Goal: Task Accomplishment & Management: Complete application form

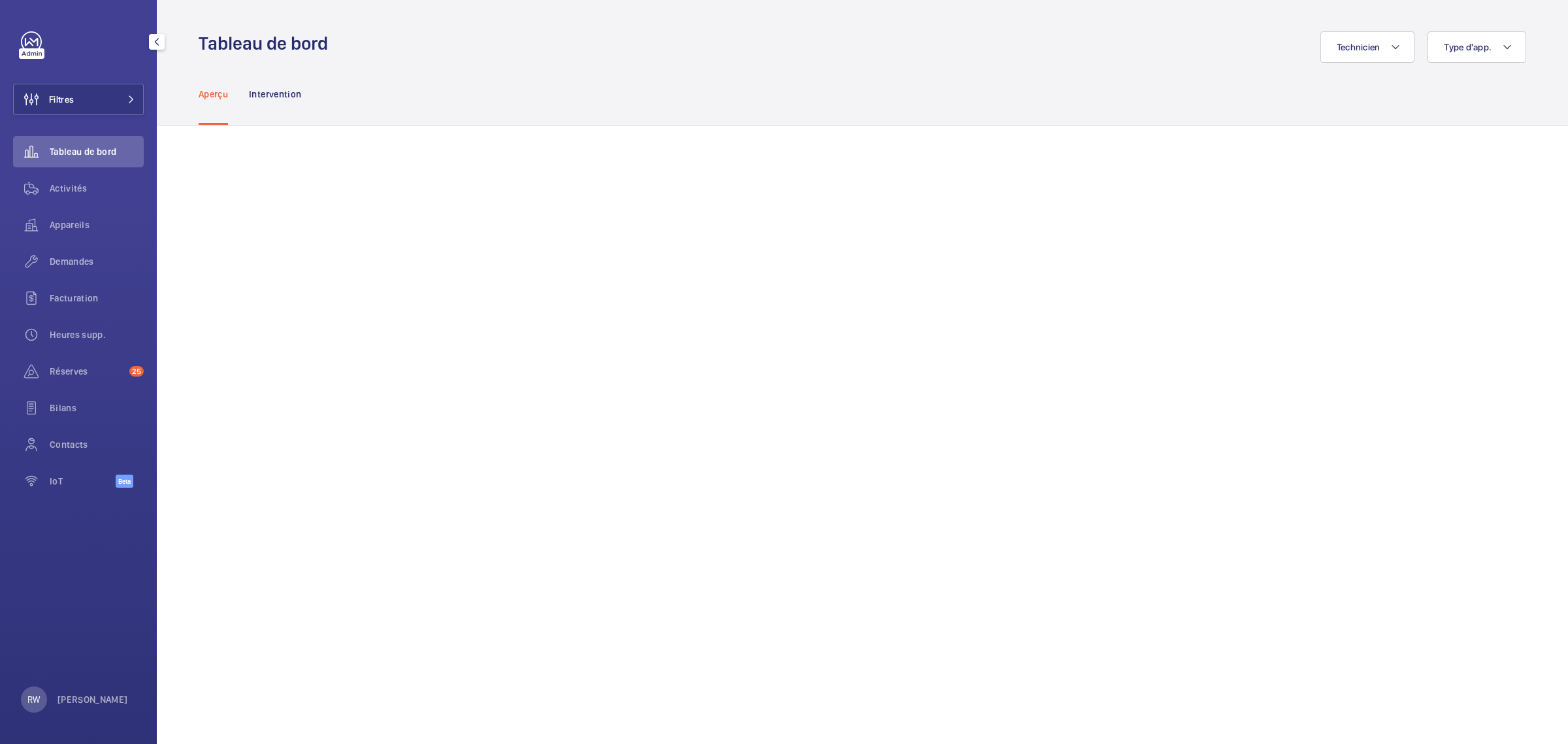
click at [30, 43] on link at bounding box center [31, 42] width 21 height 21
click at [121, 100] on span at bounding box center [127, 100] width 15 height 8
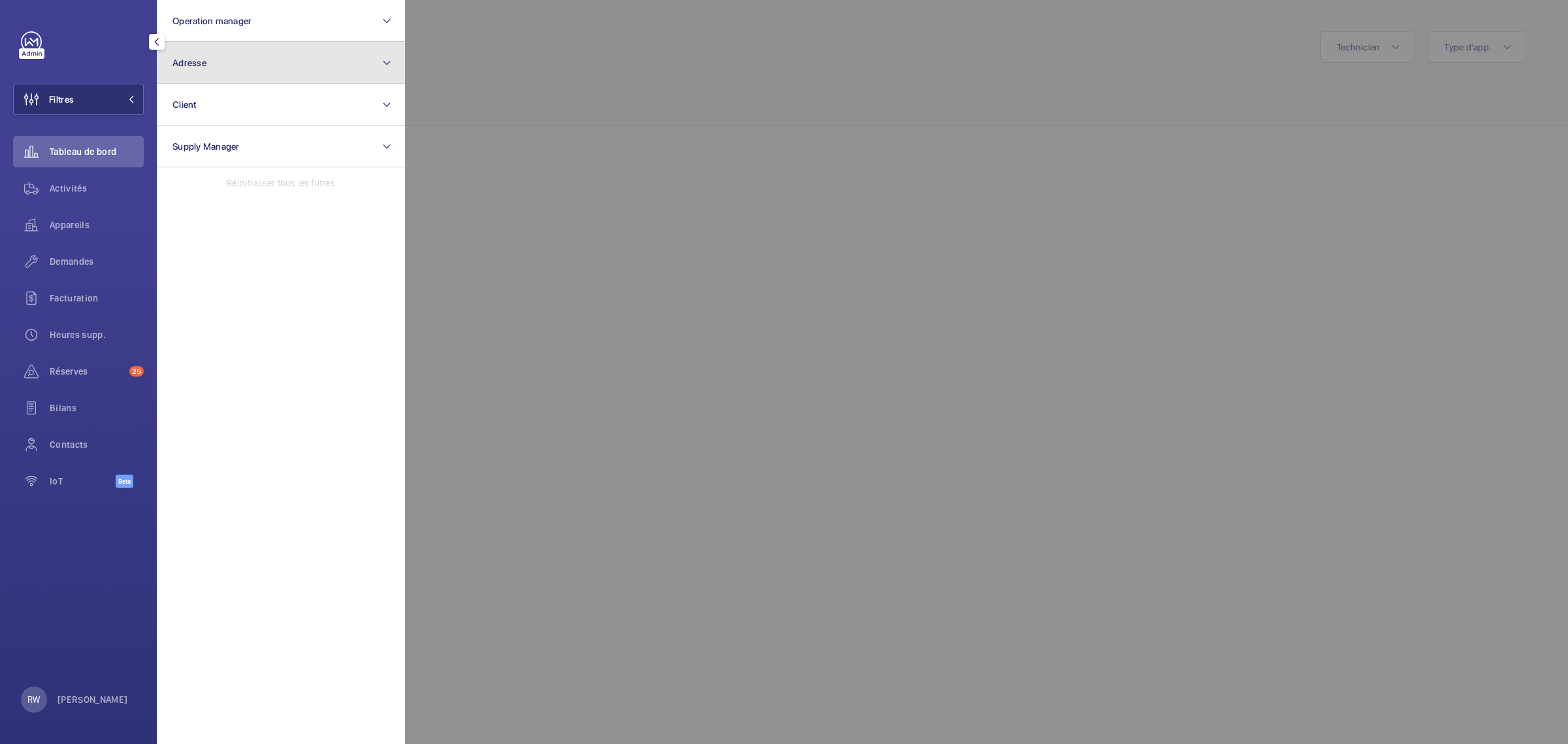
click at [212, 59] on button "Adresse" at bounding box center [281, 63] width 248 height 42
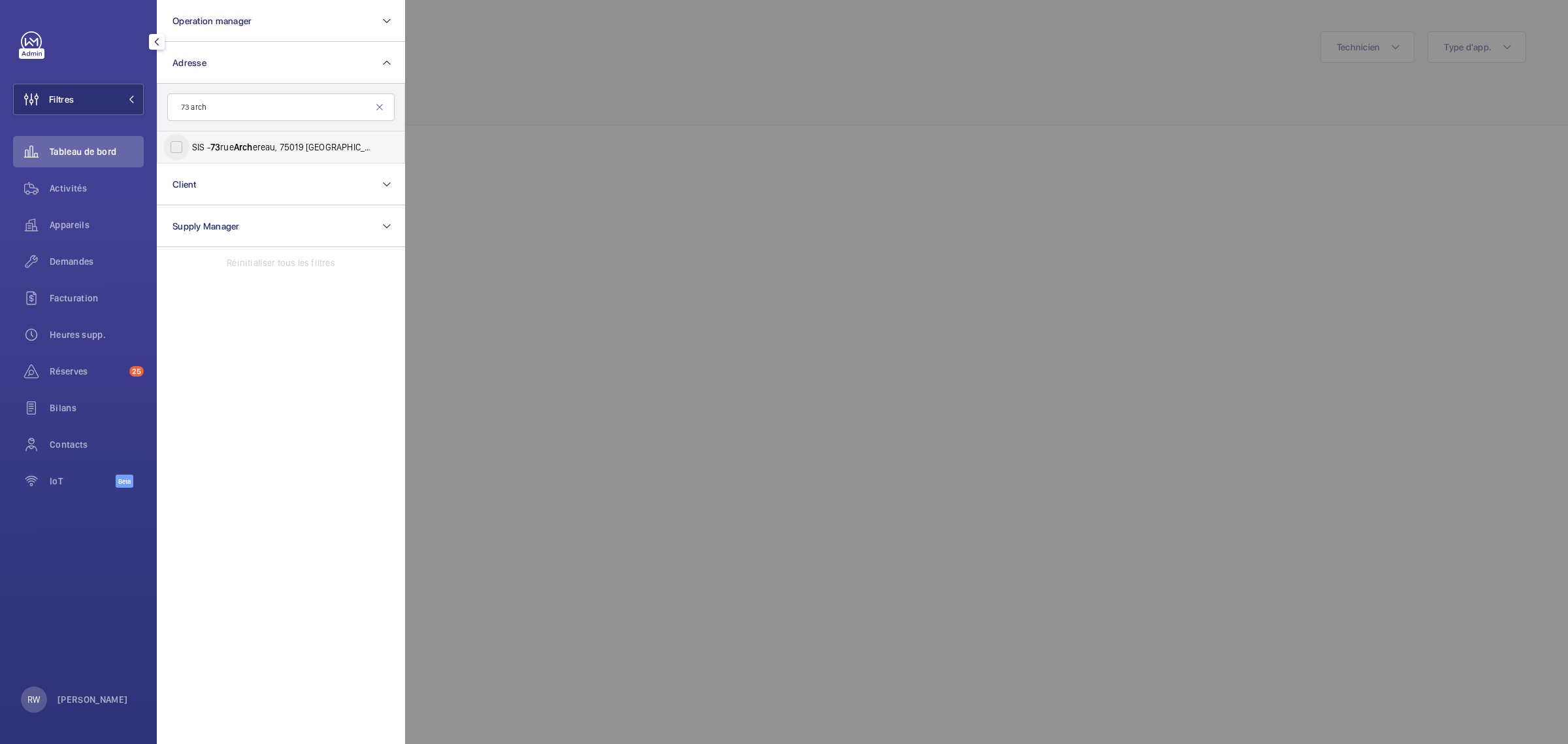
type input "73 arch"
click at [178, 143] on input "SIS - [STREET_ADDRESS] - [STREET_ADDRESS]" at bounding box center [177, 147] width 26 height 26
checkbox input "true"
click at [558, 96] on div at bounding box center [1189, 372] width 1568 height 744
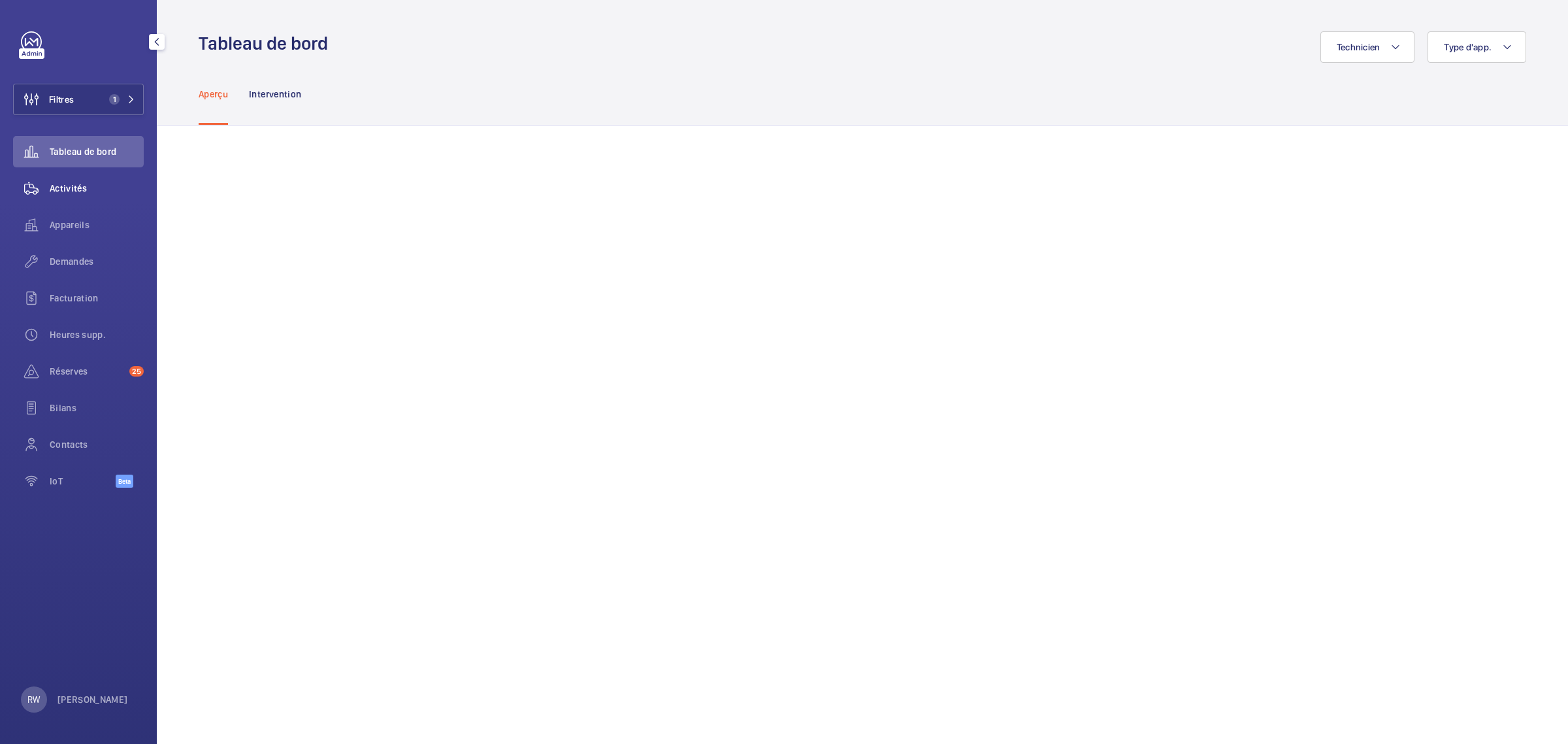
click at [73, 185] on span "Activités" at bounding box center [96, 188] width 94 height 13
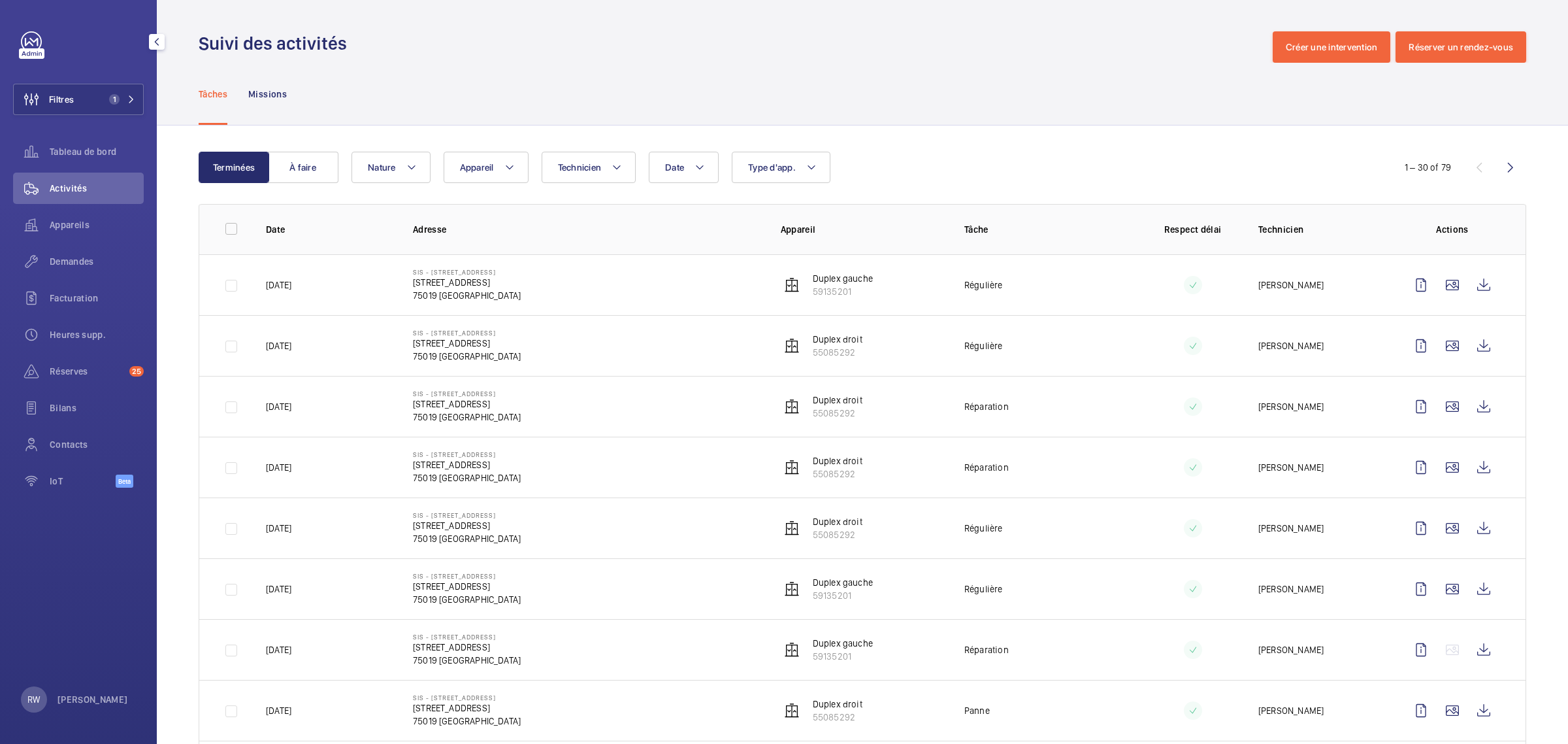
click at [33, 42] on link at bounding box center [31, 42] width 21 height 21
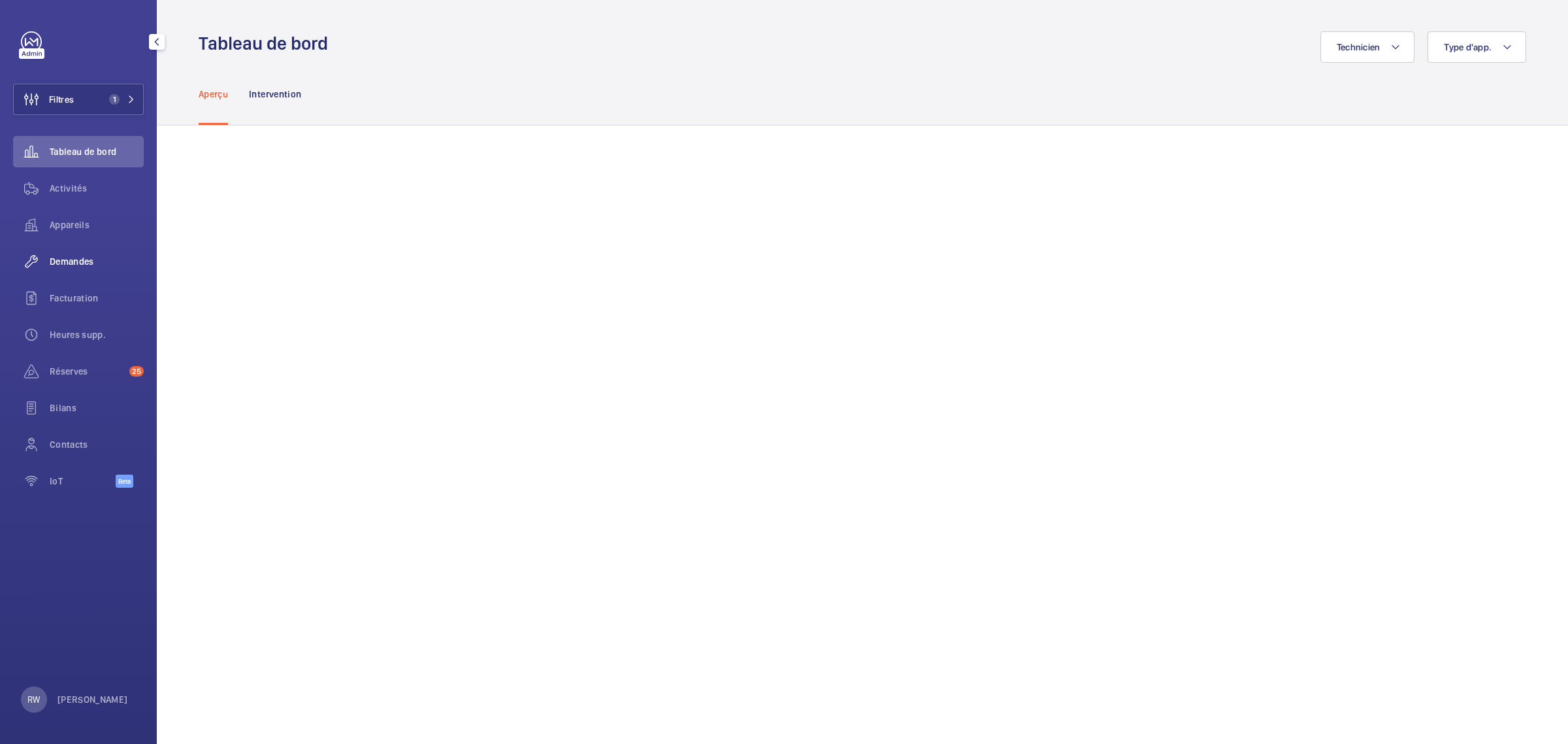
click at [76, 259] on span "Demandes" at bounding box center [96, 261] width 94 height 13
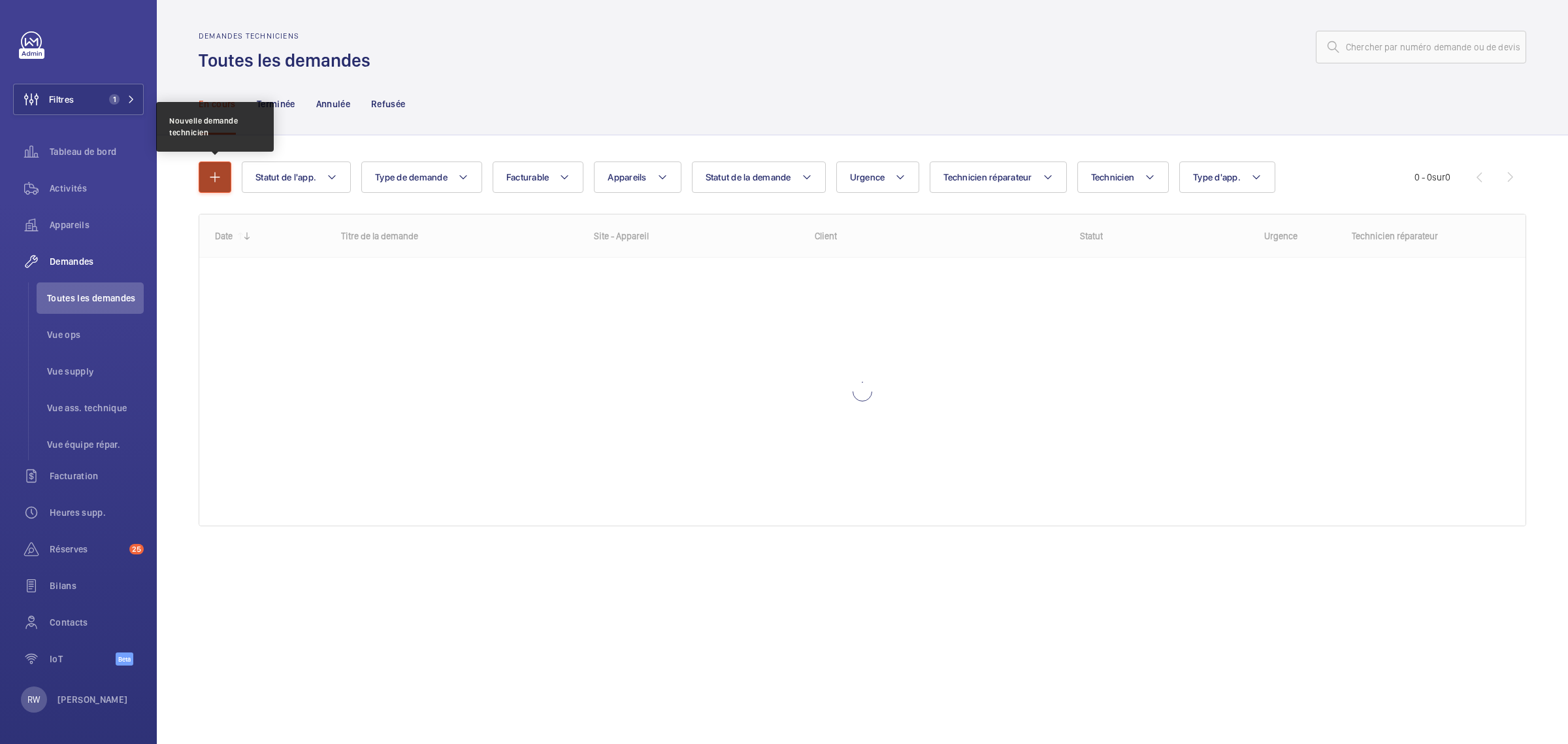
click at [204, 174] on button "button" at bounding box center [215, 177] width 32 height 32
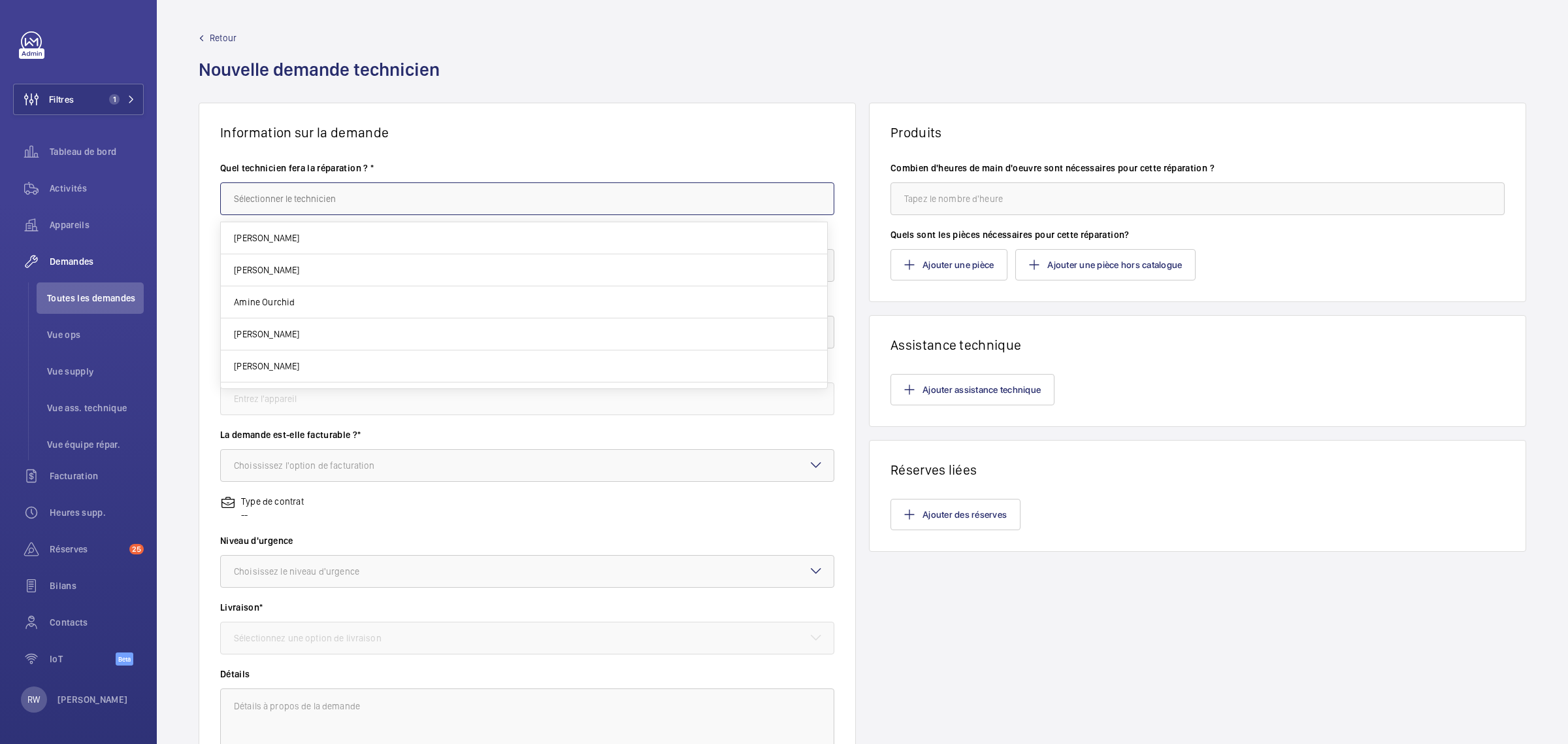
click at [302, 203] on input "text" at bounding box center [527, 198] width 614 height 32
click at [275, 303] on span "Amine Ourchid" at bounding box center [264, 302] width 61 height 13
type input "Amine Ourchid"
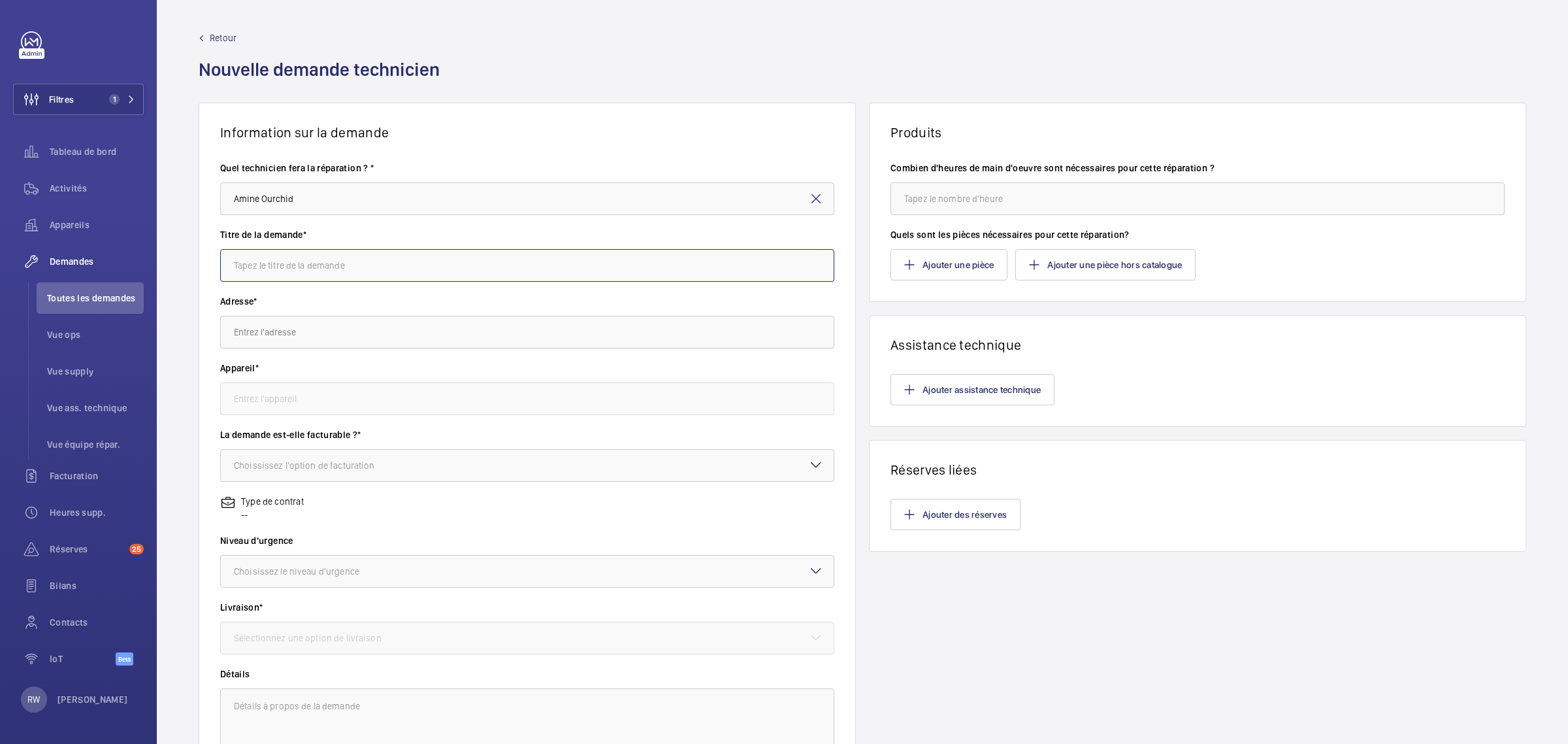
click at [284, 268] on input "text" at bounding box center [527, 265] width 614 height 32
type input "Remplacement Armoire de manoeuvre"
click at [253, 331] on input "text" at bounding box center [527, 332] width 614 height 32
paste input "[STREET_ADDRESS][PERSON_NAME]"
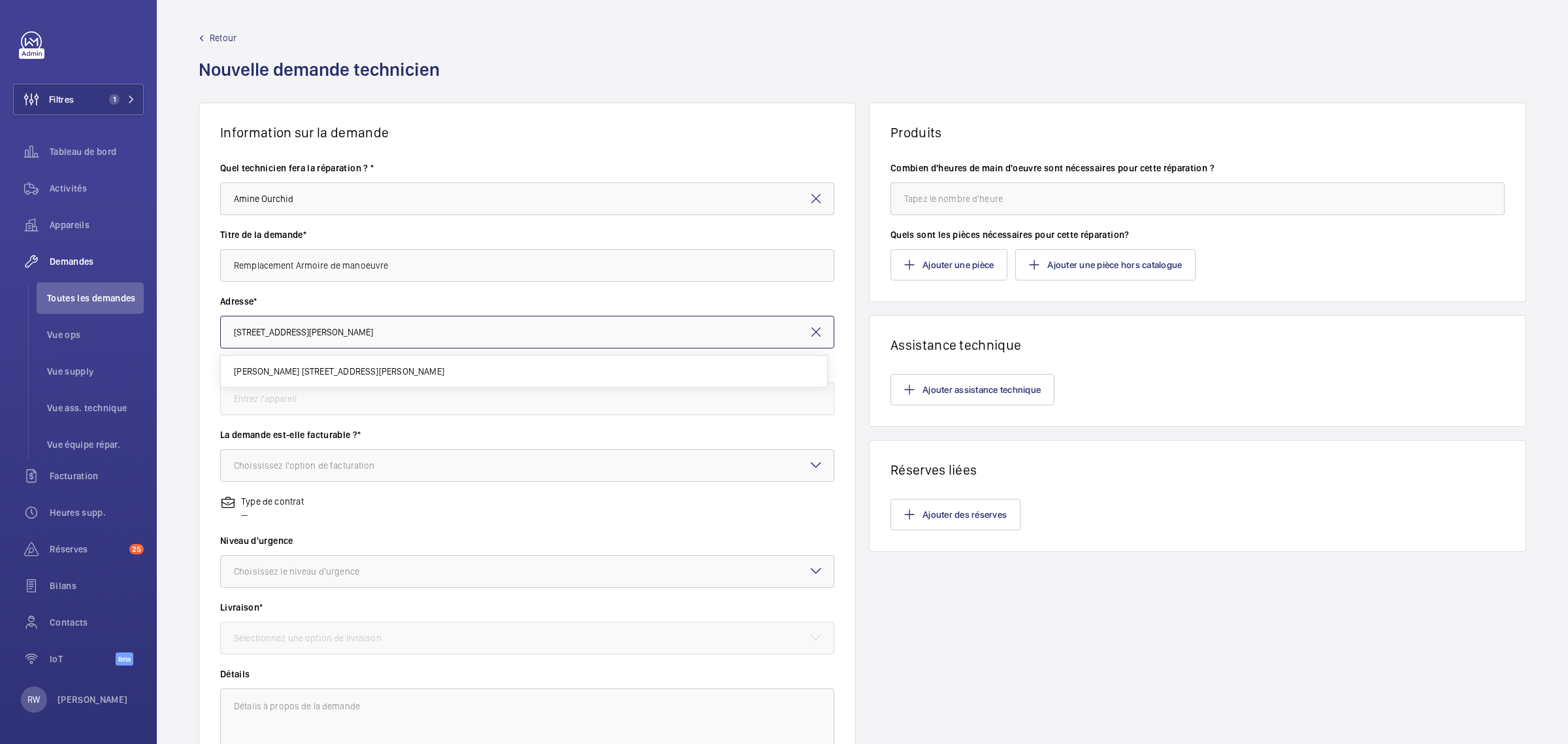
drag, startPoint x: 379, startPoint y: 336, endPoint x: 209, endPoint y: 338, distance: 170.0
click at [209, 338] on wm-front-card-body "Quel technicien fera la réparation ? * Amine Ourchid Titre de la demande* Rempl…" at bounding box center [527, 468] width 656 height 656
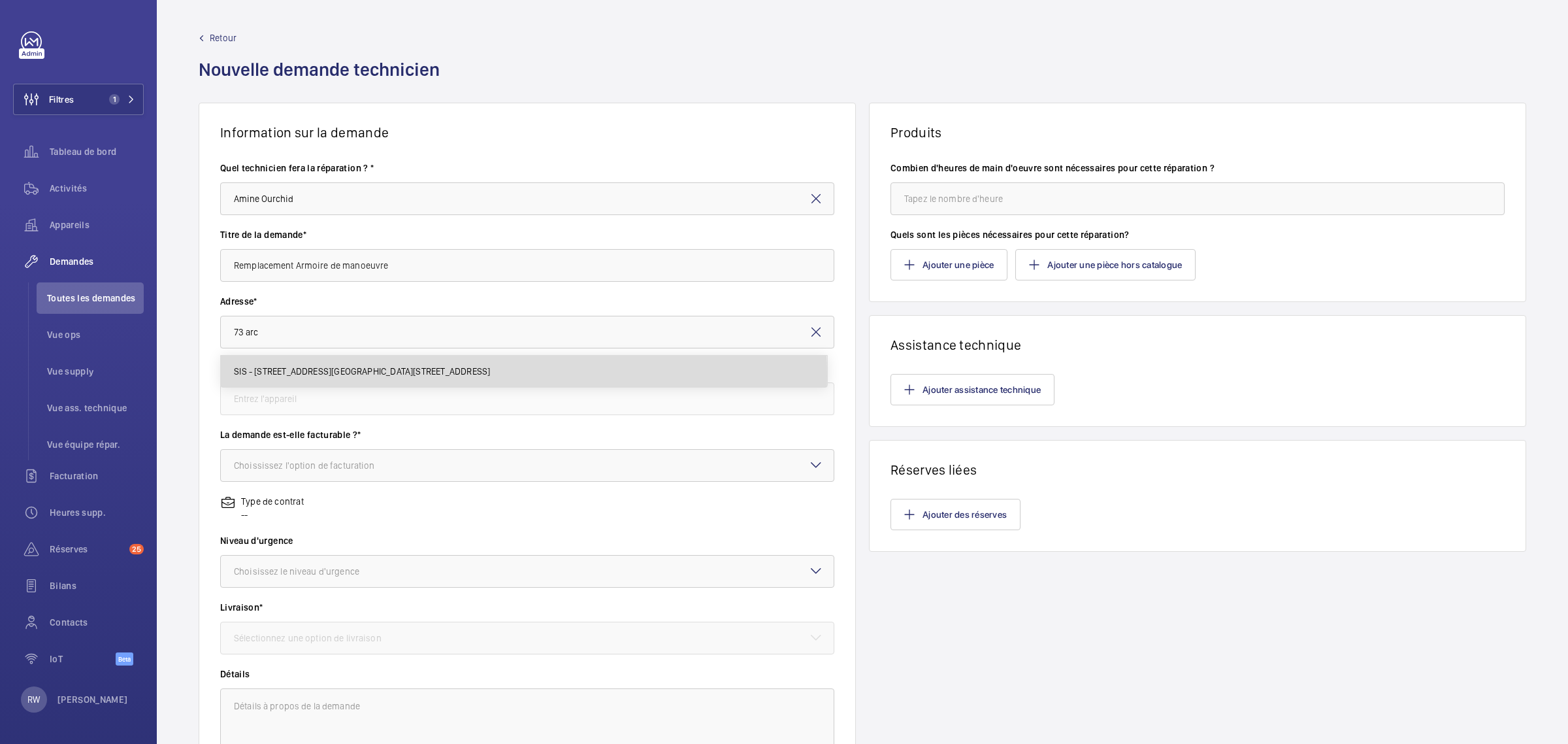
click at [270, 377] on span "SIS - [STREET_ADDRESS][GEOGRAPHIC_DATA][STREET_ADDRESS]" at bounding box center [362, 371] width 256 height 13
type input "SIS - [STREET_ADDRESS][GEOGRAPHIC_DATA][STREET_ADDRESS]"
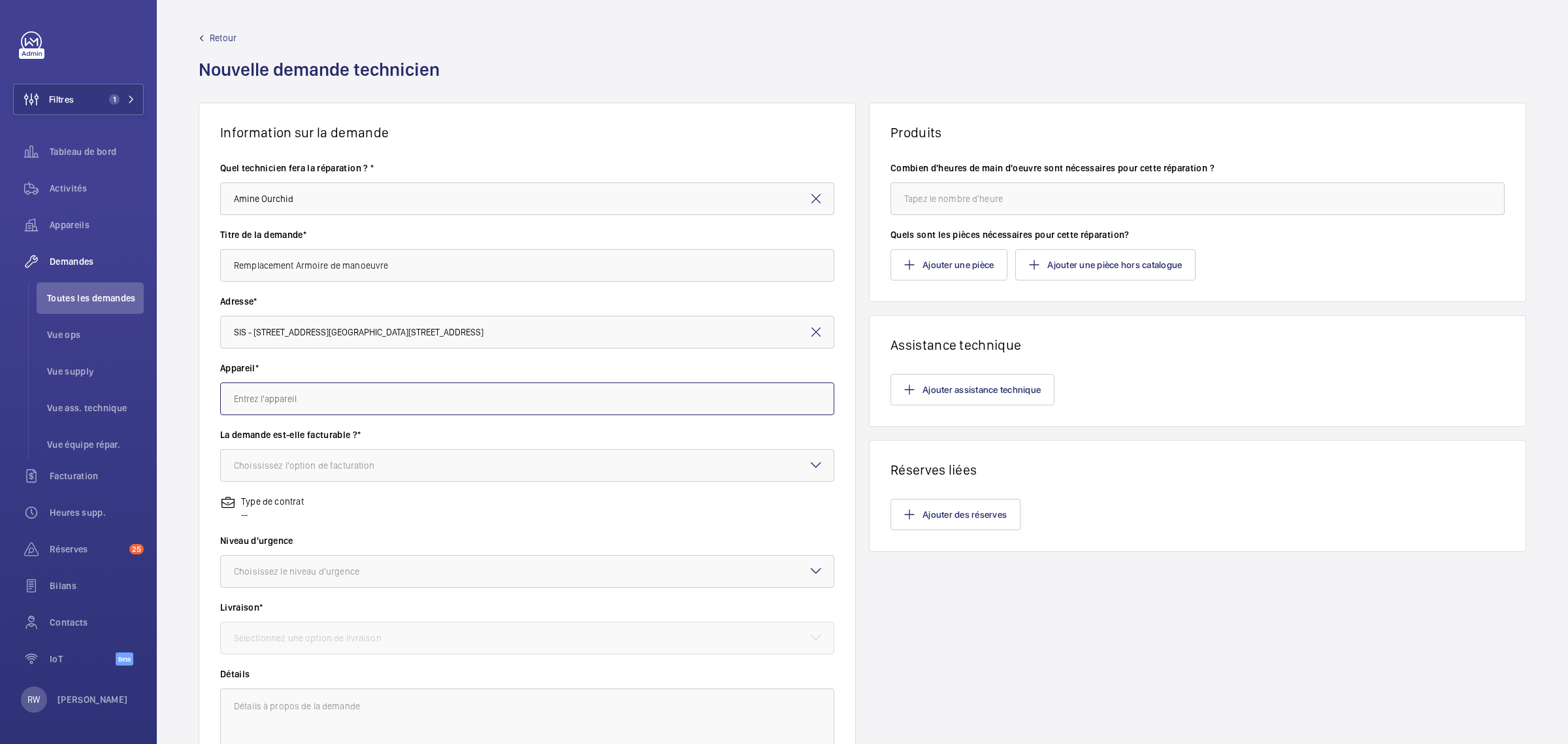
click at [292, 401] on input "text" at bounding box center [527, 399] width 614 height 32
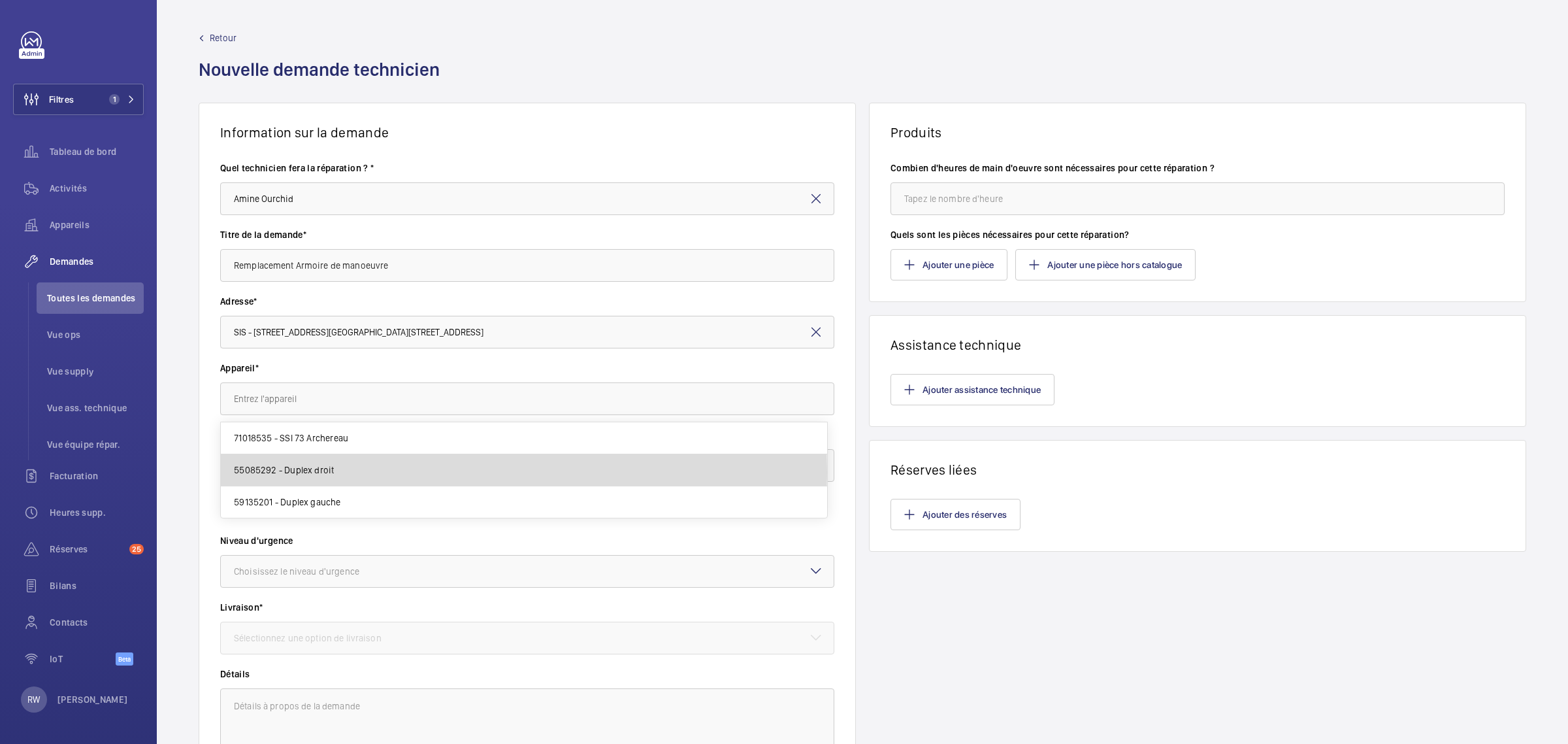
click at [336, 472] on mat-option "55085292 - Duplex droit" at bounding box center [524, 471] width 606 height 32
type input "55085292 - Duplex droit"
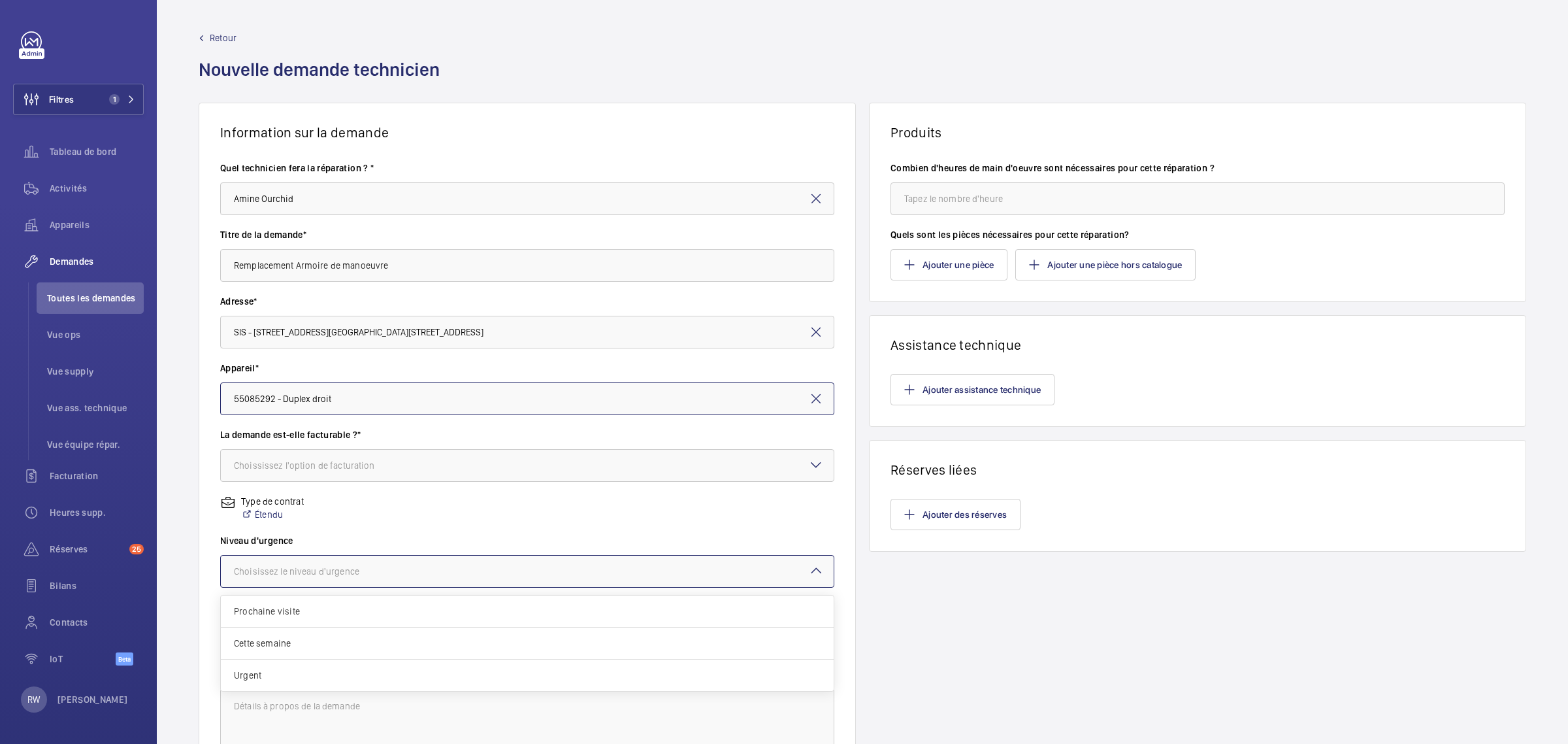
click at [312, 570] on div "Choisissez le niveau d'urgence" at bounding box center [312, 571] width 158 height 13
click at [294, 644] on span "Cette semaine" at bounding box center [527, 643] width 587 height 13
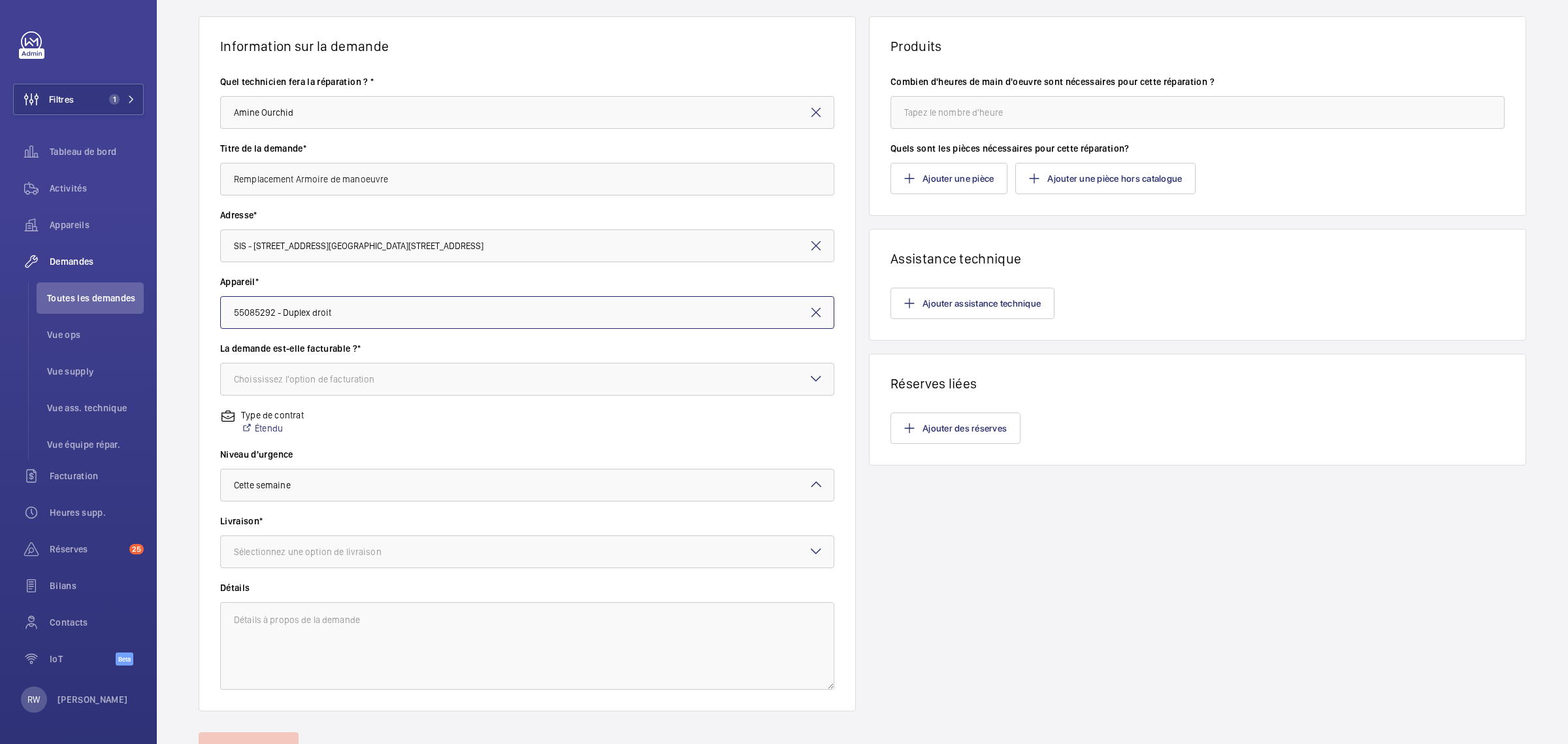
scroll to position [147, 0]
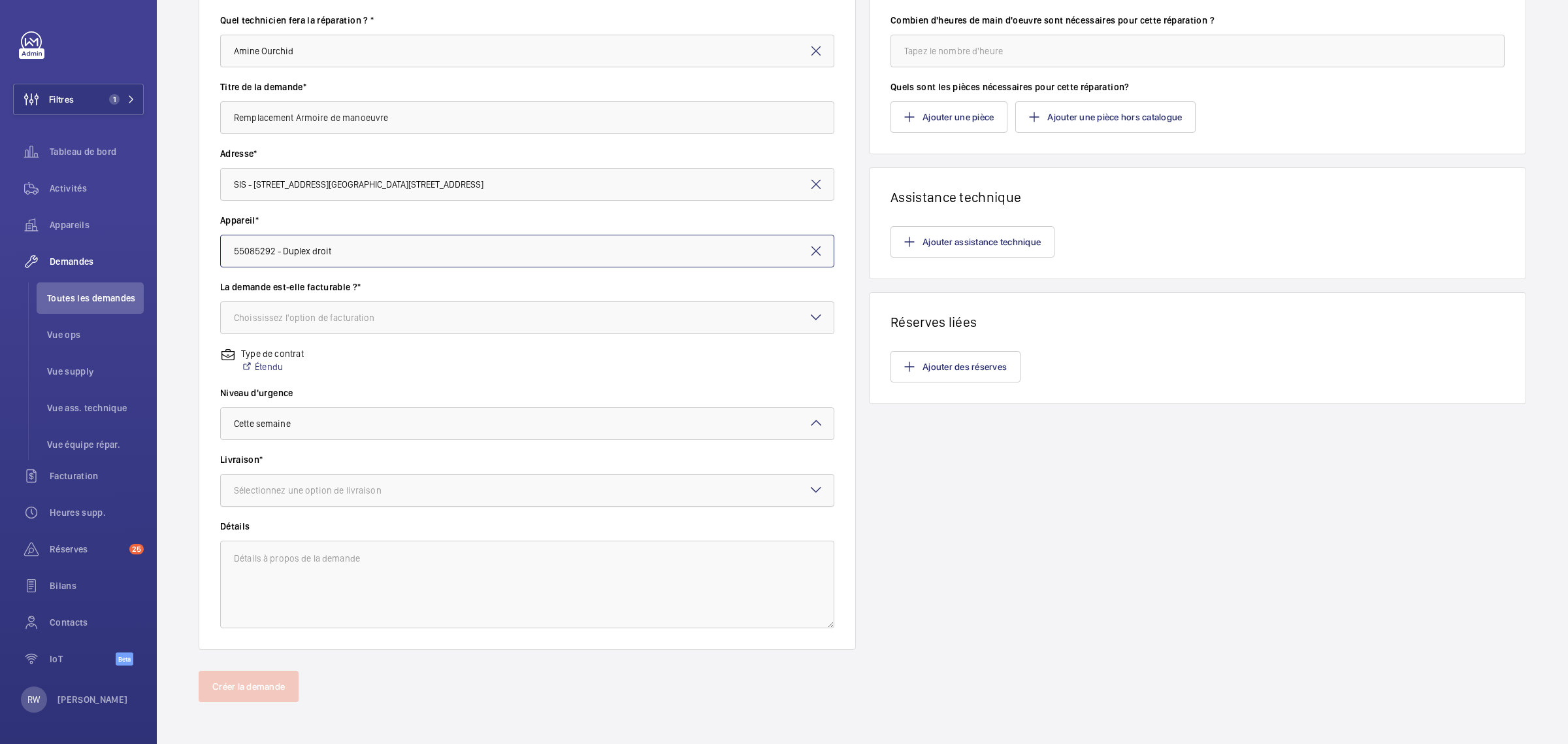
click at [327, 495] on div "Sélectionnez une option de livraison" at bounding box center [324, 490] width 180 height 13
click at [308, 595] on span "WM Entrepôt (Stains)" at bounding box center [527, 594] width 587 height 13
click at [305, 570] on textarea at bounding box center [527, 585] width 614 height 88
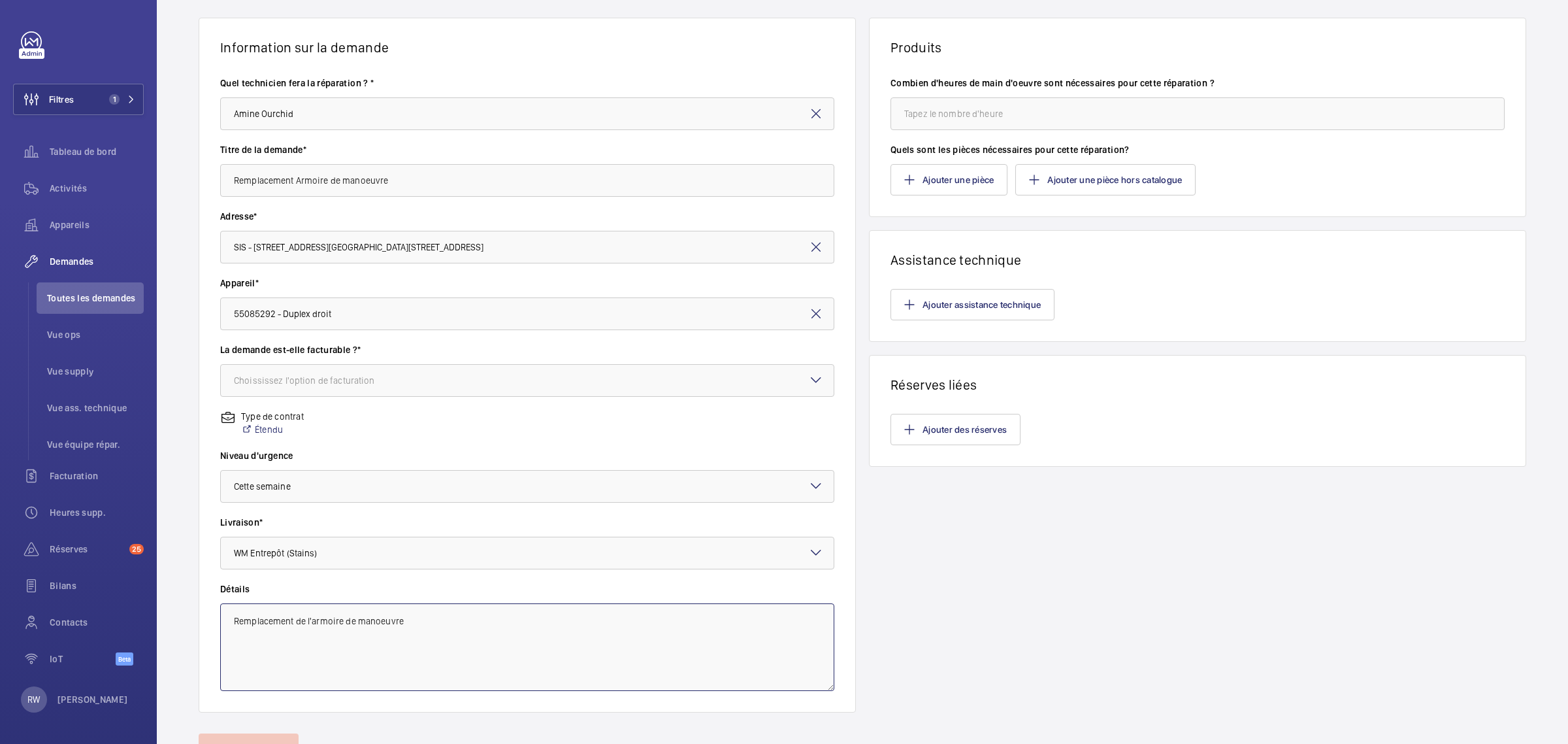
scroll to position [0, 0]
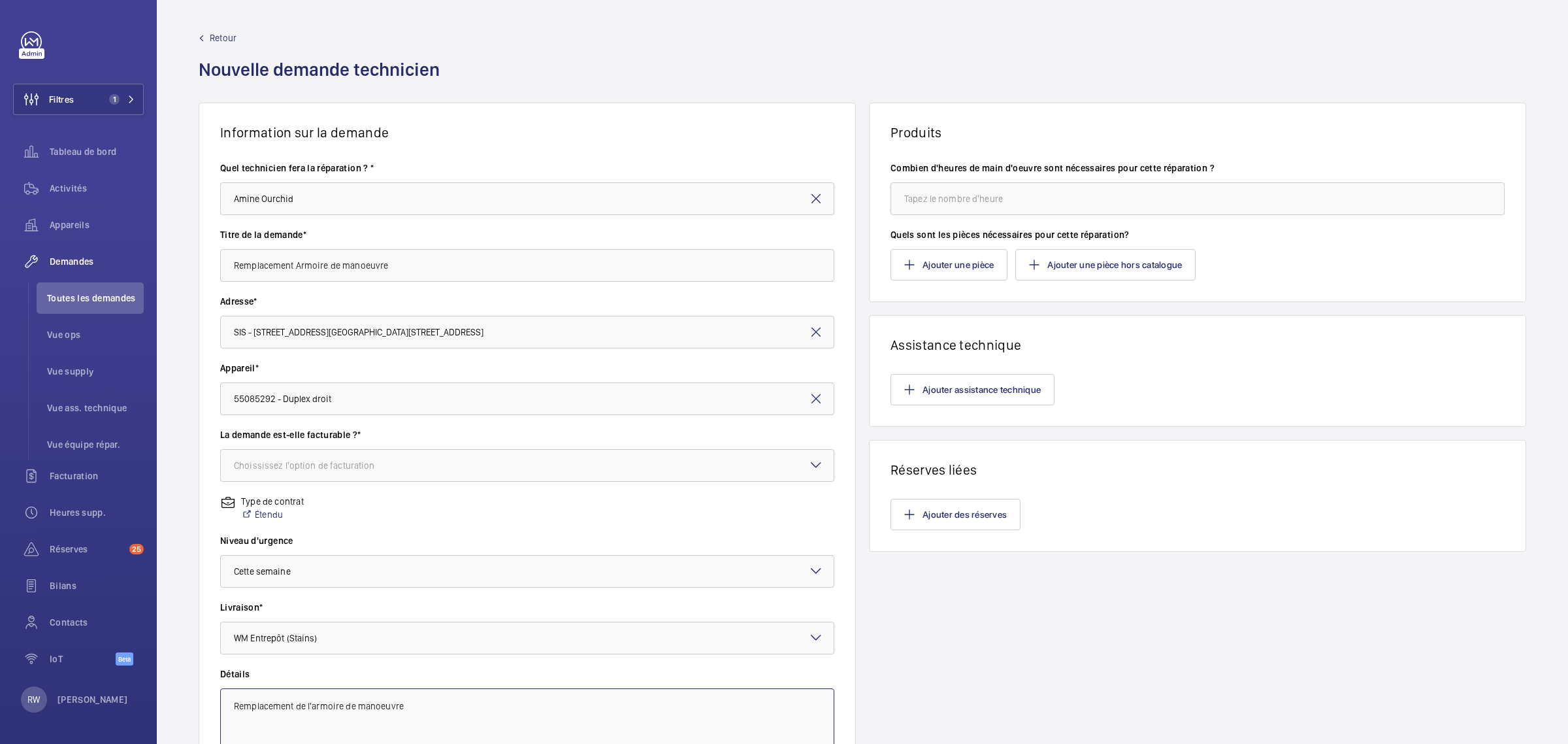
type textarea "Remplacement de l'armoire de manoeuvre"
click at [951, 201] on input "number" at bounding box center [1198, 198] width 614 height 32
type input "0"
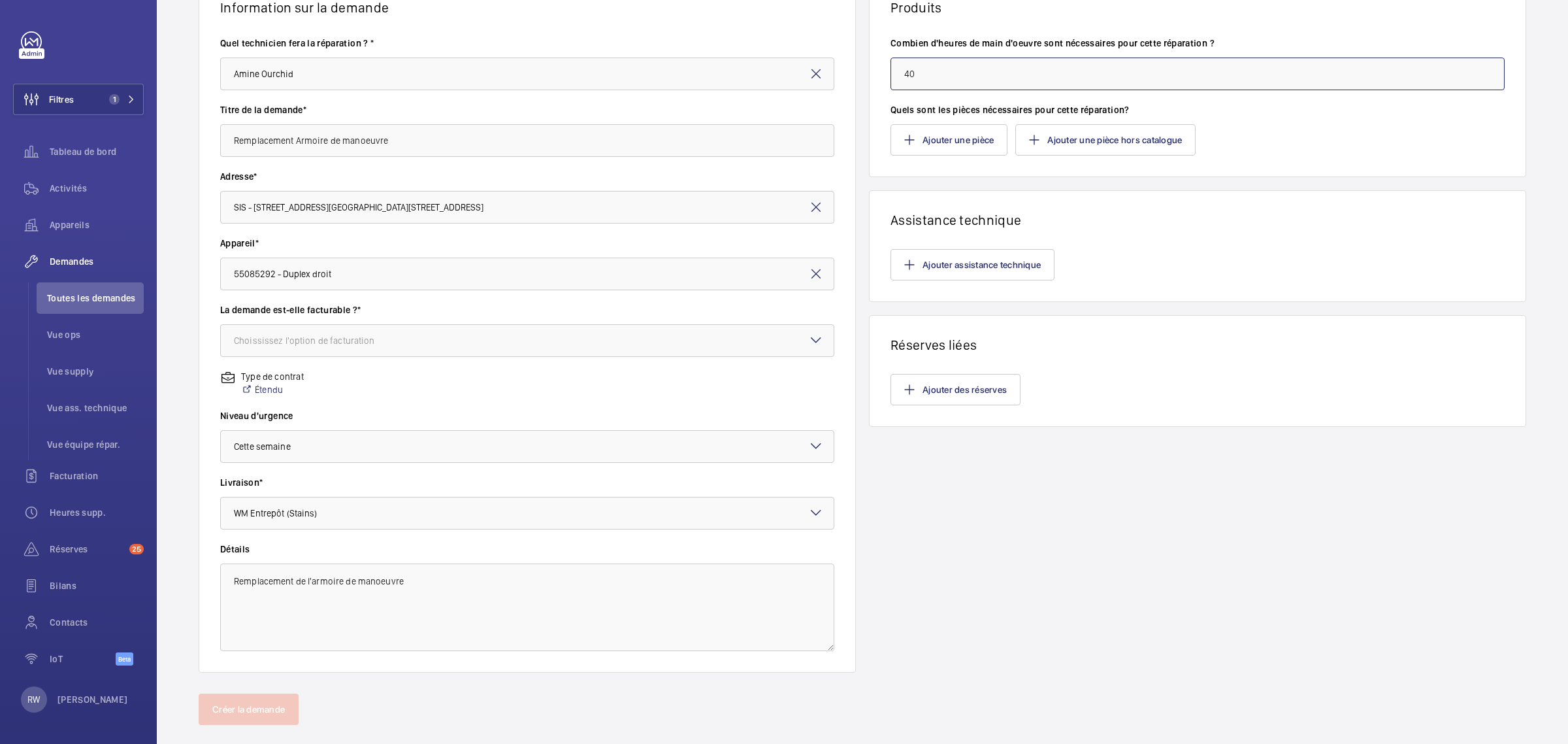
scroll to position [147, 0]
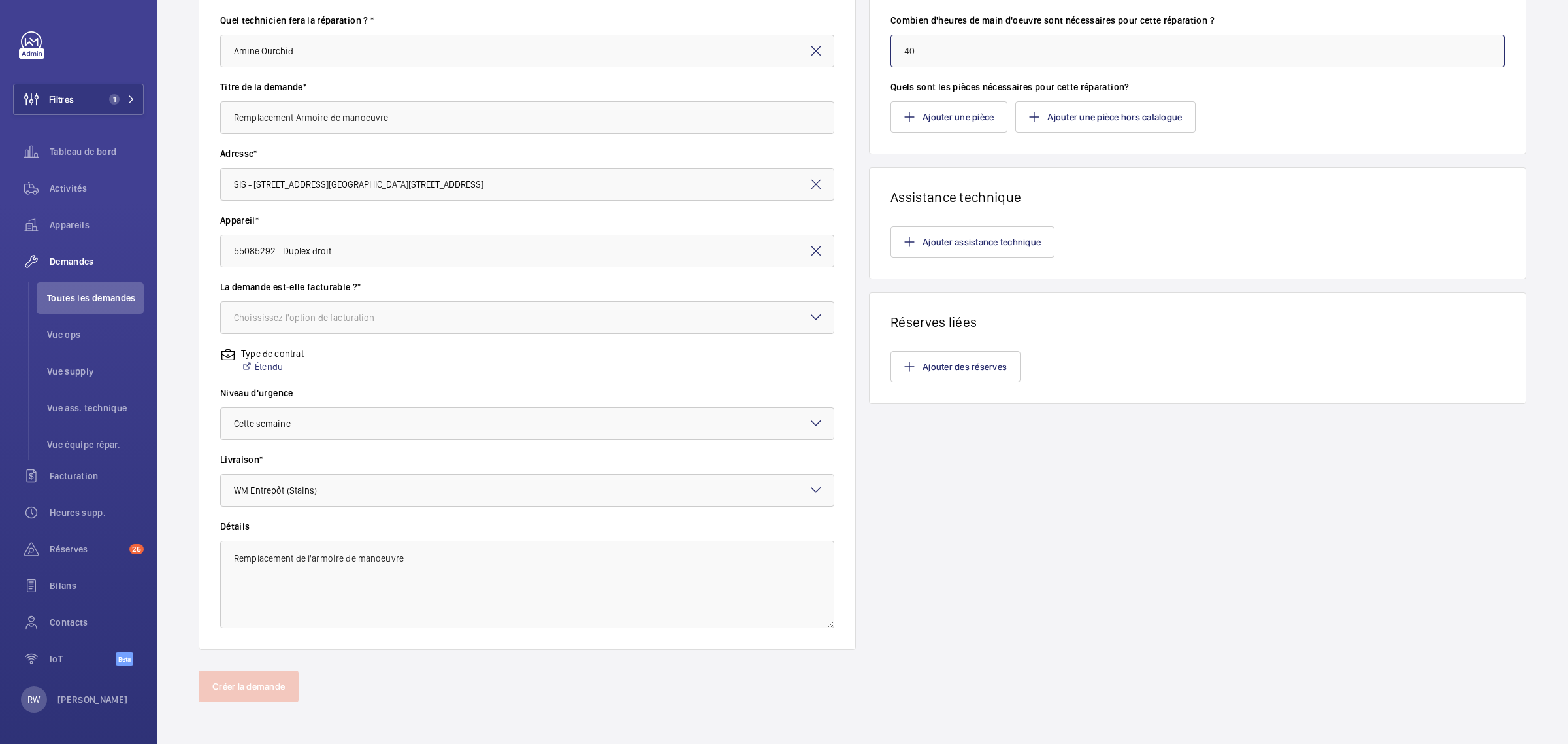
type input "40"
click at [1145, 543] on div "Produits Combien d'heures de main d'oeuvre sont nécessaires pour cette réparati…" at bounding box center [1198, 303] width 657 height 695
click at [1197, 588] on div "Produits Combien d'heures de main d'oeuvre sont nécessaires pour cette réparati…" at bounding box center [1198, 303] width 657 height 695
click at [413, 573] on textarea "Remplacement de l'armoire de manoeuvre" at bounding box center [527, 585] width 614 height 88
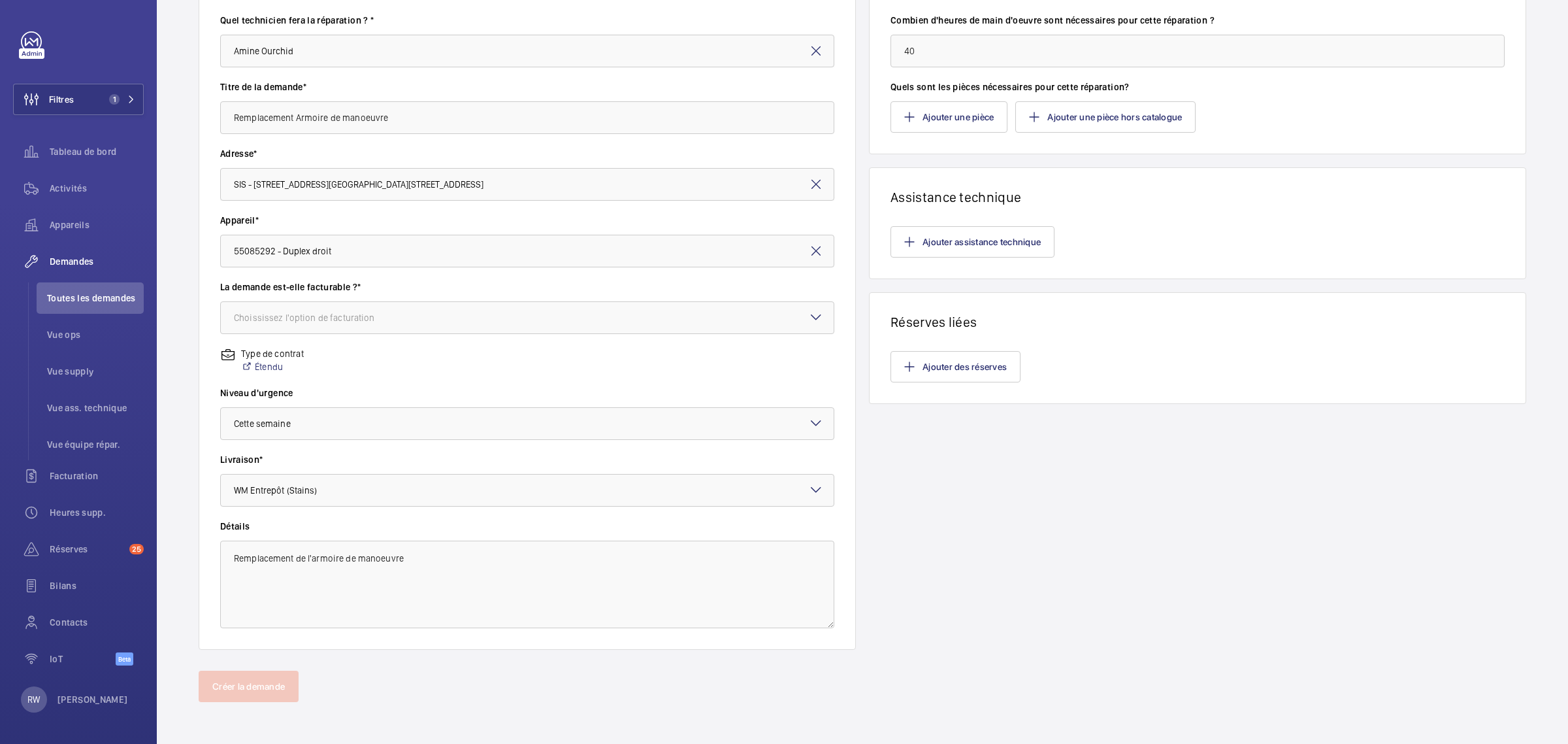
click at [995, 518] on div "Produits Combien d'heures de main d'oeuvre sont nécessaires pour cette réparati…" at bounding box center [1198, 303] width 657 height 695
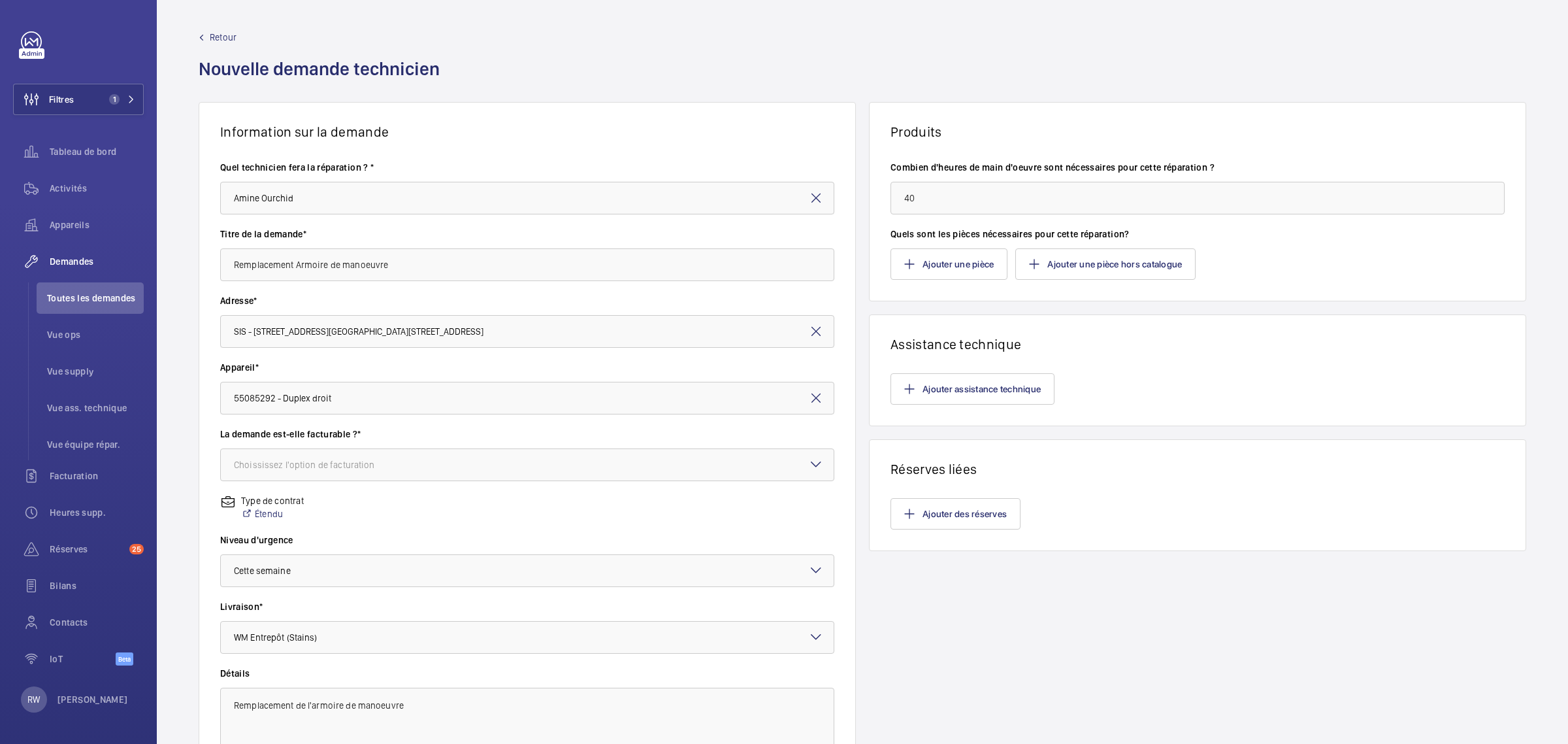
scroll to position [0, 0]
click at [923, 203] on input "40" at bounding box center [1198, 198] width 614 height 32
click at [961, 263] on button "Ajouter une pièce" at bounding box center [949, 265] width 117 height 32
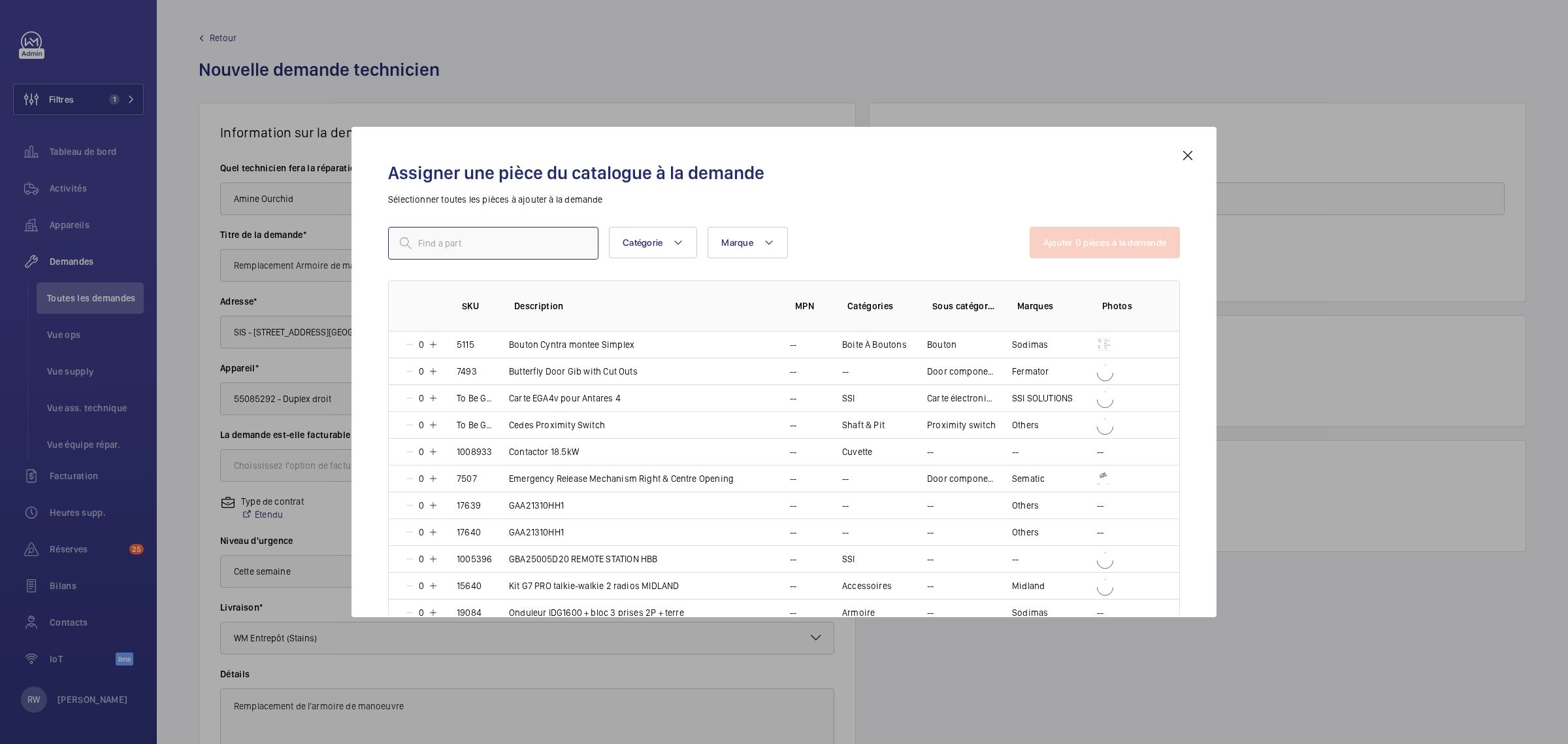
click at [518, 249] on input "text" at bounding box center [493, 243] width 211 height 32
type input "armoire"
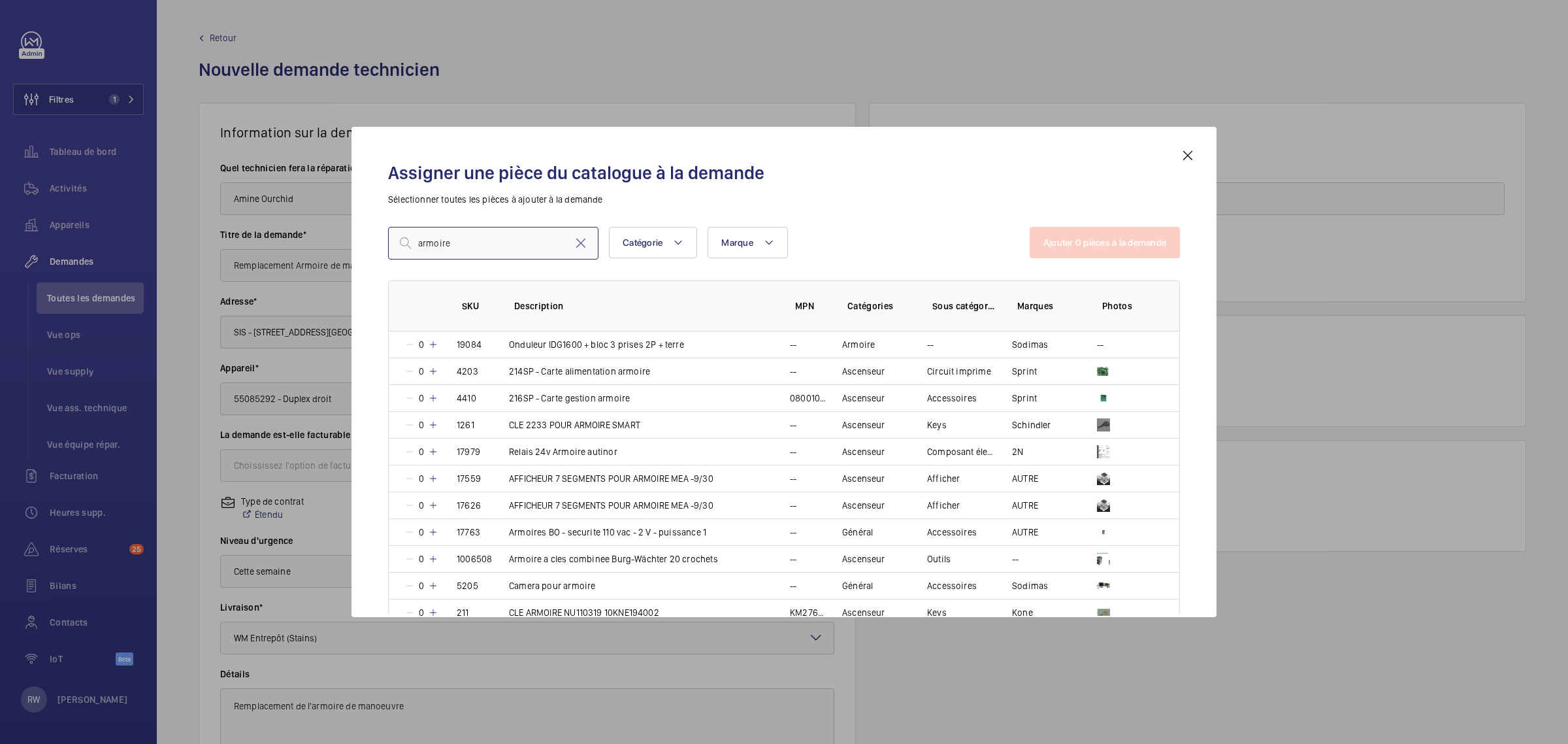
drag, startPoint x: 528, startPoint y: 245, endPoint x: 410, endPoint y: 252, distance: 118.2
click at [410, 252] on input "armoire" at bounding box center [493, 243] width 211 height 32
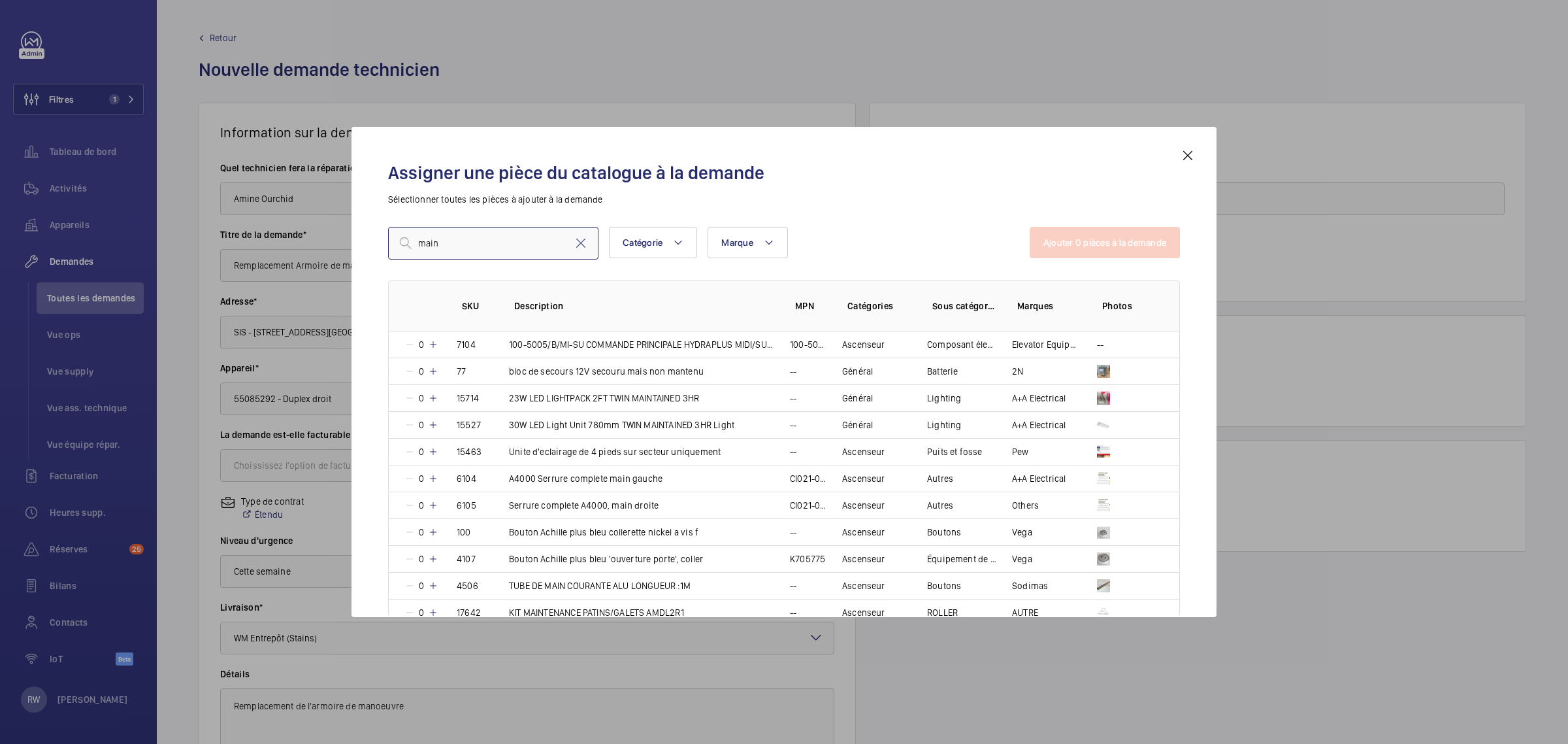
type input "main"
click at [1191, 154] on mat-icon at bounding box center [1188, 155] width 15 height 15
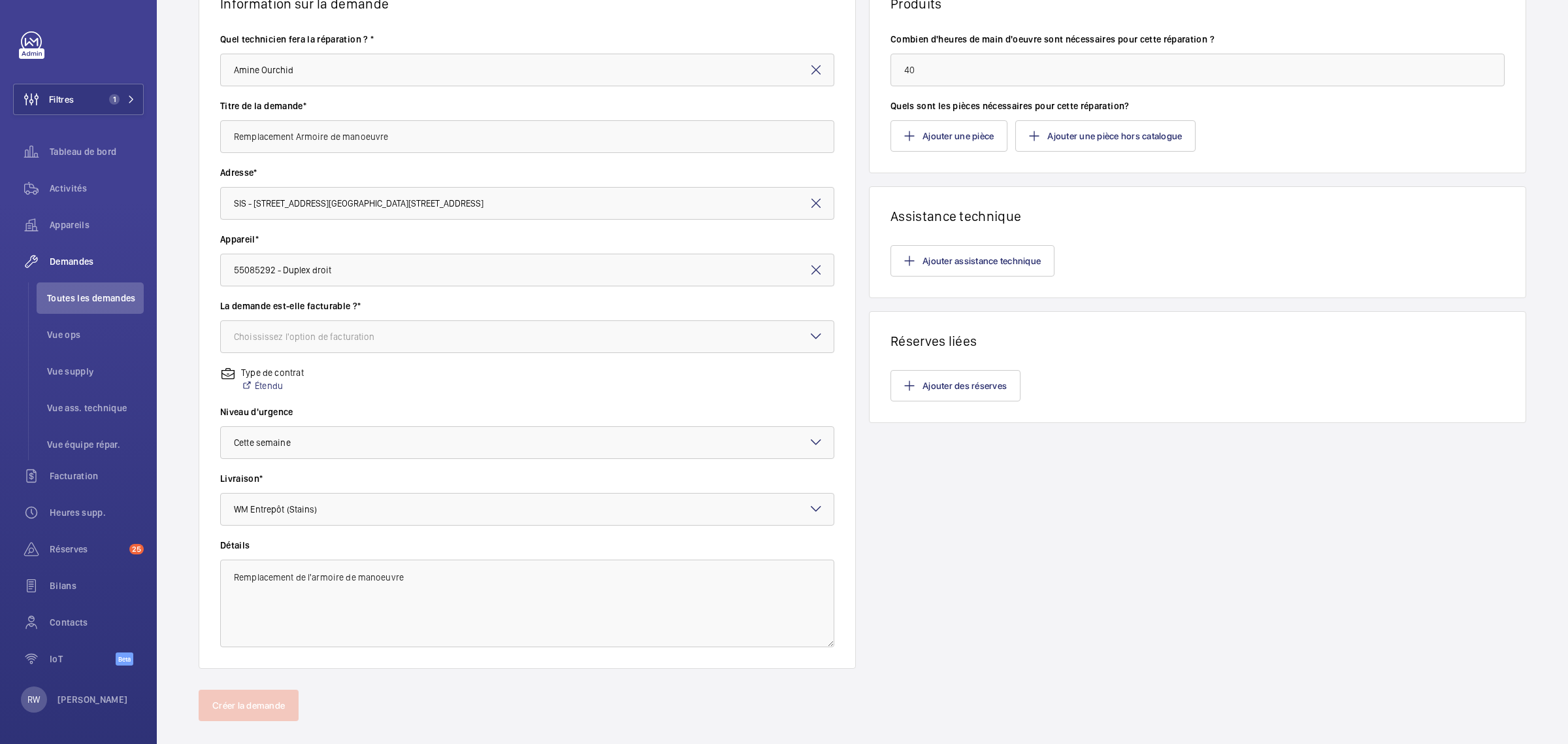
scroll to position [147, 0]
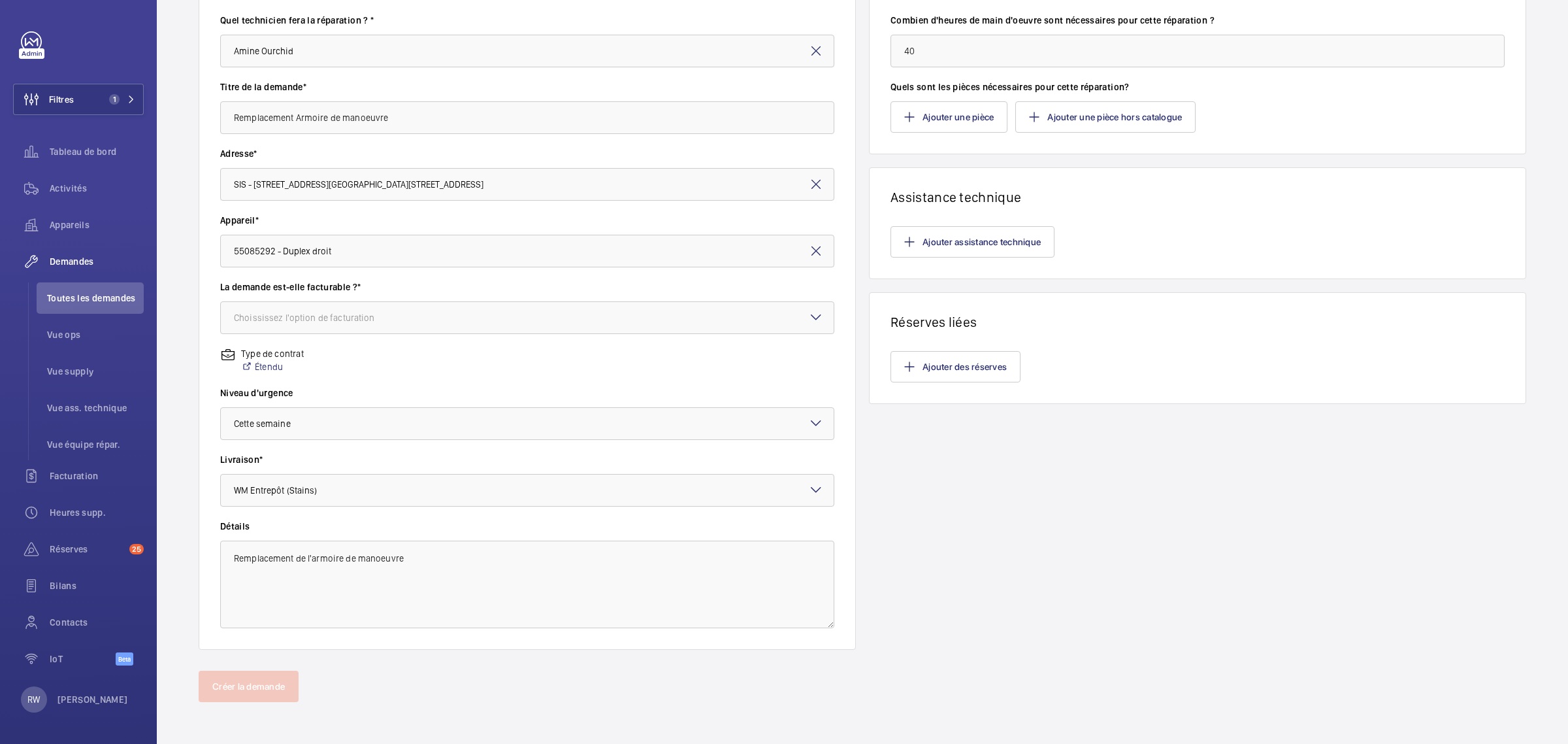
click at [315, 631] on wm-front-card-body "Quel technicien fera la réparation ? * Amine Ourchid Titre de la demande* Rempl…" at bounding box center [527, 321] width 656 height 656
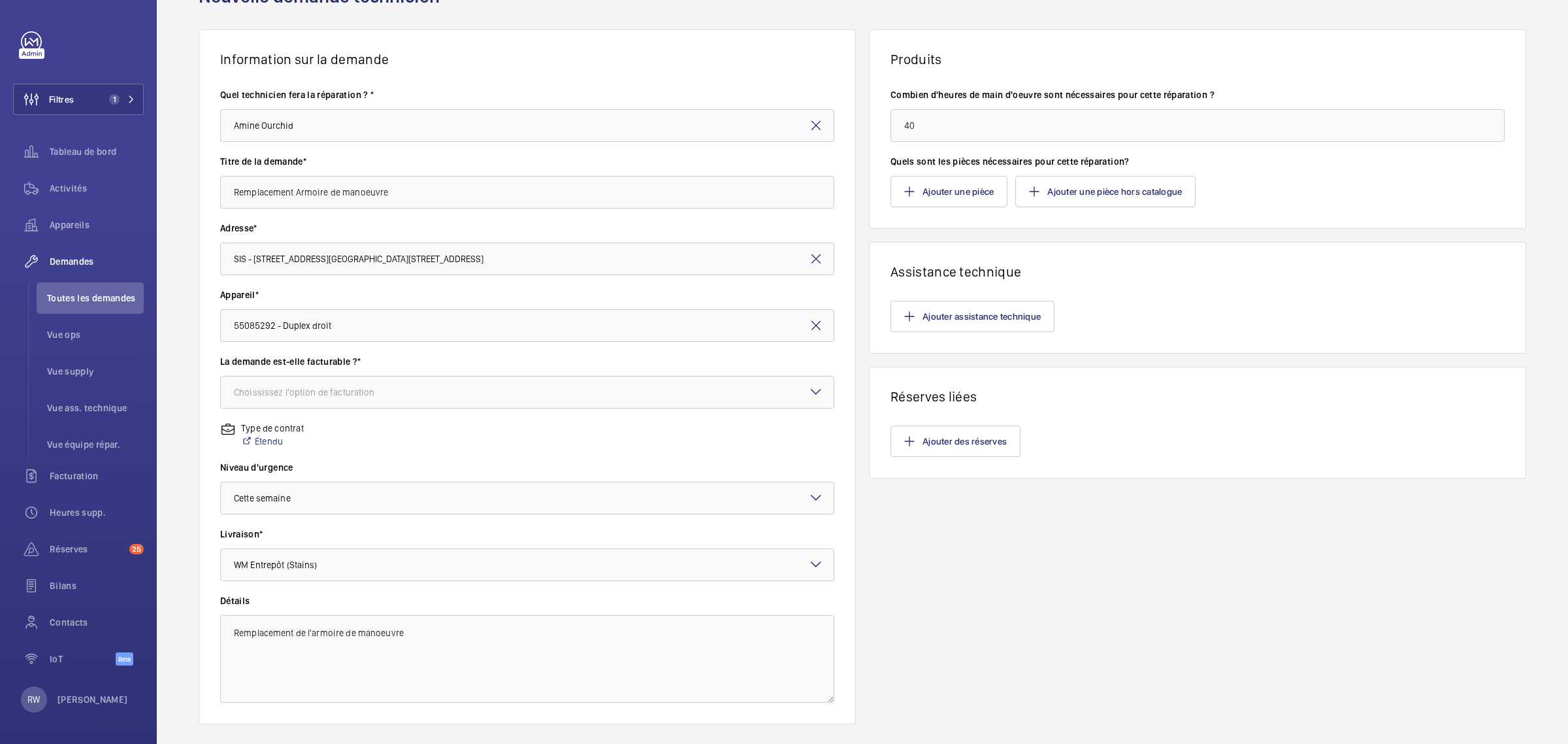
scroll to position [0, 0]
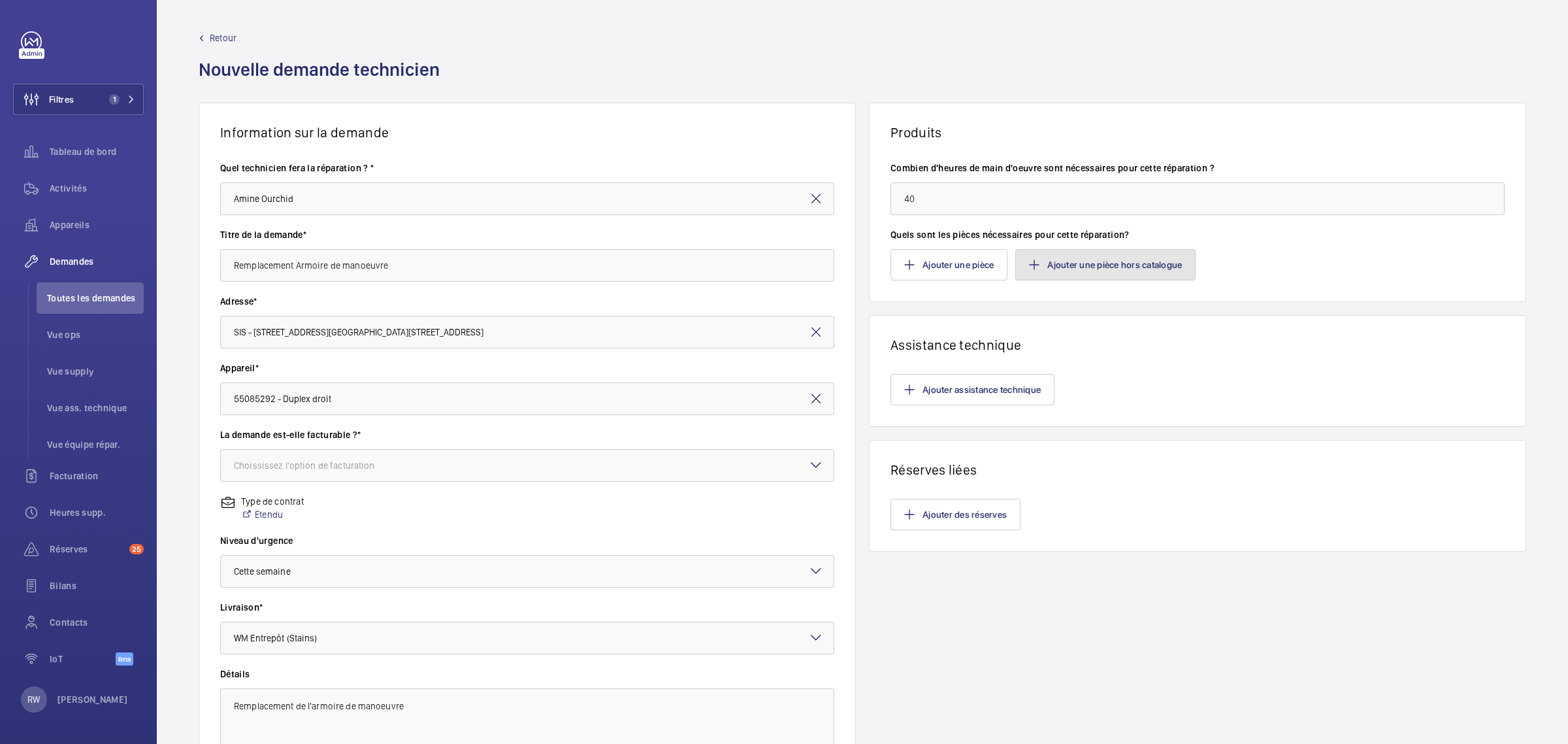
click at [1057, 263] on button "Ajouter une pièce hors catalogue" at bounding box center [1105, 265] width 180 height 32
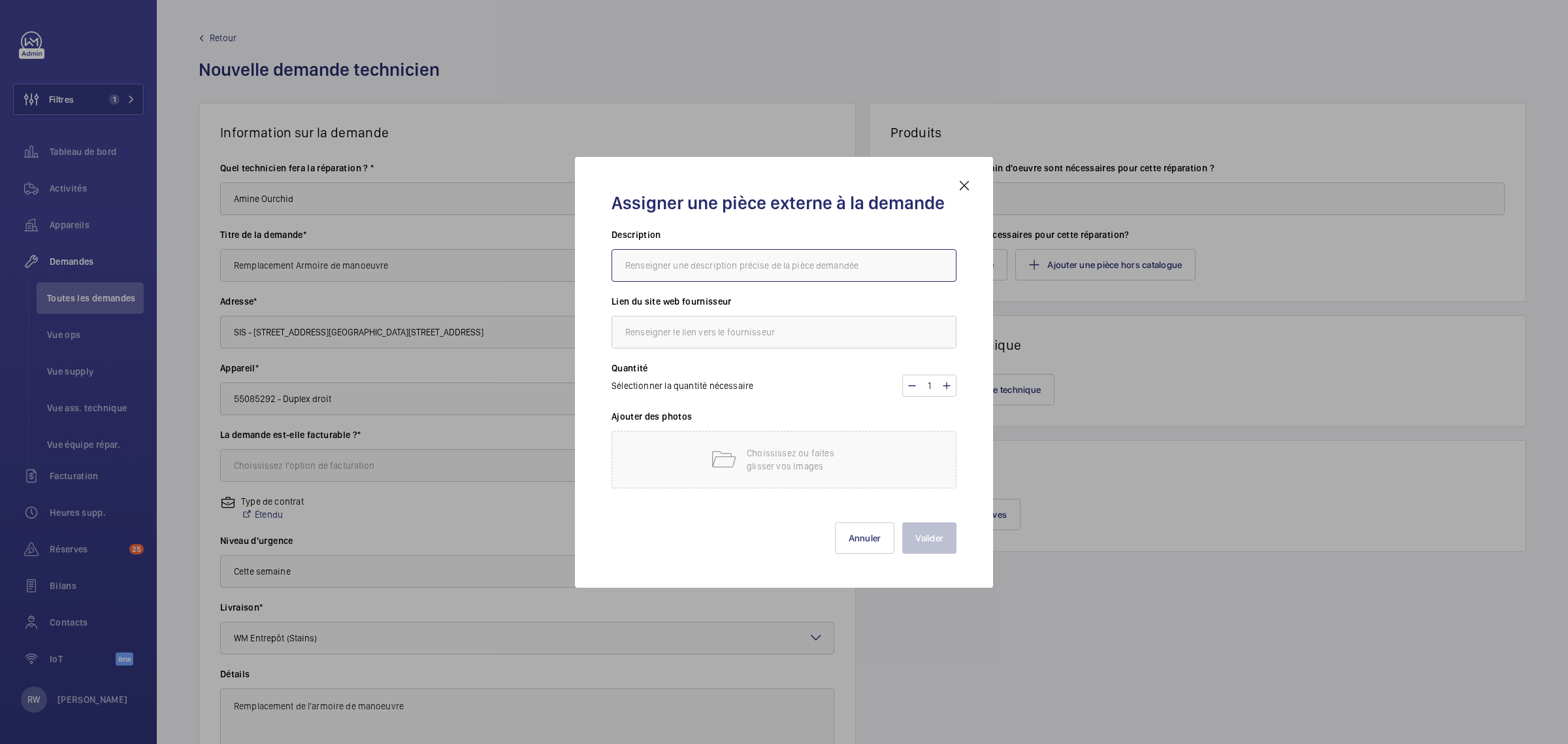
click at [690, 263] on input "text" at bounding box center [784, 265] width 345 height 32
type input "armoir"
click at [691, 334] on input "text" at bounding box center [784, 332] width 345 height 32
type input "."
click at [684, 443] on div "Choississez ou faites glisser vos images" at bounding box center [784, 459] width 345 height 58
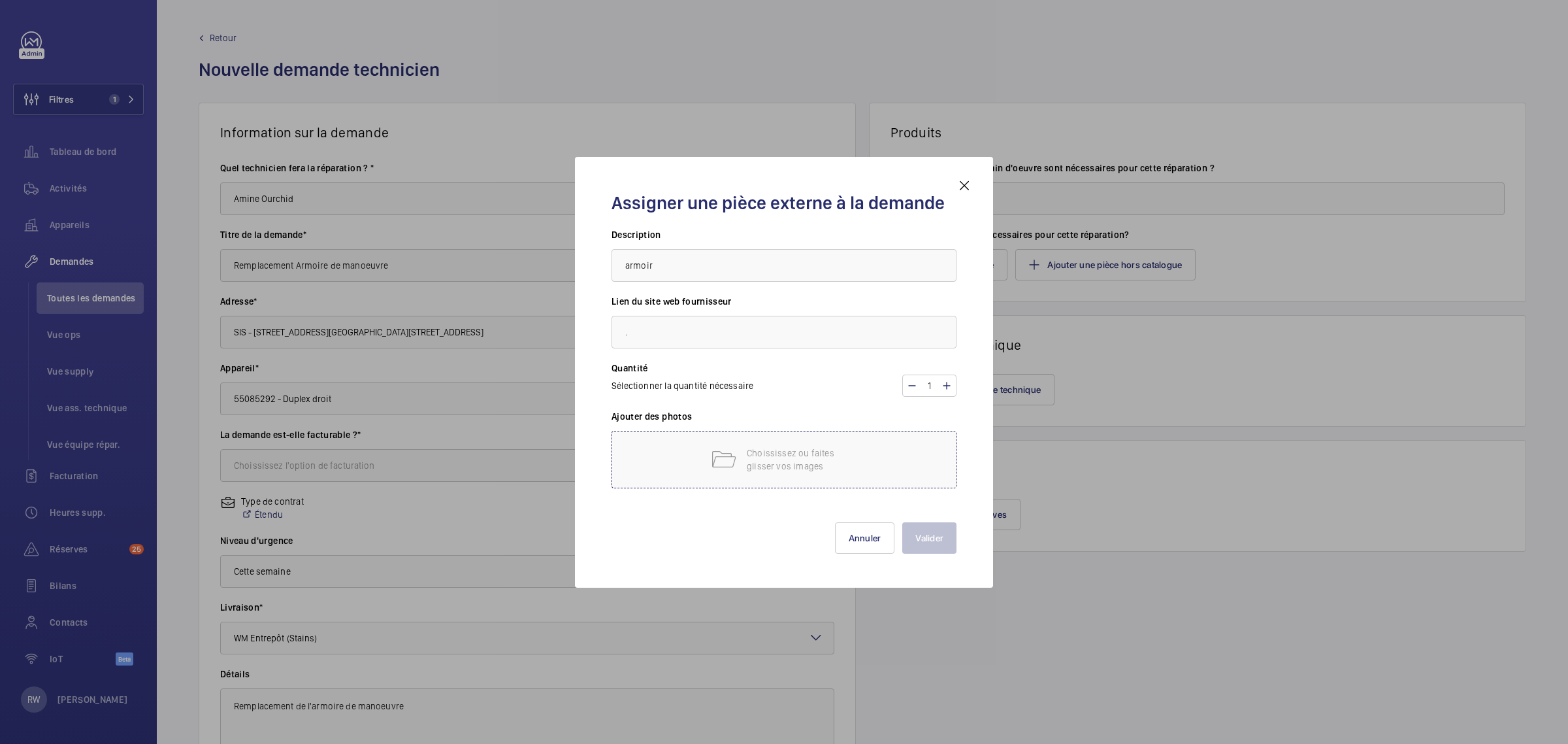
click at [784, 465] on p "Choississez ou faites glisser vos images" at bounding box center [802, 460] width 111 height 26
click at [670, 269] on input "armoir" at bounding box center [784, 265] width 345 height 32
click at [966, 190] on mat-icon at bounding box center [964, 185] width 15 height 15
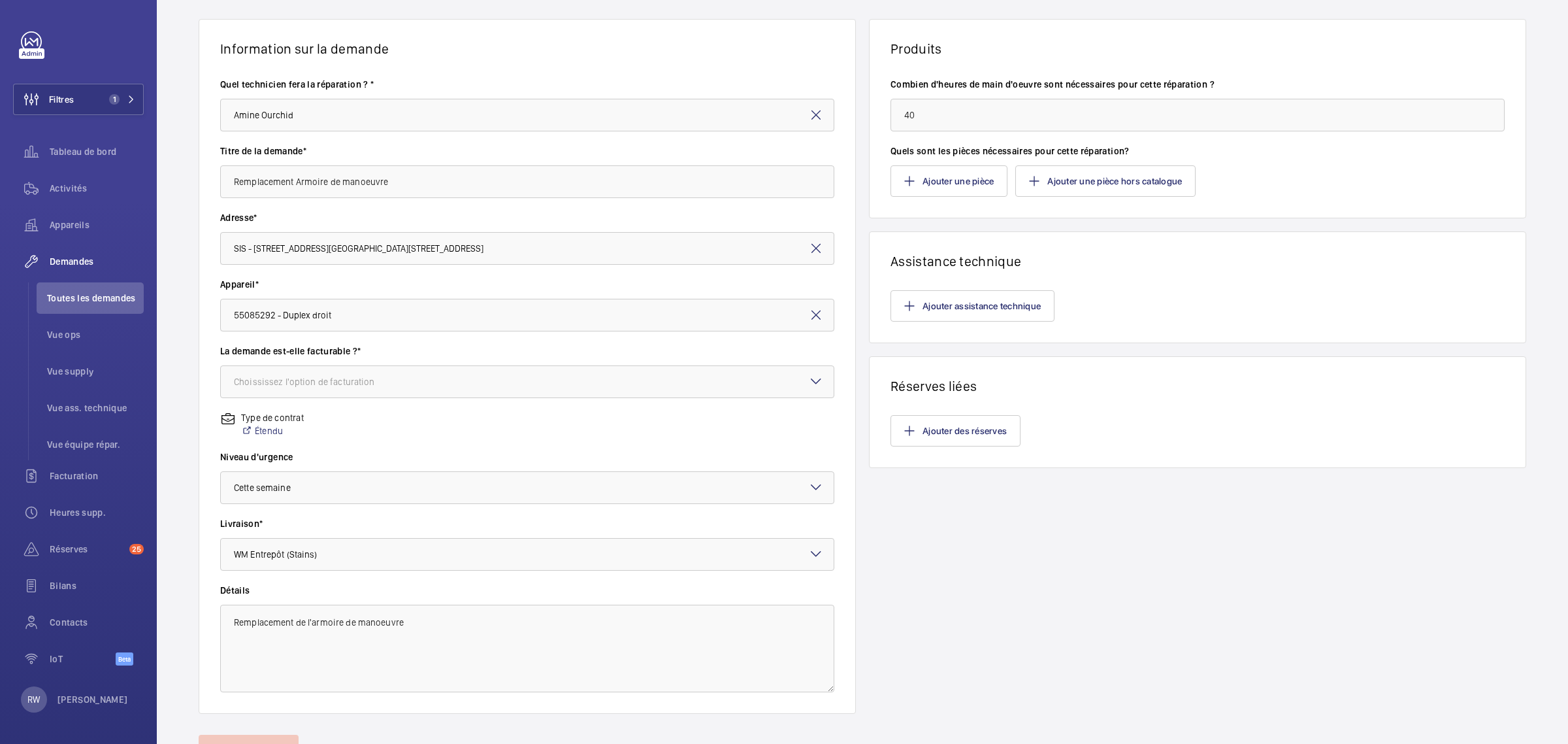
scroll to position [66, 0]
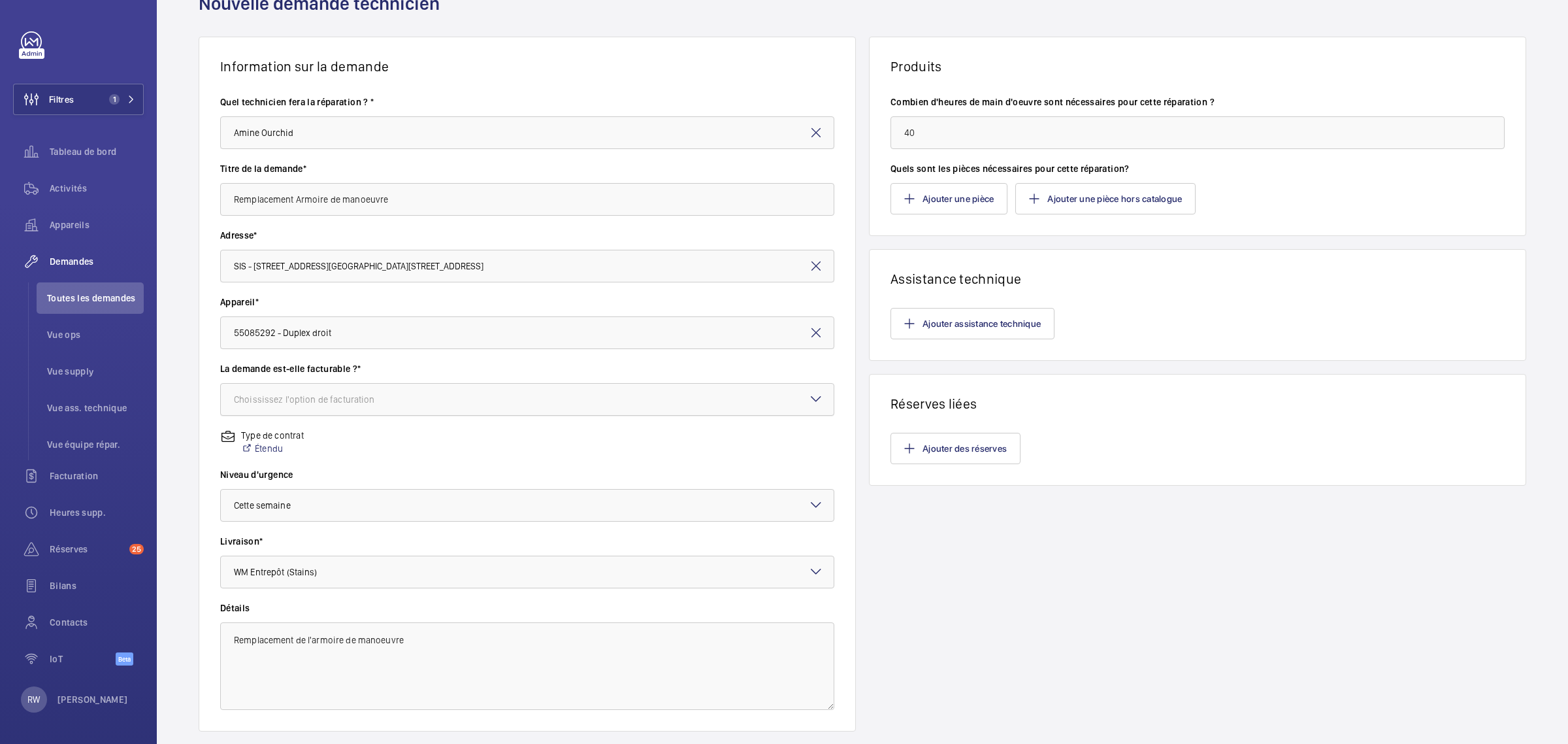
click at [302, 404] on div "Choississez l'option de facturation" at bounding box center [320, 399] width 174 height 13
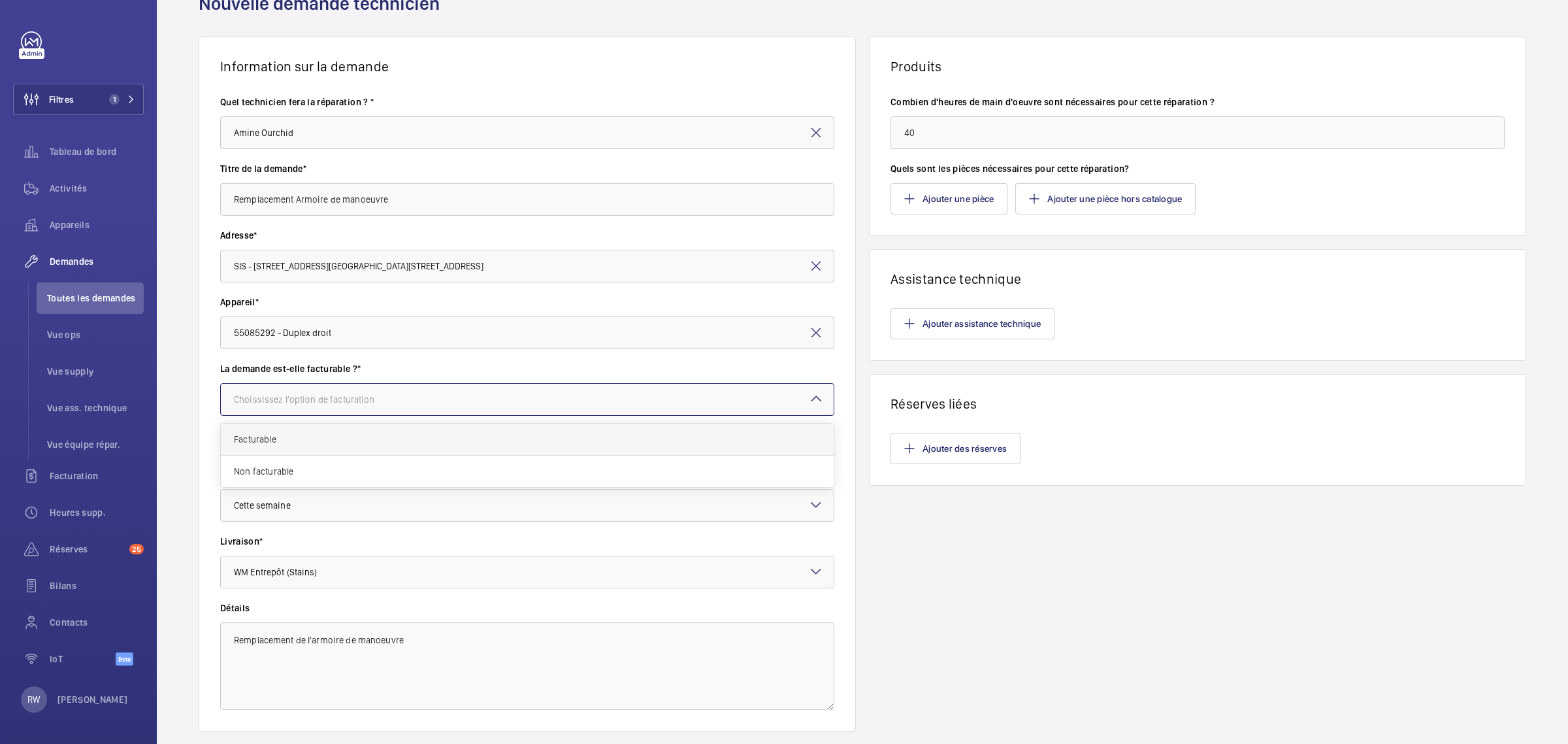
click at [288, 443] on span "Facturable" at bounding box center [527, 439] width 587 height 13
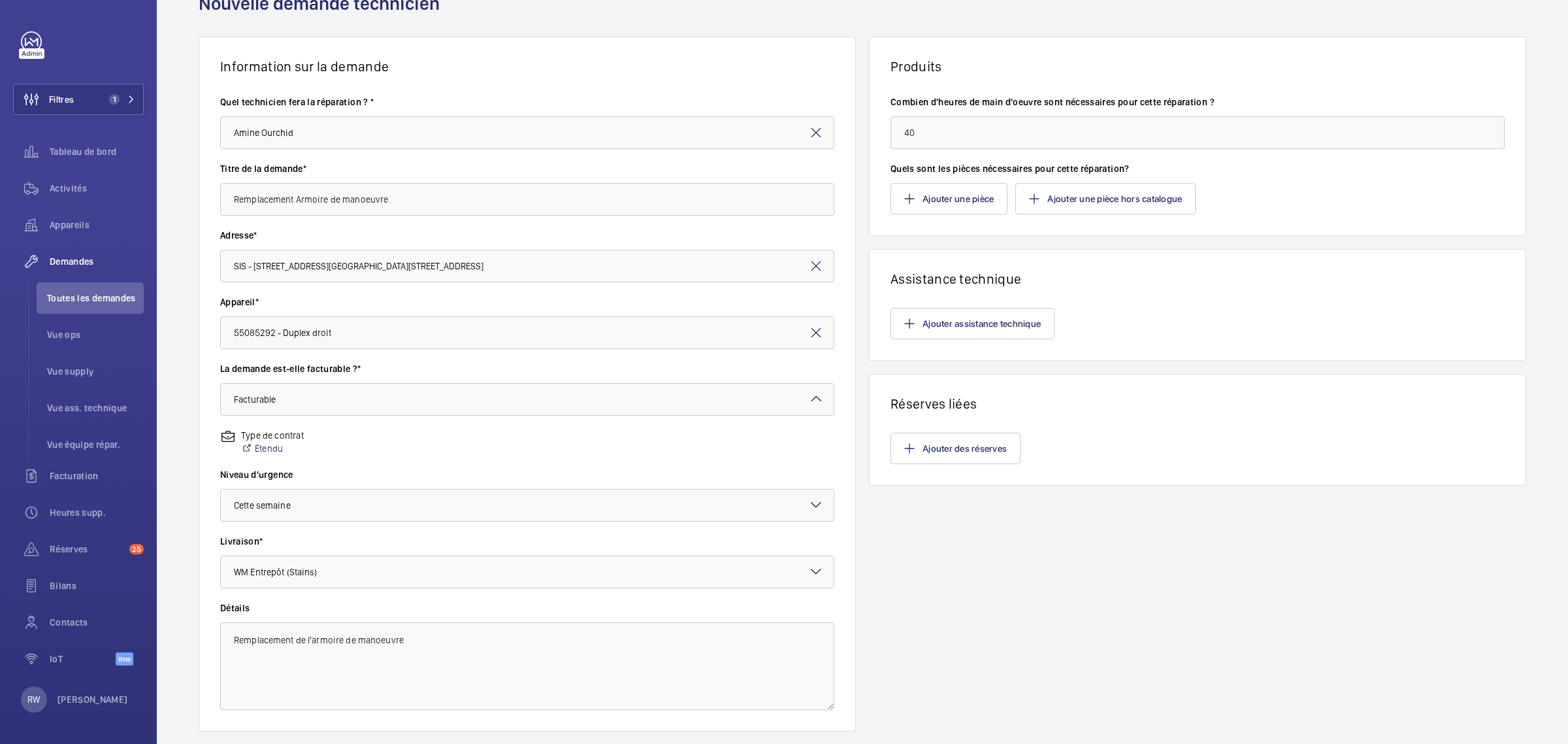
click at [1005, 559] on div "Produits Combien d'heures de main d'oeuvre sont nécessaires pour cette réparati…" at bounding box center [1198, 384] width 657 height 695
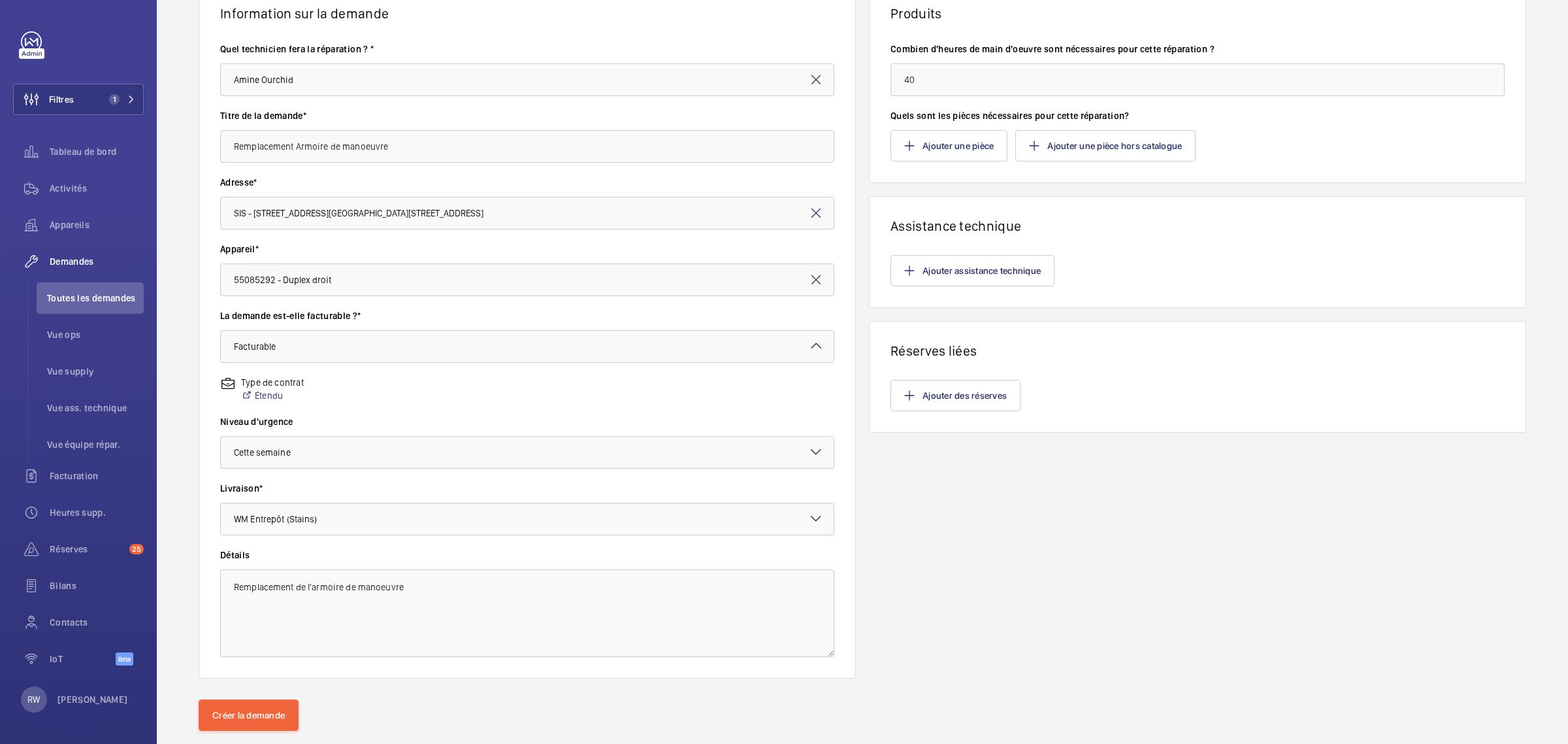
scroll to position [147, 0]
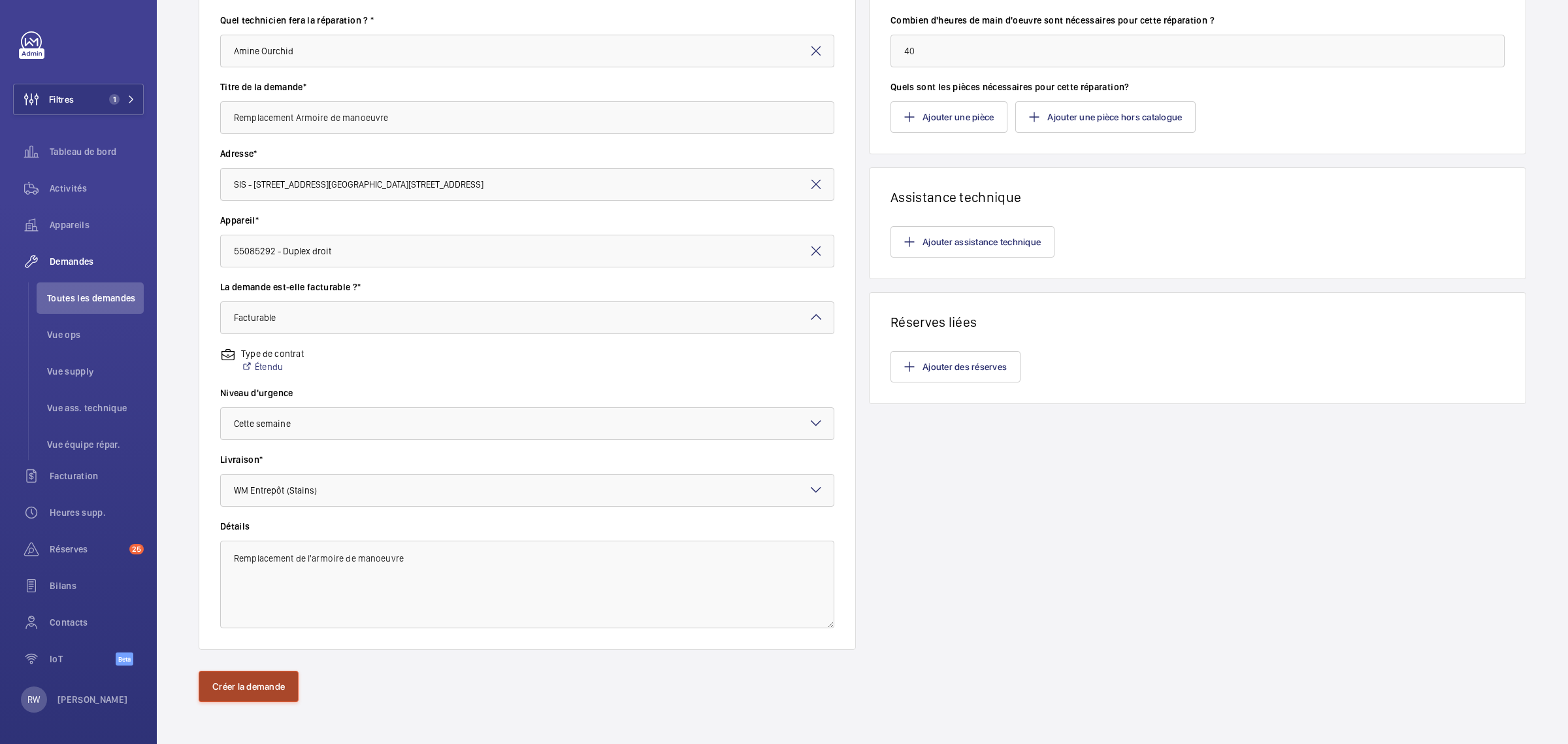
click at [250, 693] on button "Créer la demande" at bounding box center [249, 686] width 100 height 32
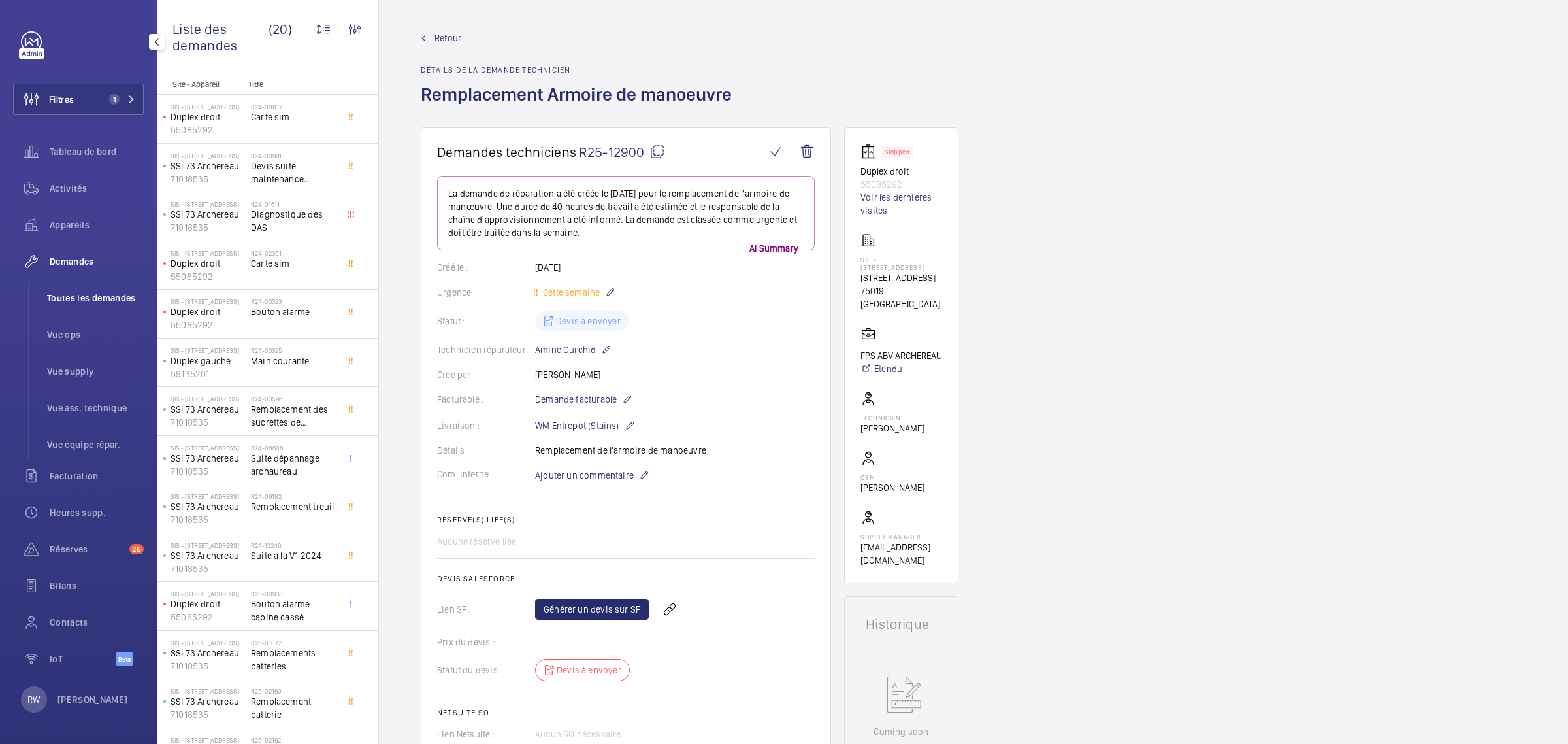
drag, startPoint x: 83, startPoint y: 301, endPoint x: 100, endPoint y: 286, distance: 22.7
click at [83, 299] on span "Toutes les demandes" at bounding box center [95, 298] width 96 height 13
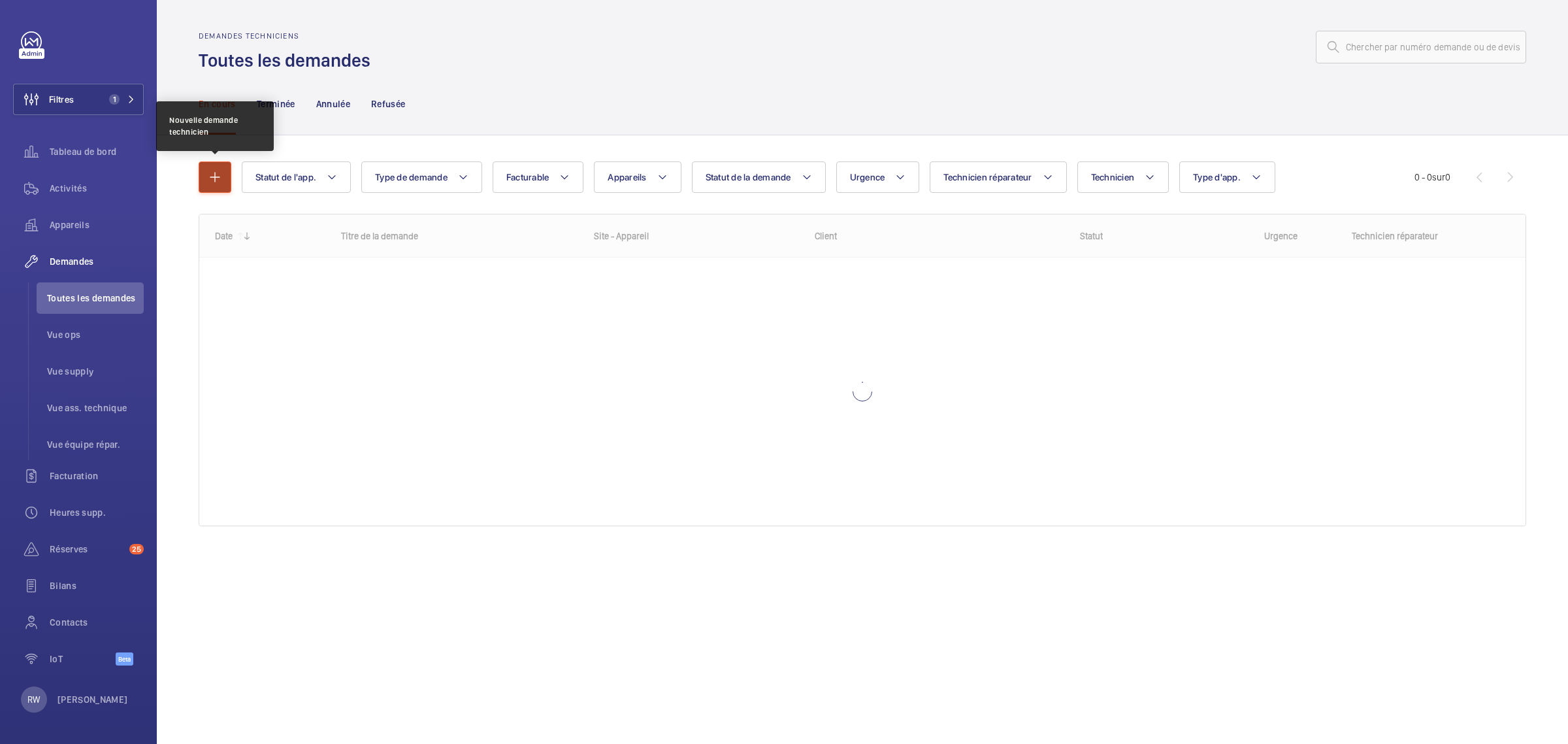
click at [216, 180] on mat-icon "button" at bounding box center [215, 177] width 15 height 15
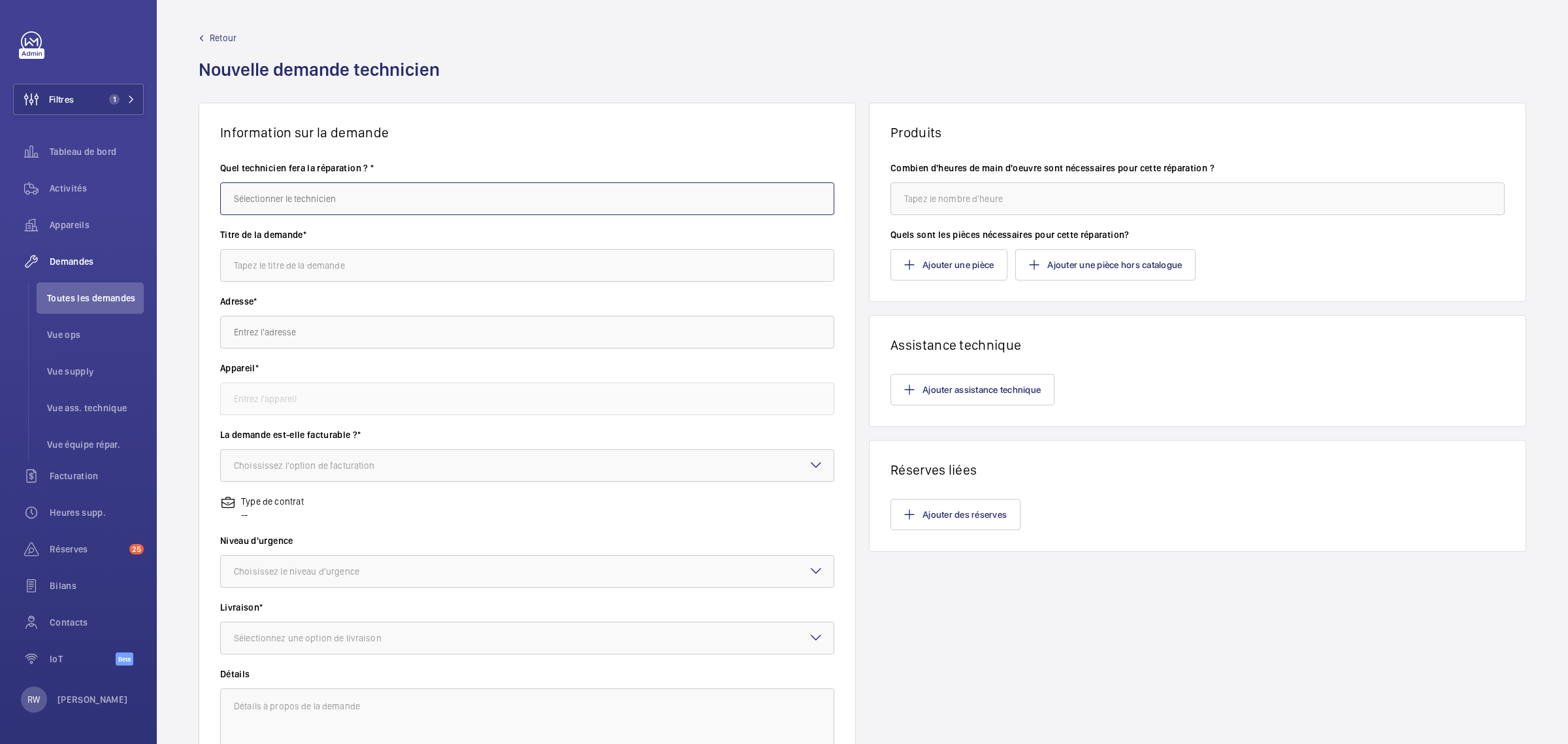
click at [278, 194] on input "text" at bounding box center [527, 198] width 614 height 32
click at [292, 304] on span "Amine Ourchid" at bounding box center [264, 302] width 61 height 13
type input "Amine Ourchid"
click at [285, 272] on input "text" at bounding box center [527, 265] width 614 height 32
type input "Remplacement Armoire de manoeuvre"
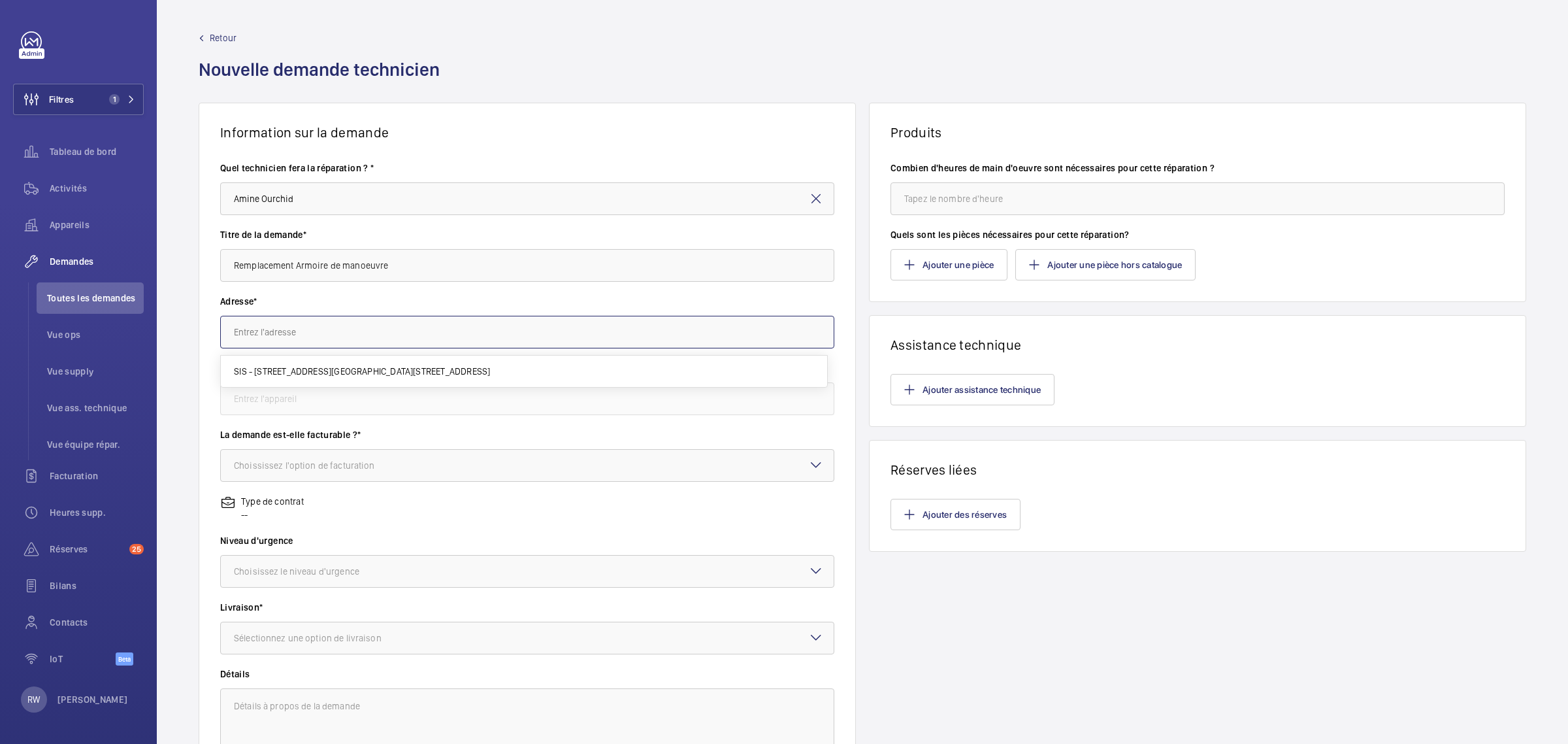
click at [291, 321] on input "text" at bounding box center [527, 332] width 614 height 32
click at [285, 377] on span "SIS - [STREET_ADDRESS][GEOGRAPHIC_DATA][STREET_ADDRESS]" at bounding box center [362, 371] width 256 height 13
type input "SIS - [STREET_ADDRESS][GEOGRAPHIC_DATA][STREET_ADDRESS]"
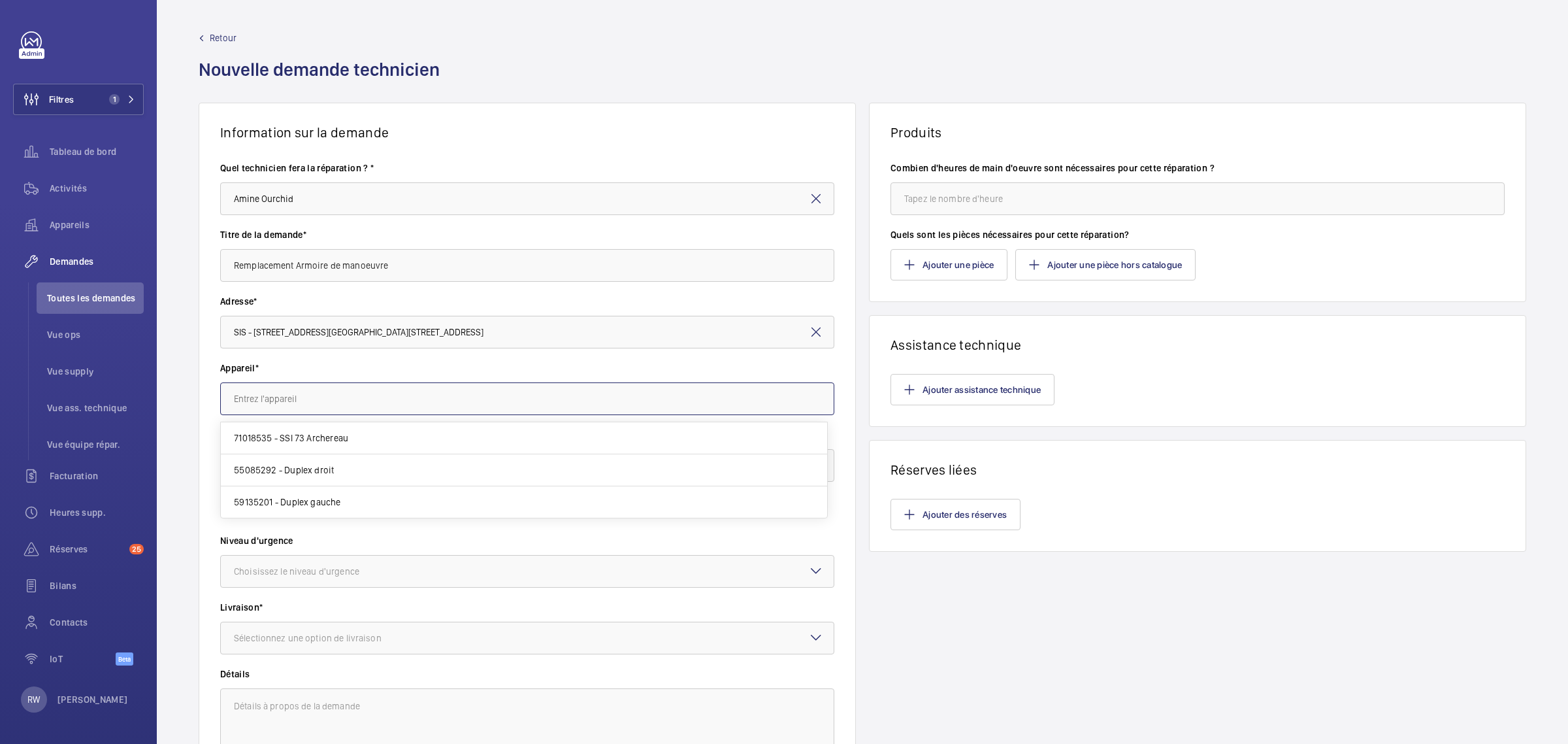
click at [285, 408] on input "text" at bounding box center [527, 399] width 614 height 32
click at [292, 500] on span "59135201 - Duplex gauche" at bounding box center [287, 502] width 106 height 13
type input "59135201 - Duplex gauche"
click at [289, 463] on div "Choississez l'option de facturation" at bounding box center [320, 465] width 174 height 13
click at [283, 472] on div at bounding box center [527, 465] width 613 height 32
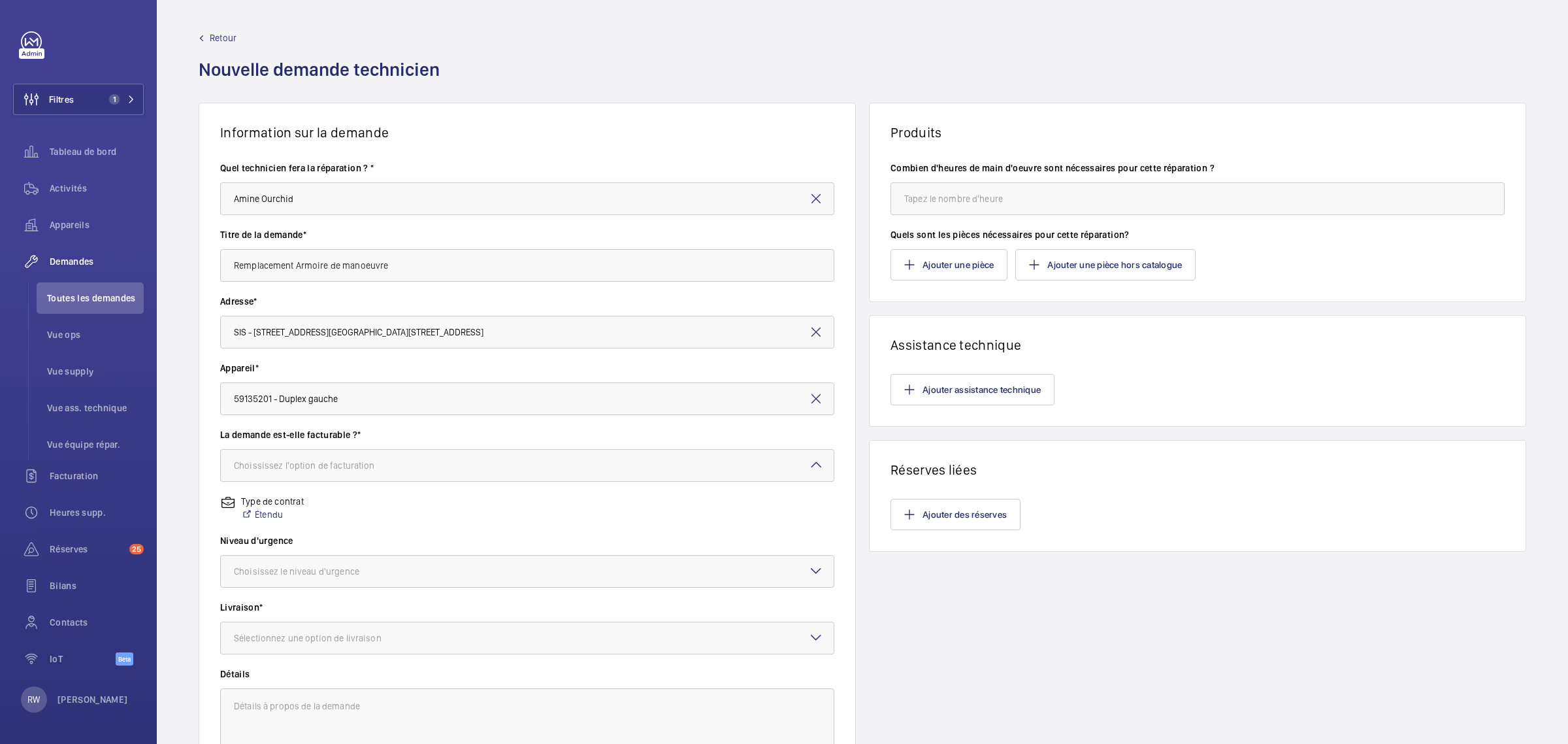
click at [281, 485] on div "La demande est-elle facturable ?* Choississez l'option de facturation" at bounding box center [527, 462] width 614 height 66
click at [279, 463] on div "Choississez l'option de facturation" at bounding box center [320, 465] width 174 height 13
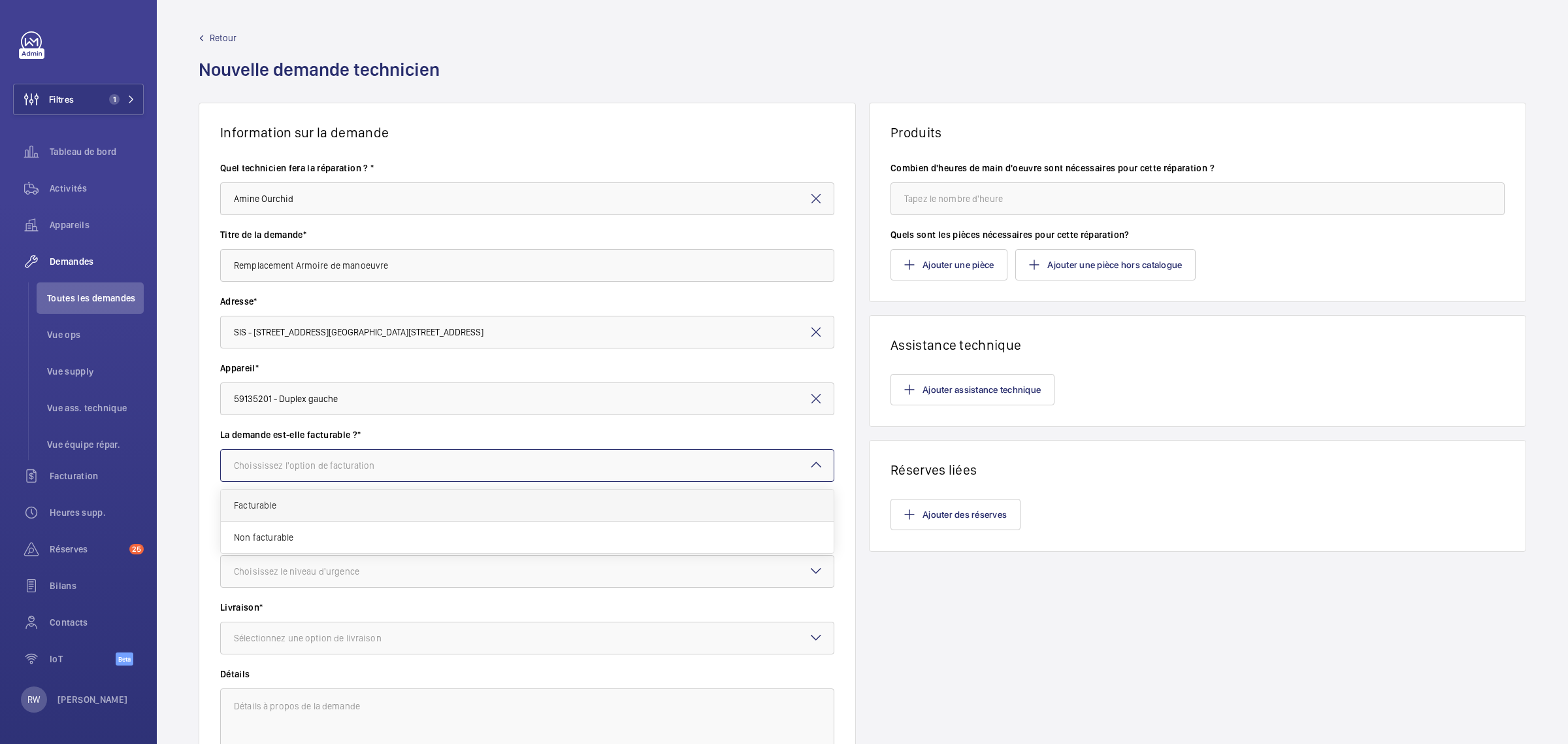
click at [272, 506] on span "Facturable" at bounding box center [527, 505] width 587 height 13
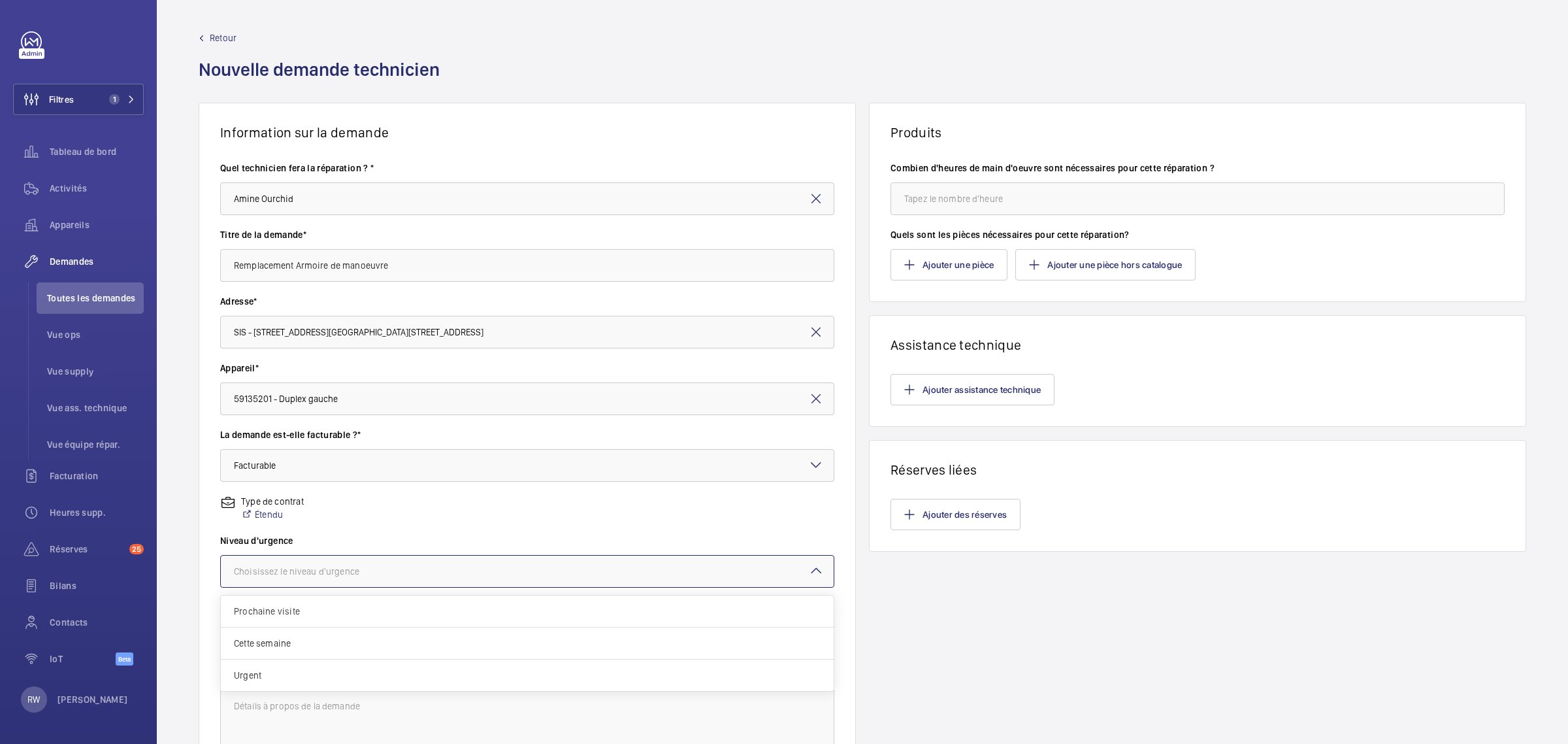
click at [275, 561] on div at bounding box center [527, 571] width 613 height 32
click at [272, 638] on span "Cette semaine" at bounding box center [527, 643] width 587 height 13
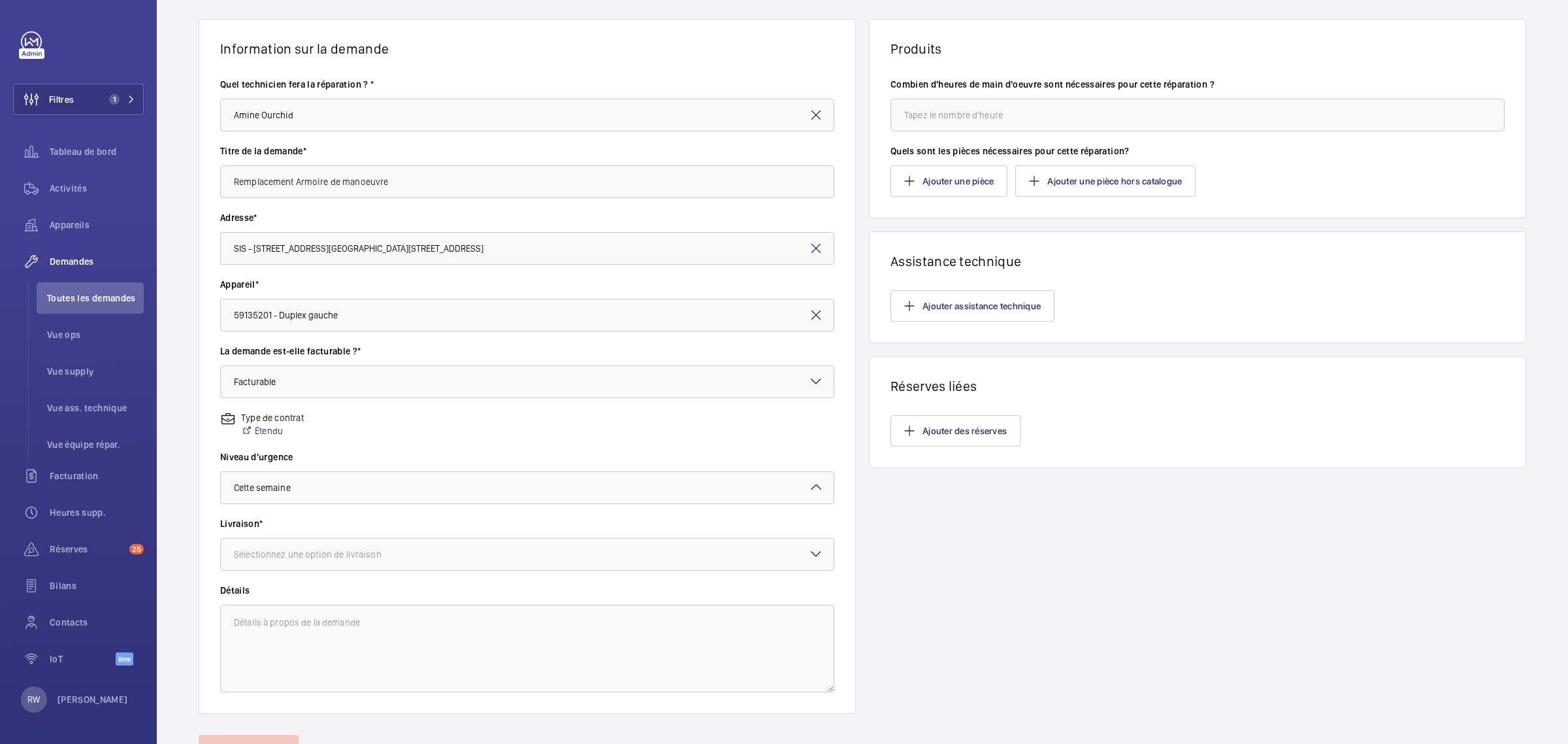
scroll to position [147, 0]
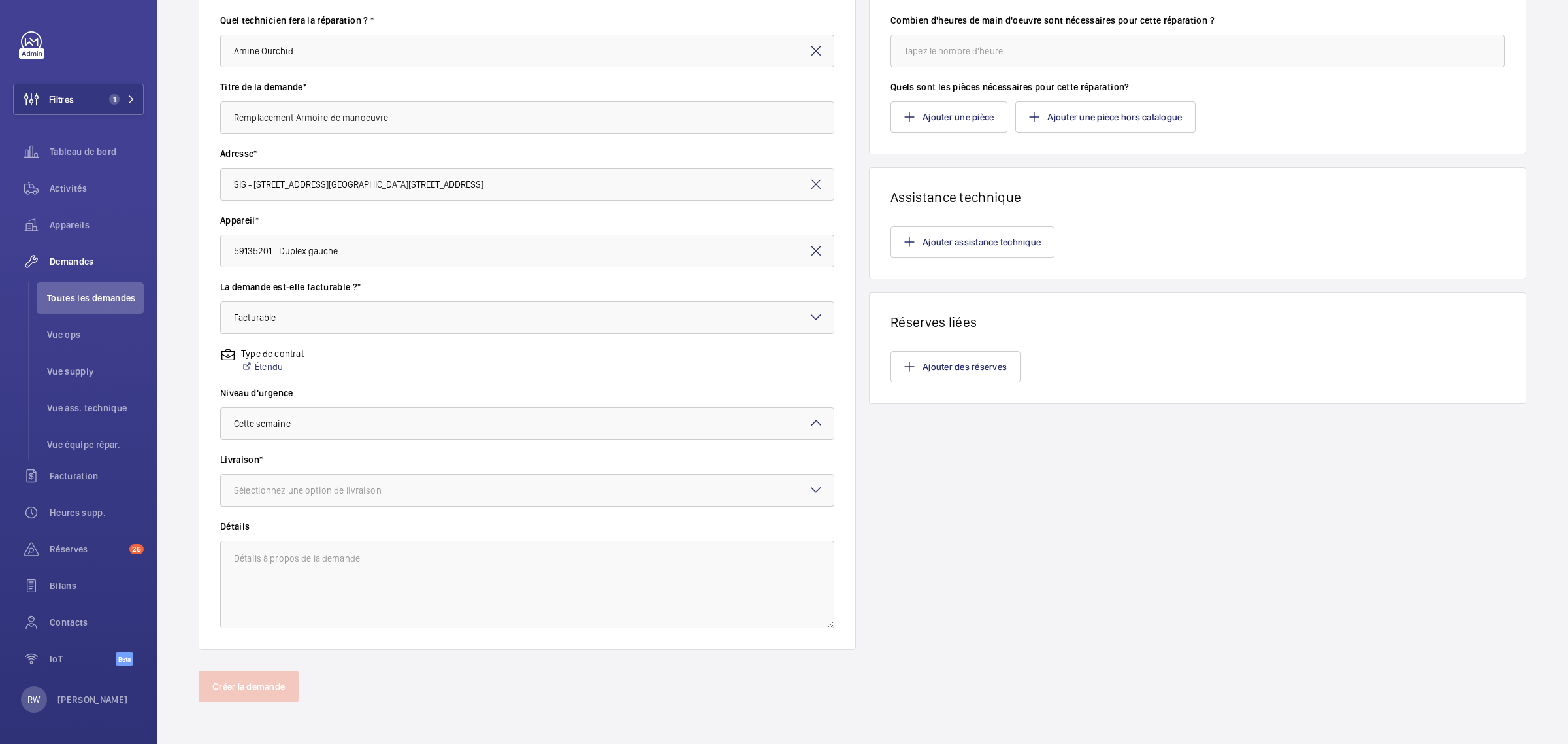
click at [291, 478] on div at bounding box center [527, 490] width 613 height 32
click at [291, 590] on span "WM Entrepôt (Stains)" at bounding box center [527, 594] width 587 height 13
click at [310, 577] on textarea at bounding box center [527, 585] width 614 height 88
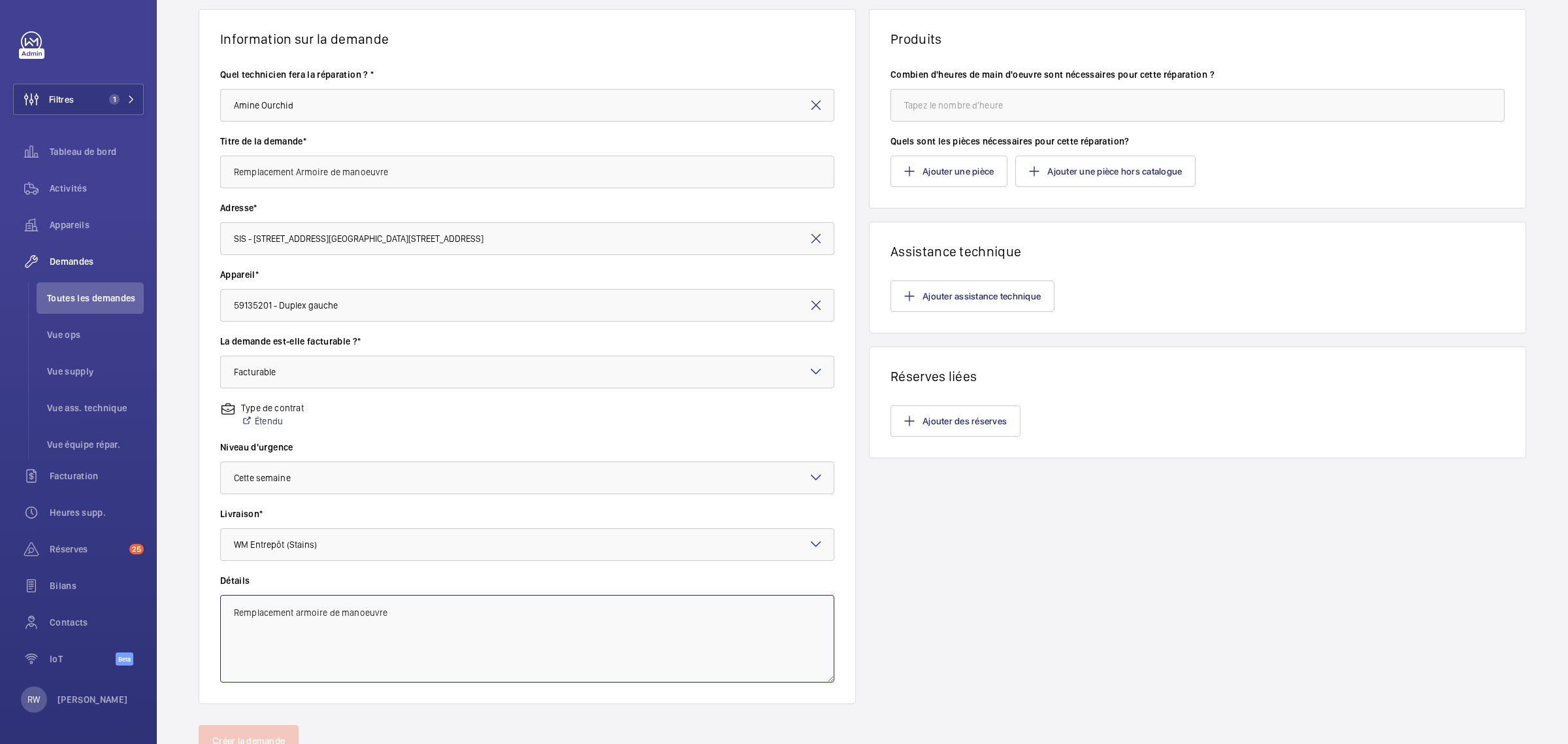
scroll to position [66, 0]
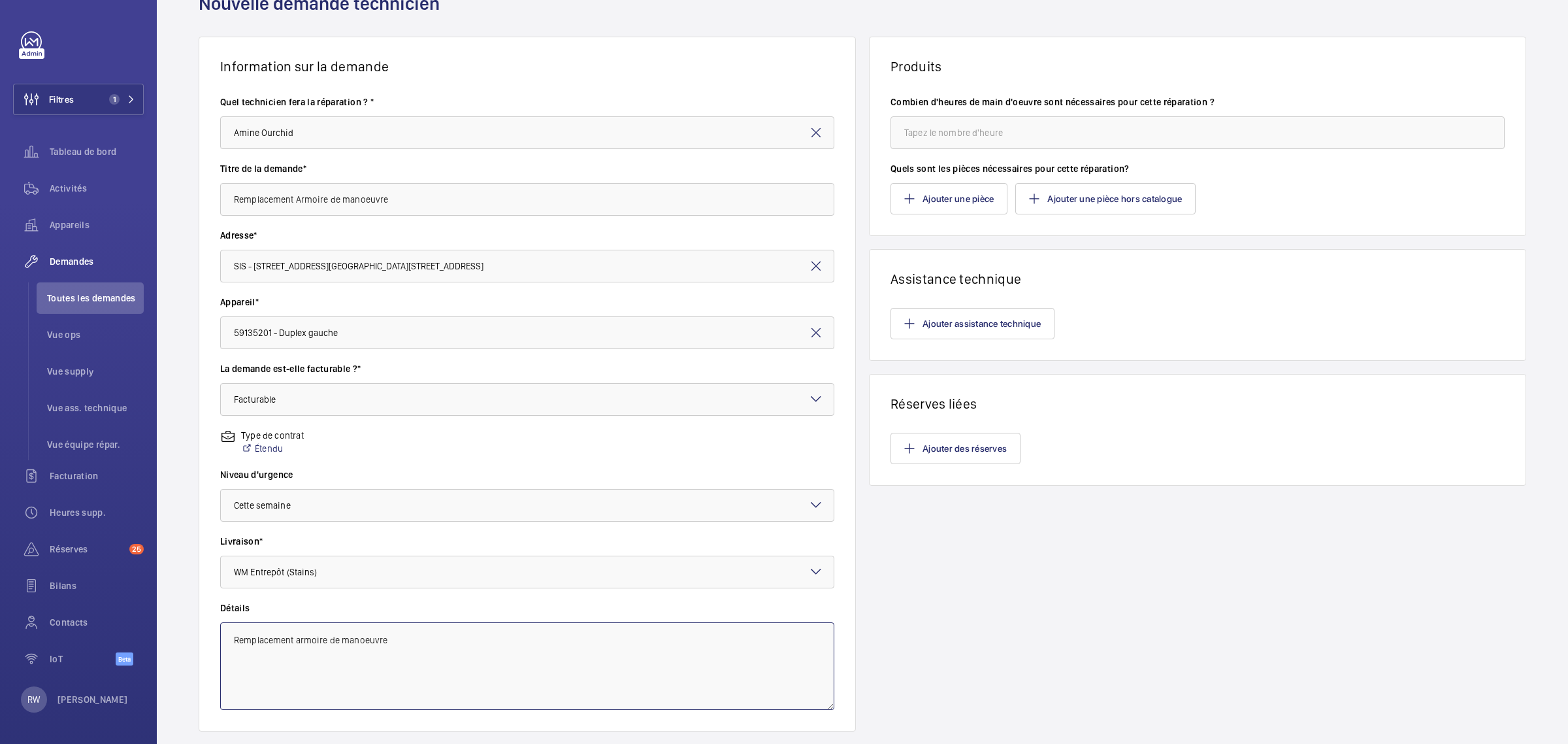
type textarea "Remplacement armoire de manoeuvre"
click at [912, 139] on input "number" at bounding box center [1198, 133] width 614 height 32
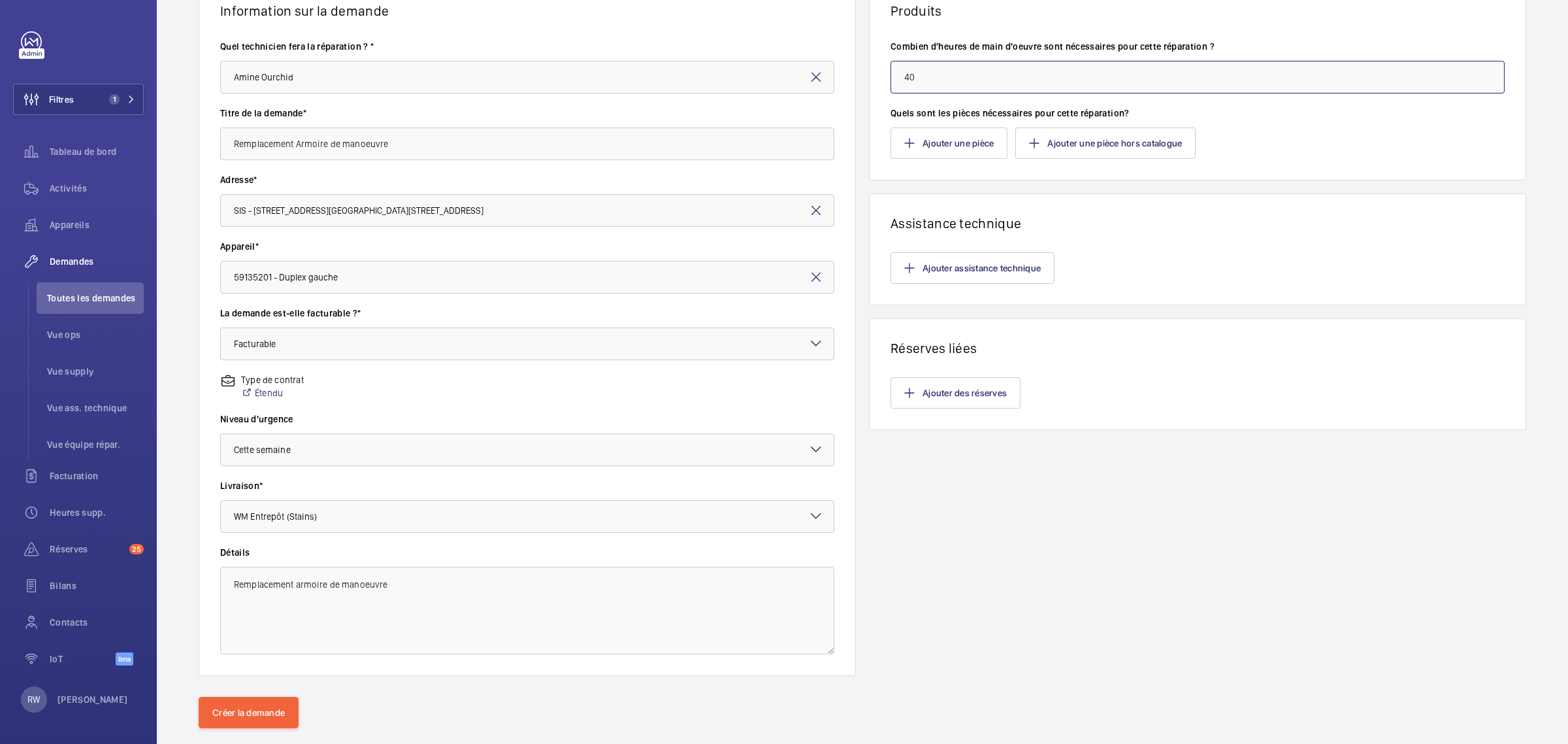
scroll to position [147, 0]
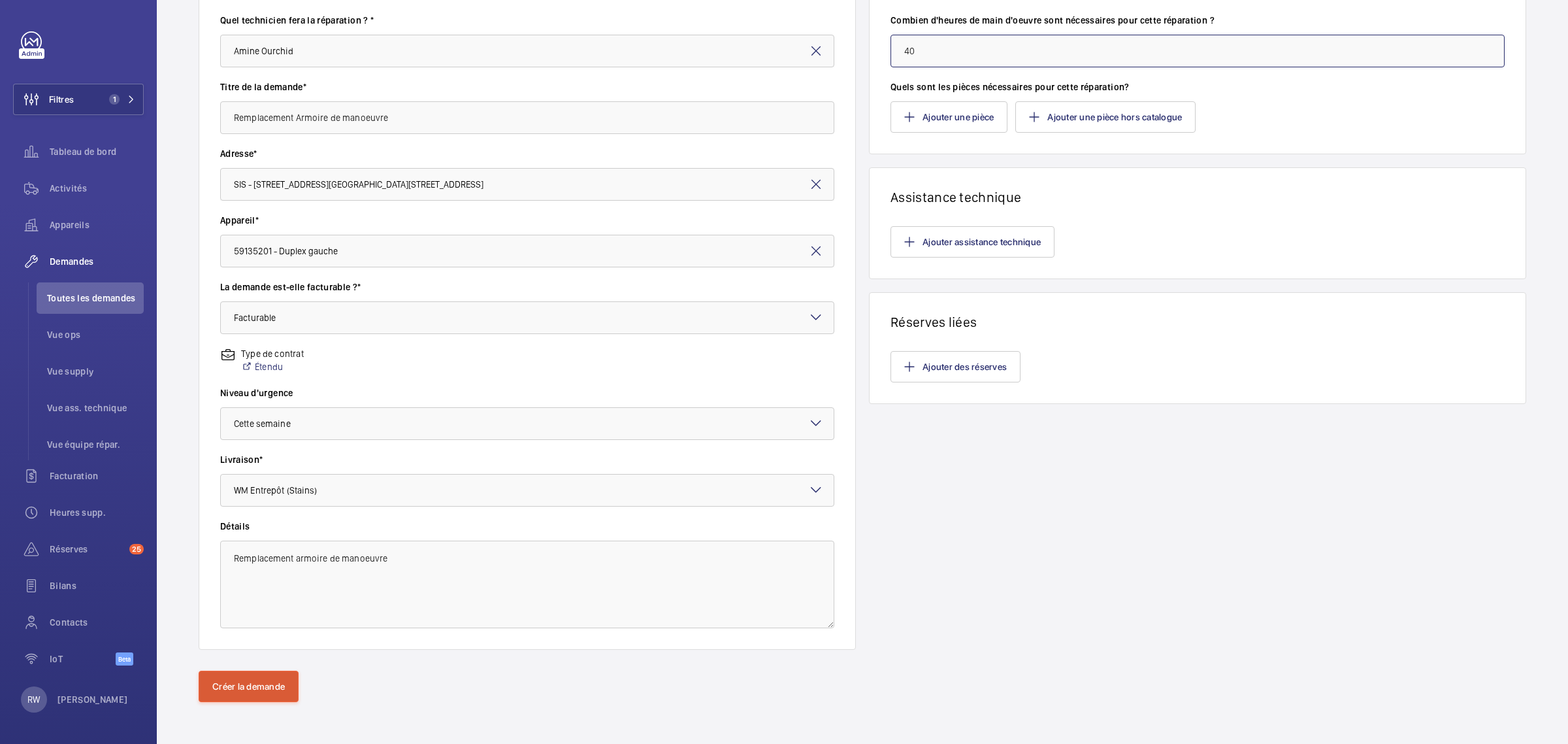
type input "40"
click at [251, 688] on button "Créer la demande" at bounding box center [249, 686] width 100 height 32
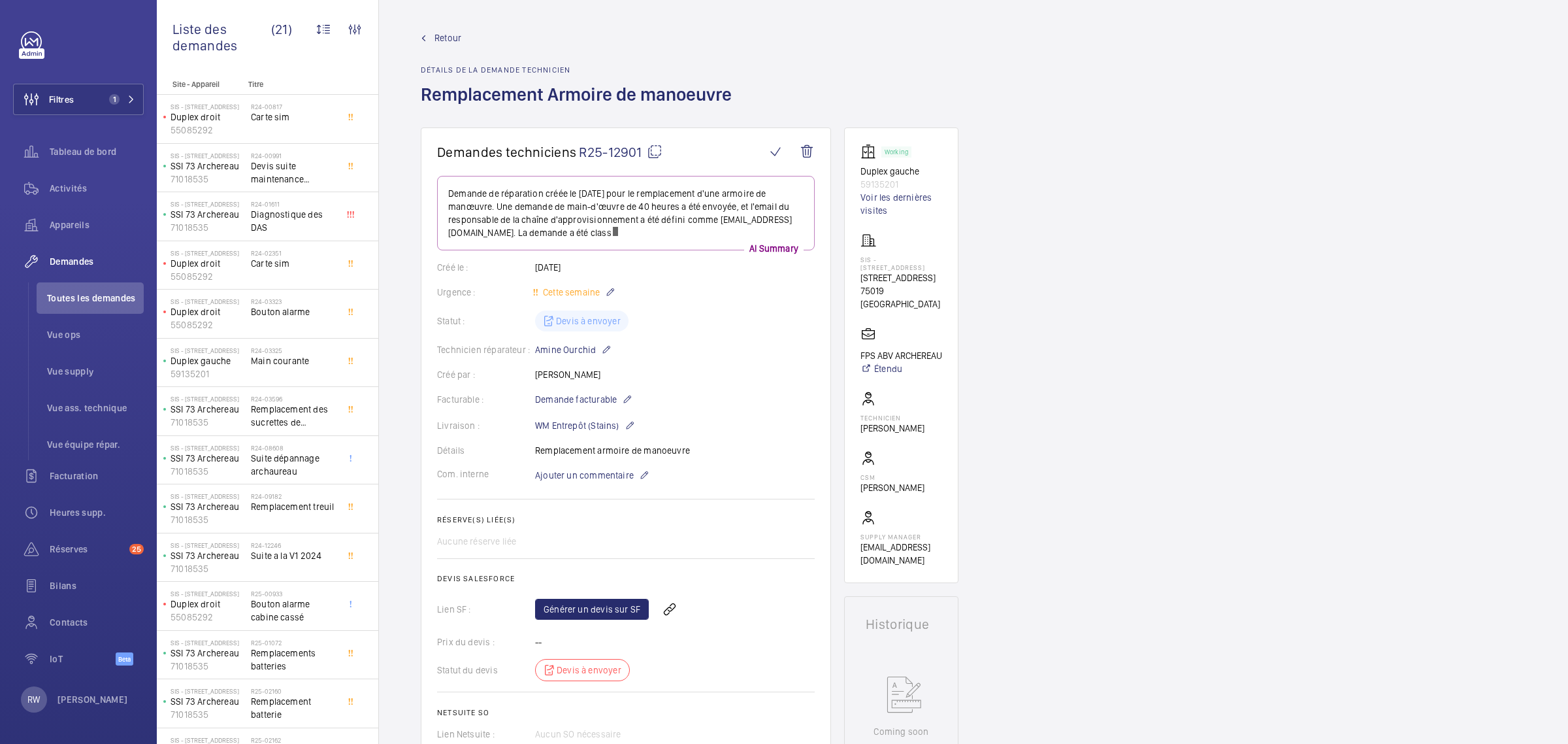
click at [449, 38] on span "Retour" at bounding box center [447, 38] width 27 height 13
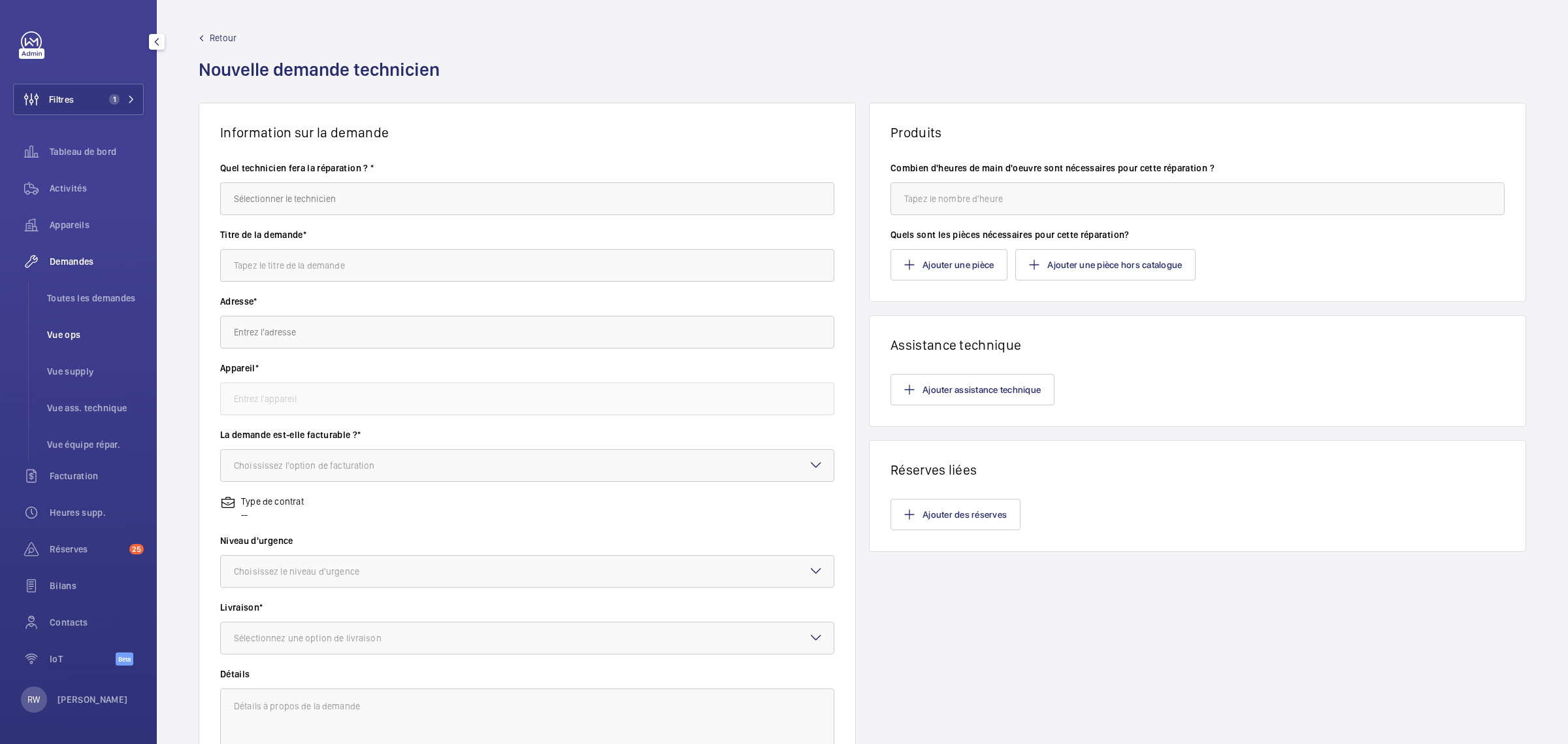
click at [70, 332] on span "Vue ops" at bounding box center [95, 334] width 96 height 13
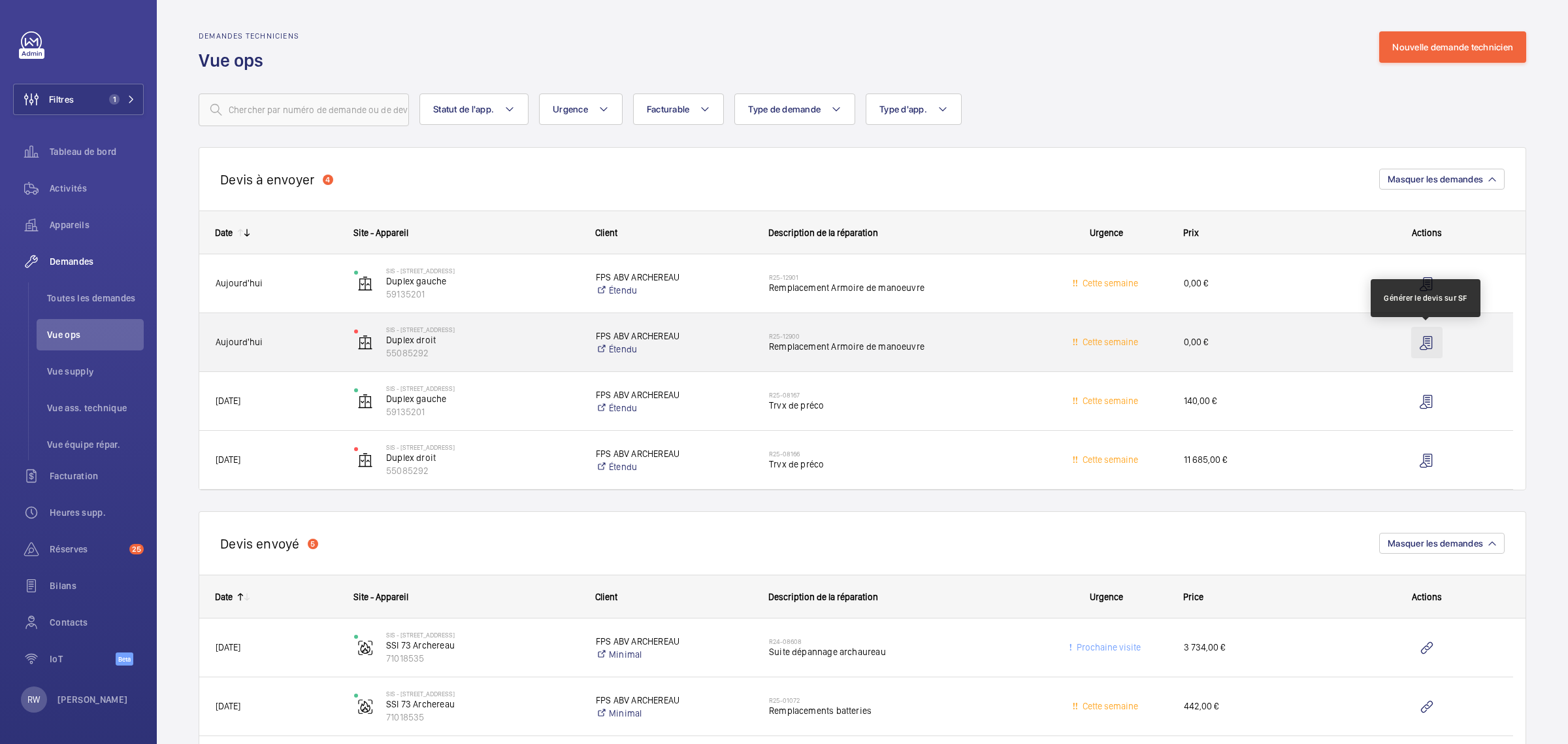
click at [1425, 339] on wm-front-icon-button at bounding box center [1427, 343] width 32 height 32
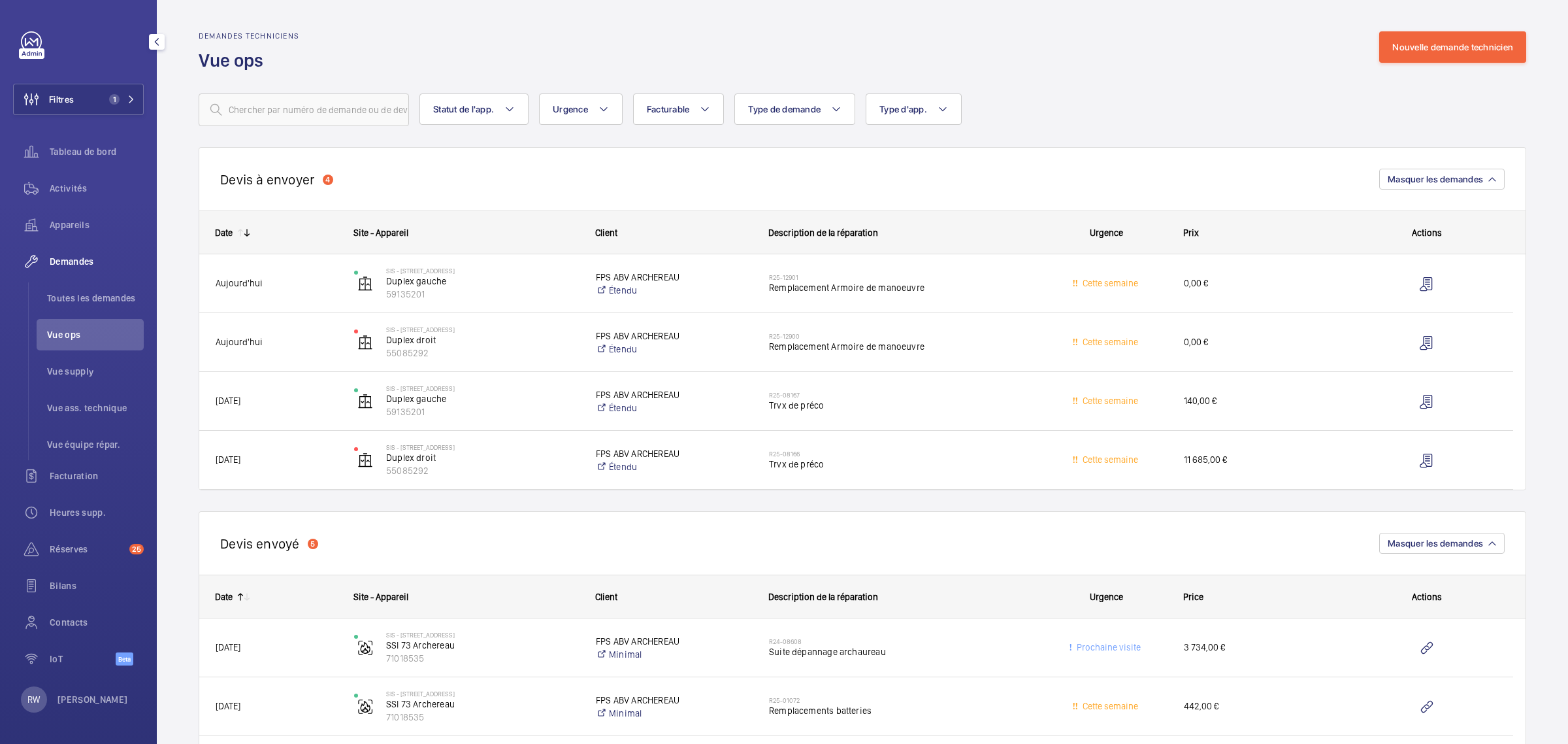
click at [28, 41] on link at bounding box center [31, 42] width 21 height 21
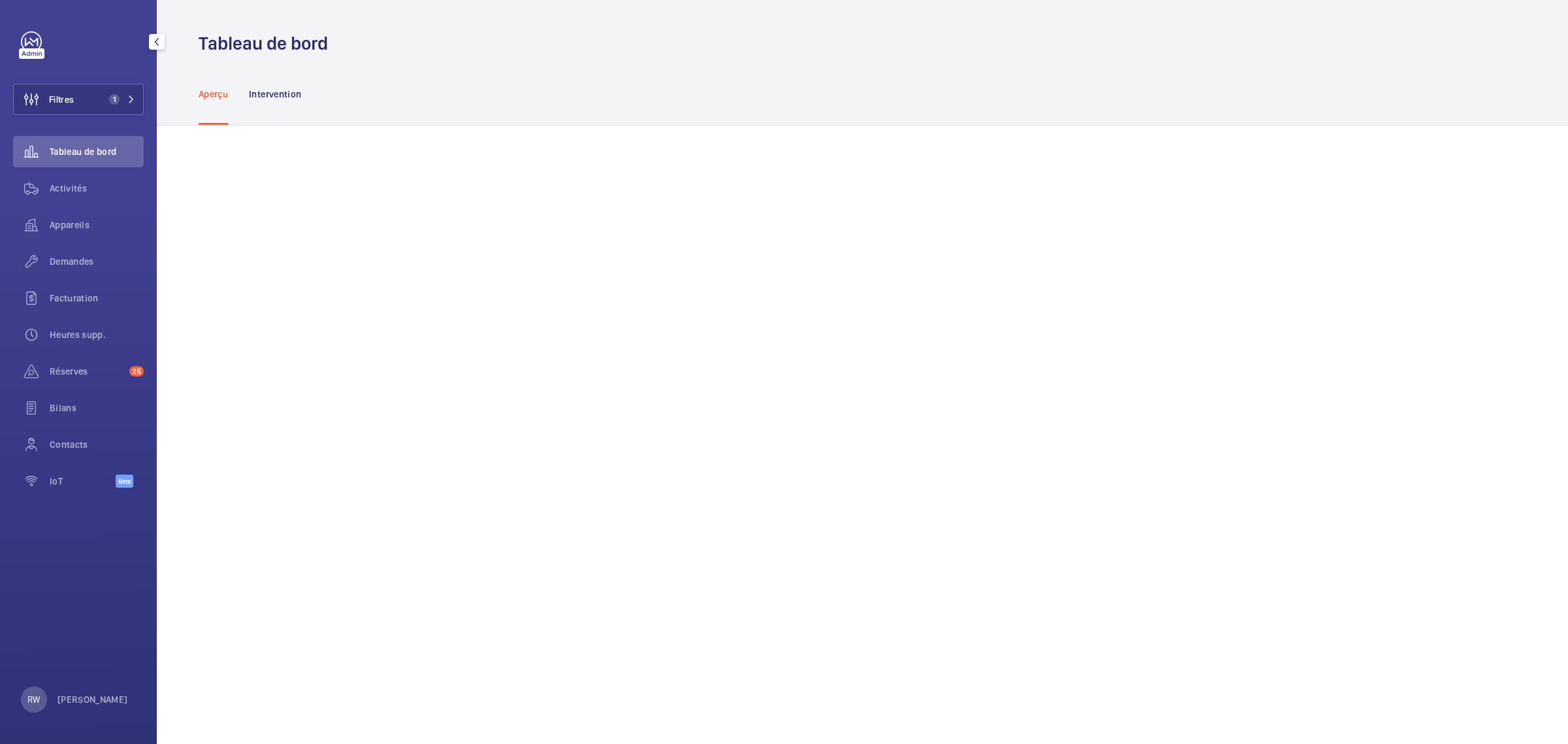
click at [28, 41] on link at bounding box center [31, 42] width 21 height 21
click at [85, 101] on button "Filtres 1" at bounding box center [78, 99] width 130 height 32
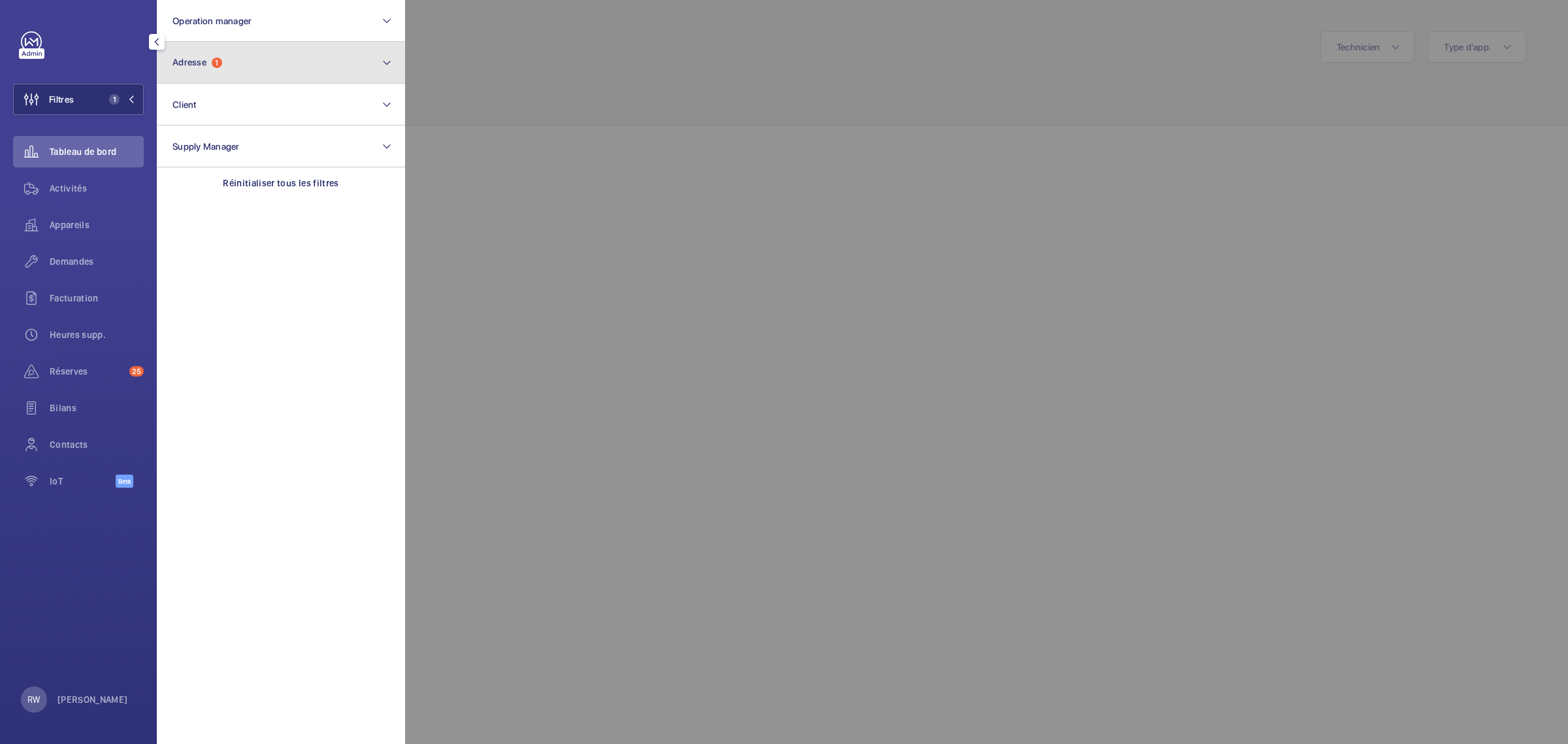
click at [196, 63] on span "Adresse" at bounding box center [190, 63] width 34 height 11
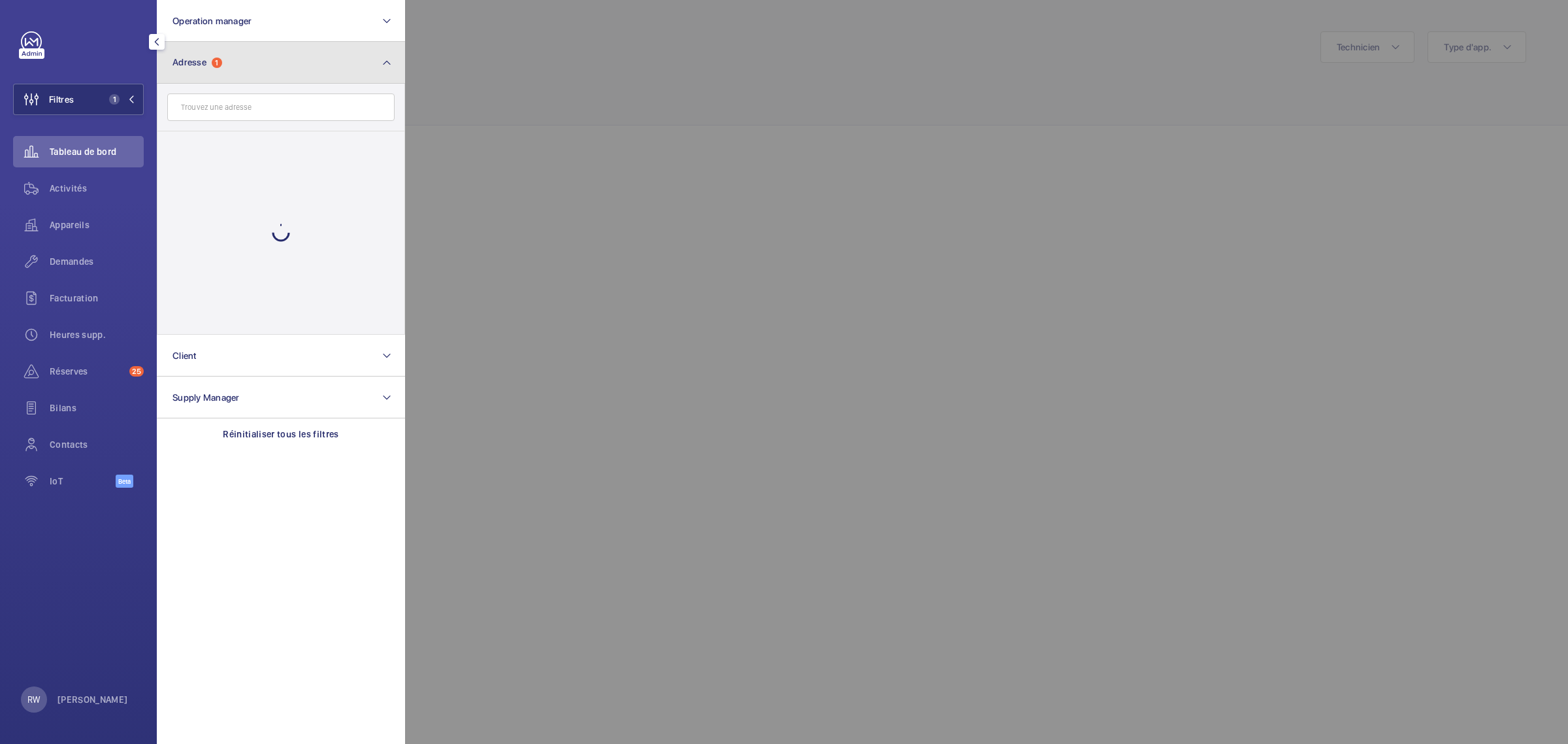
click at [196, 63] on span "Adresse" at bounding box center [190, 63] width 34 height 11
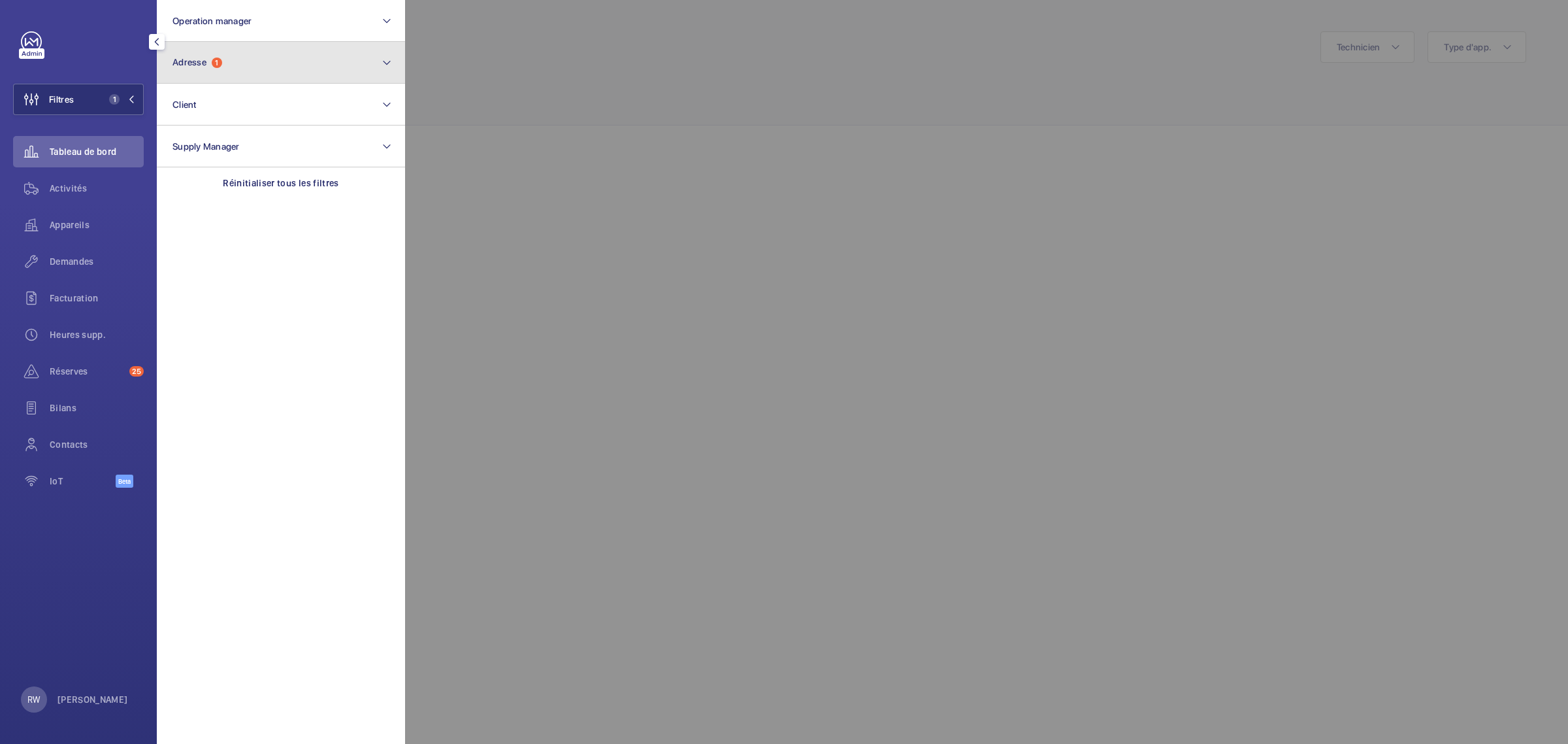
click at [196, 63] on span "Adresse" at bounding box center [190, 63] width 34 height 11
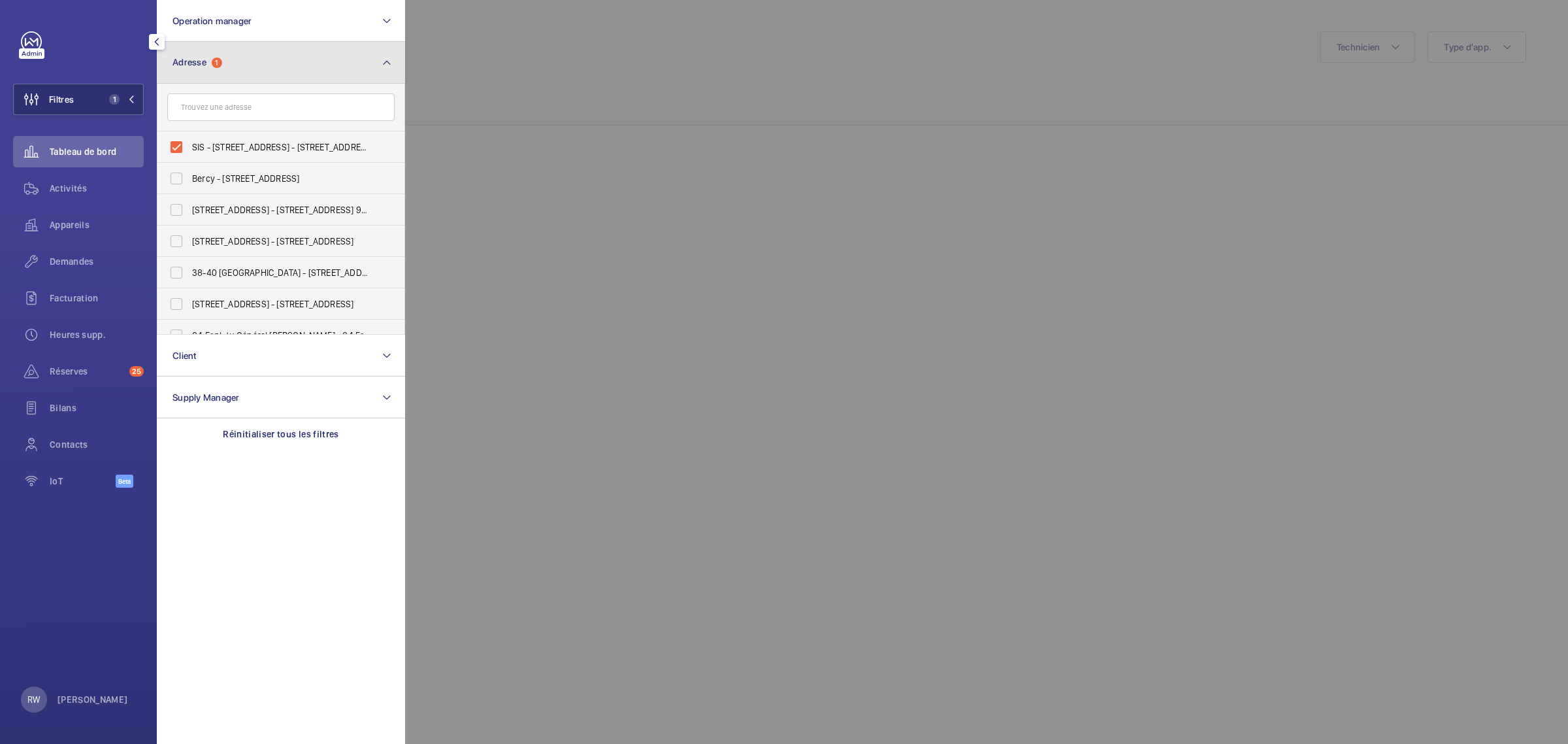
click at [197, 63] on span "Adresse" at bounding box center [190, 63] width 34 height 11
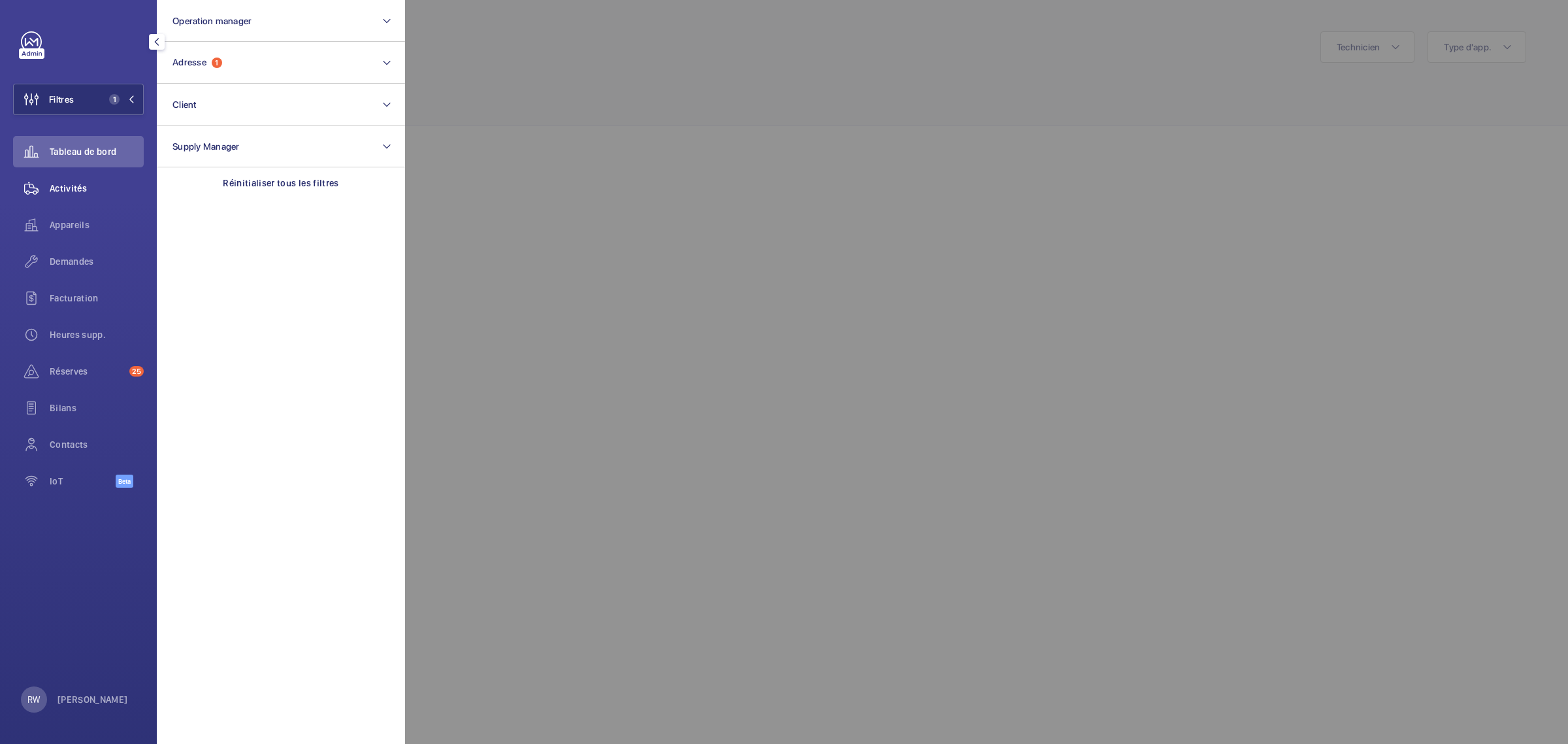
click at [56, 198] on div "Activités" at bounding box center [78, 188] width 130 height 32
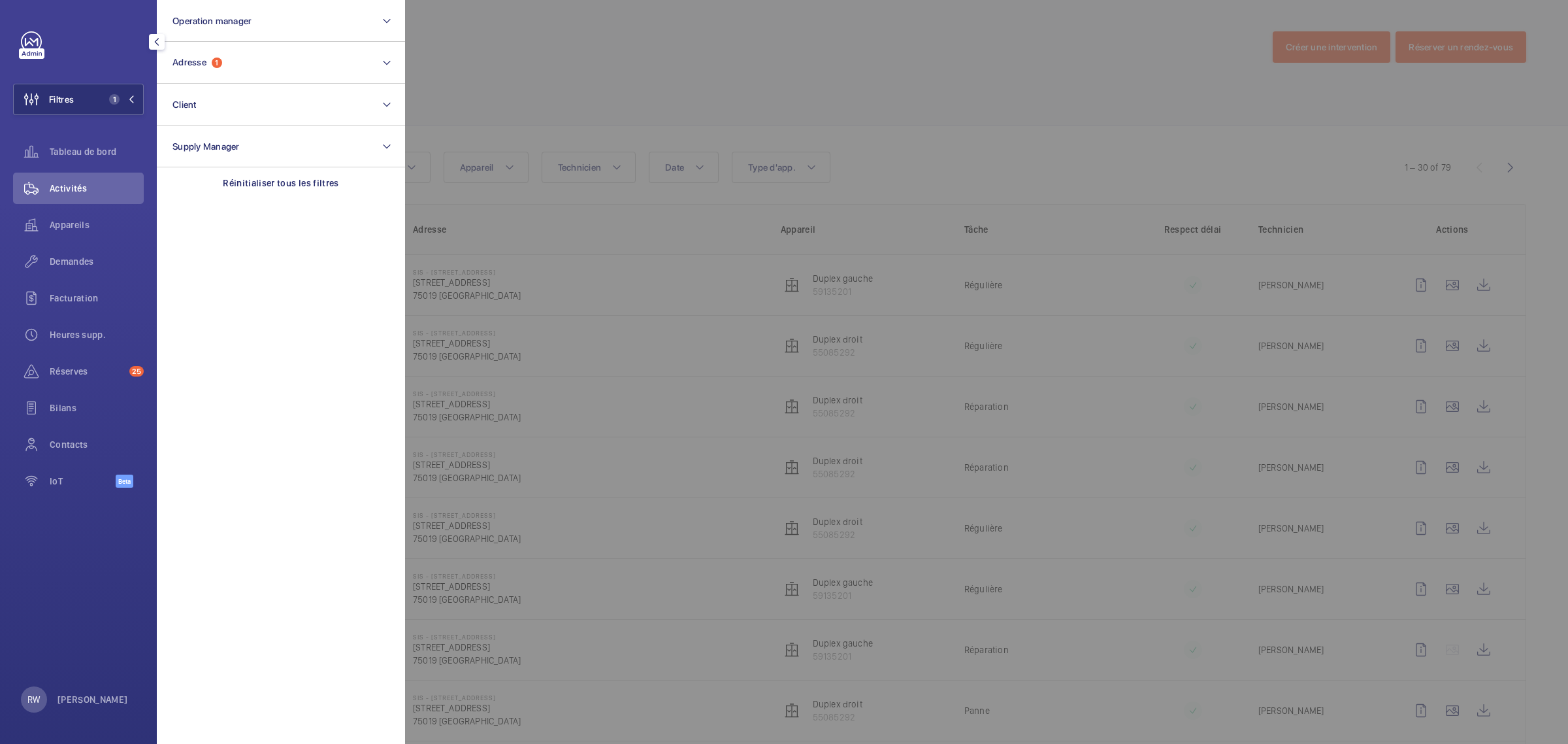
click at [972, 100] on div at bounding box center [1189, 372] width 1568 height 744
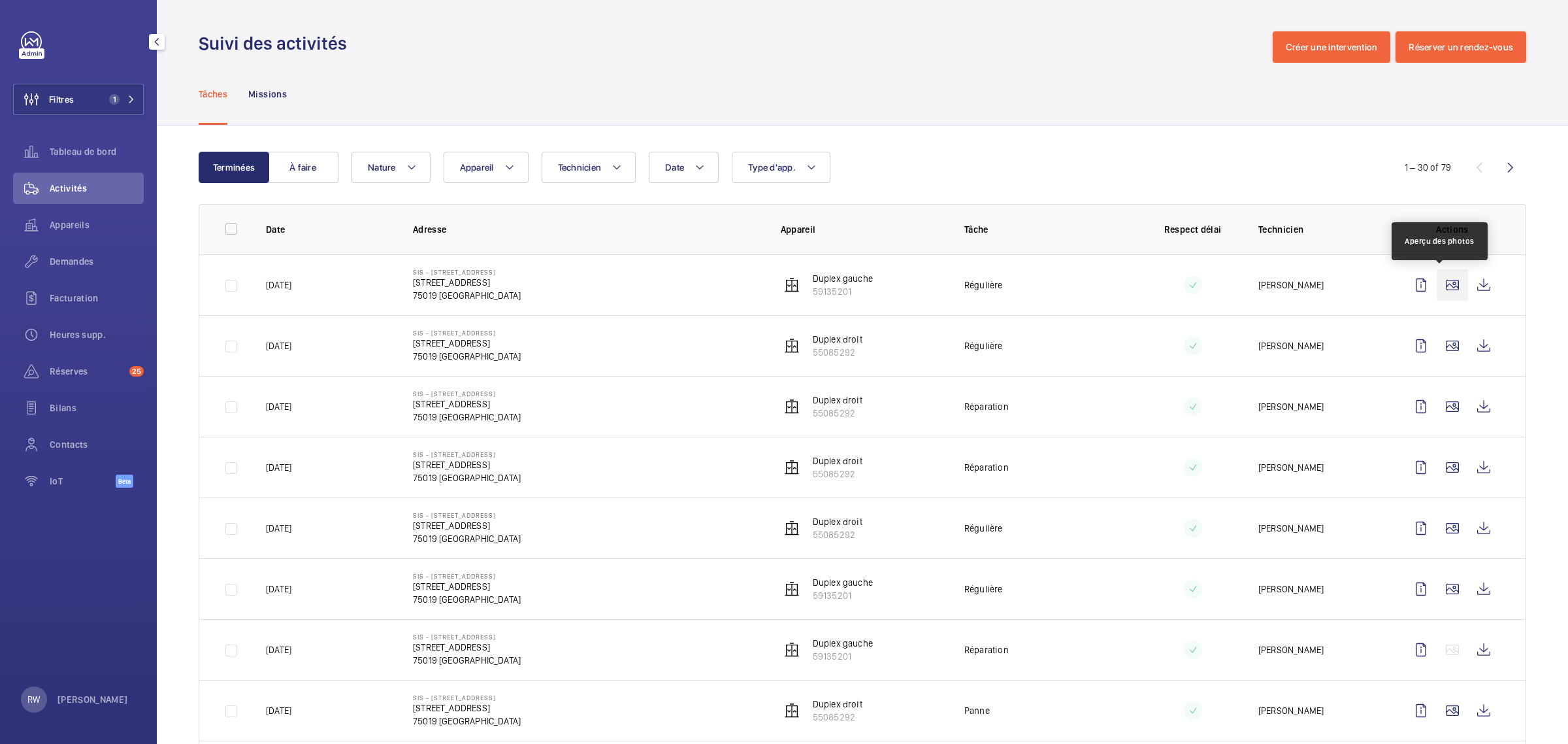
click at [1437, 289] on wm-front-icon-button at bounding box center [1452, 285] width 32 height 32
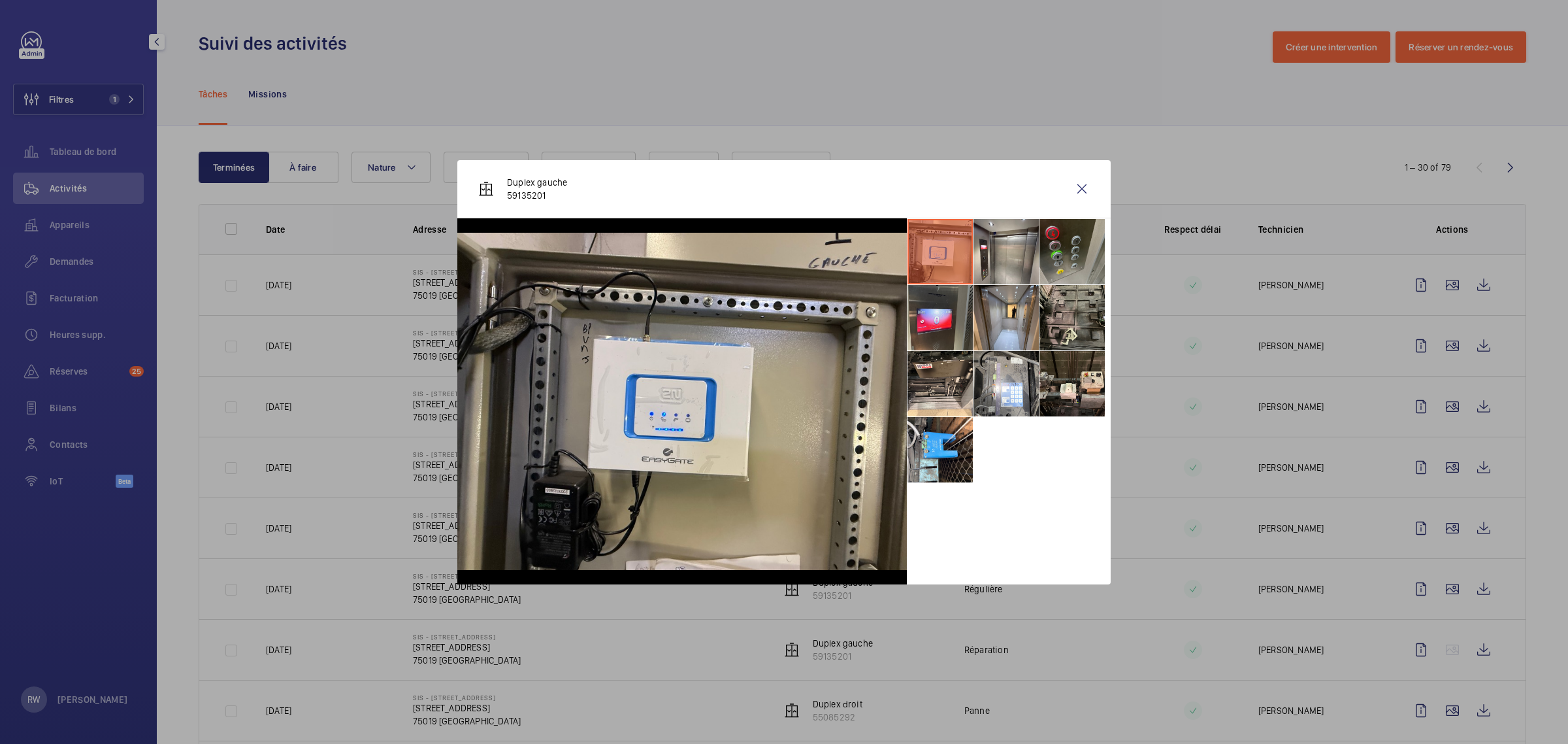
click at [1058, 243] on li at bounding box center [1072, 252] width 66 height 66
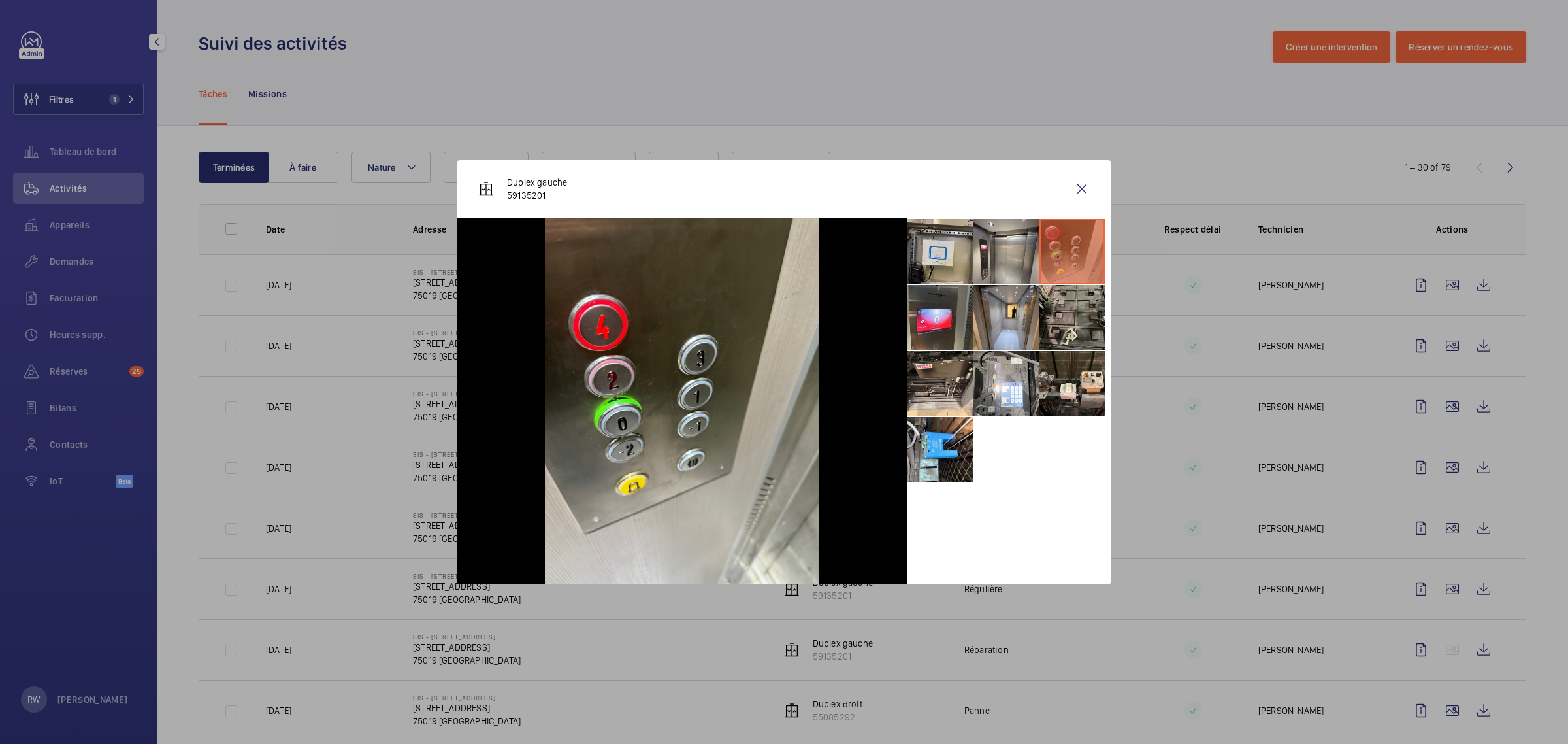
click at [1000, 101] on div at bounding box center [784, 372] width 1568 height 744
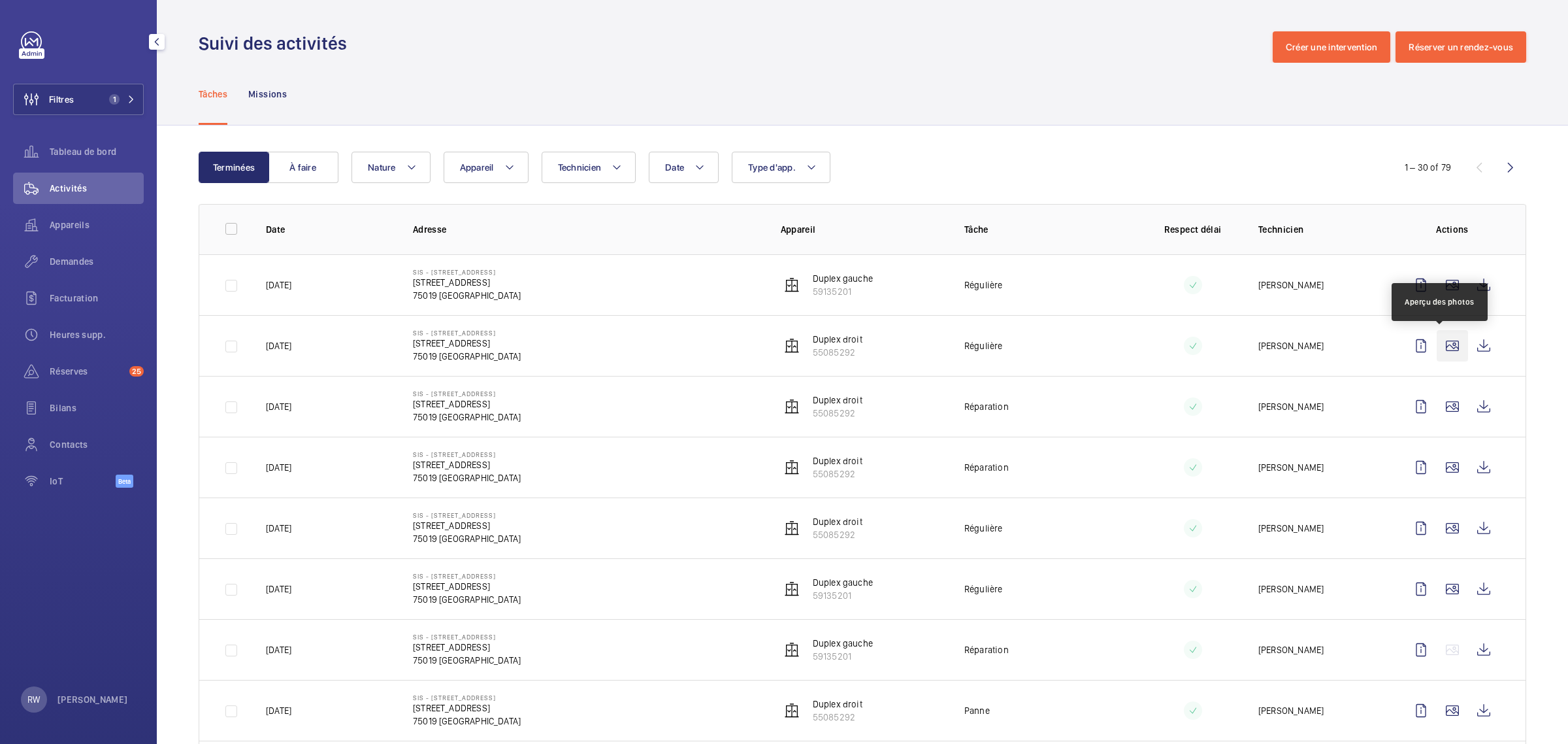
click at [1439, 353] on wm-front-icon-button at bounding box center [1452, 346] width 32 height 32
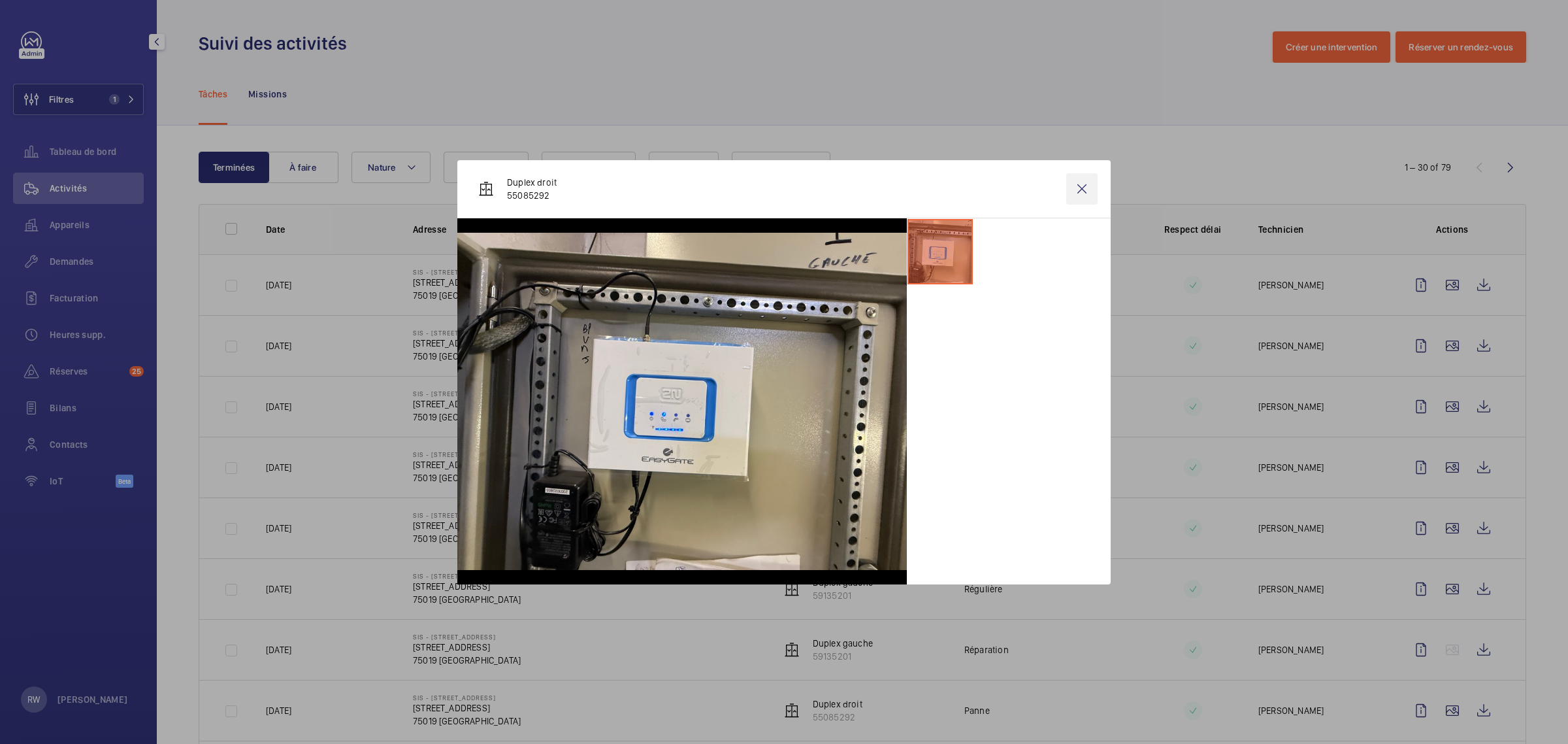
click at [1080, 191] on wm-front-icon-button at bounding box center [1081, 188] width 32 height 32
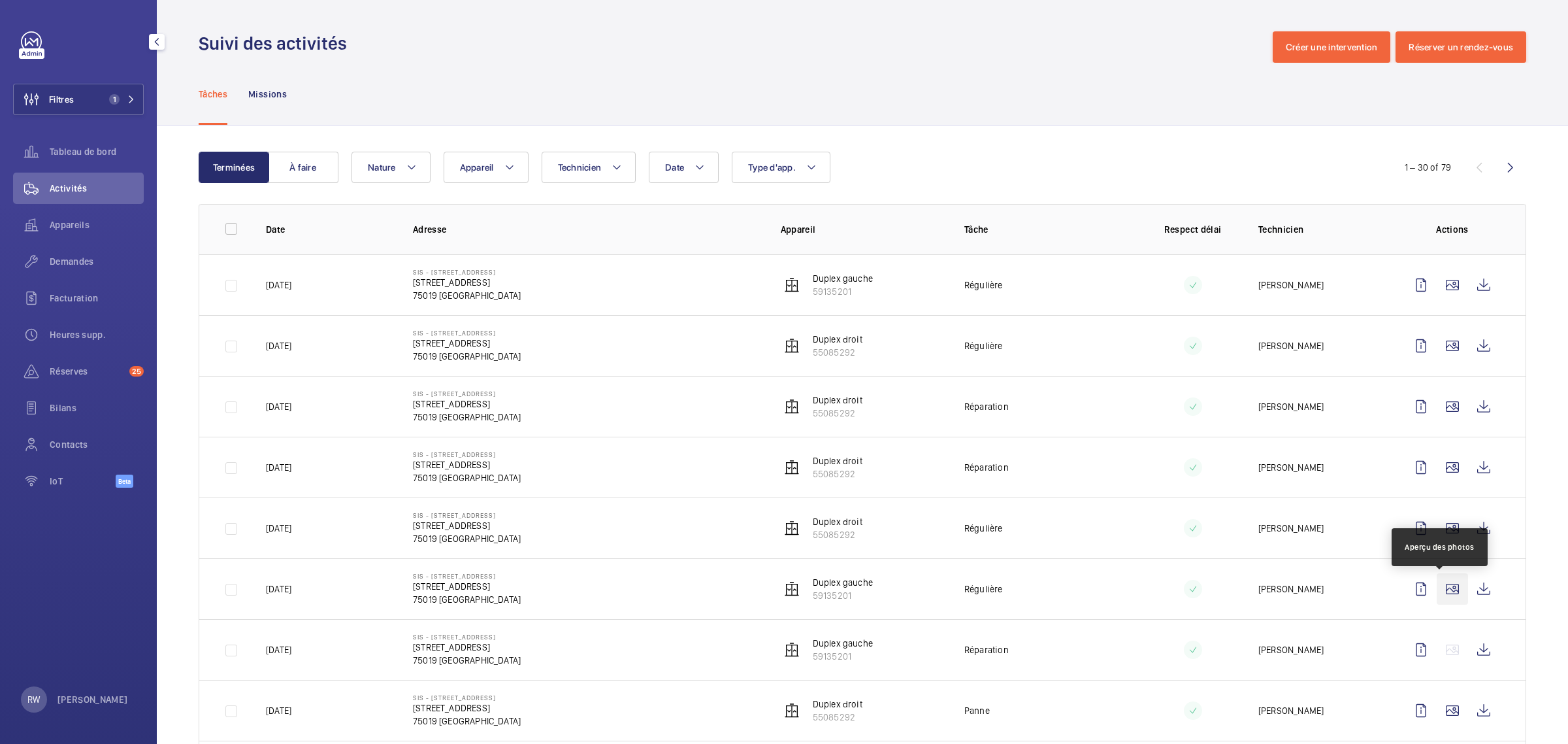
click at [1442, 593] on wm-front-icon-button at bounding box center [1452, 589] width 32 height 32
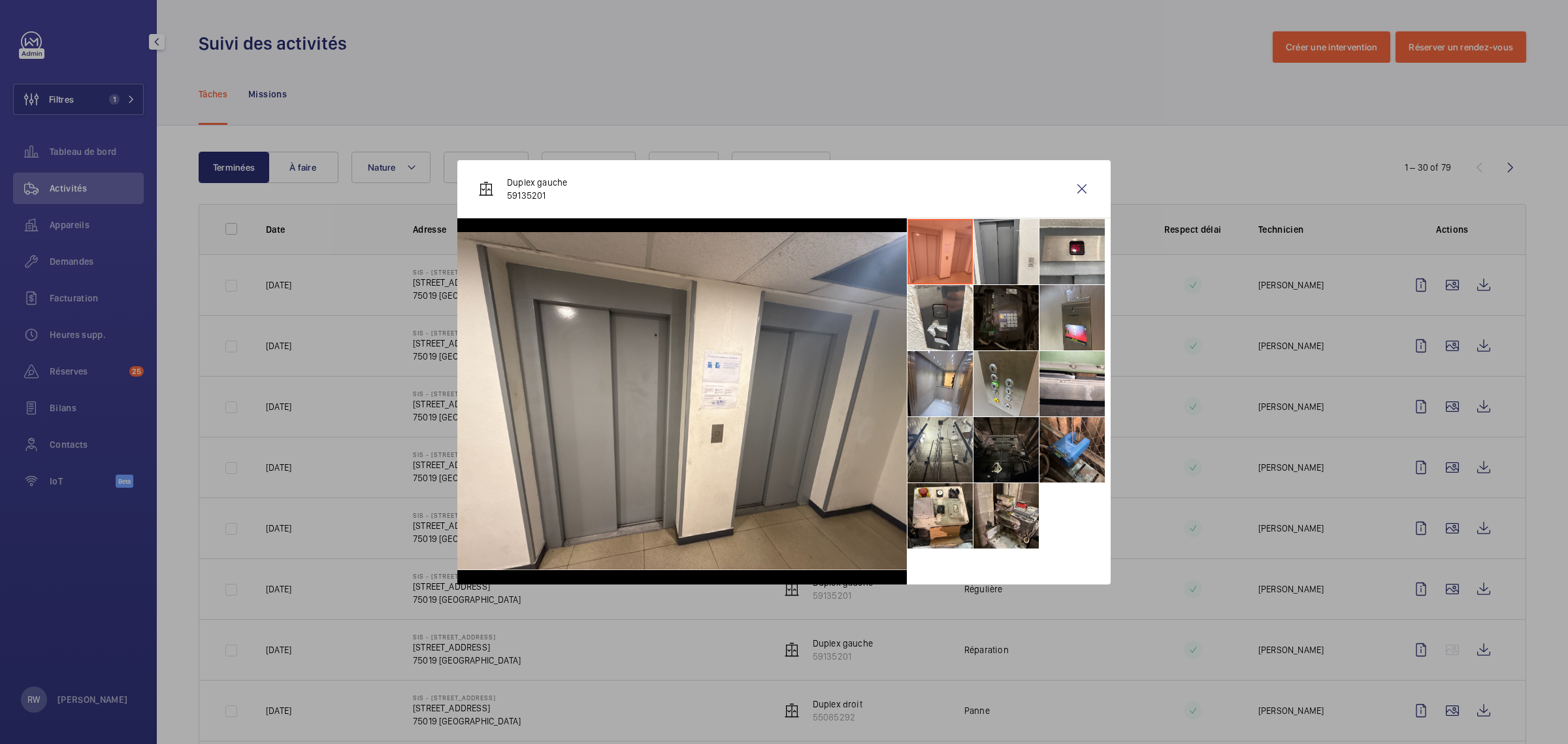
click at [1002, 317] on li at bounding box center [1006, 317] width 66 height 66
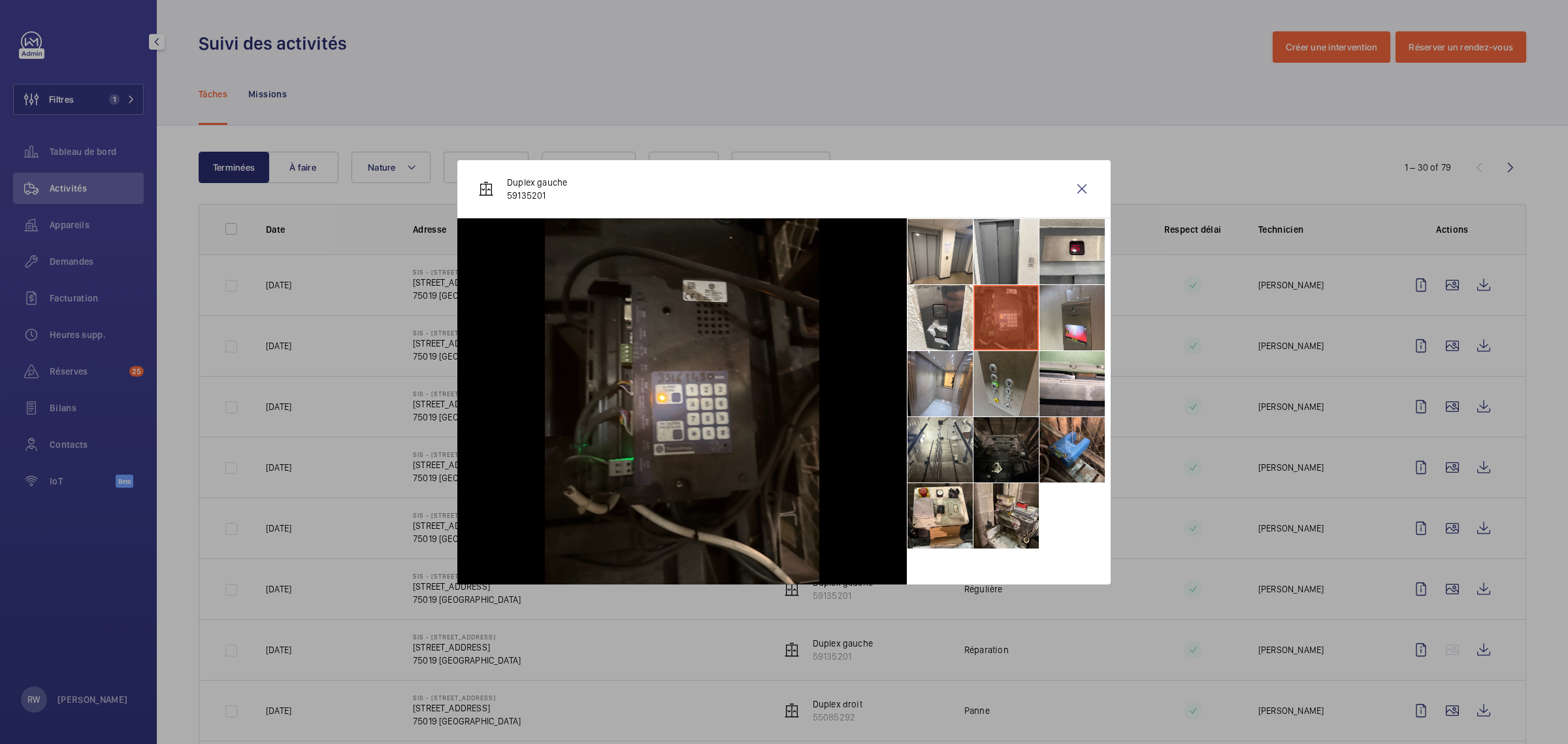
click at [1007, 391] on li at bounding box center [1006, 384] width 66 height 66
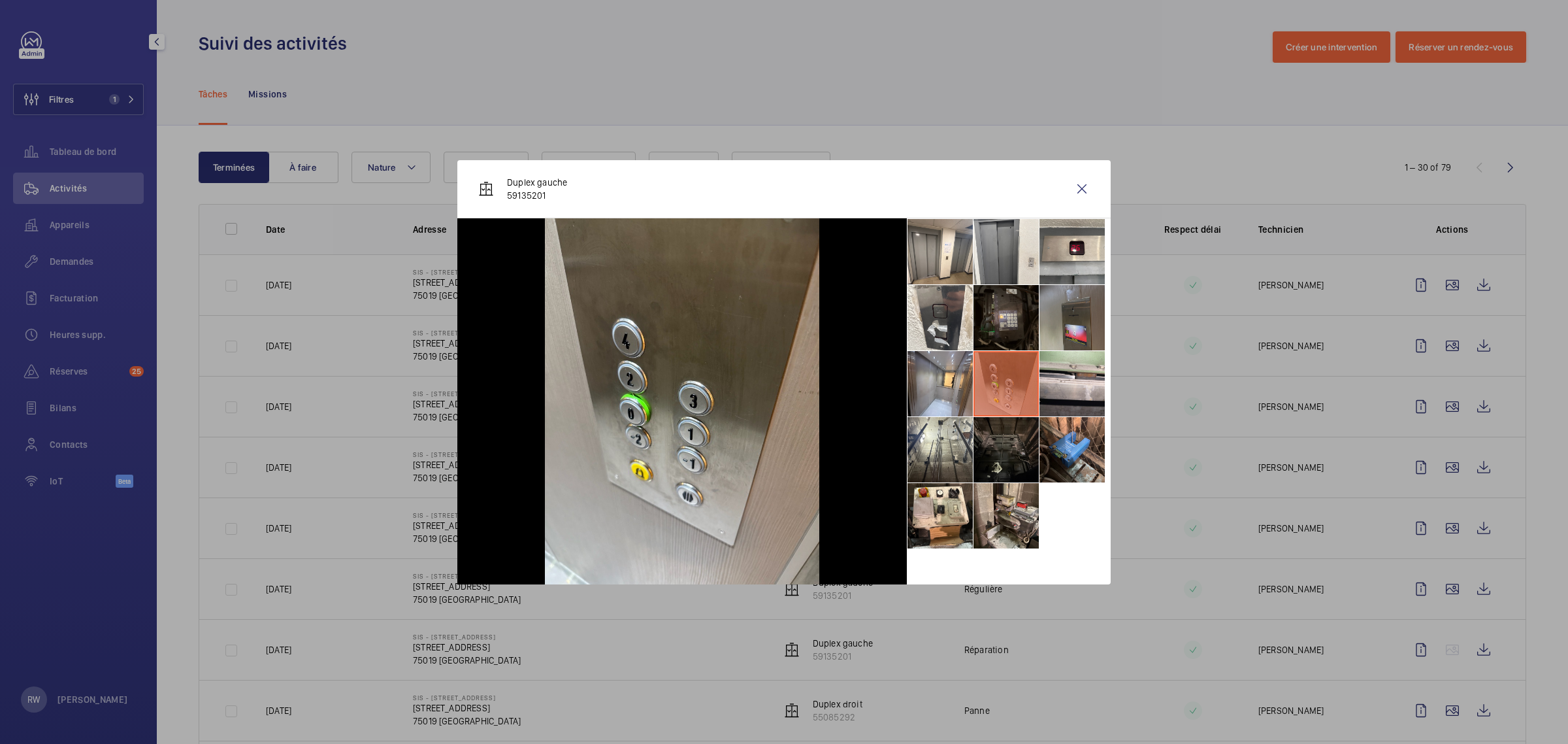
click at [1072, 329] on li at bounding box center [1072, 317] width 66 height 66
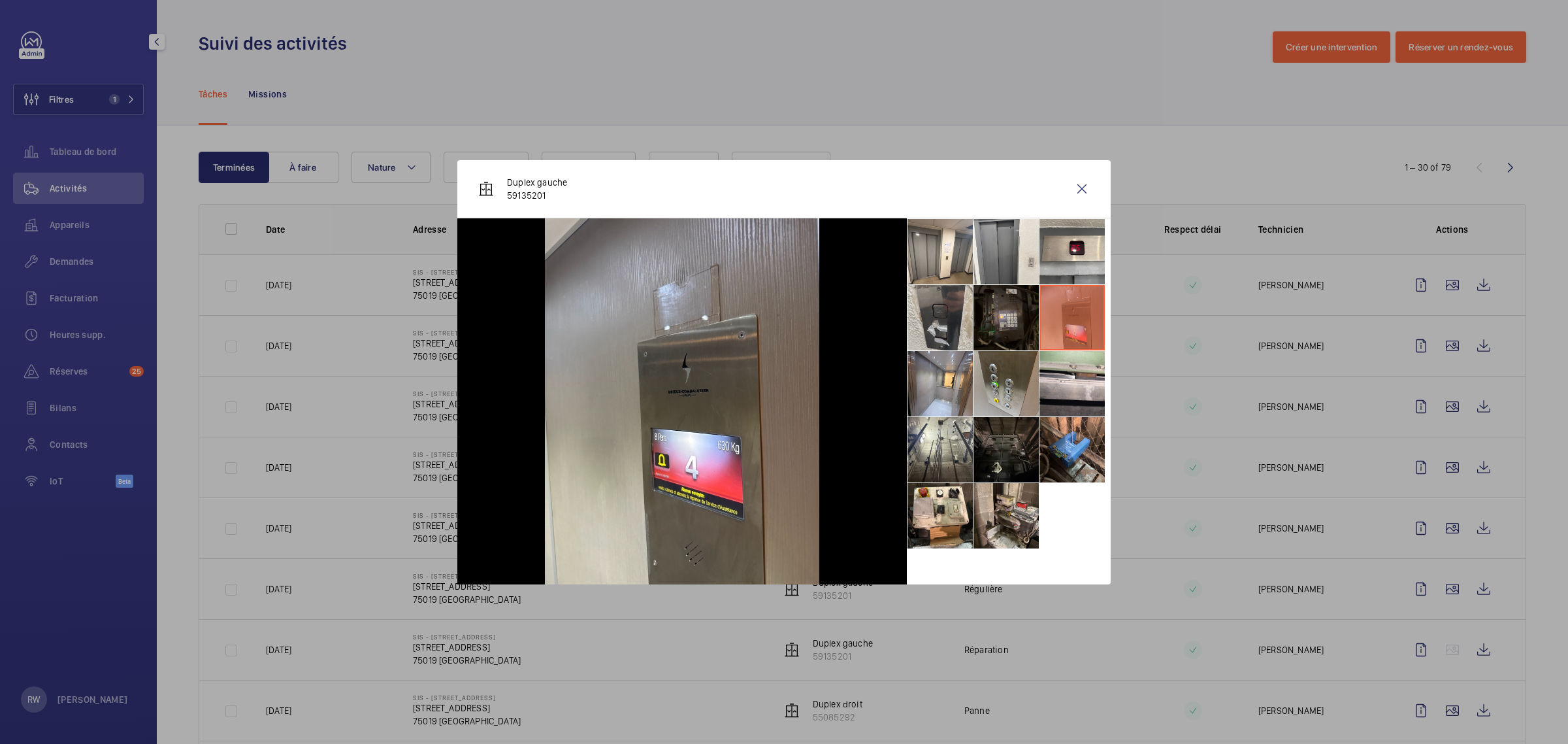
click at [947, 317] on li at bounding box center [940, 317] width 66 height 66
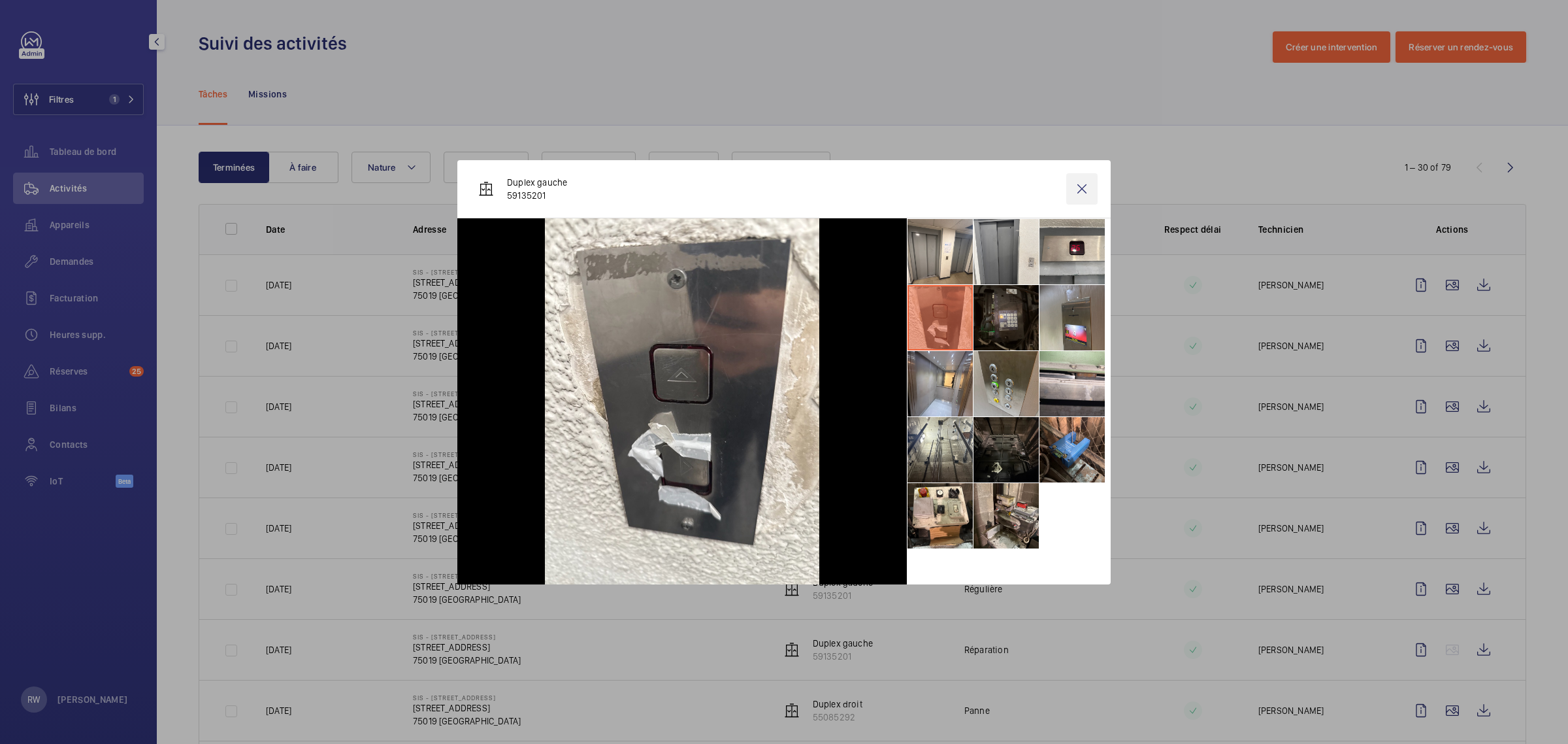
click at [1084, 188] on wm-front-icon-button at bounding box center [1081, 188] width 32 height 32
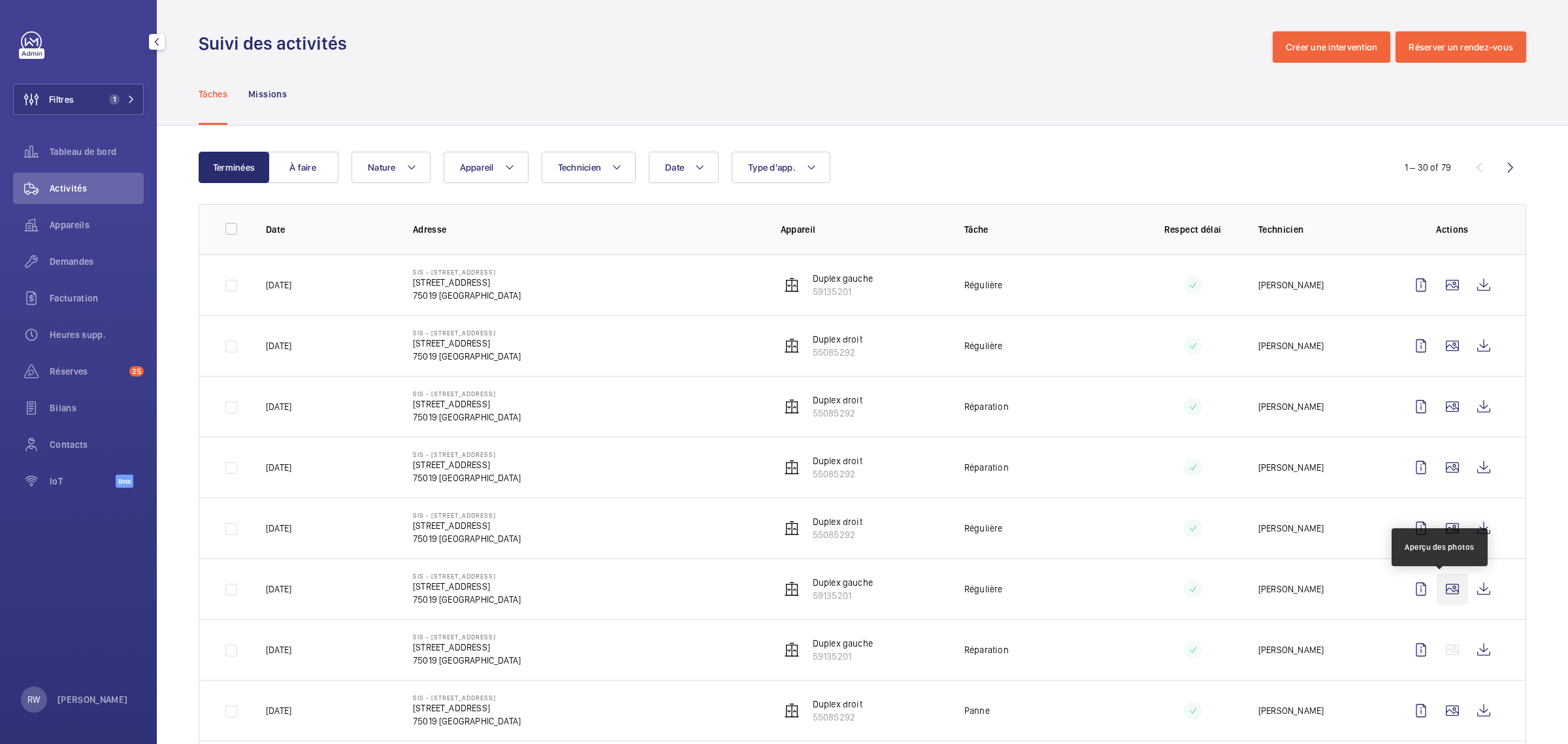
click at [1445, 597] on wm-front-icon-button at bounding box center [1452, 589] width 32 height 32
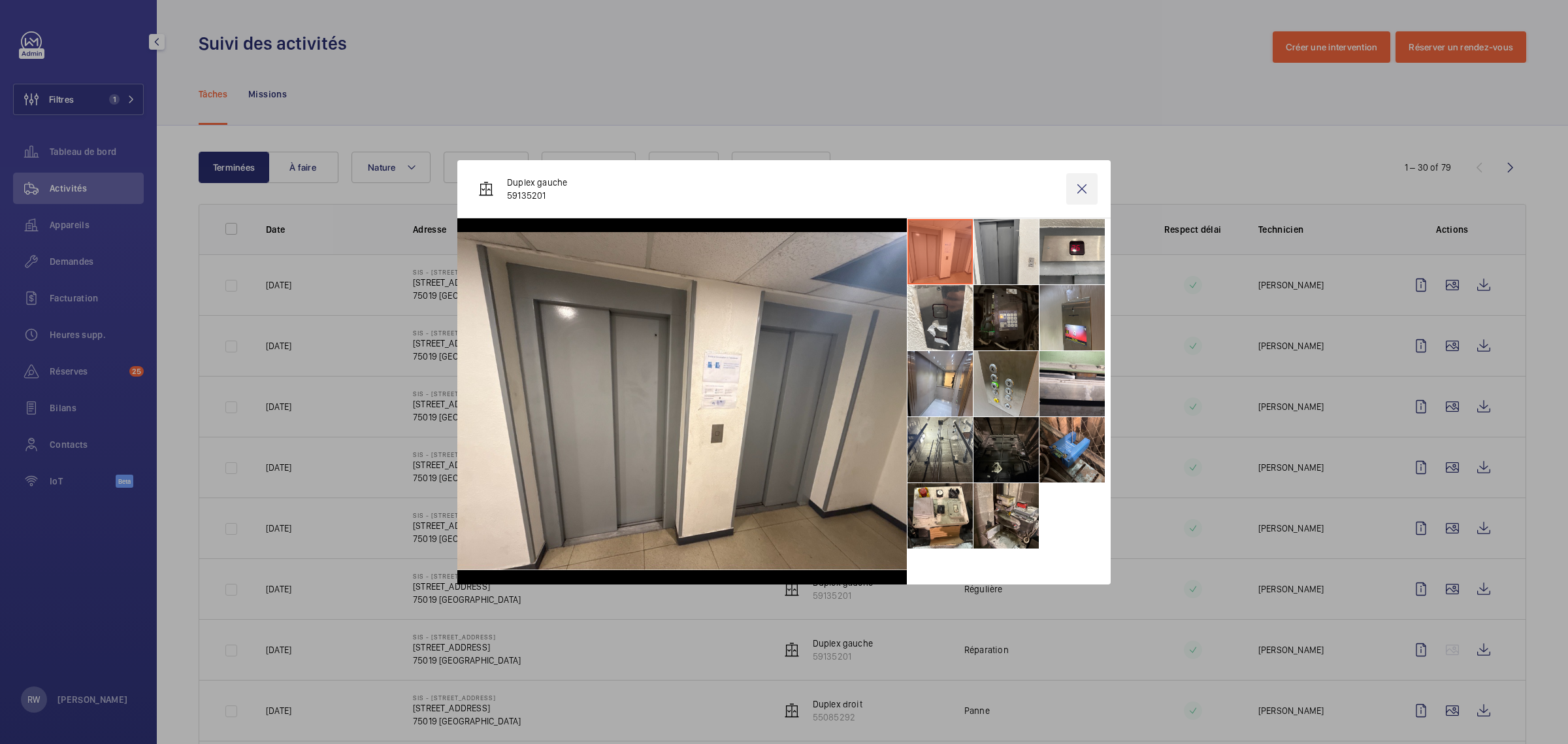
click at [1091, 190] on wm-front-icon-button at bounding box center [1081, 188] width 32 height 32
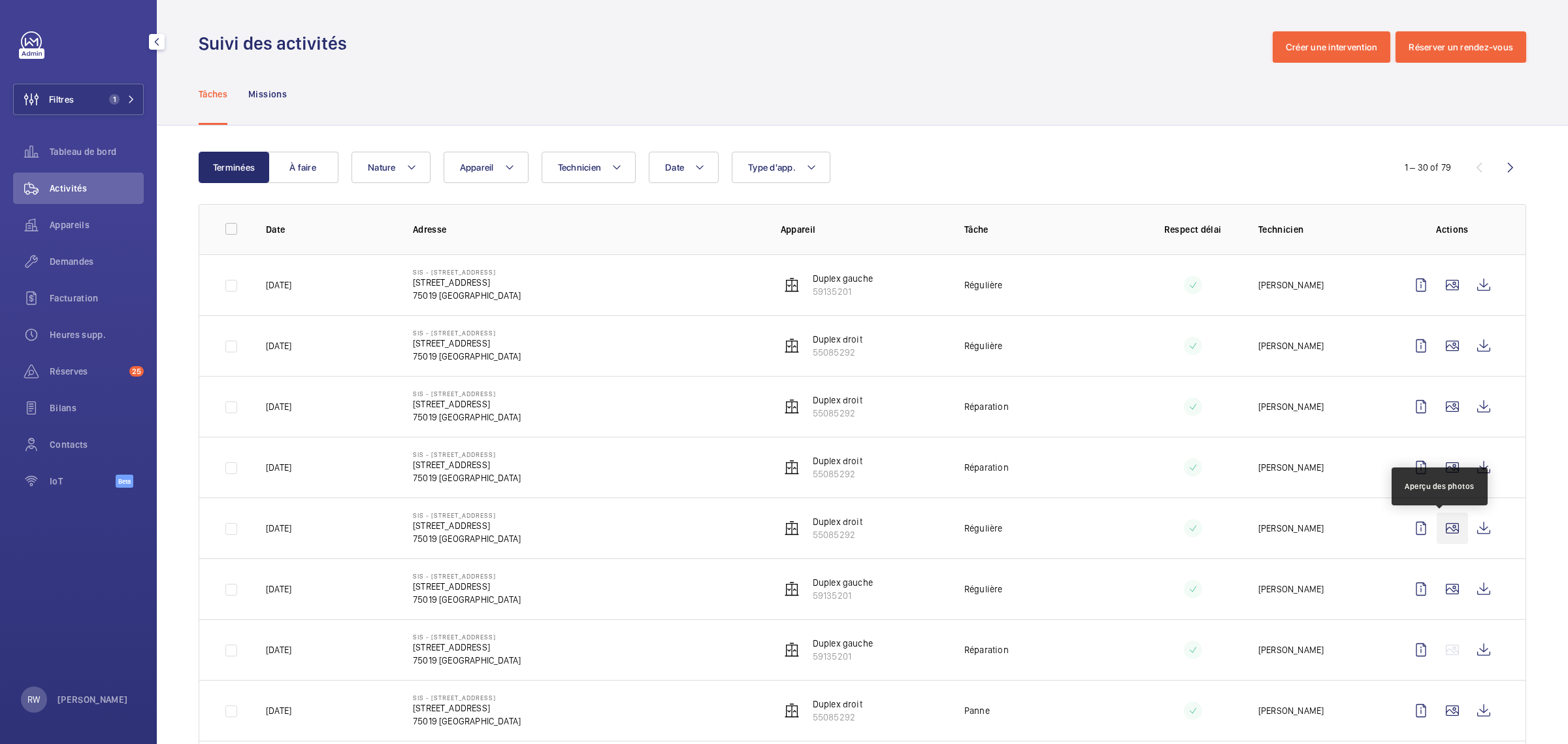
click at [1438, 529] on wm-front-icon-button at bounding box center [1452, 528] width 32 height 32
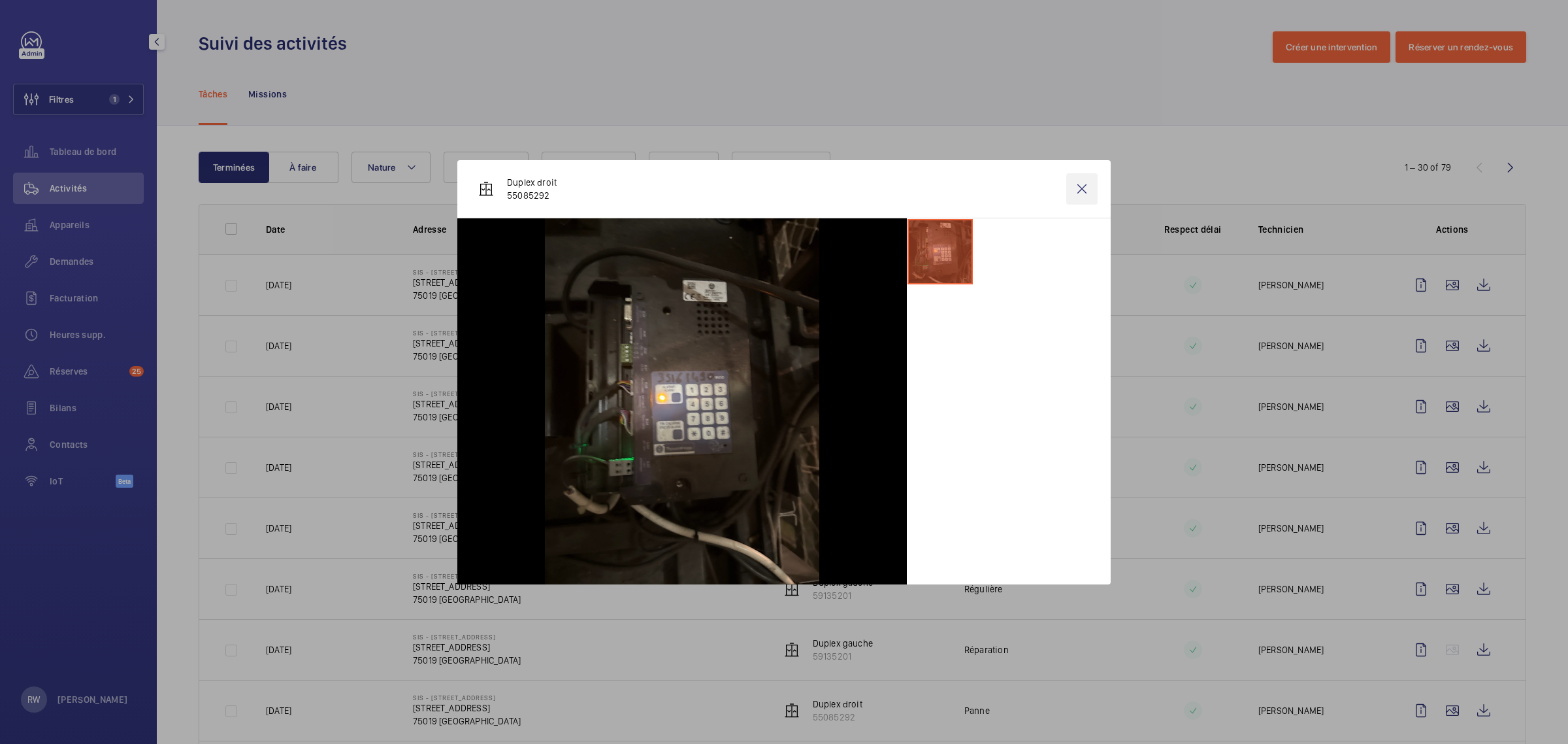
click at [1075, 184] on wm-front-icon-button at bounding box center [1081, 188] width 32 height 32
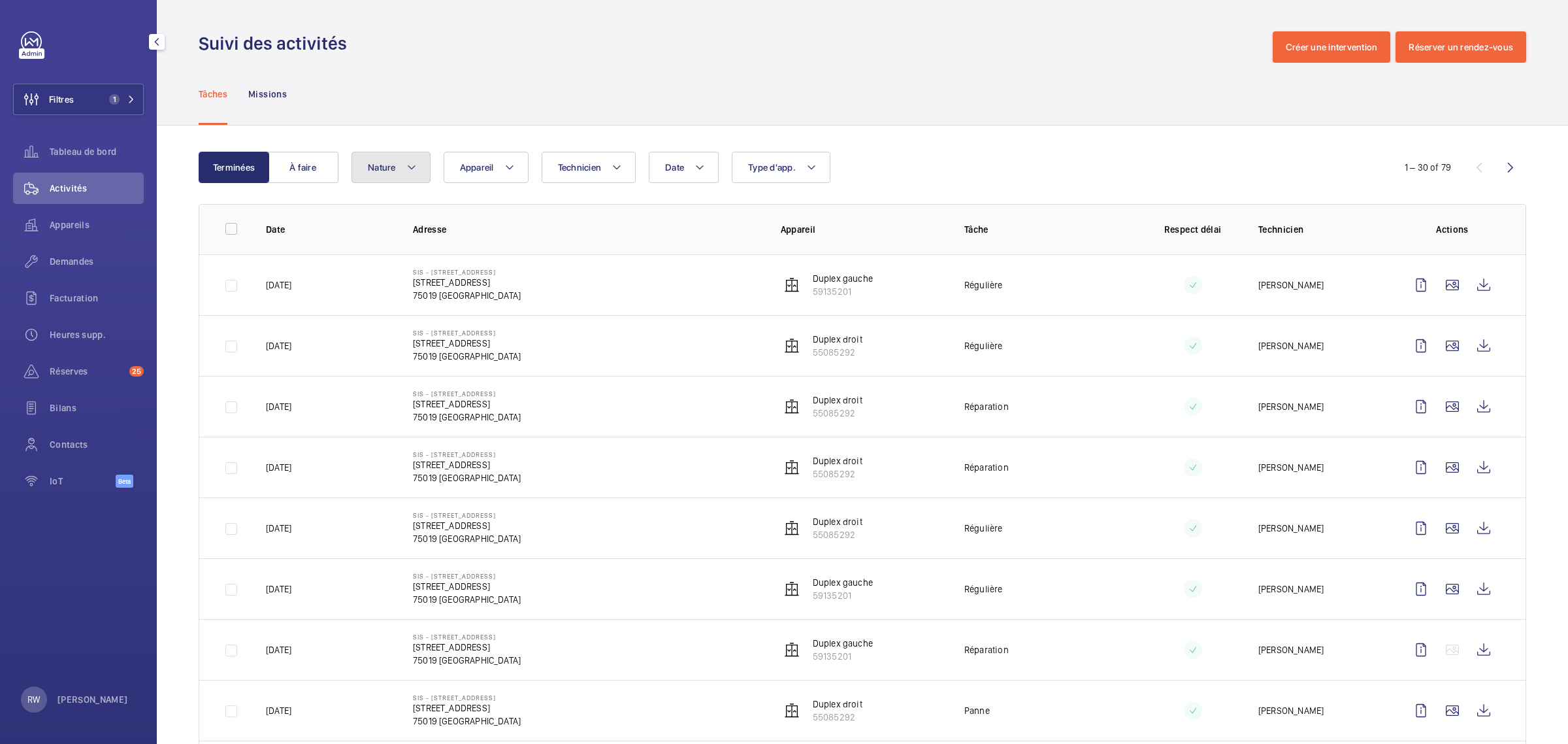
click at [387, 174] on button "Nature" at bounding box center [391, 167] width 79 height 32
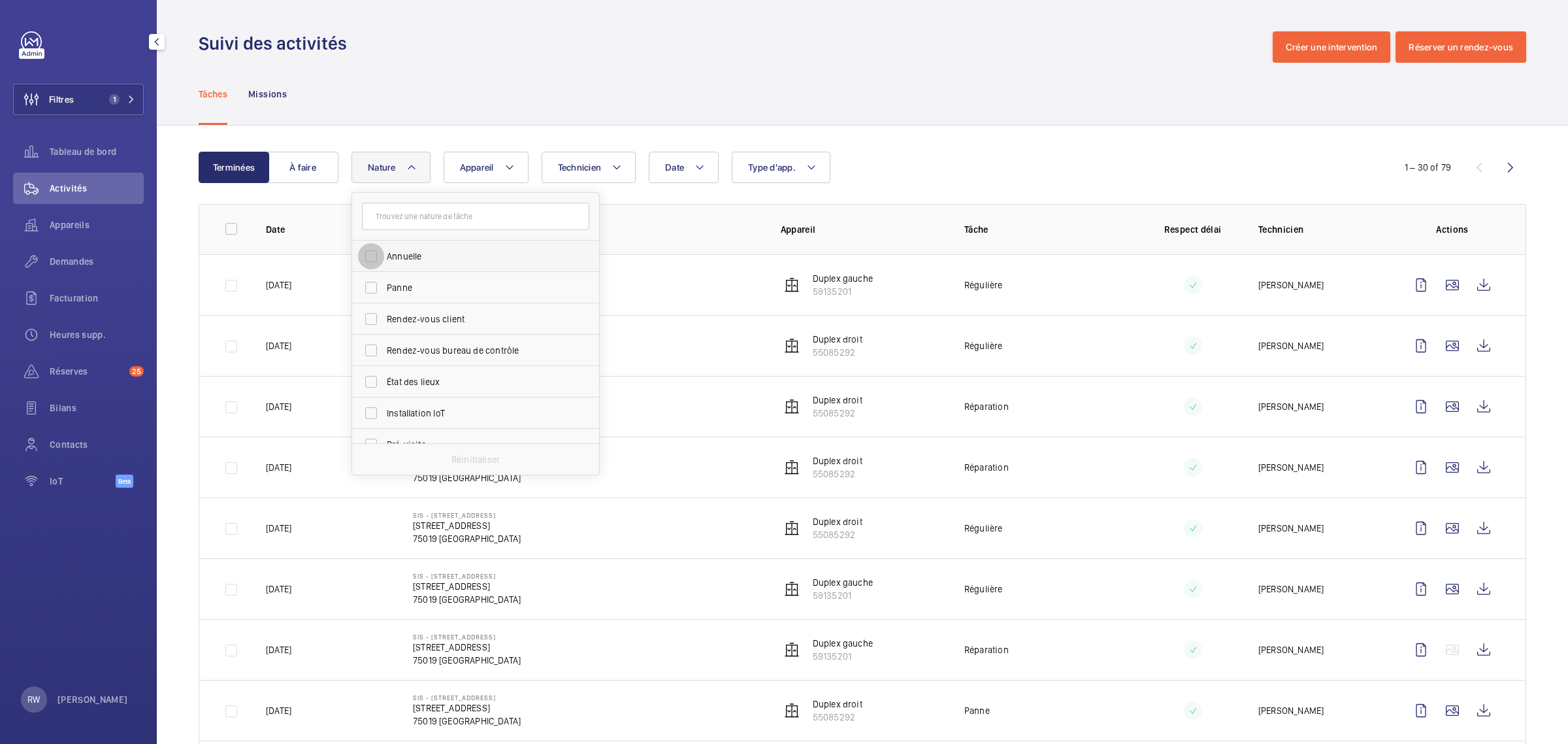
click at [377, 259] on input "Annuelle" at bounding box center [371, 256] width 26 height 26
checkbox input "true"
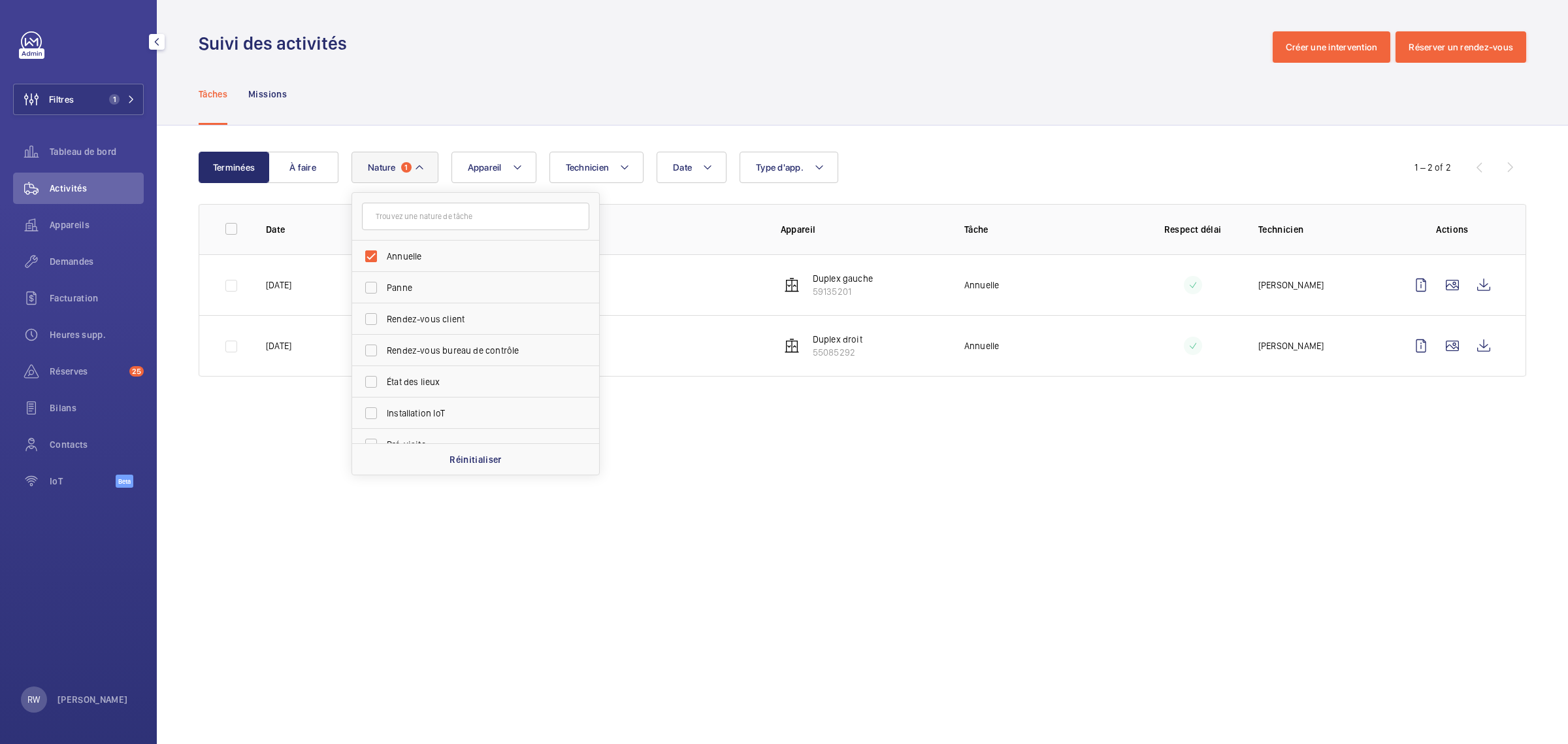
click at [857, 69] on div "Tâches Missions" at bounding box center [862, 93] width 1327 height 62
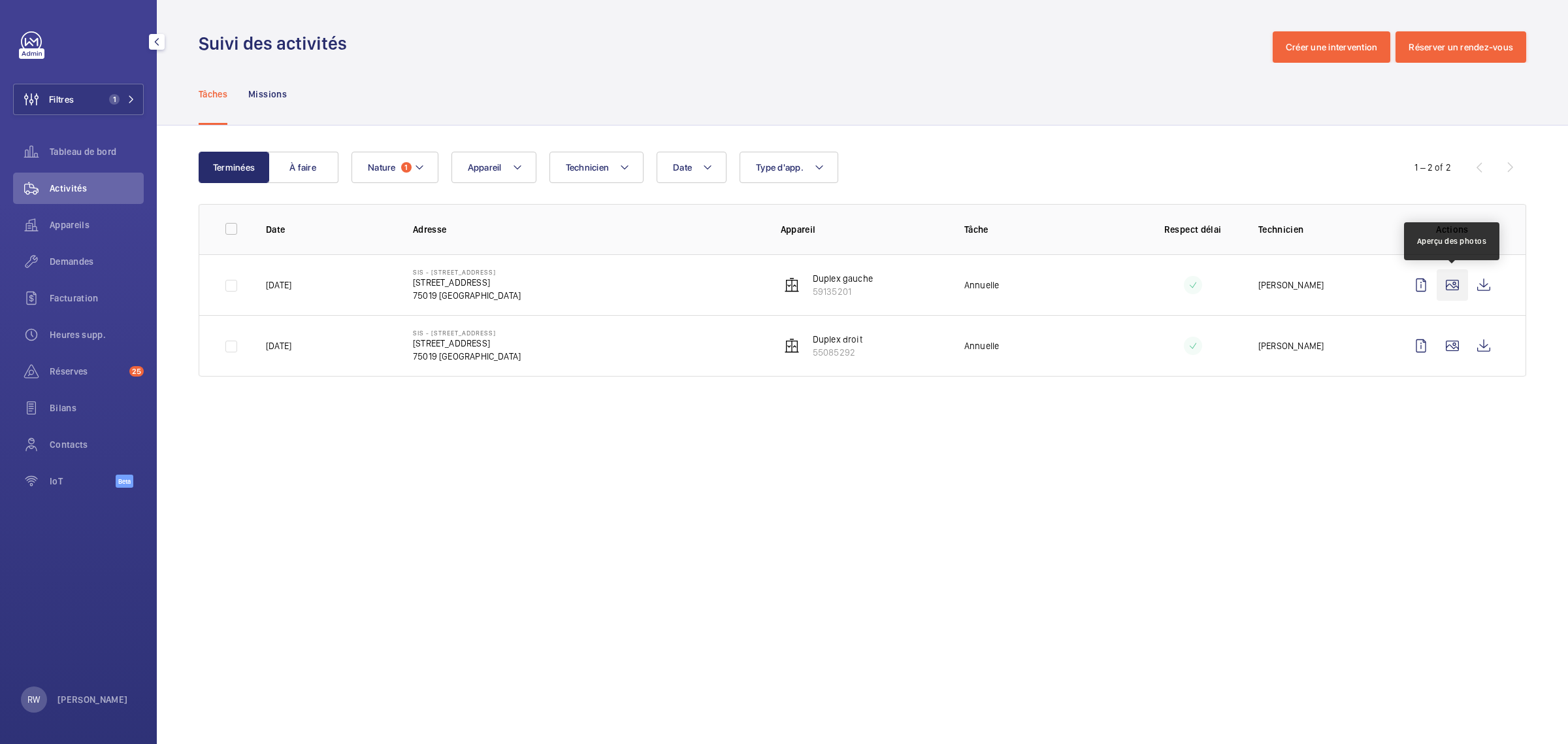
click at [1452, 283] on wm-front-icon-button at bounding box center [1452, 285] width 32 height 32
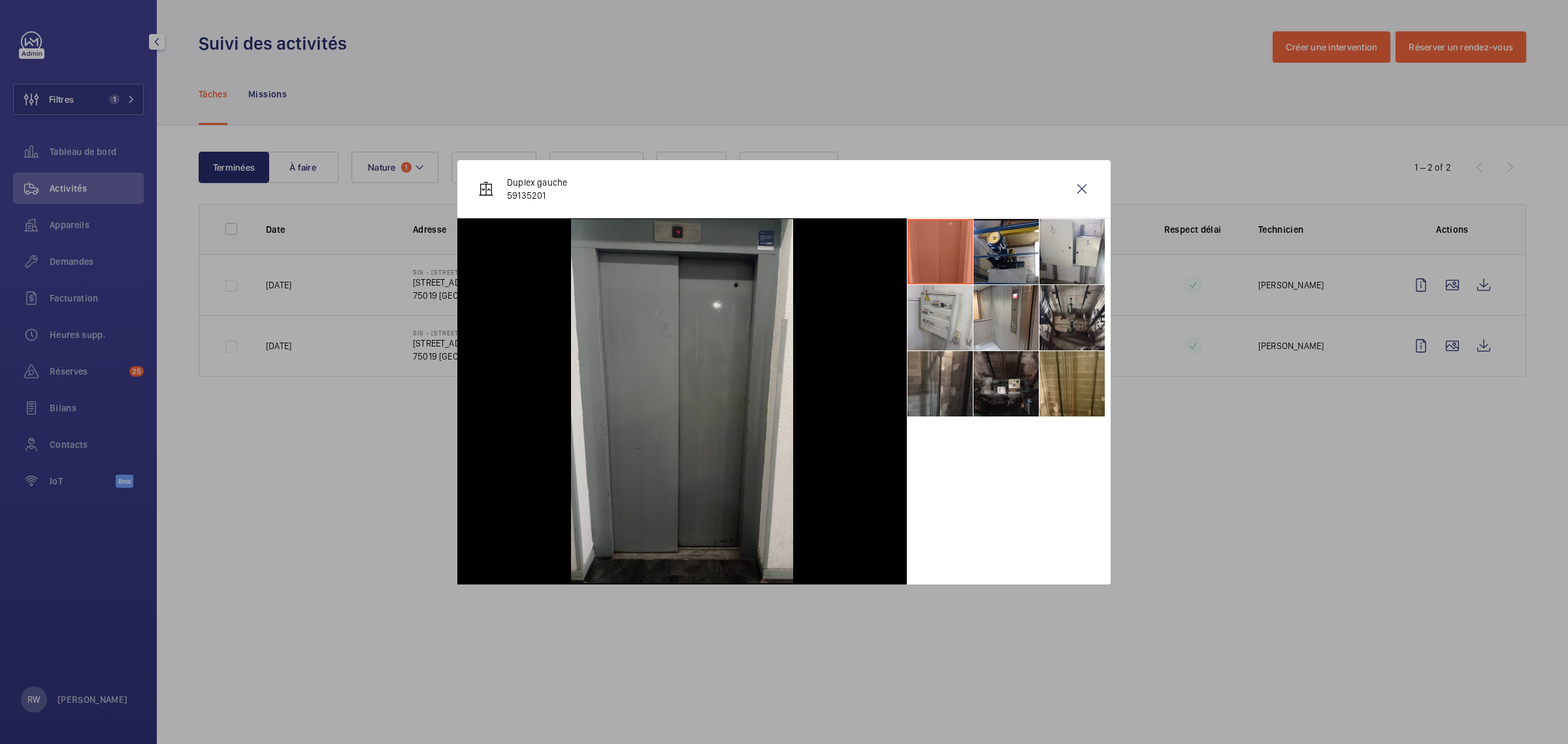
click at [1017, 386] on li at bounding box center [1006, 384] width 66 height 66
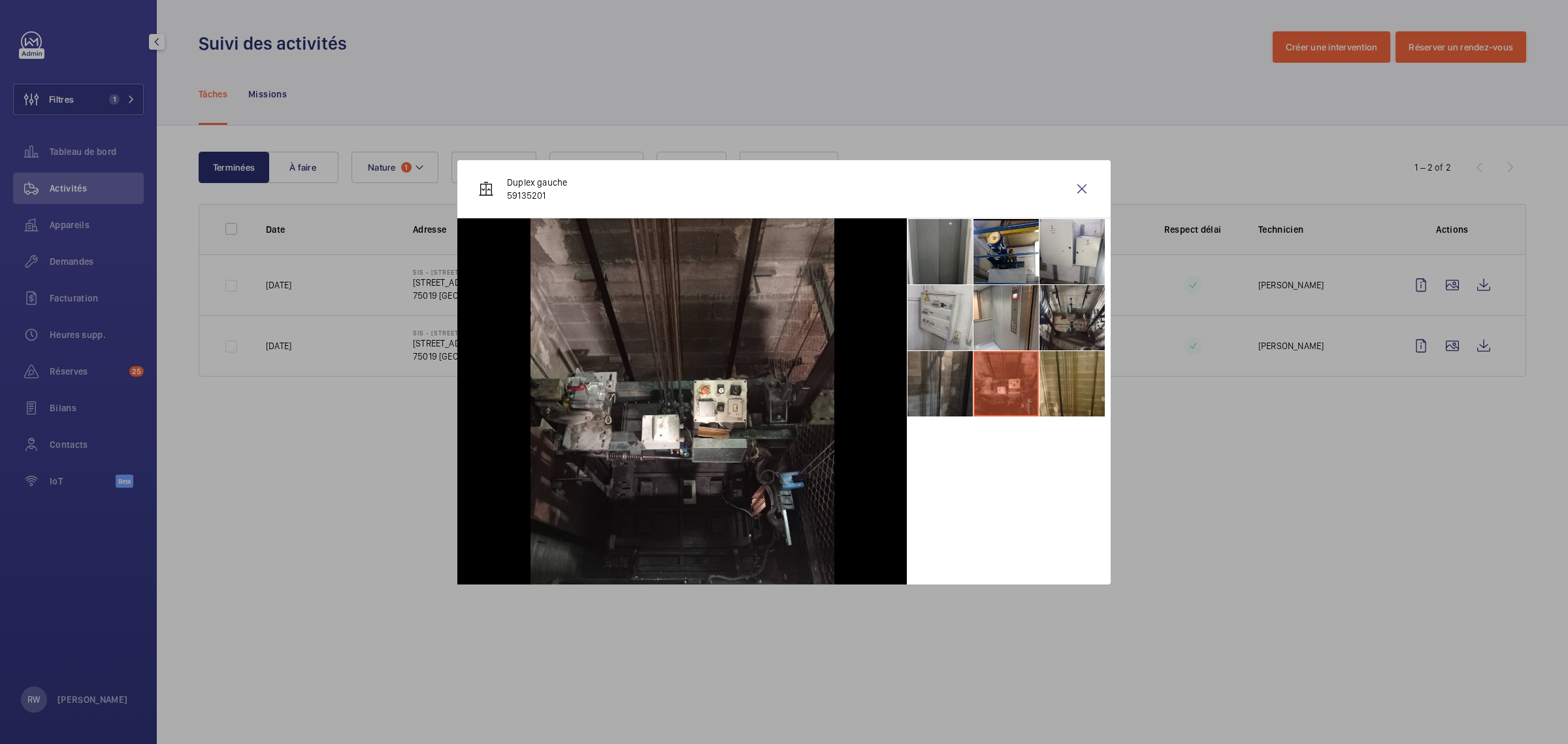
click at [962, 384] on li at bounding box center [940, 384] width 66 height 66
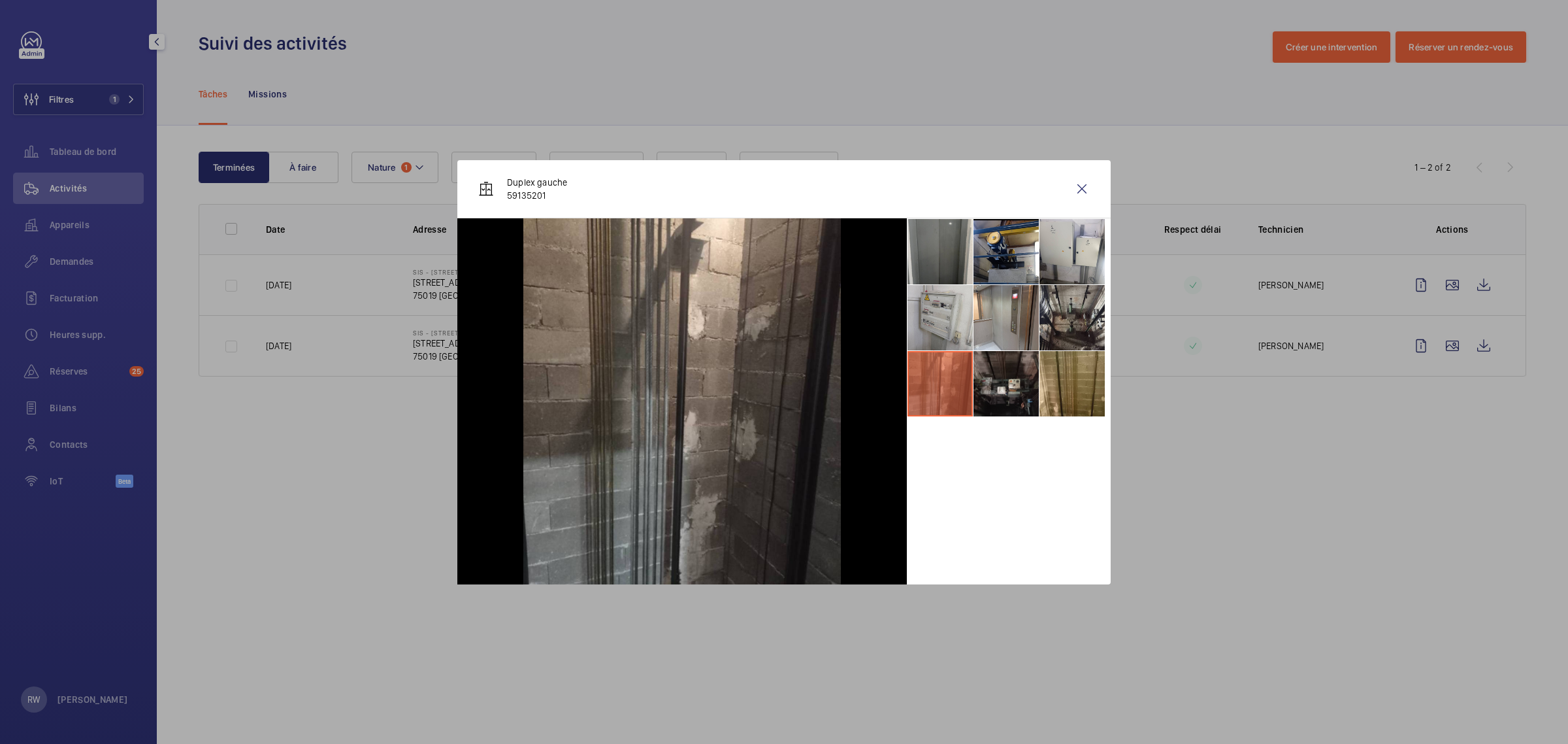
click at [1036, 391] on li at bounding box center [1006, 384] width 66 height 66
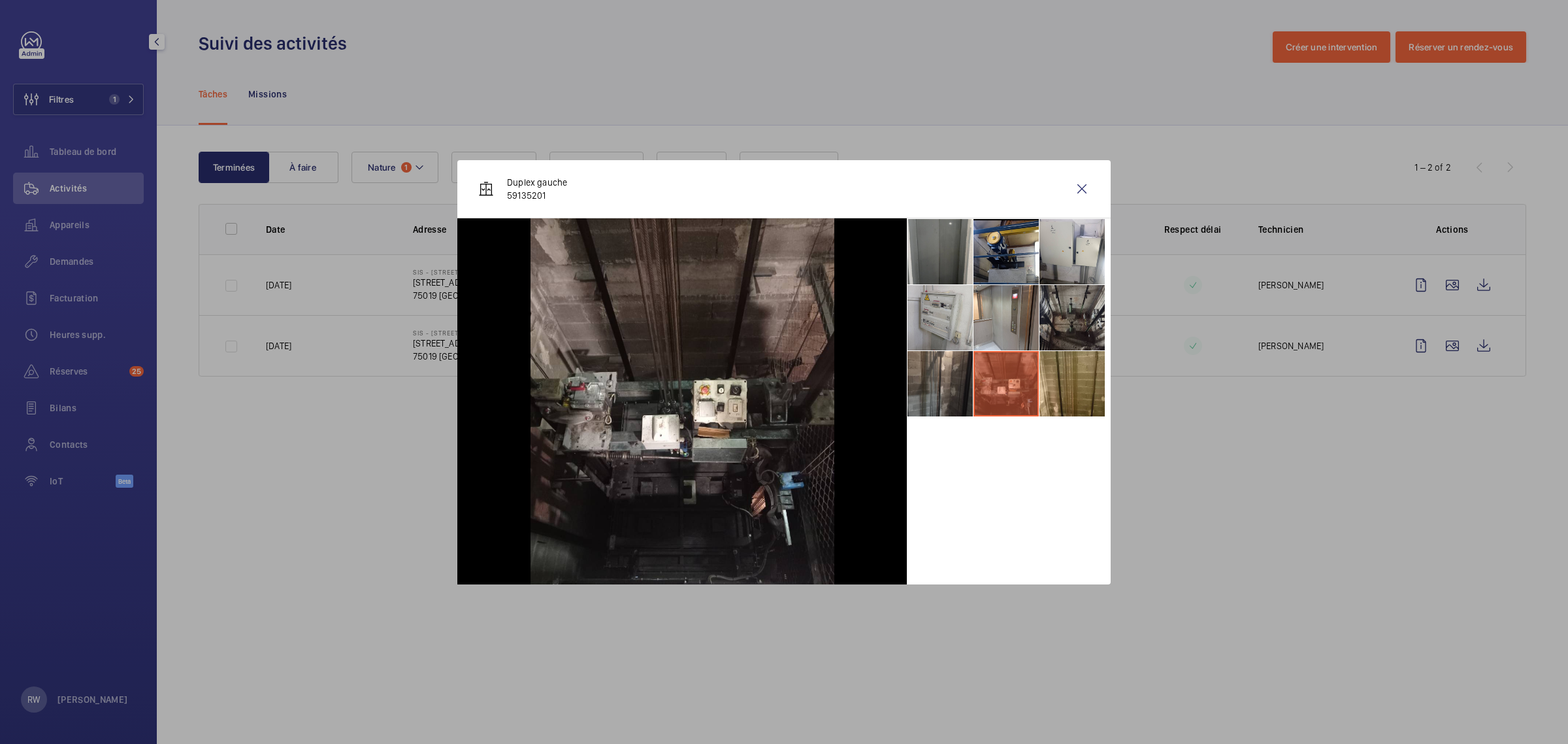
click at [1052, 303] on li at bounding box center [1072, 317] width 66 height 66
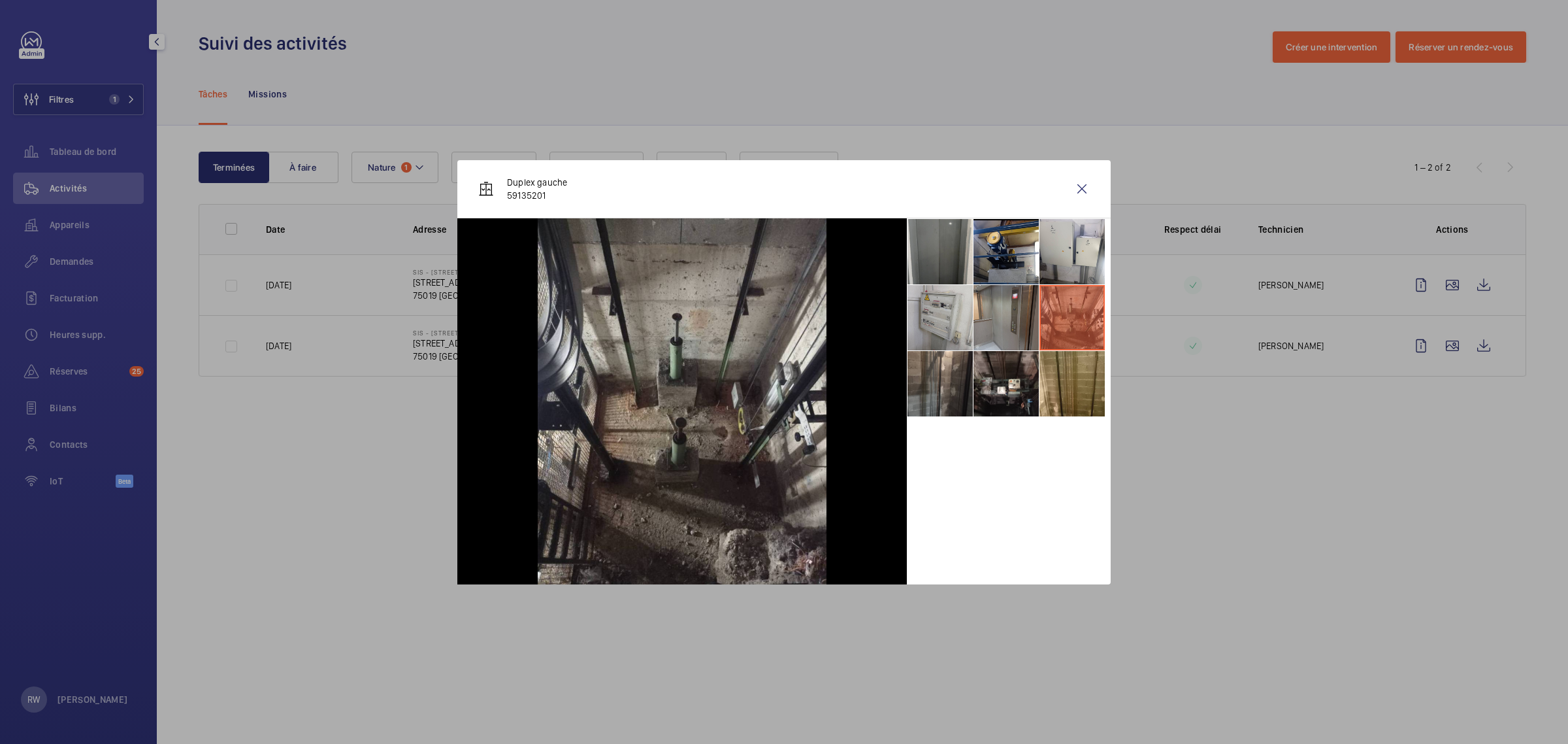
click at [1003, 312] on li at bounding box center [1006, 317] width 66 height 66
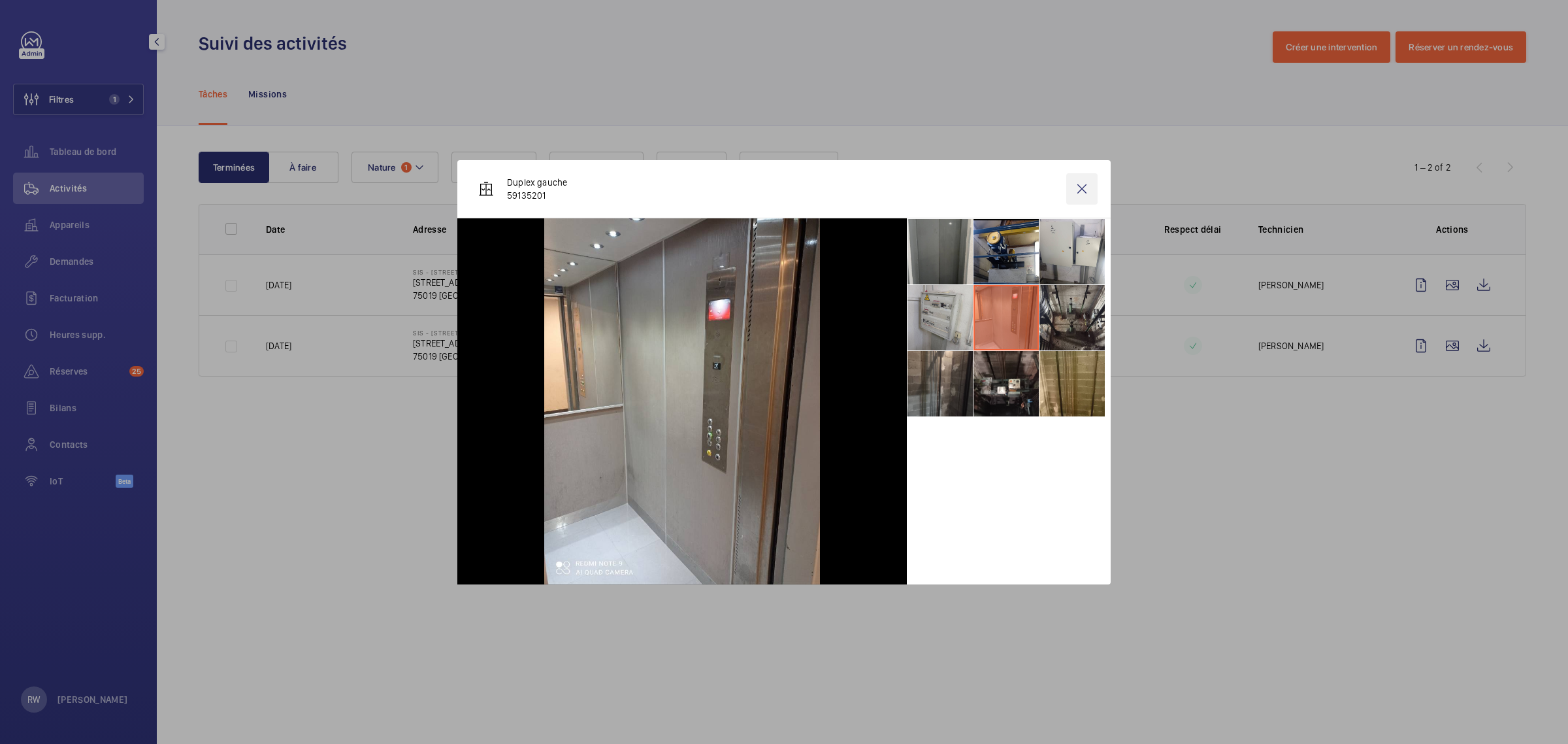
click at [1082, 181] on wm-front-icon-button at bounding box center [1081, 188] width 32 height 32
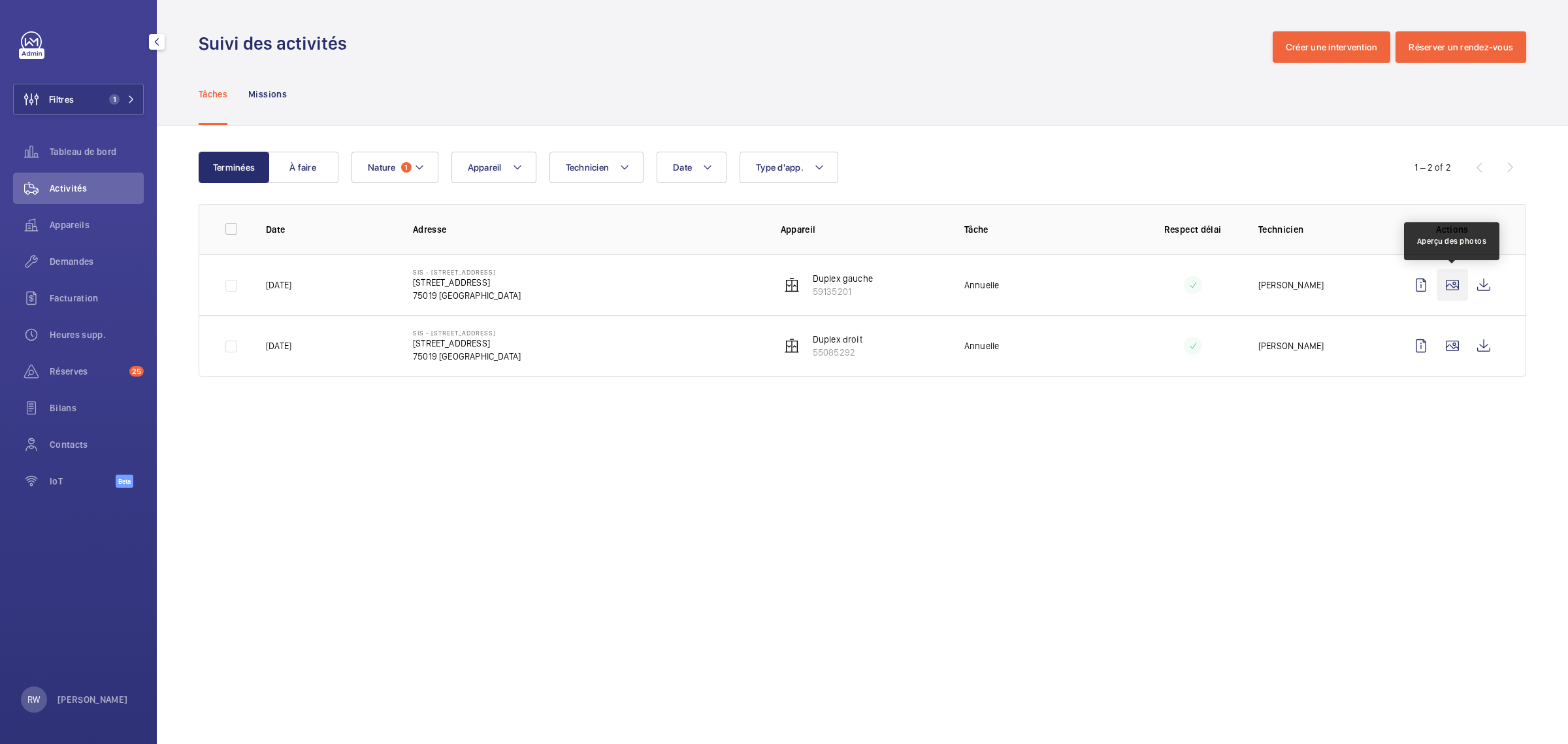
click at [1448, 284] on wm-front-icon-button at bounding box center [1452, 285] width 32 height 32
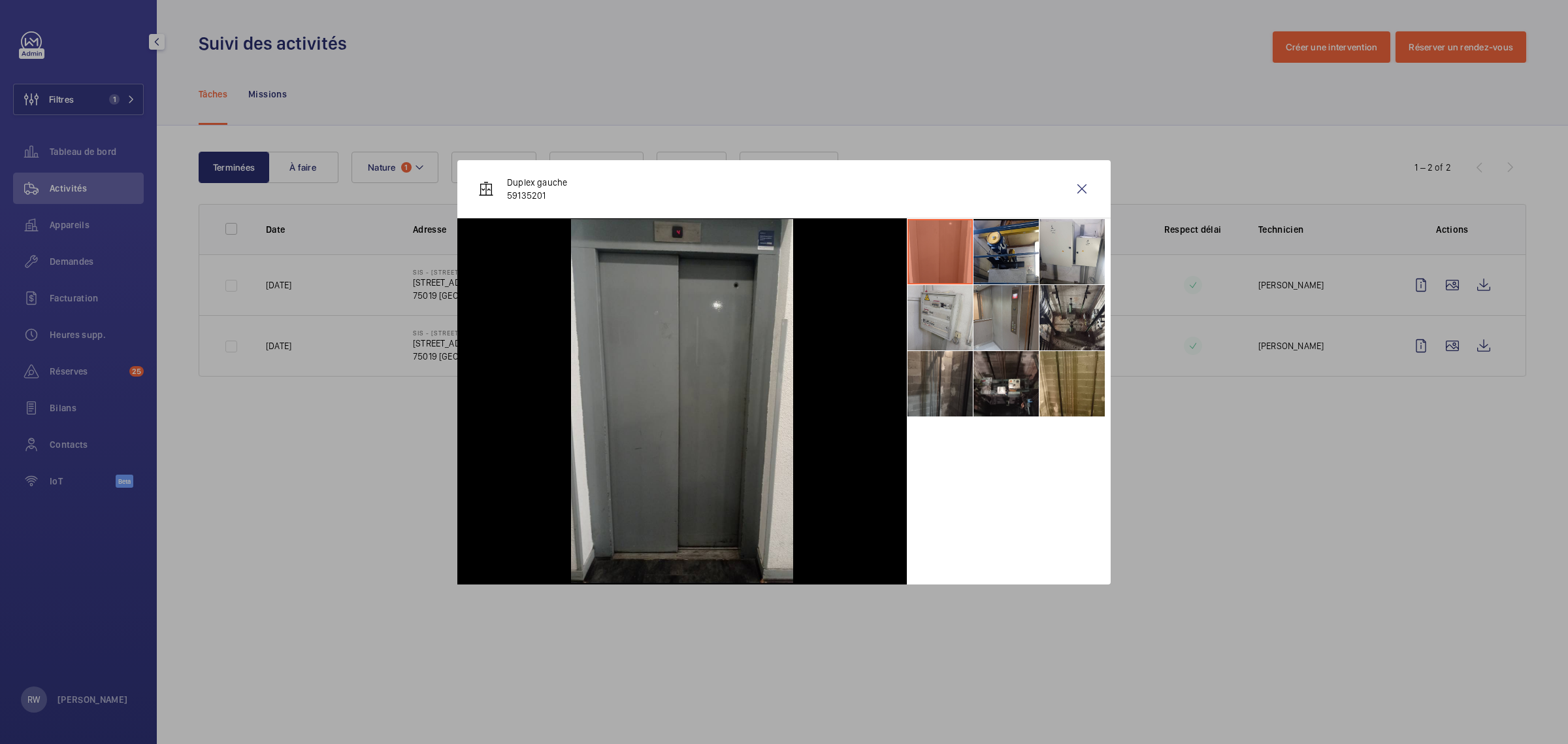
click at [1007, 302] on li at bounding box center [1006, 317] width 66 height 66
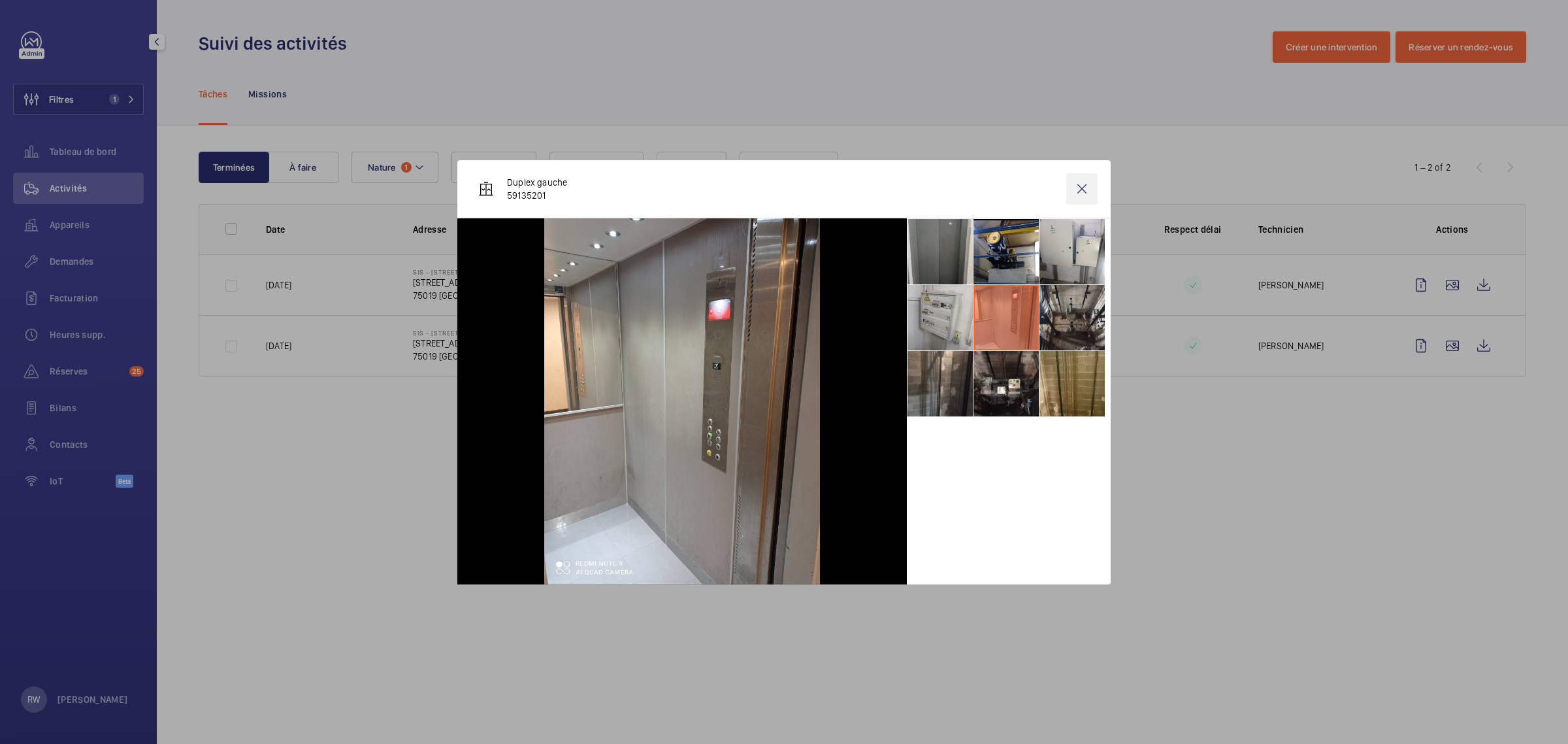
click at [1082, 194] on wm-front-icon-button at bounding box center [1081, 188] width 32 height 32
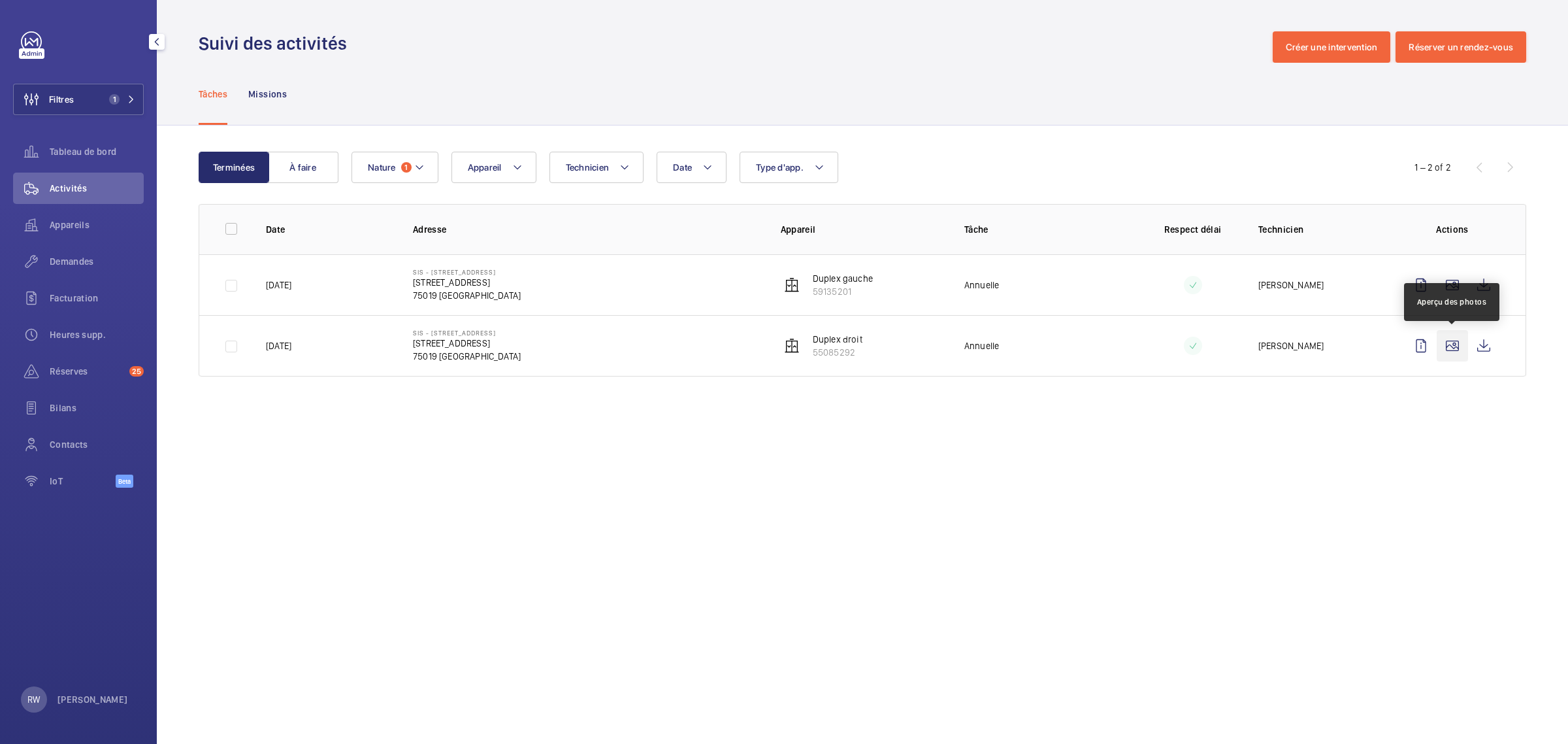
click at [1448, 347] on wm-front-icon-button at bounding box center [1452, 346] width 32 height 32
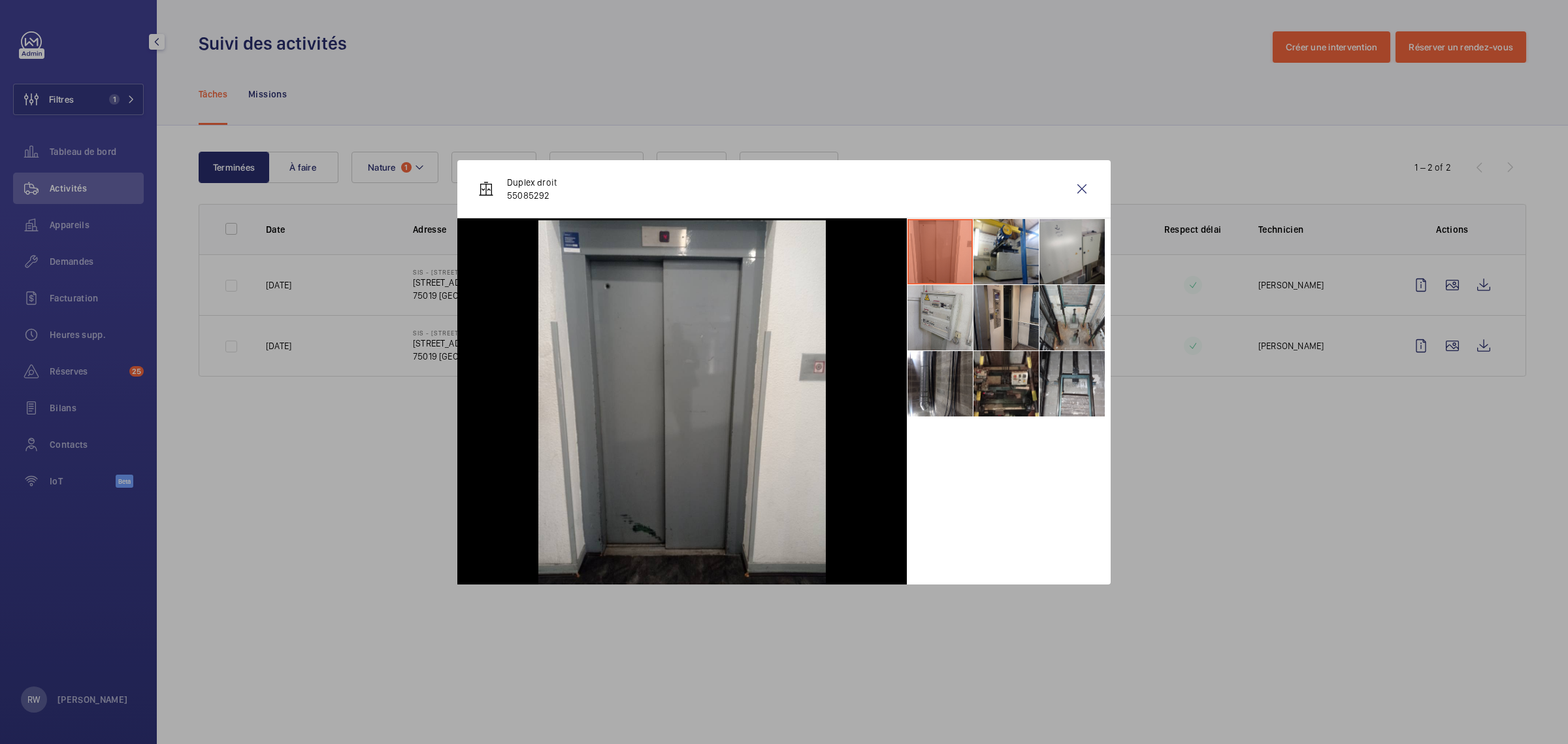
click at [1014, 327] on li at bounding box center [1006, 317] width 66 height 66
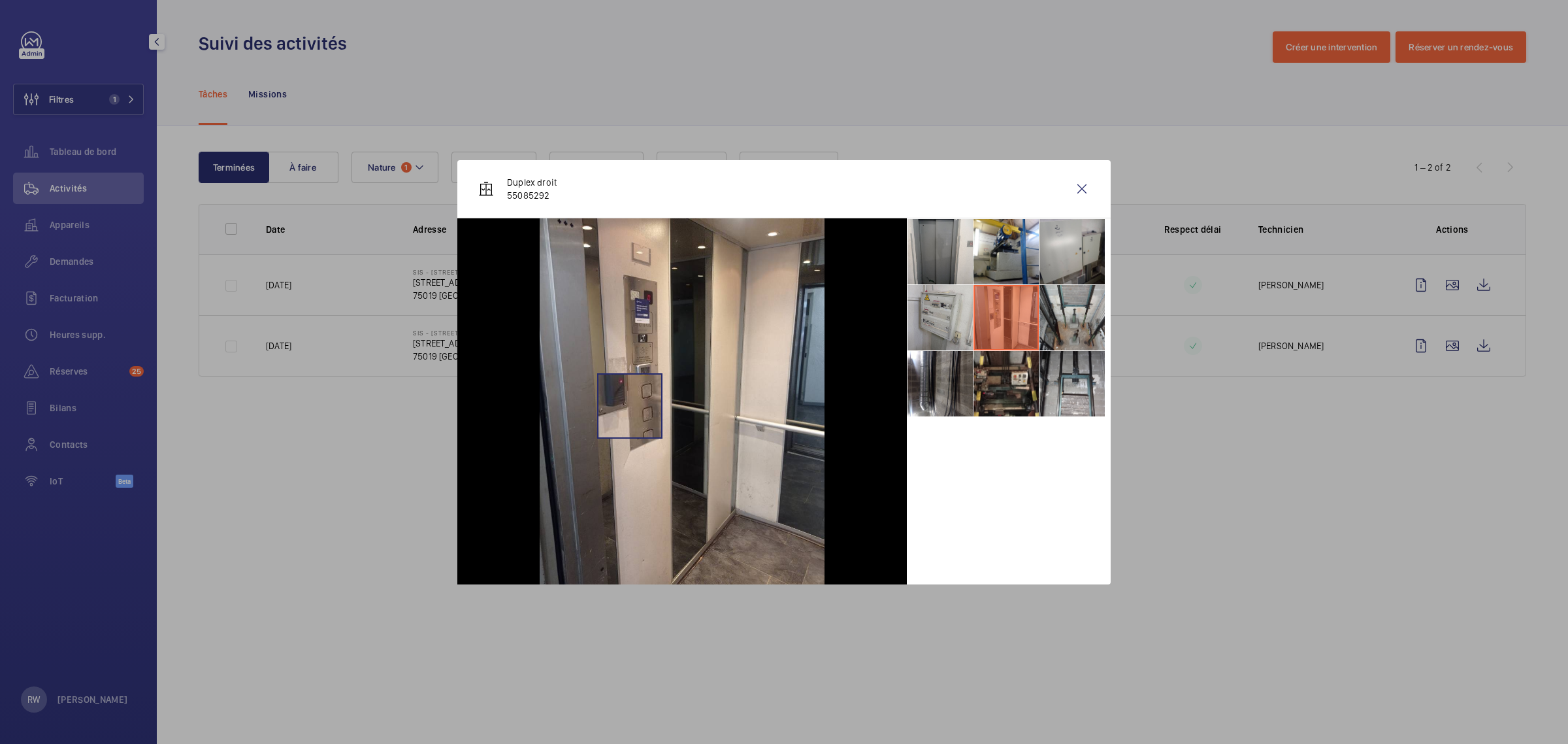
click at [629, 406] on img at bounding box center [682, 401] width 285 height 366
click at [656, 413] on img at bounding box center [682, 401] width 285 height 366
click at [1089, 379] on li at bounding box center [1072, 384] width 66 height 66
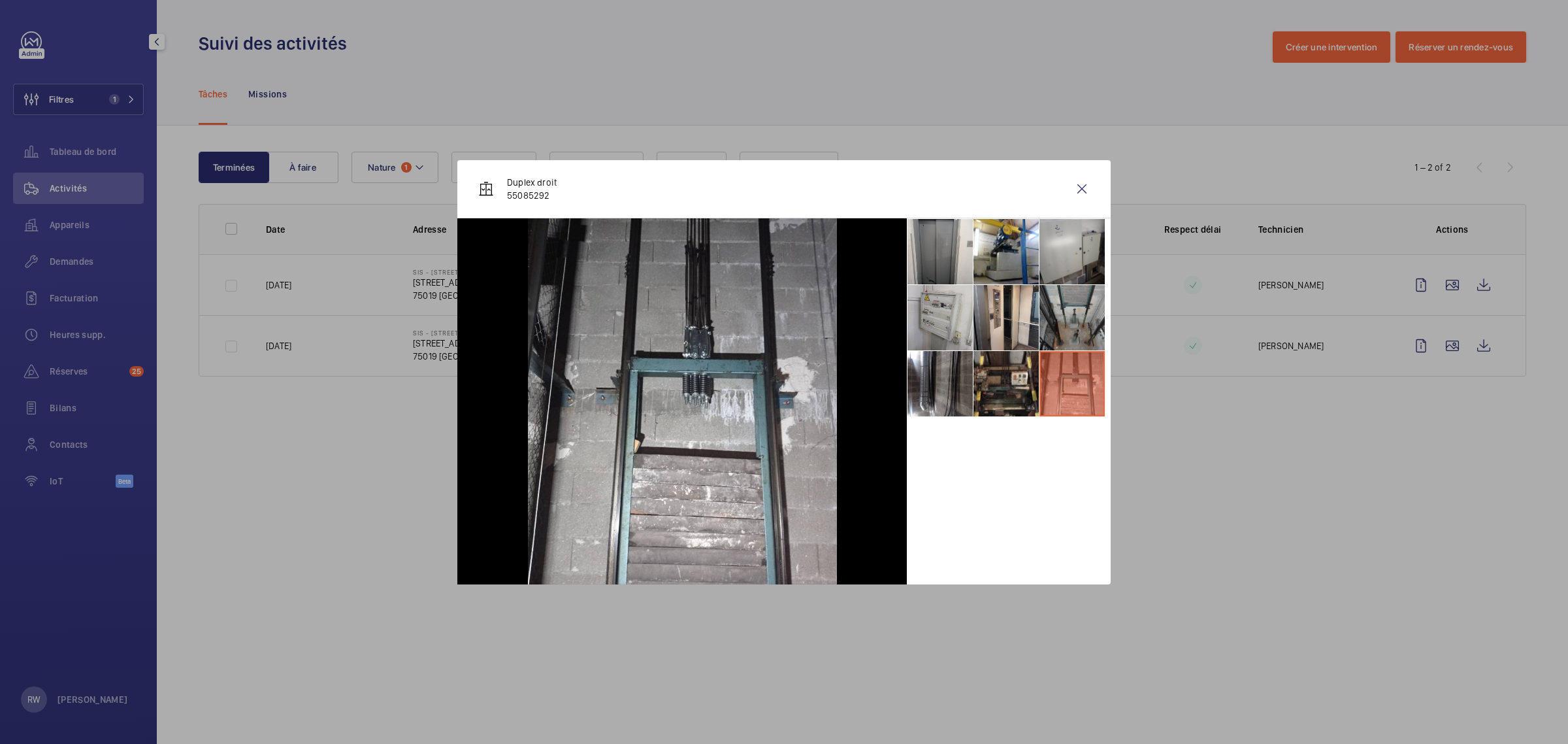
click at [1059, 307] on li at bounding box center [1072, 317] width 66 height 66
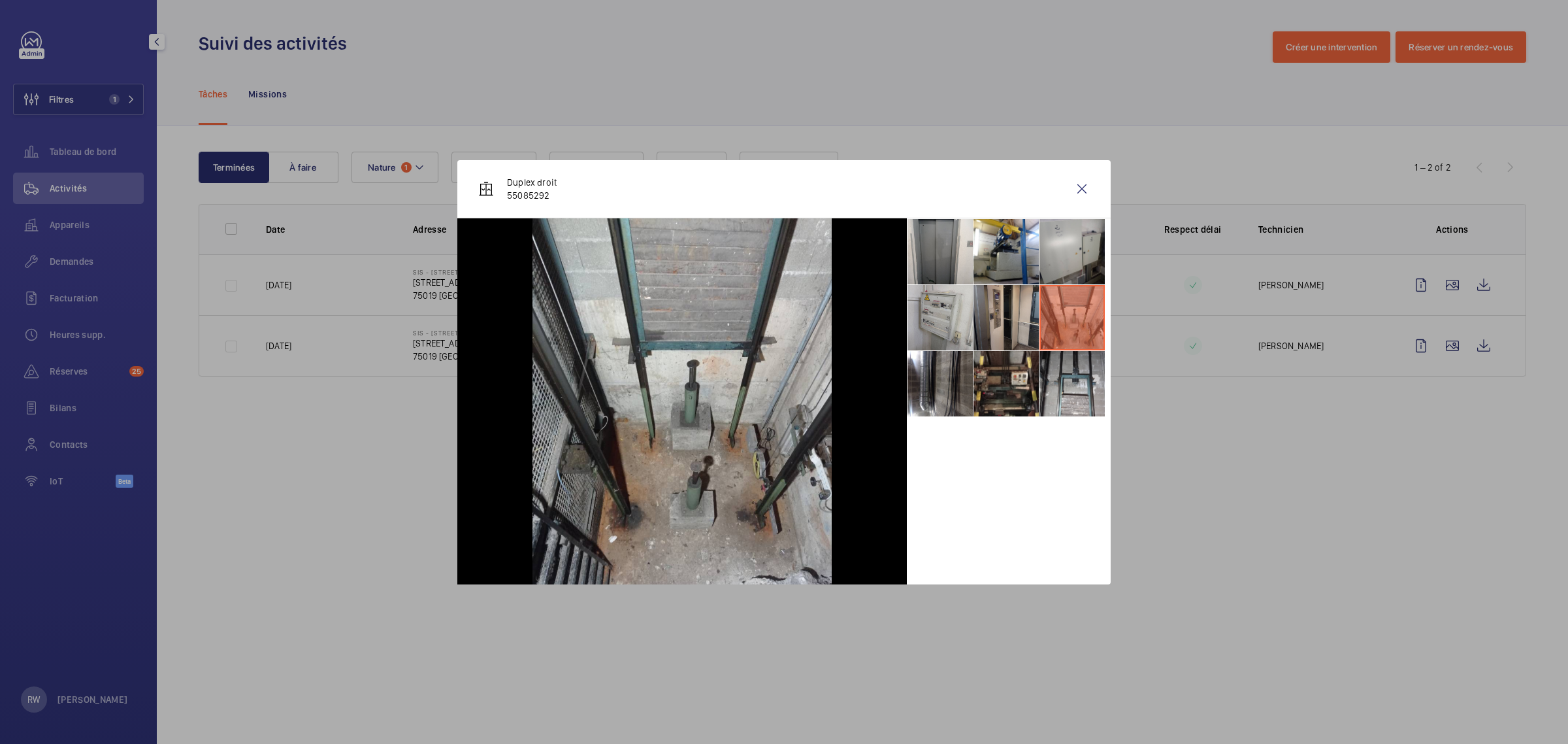
click at [1000, 329] on li at bounding box center [1006, 317] width 66 height 66
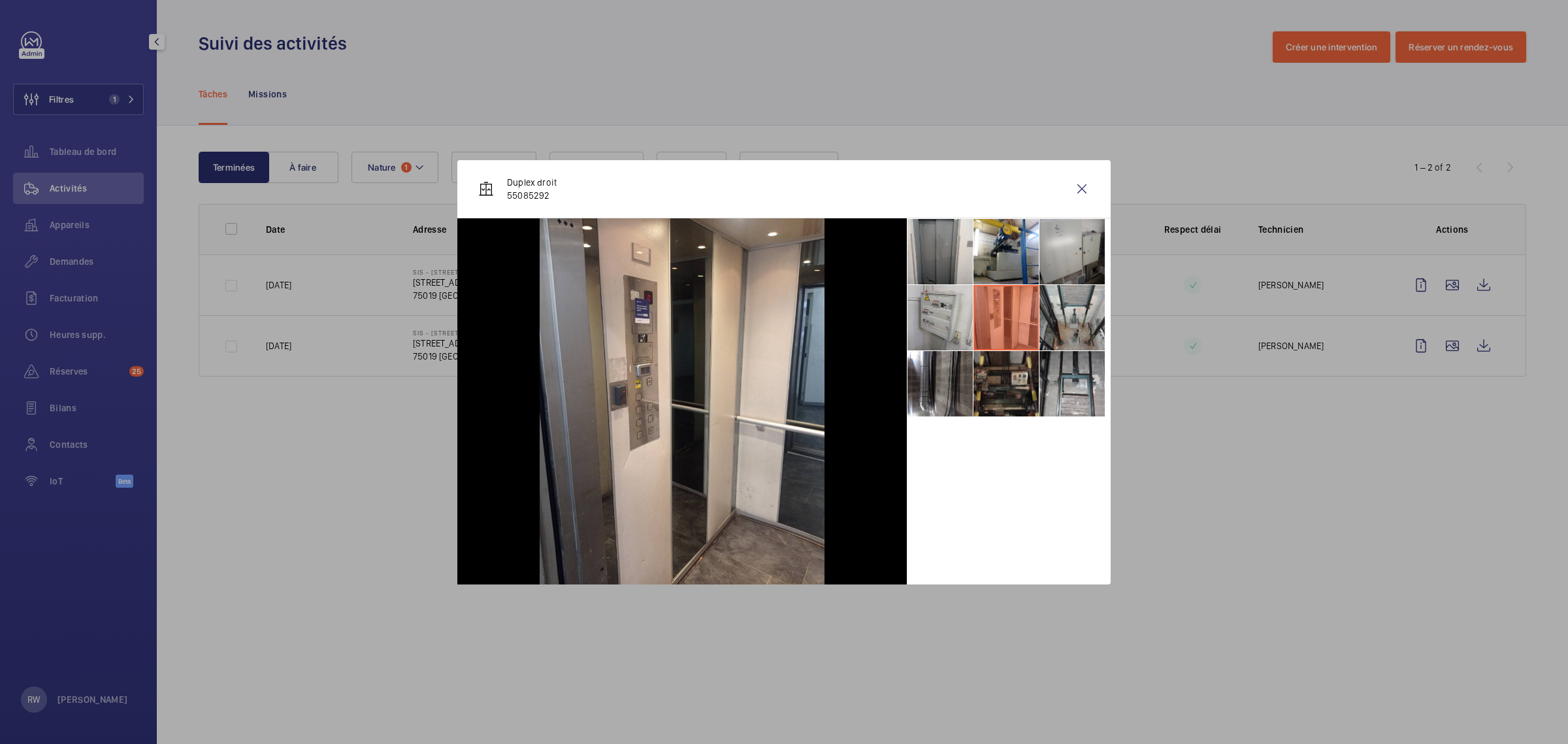
click at [993, 395] on li at bounding box center [1006, 384] width 66 height 66
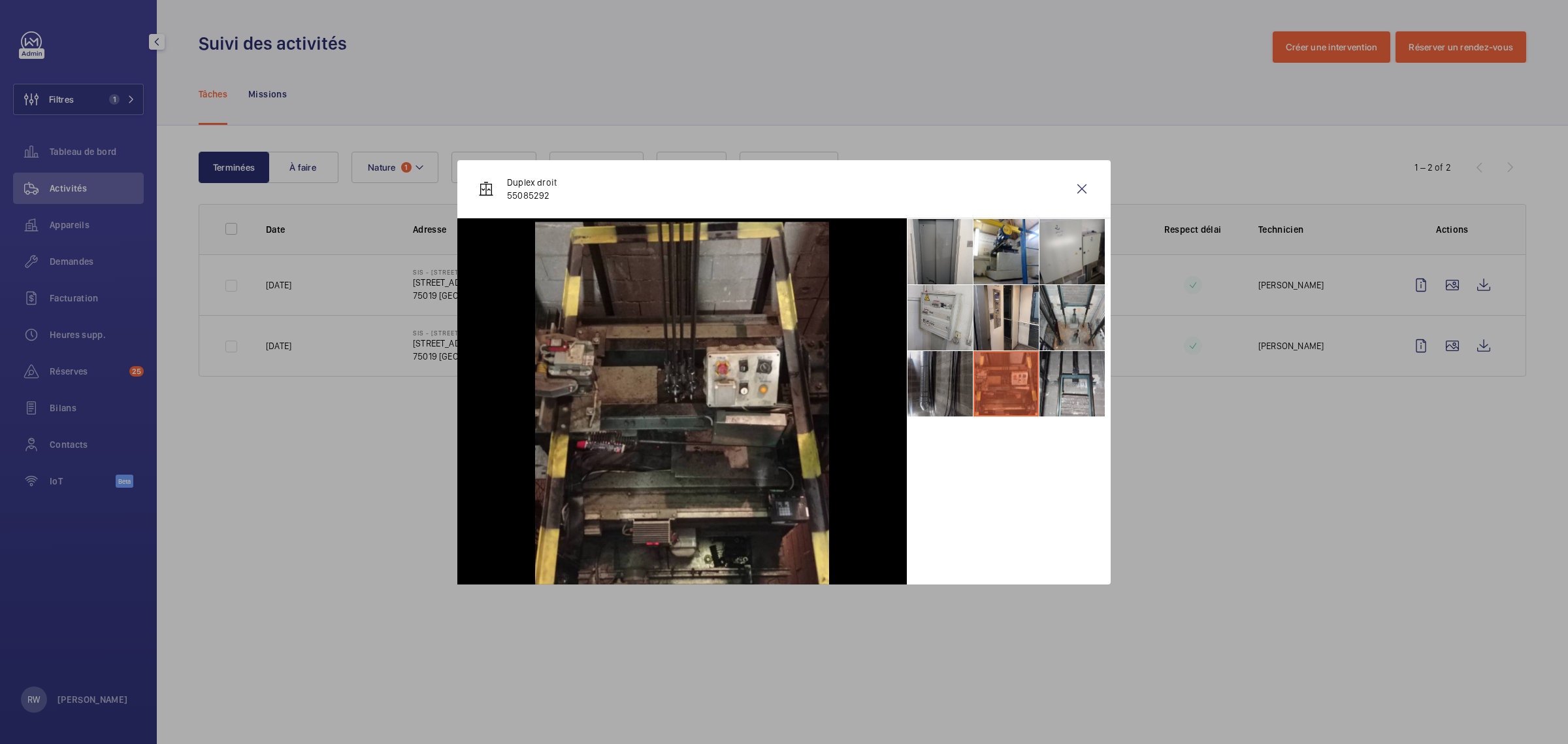
click at [933, 387] on li at bounding box center [940, 384] width 66 height 66
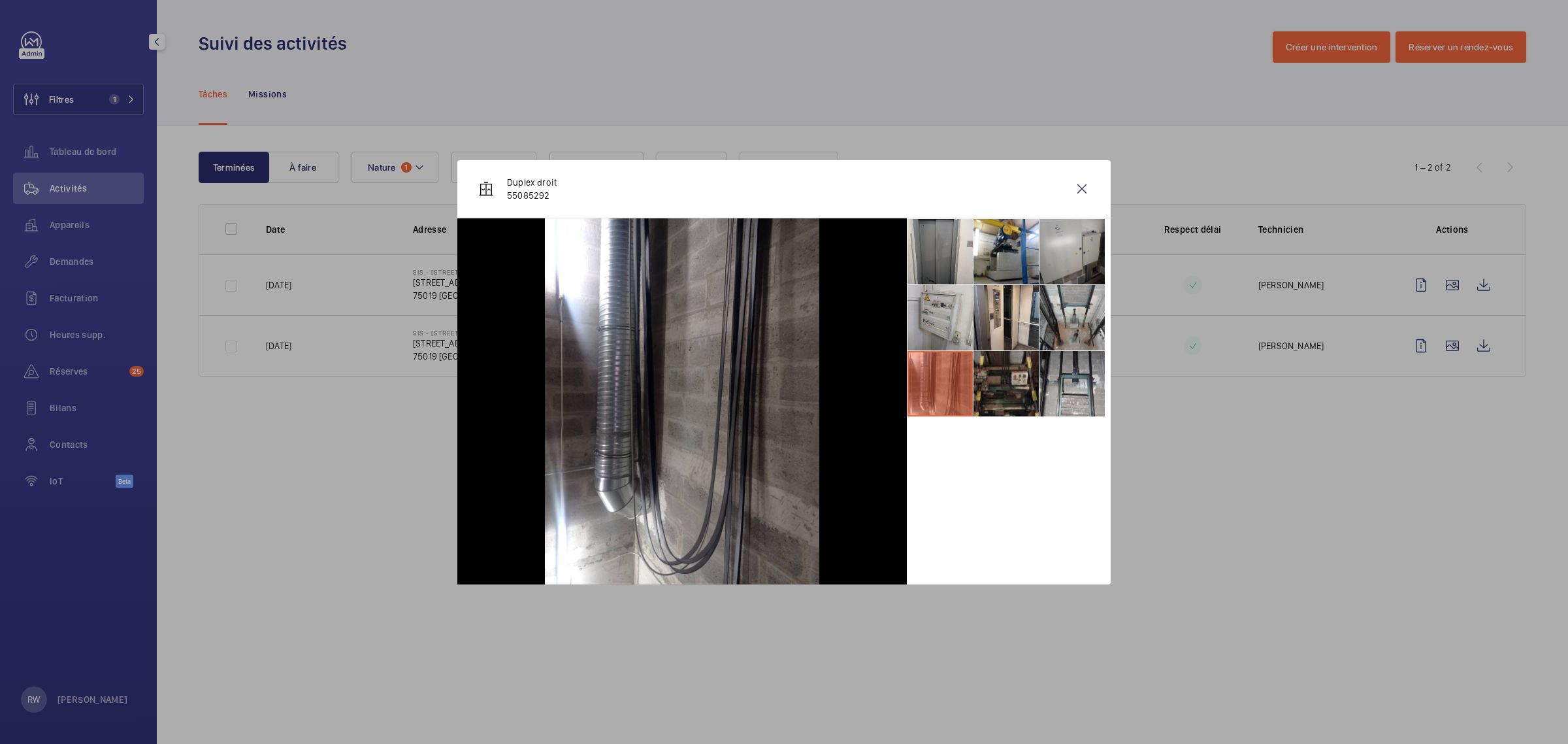
click at [1007, 391] on li at bounding box center [1006, 384] width 66 height 66
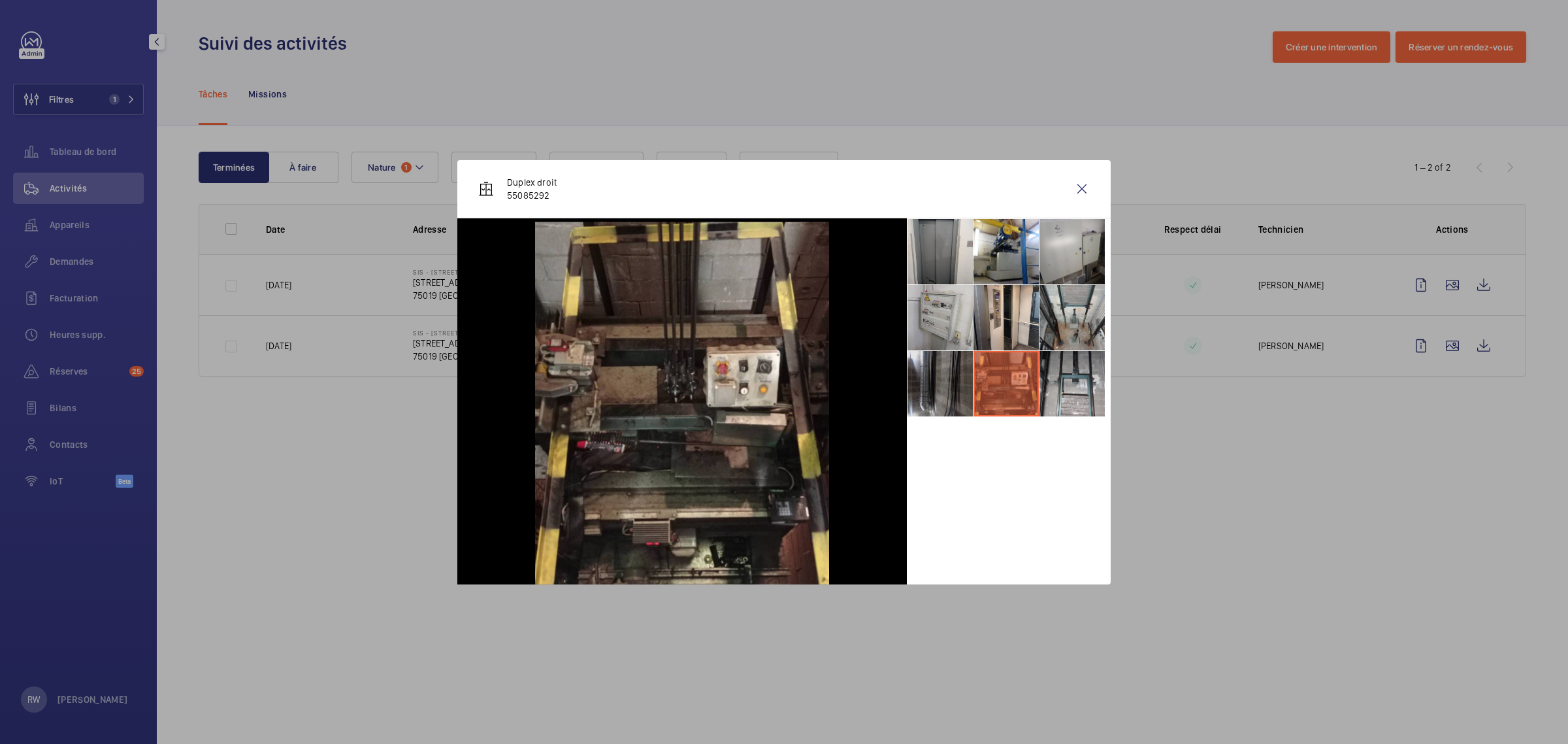
click at [951, 391] on li at bounding box center [940, 384] width 66 height 66
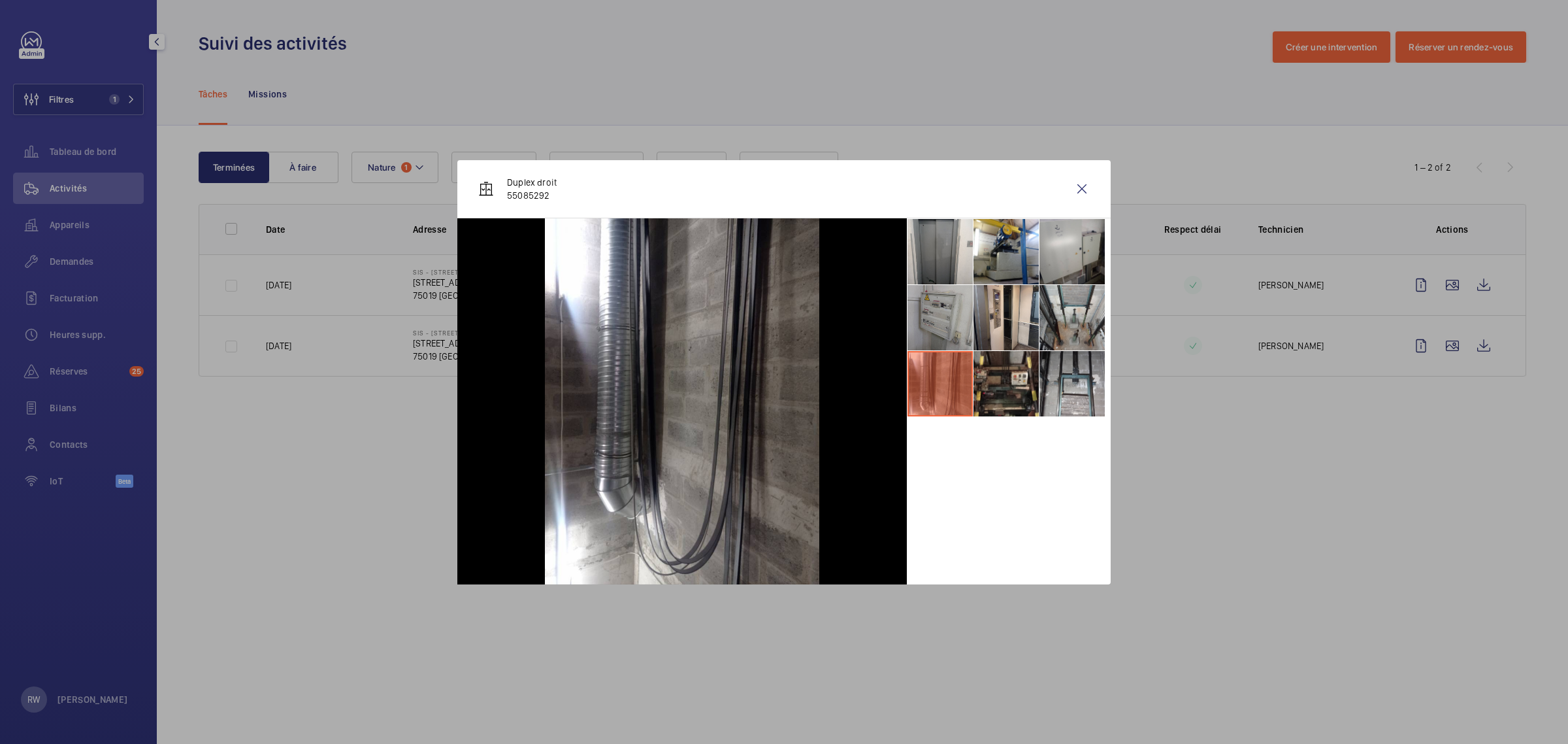
click at [939, 323] on li at bounding box center [940, 317] width 66 height 66
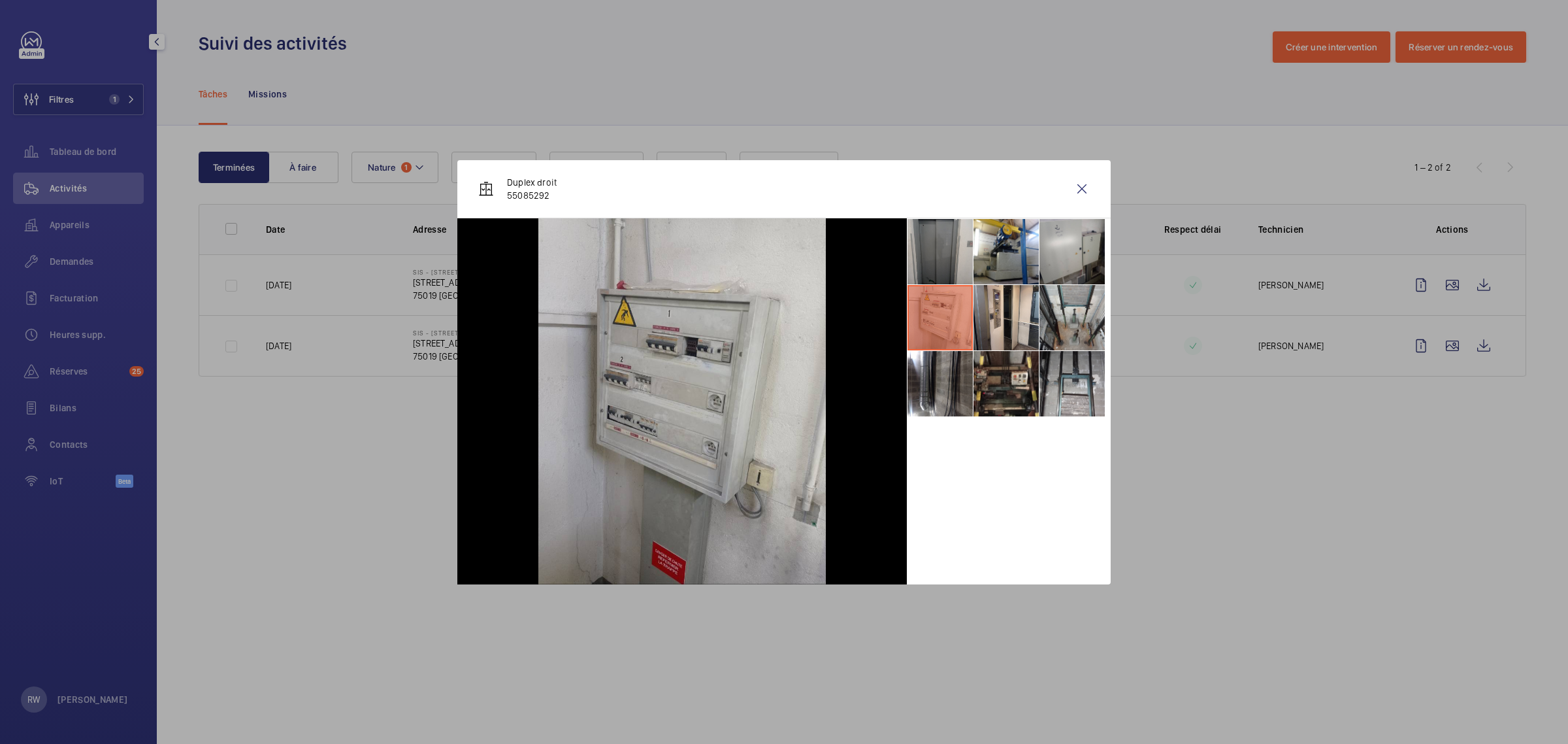
click at [936, 246] on li at bounding box center [940, 252] width 66 height 66
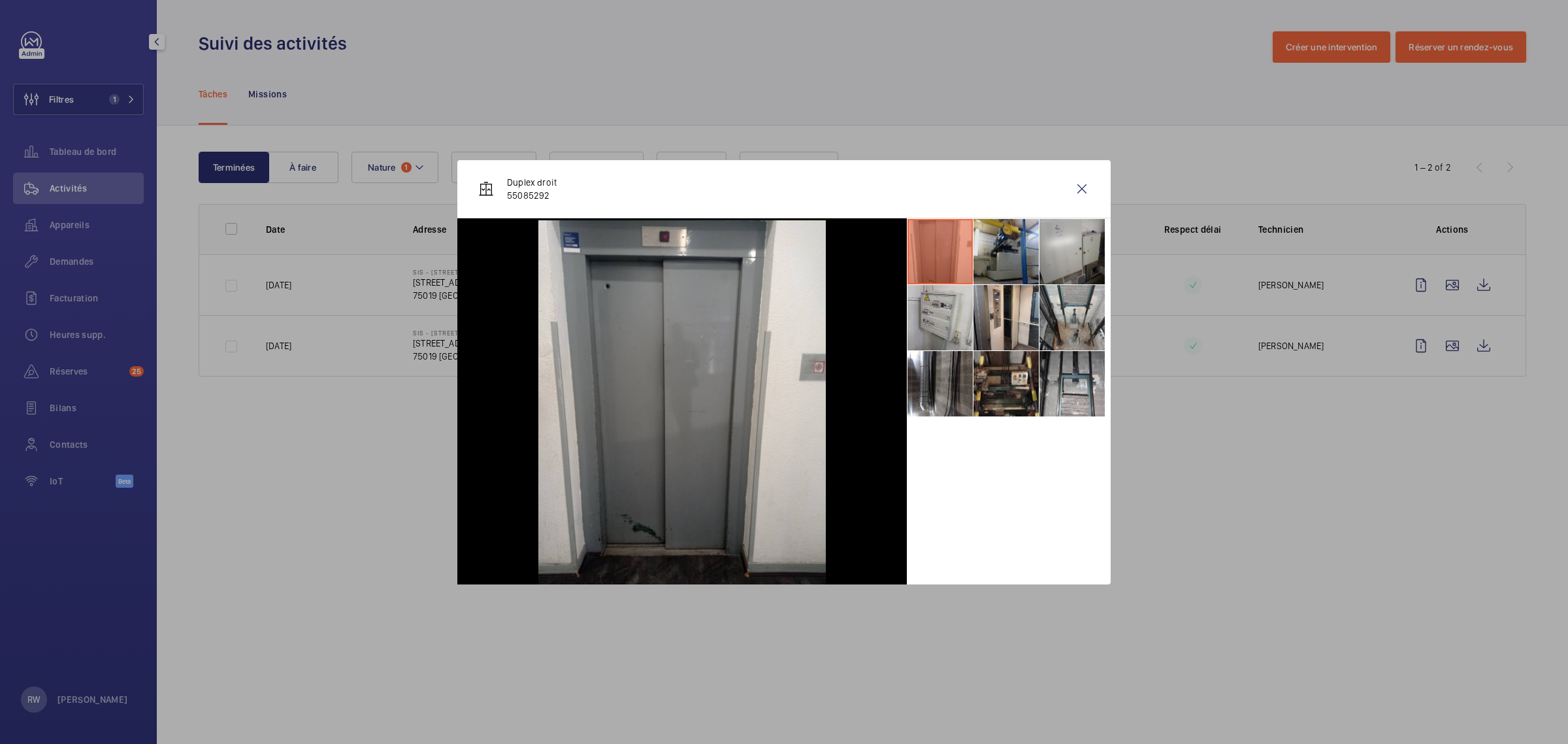
click at [1007, 245] on li at bounding box center [1006, 252] width 66 height 66
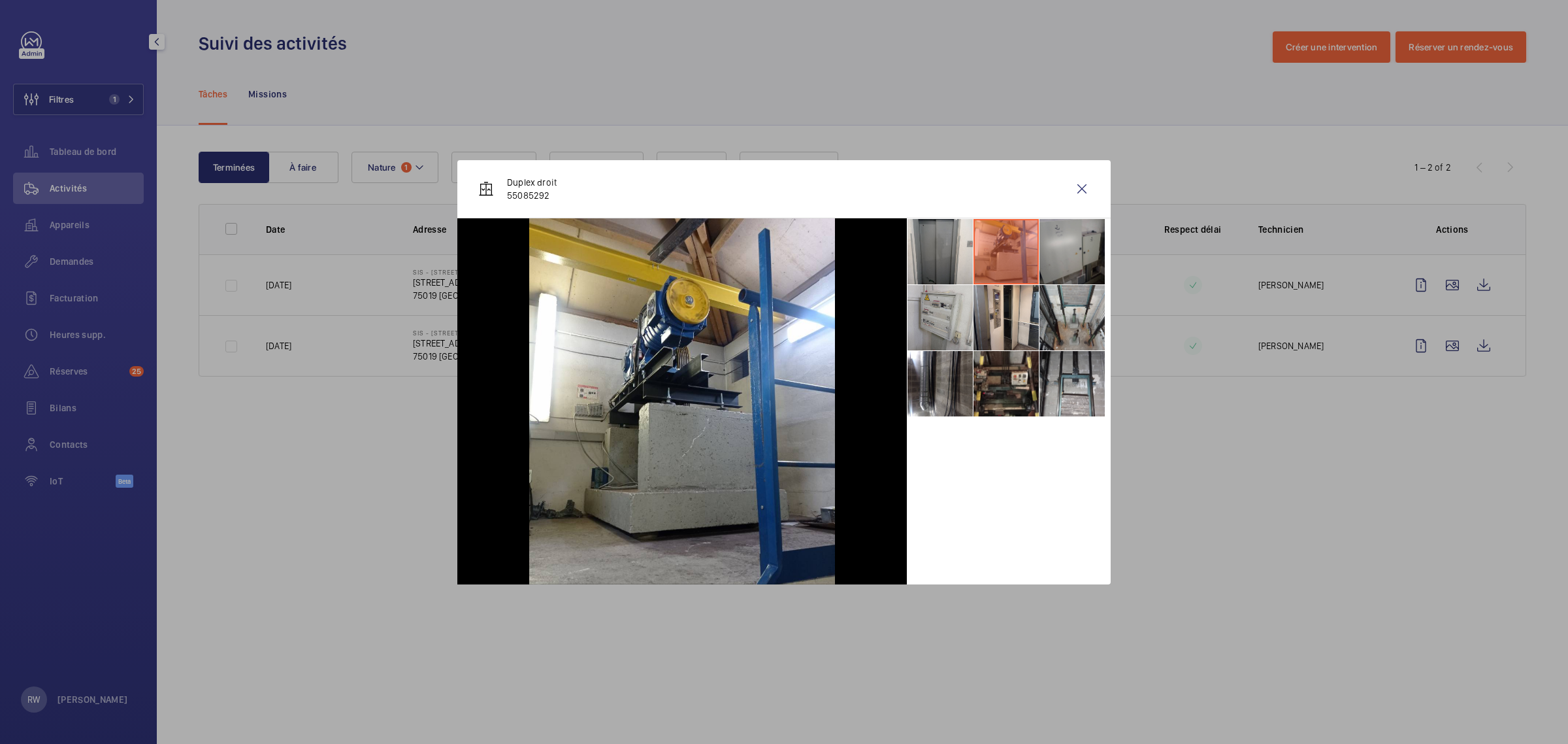
click at [1066, 249] on li at bounding box center [1072, 252] width 66 height 66
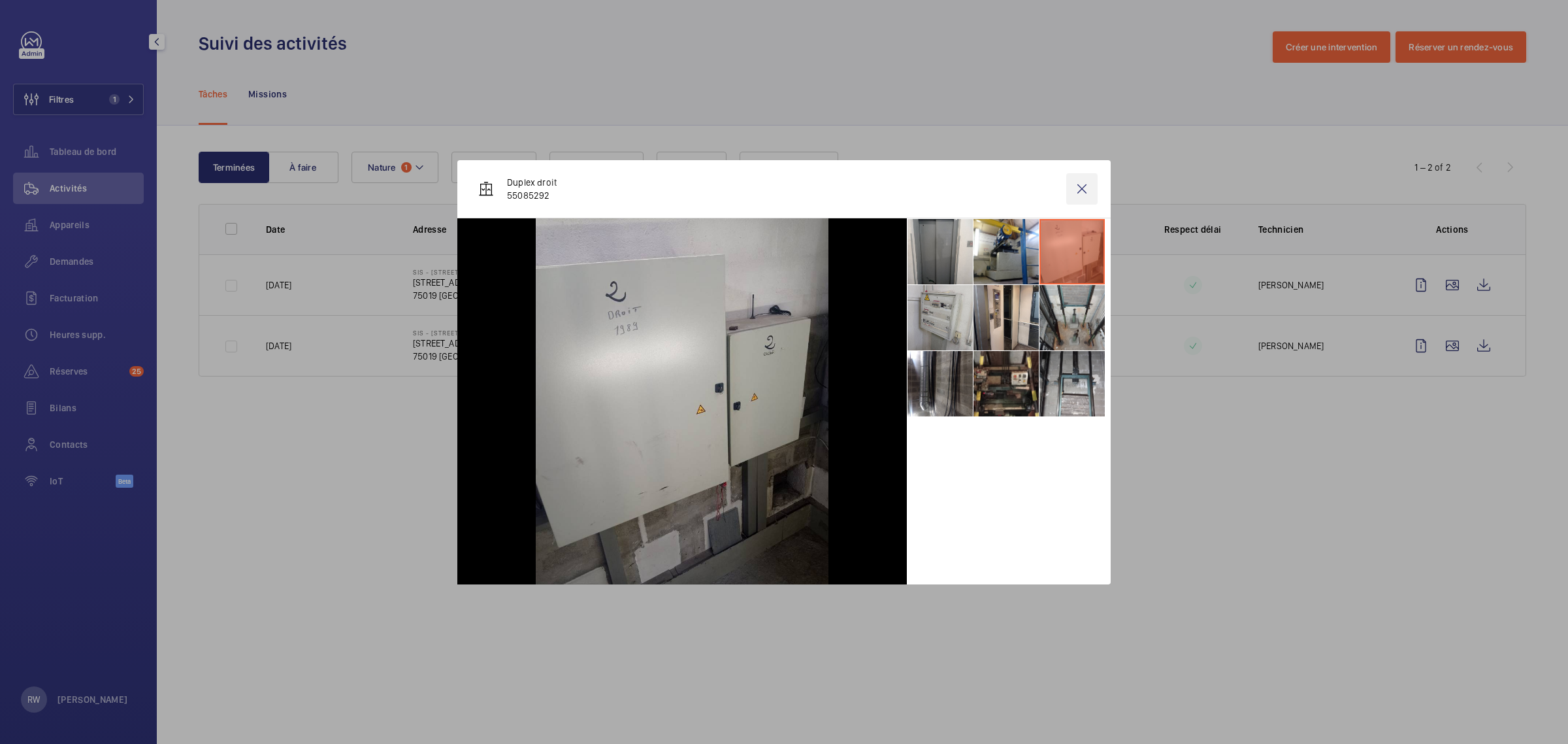
click at [1078, 184] on wm-front-icon-button at bounding box center [1081, 188] width 32 height 32
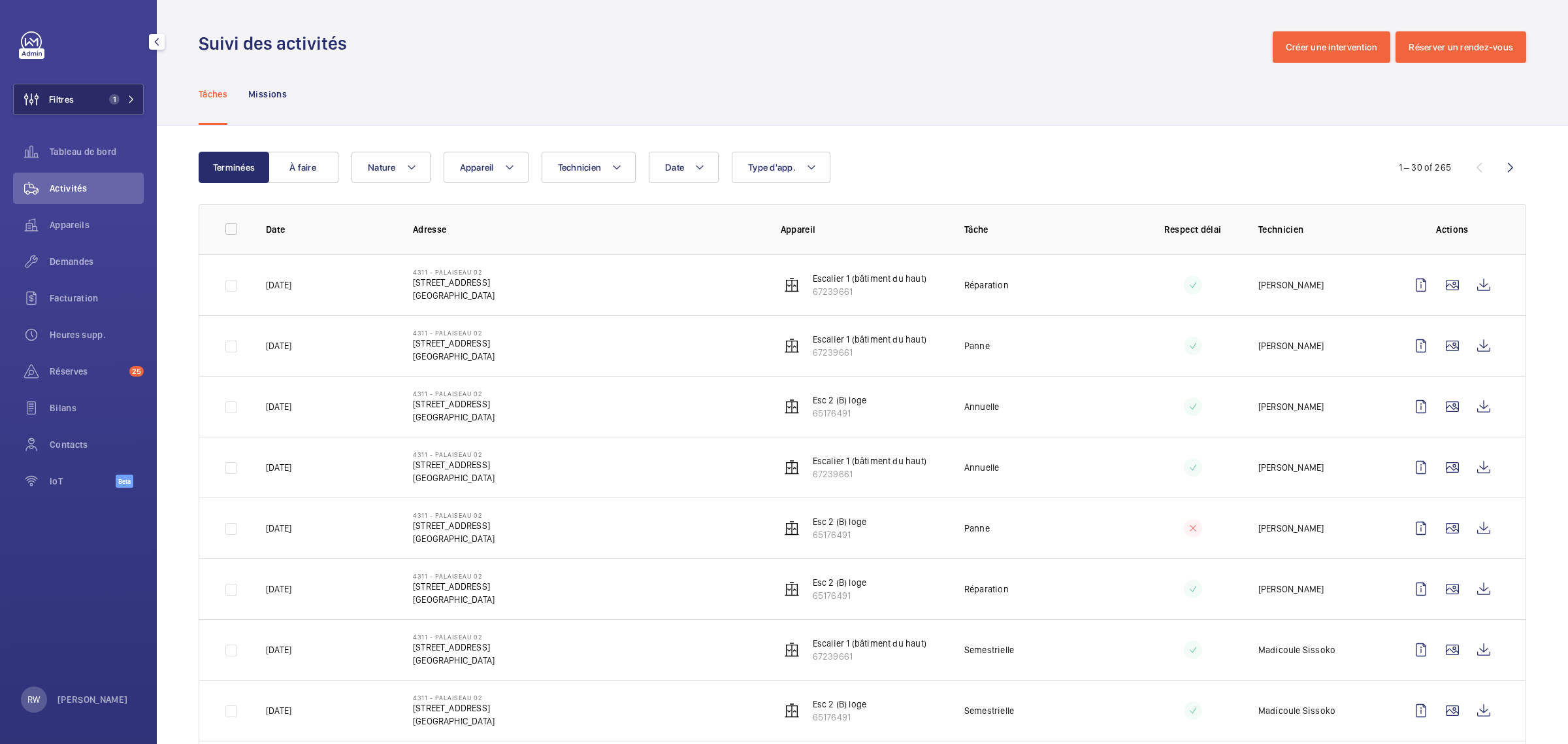
click at [121, 100] on span "1" at bounding box center [120, 100] width 32 height 11
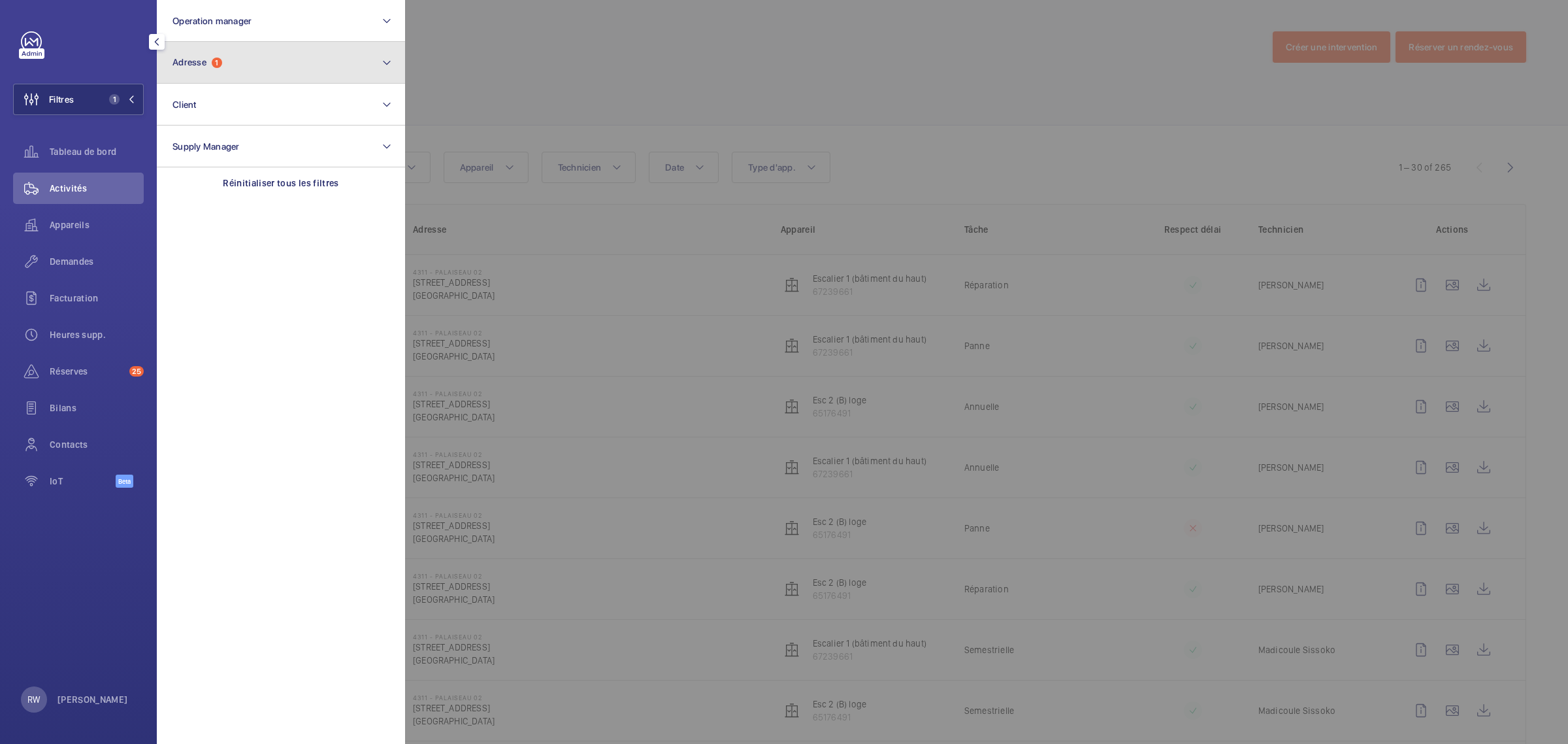
click at [214, 58] on span "1" at bounding box center [217, 63] width 11 height 11
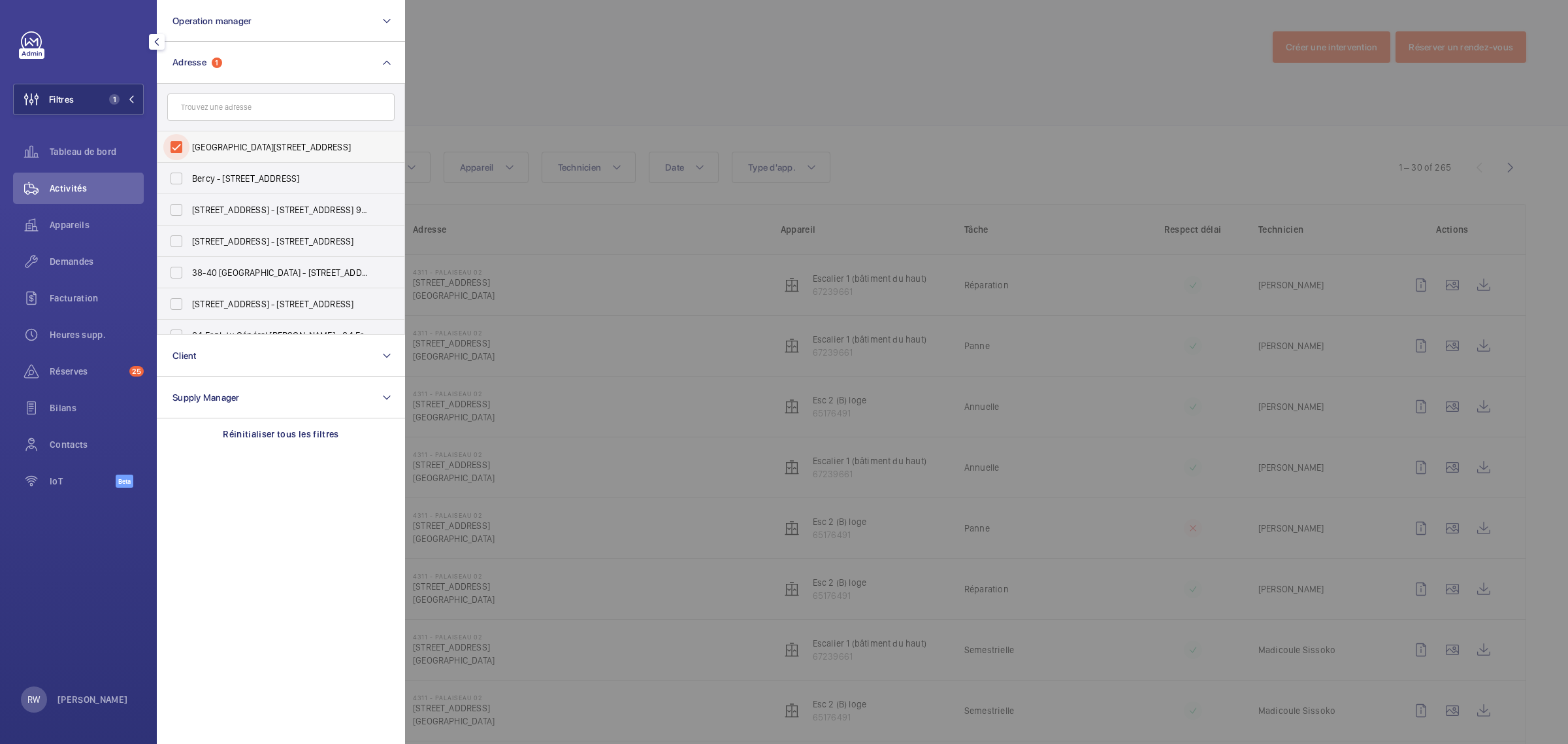
click at [177, 148] on input "4311 - PALAISEAU 02 - 9, rue Tronchet 91120 Palaiseau, PALAISEAU 91120" at bounding box center [177, 147] width 26 height 26
checkbox input "false"
click at [213, 111] on input "text" at bounding box center [281, 107] width 228 height 28
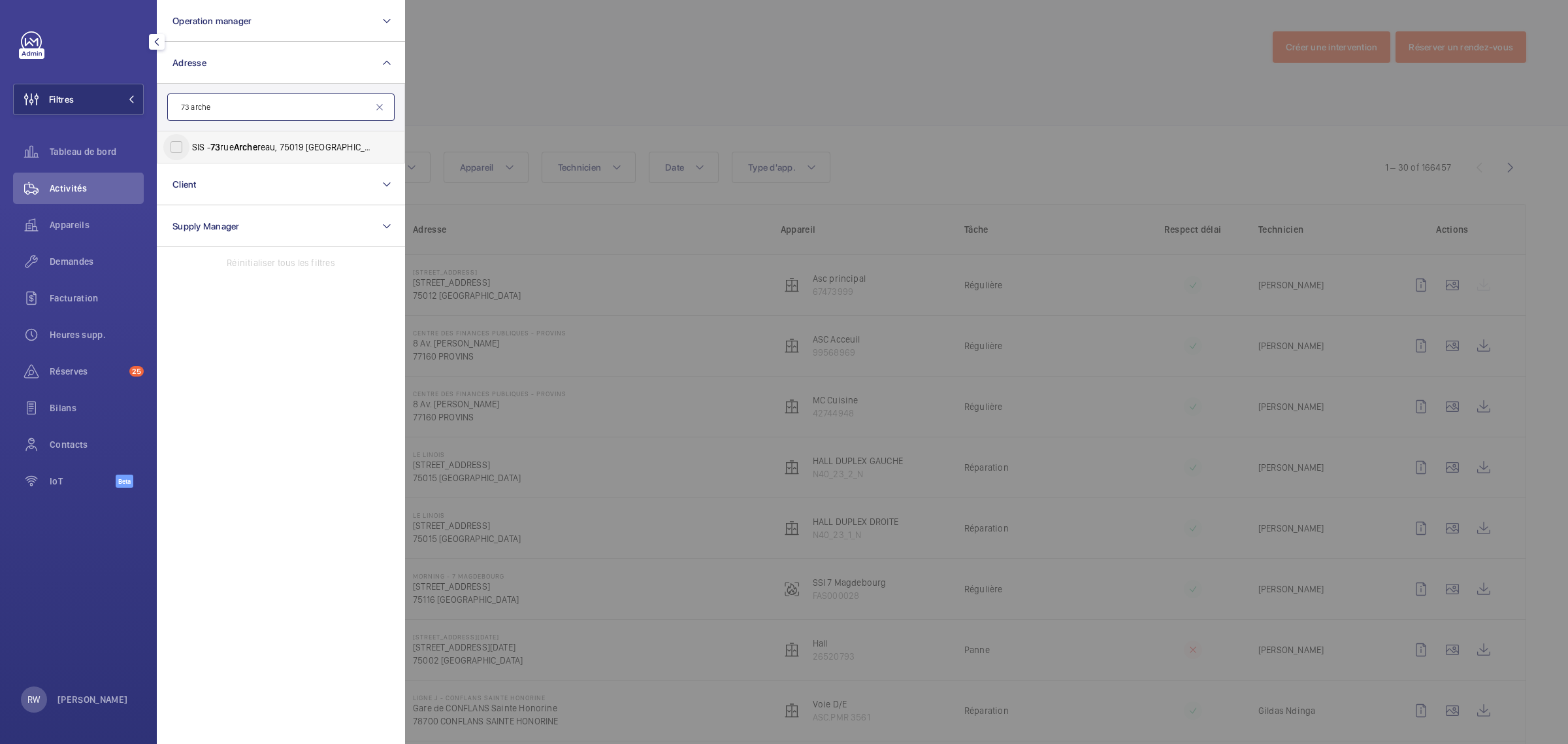
type input "73 arche"
click at [173, 149] on input "SIS - 73 rue Arche reau, 75019 Paris - 73 Rue Arche reau, PARIS 75019" at bounding box center [177, 147] width 26 height 26
checkbox input "true"
click at [622, 96] on div at bounding box center [1189, 372] width 1568 height 744
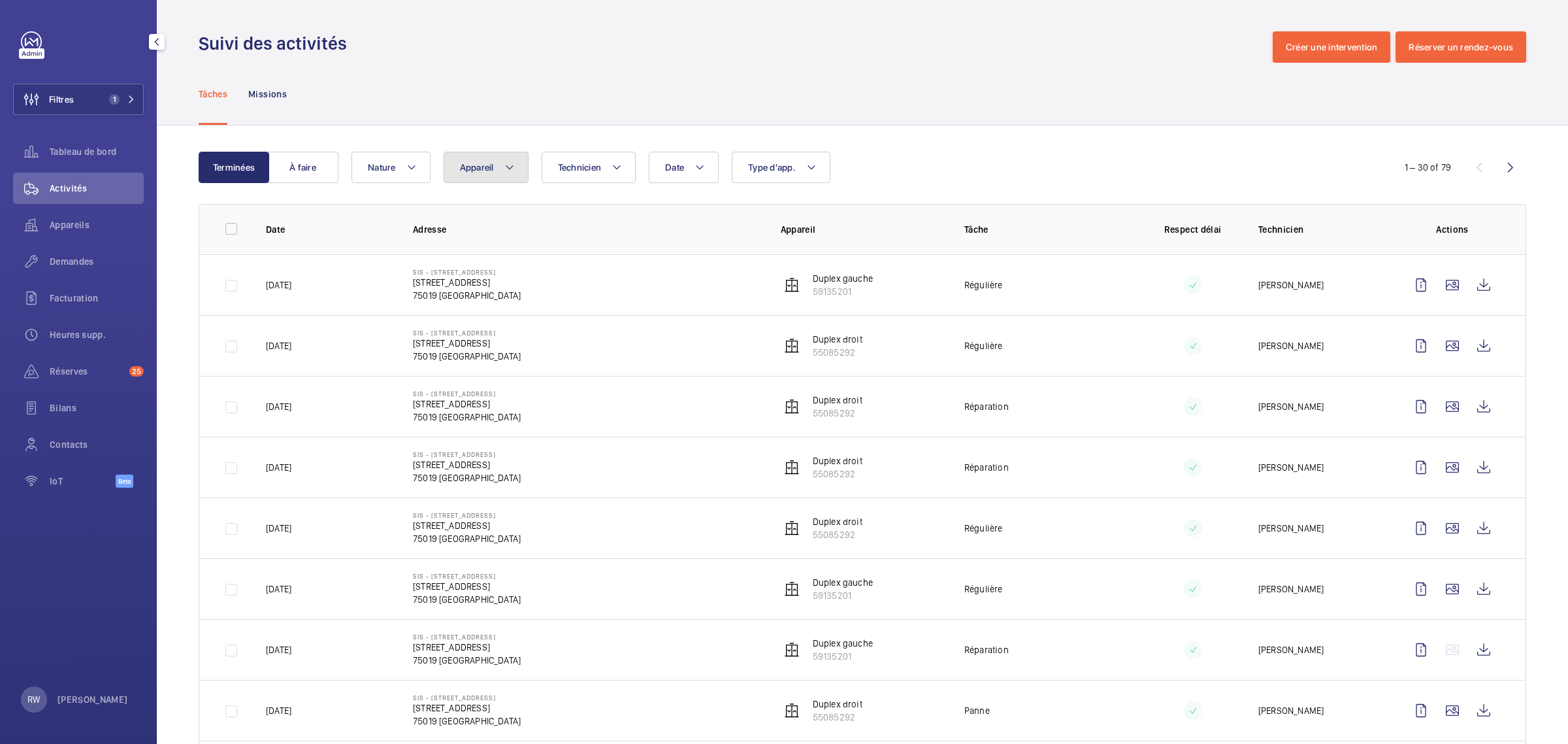
click at [501, 171] on button "Appareil" at bounding box center [486, 167] width 85 height 32
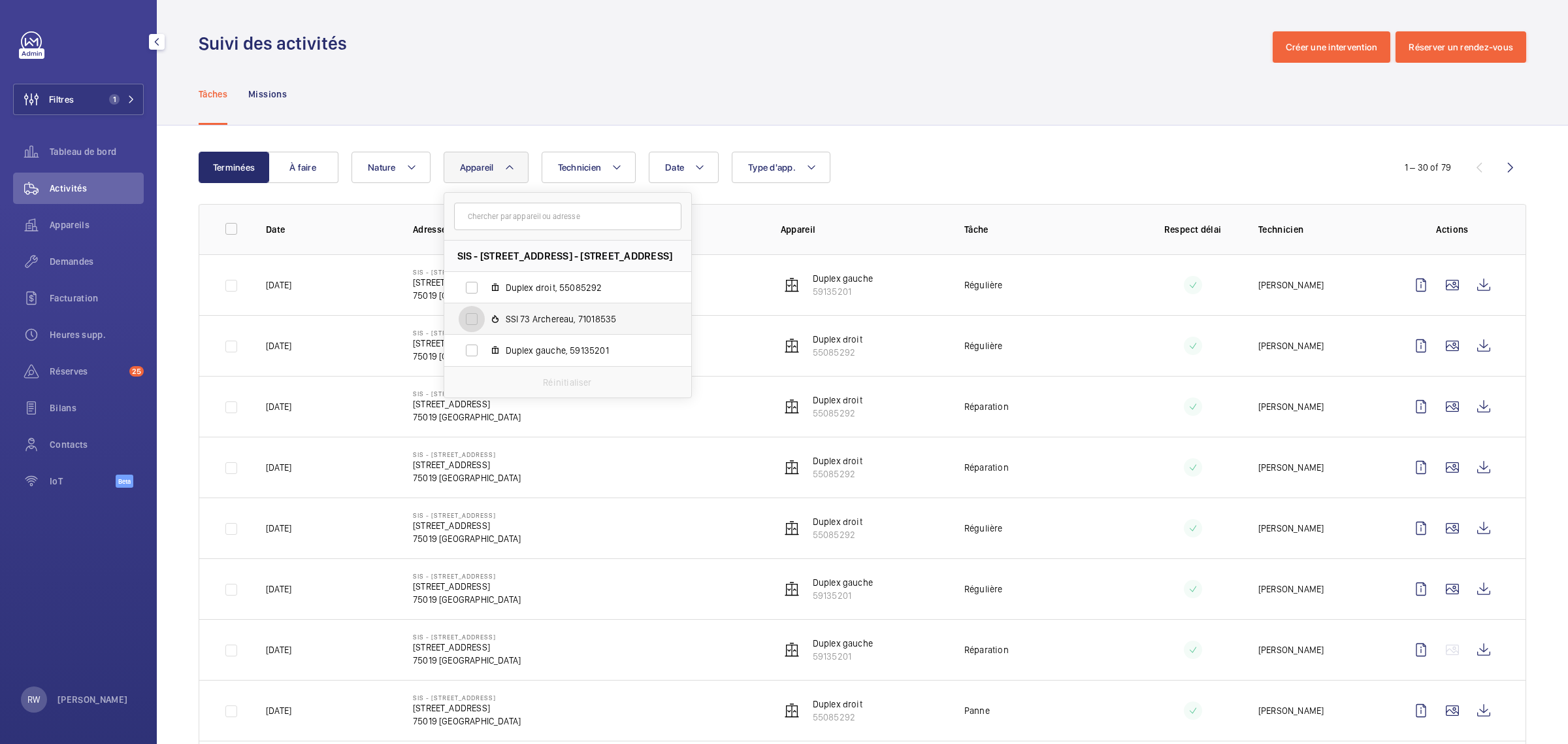
click at [482, 316] on input "SSI 73 Archereau, 71018535" at bounding box center [472, 319] width 26 height 26
click at [479, 313] on input "SSI 73 Archereau, 71018535" at bounding box center [472, 319] width 26 height 26
checkbox input "false"
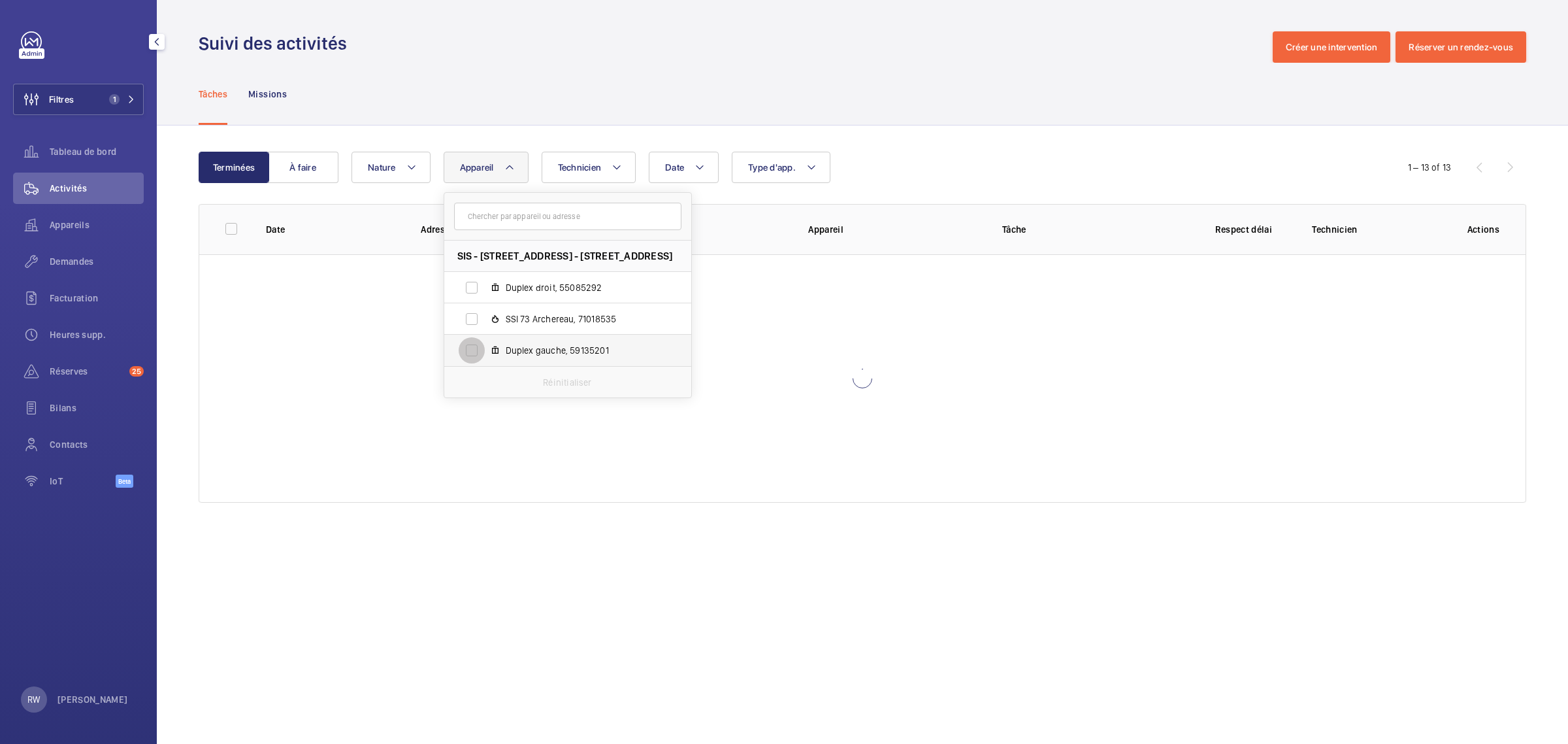
click at [467, 340] on input "Duplex gauche, 59135201" at bounding box center [472, 350] width 26 height 26
checkbox input "true"
click at [683, 45] on div "Suivi des activités Créer une intervention Réserver un rendez-vous" at bounding box center [862, 47] width 1327 height 32
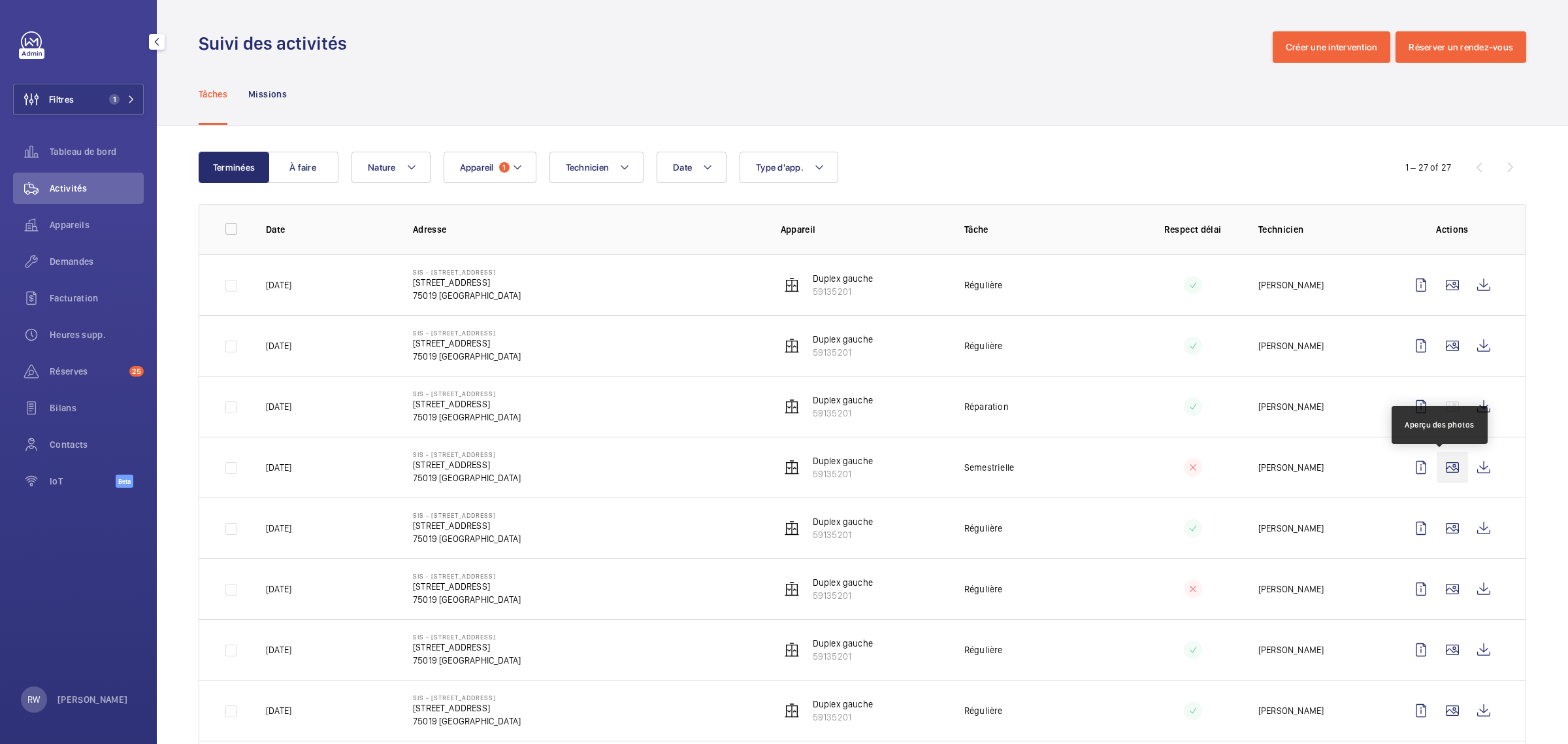
click at [1438, 462] on wm-front-icon-button at bounding box center [1452, 467] width 32 height 32
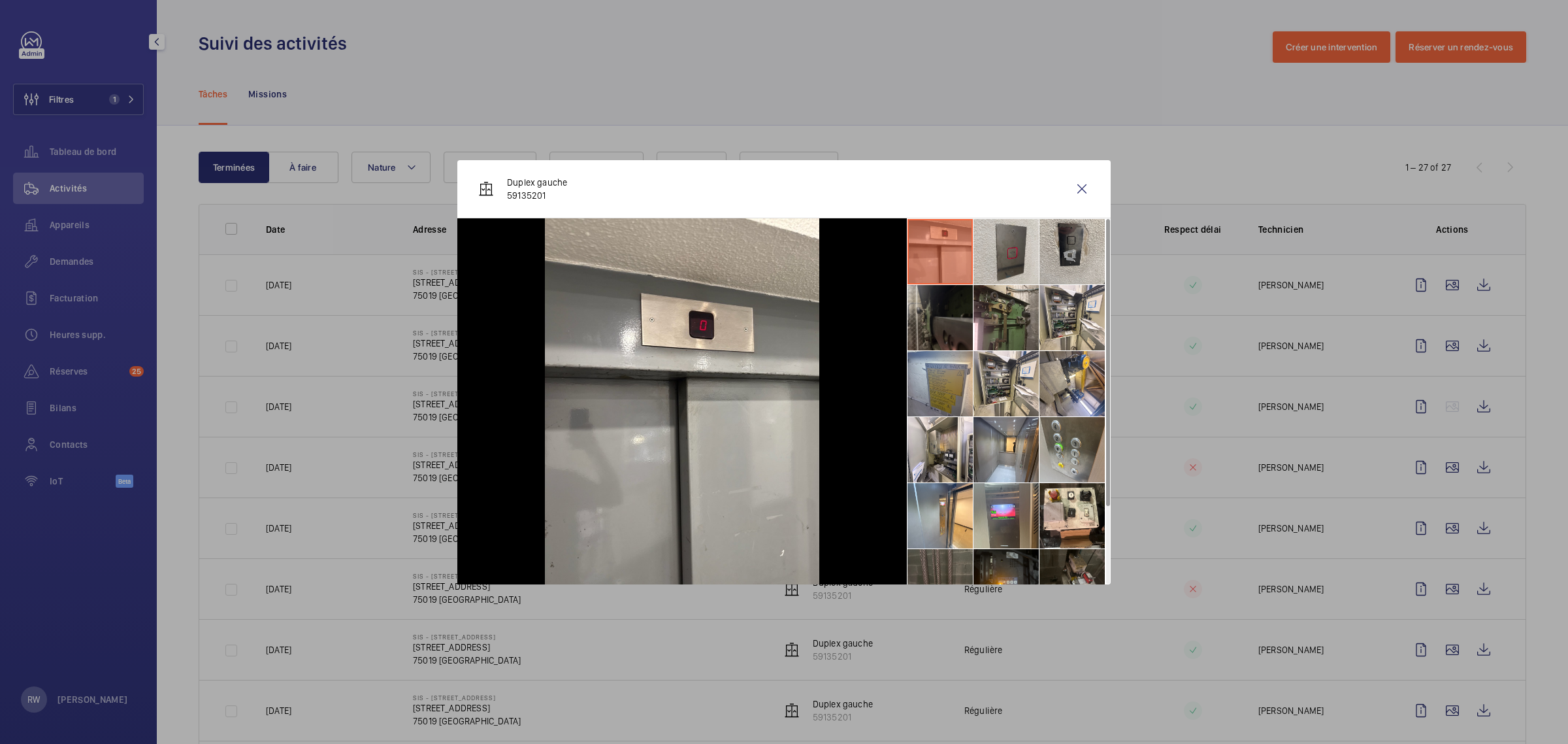
click at [939, 313] on li at bounding box center [940, 317] width 66 height 66
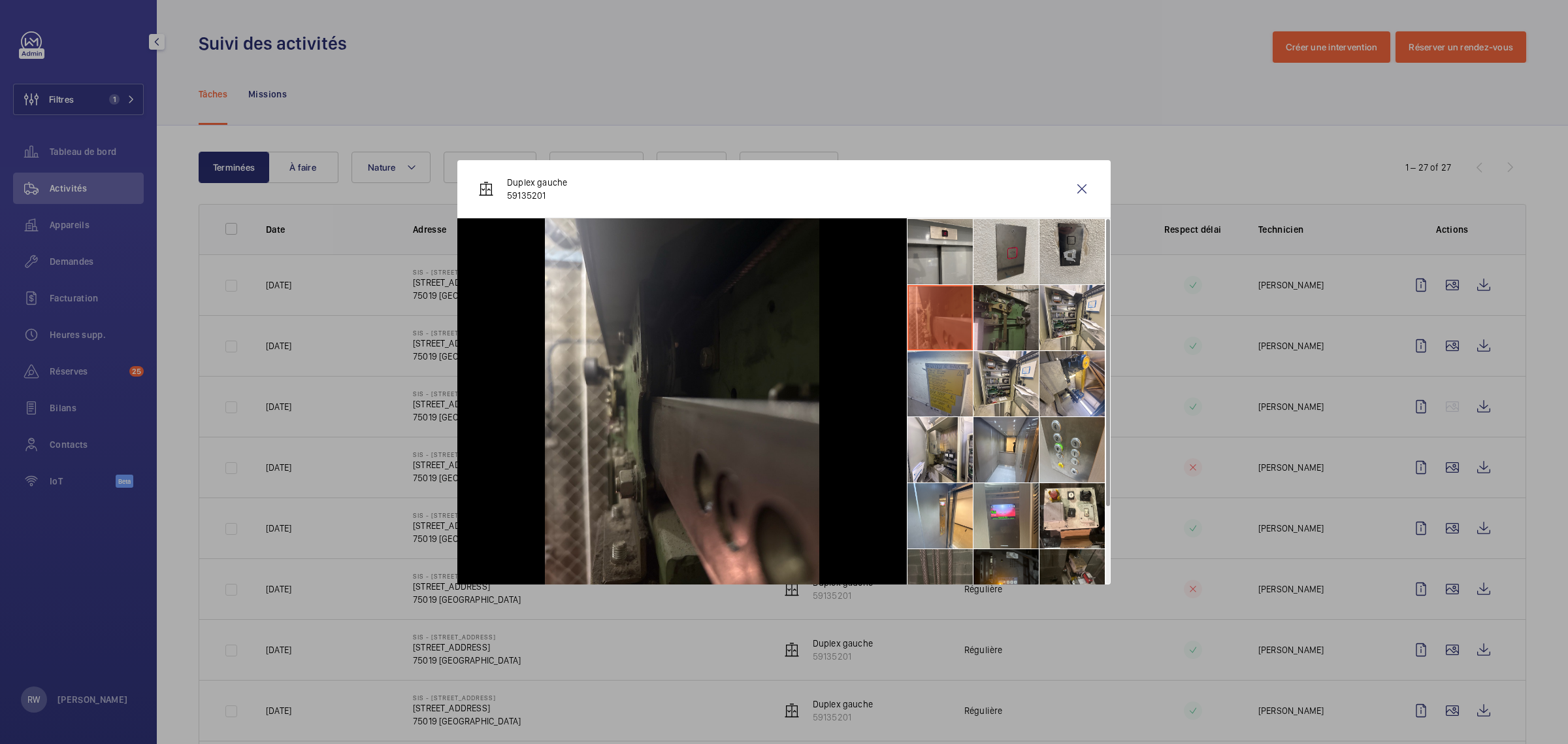
click at [1016, 312] on li at bounding box center [1006, 317] width 66 height 66
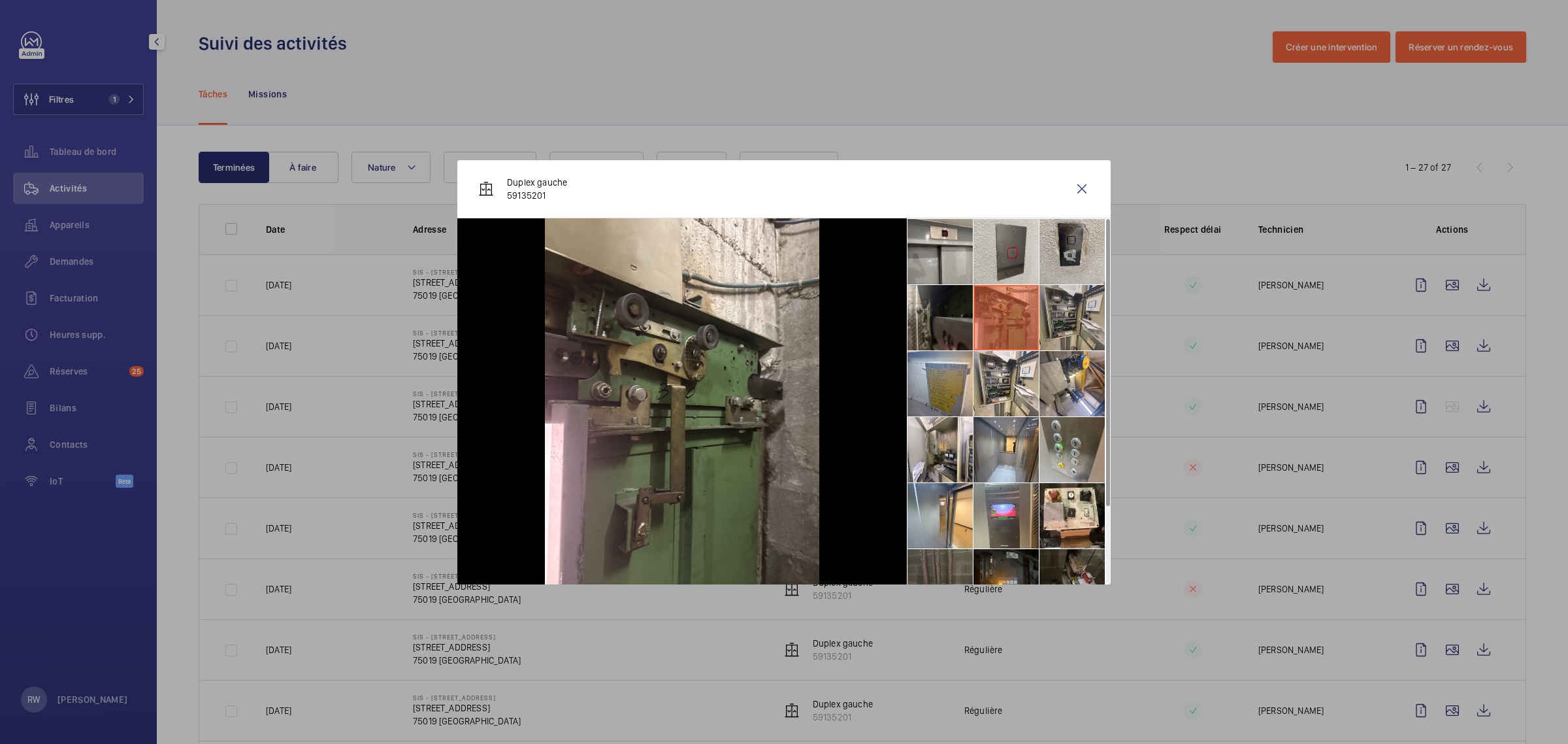
click at [1066, 312] on li at bounding box center [1072, 317] width 66 height 66
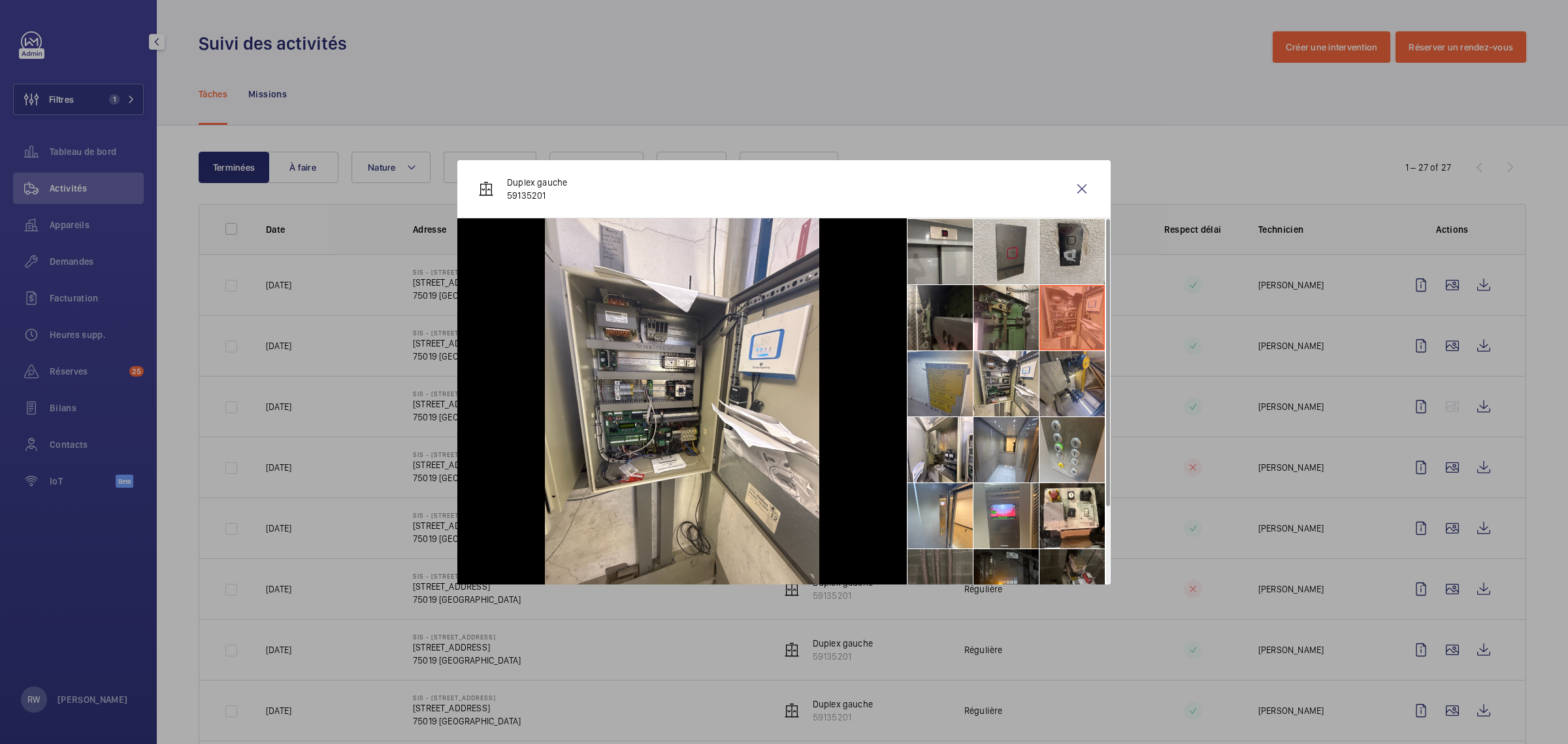
click at [1062, 380] on li at bounding box center [1072, 384] width 66 height 66
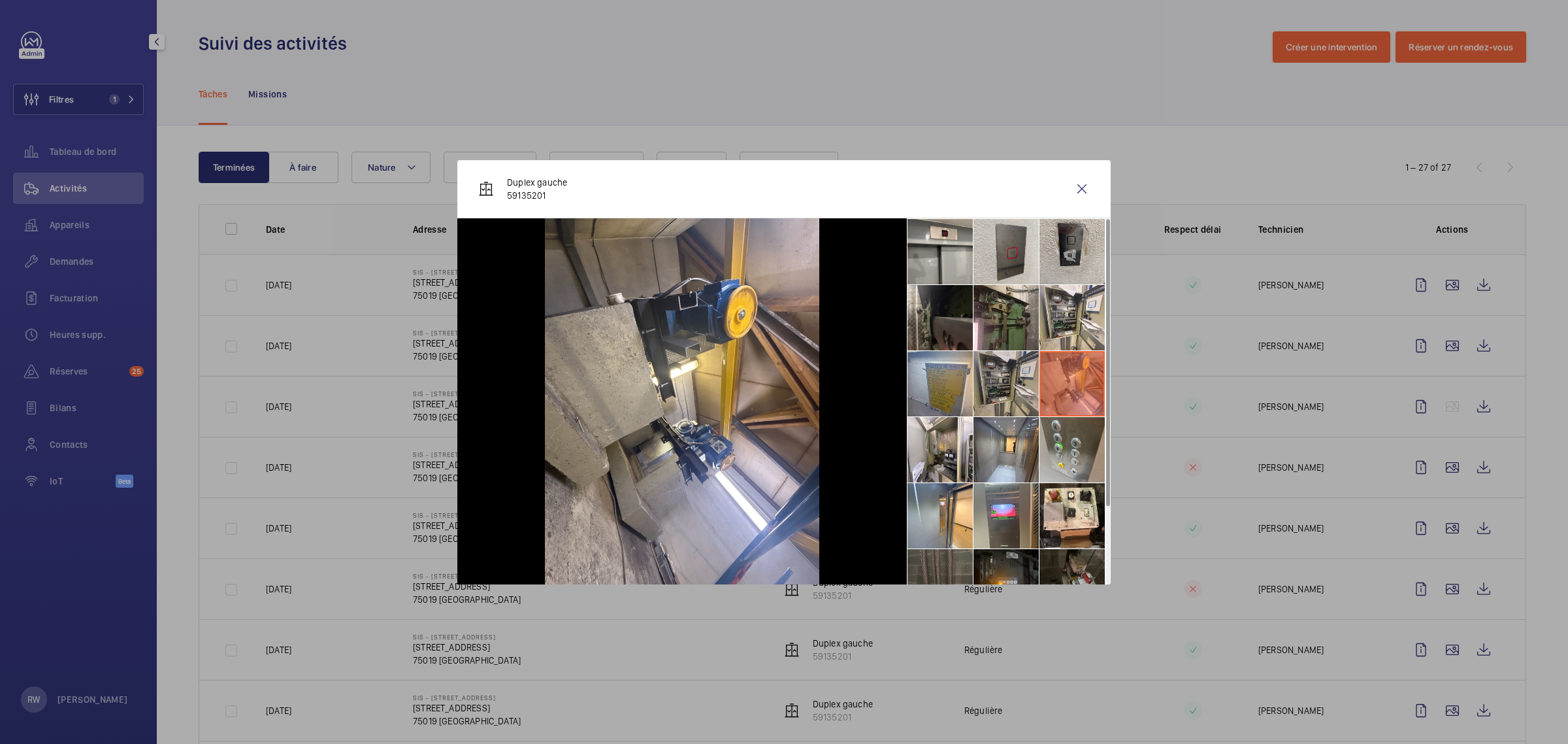
click at [1000, 377] on li at bounding box center [1006, 384] width 66 height 66
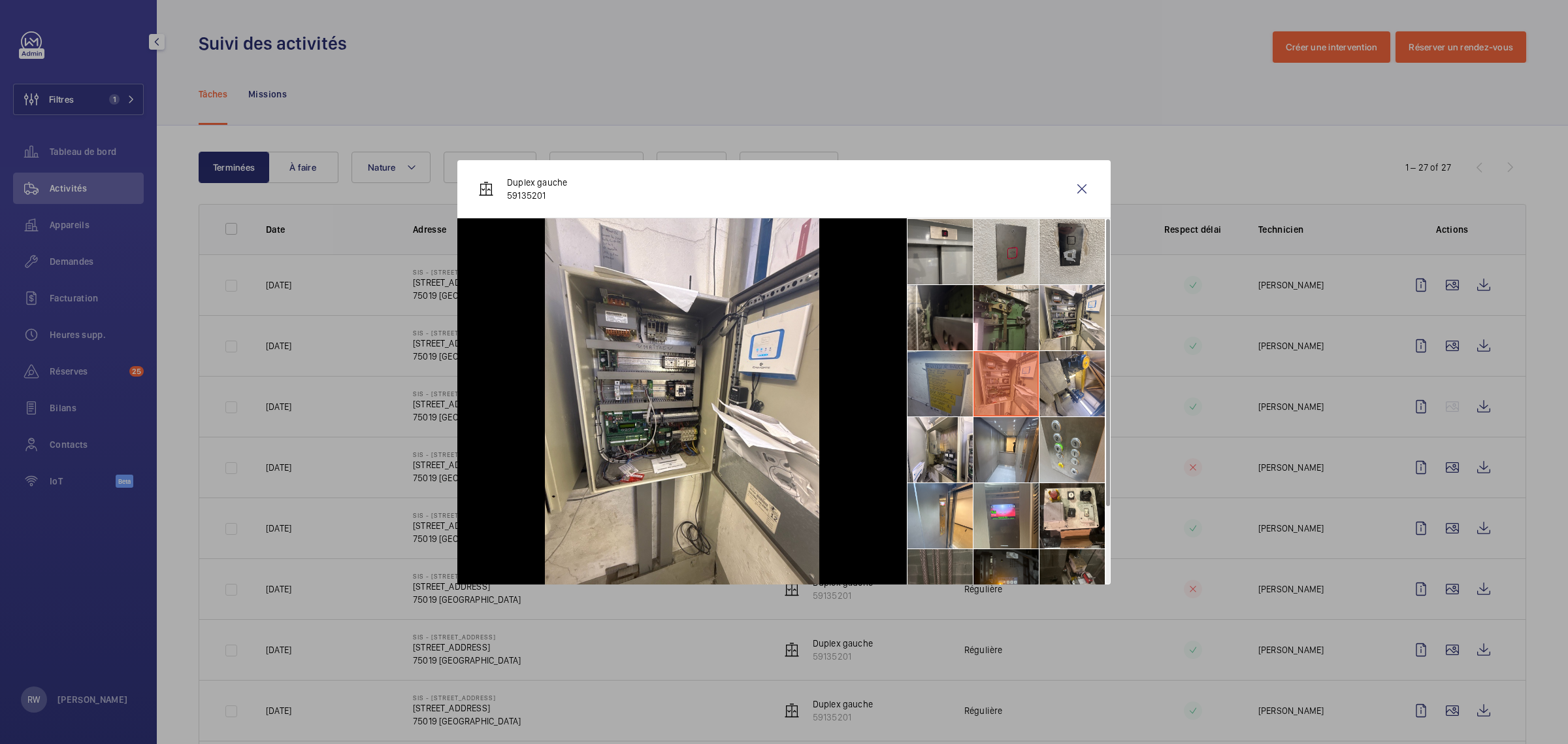
click at [926, 381] on li at bounding box center [940, 384] width 66 height 66
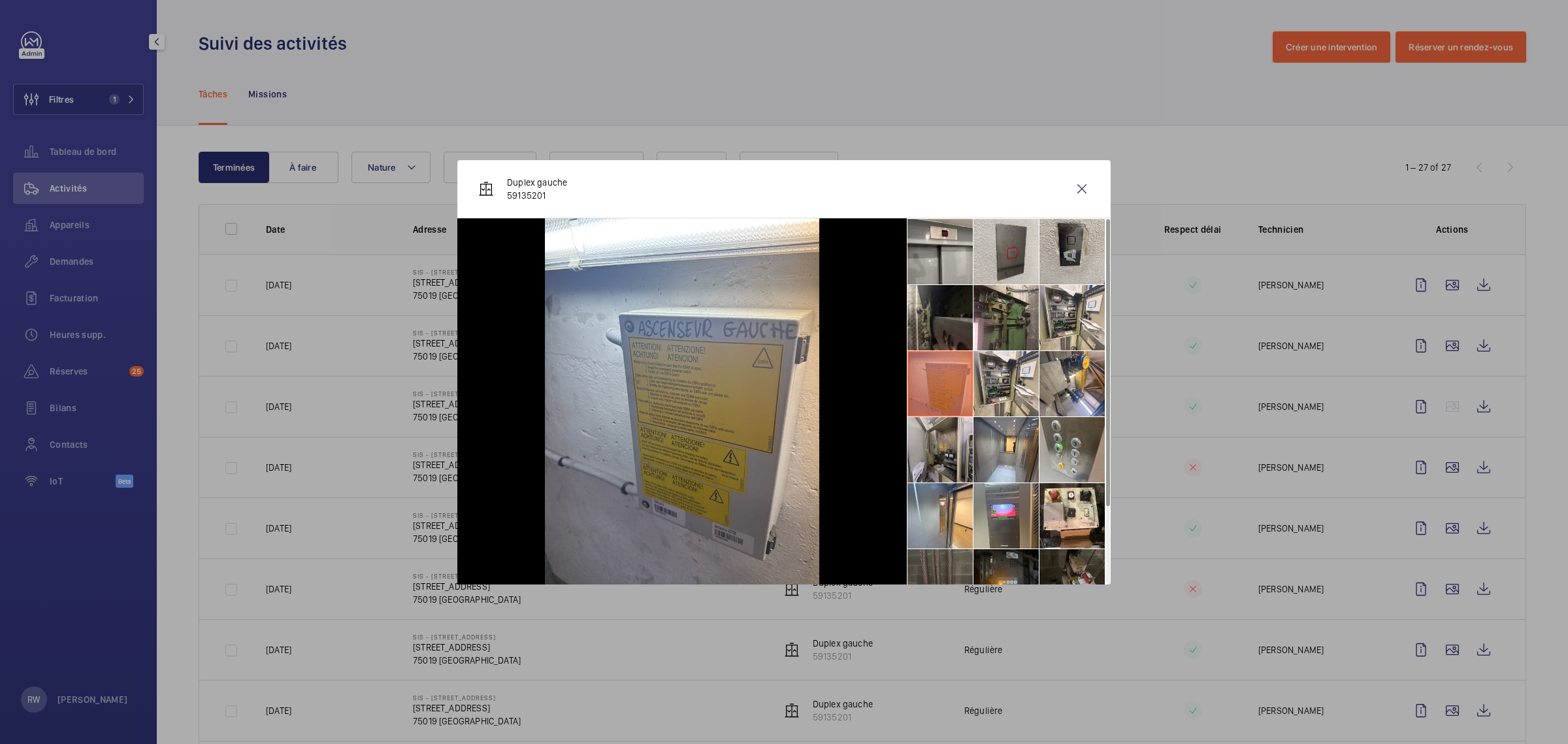
click at [933, 447] on li at bounding box center [940, 449] width 66 height 66
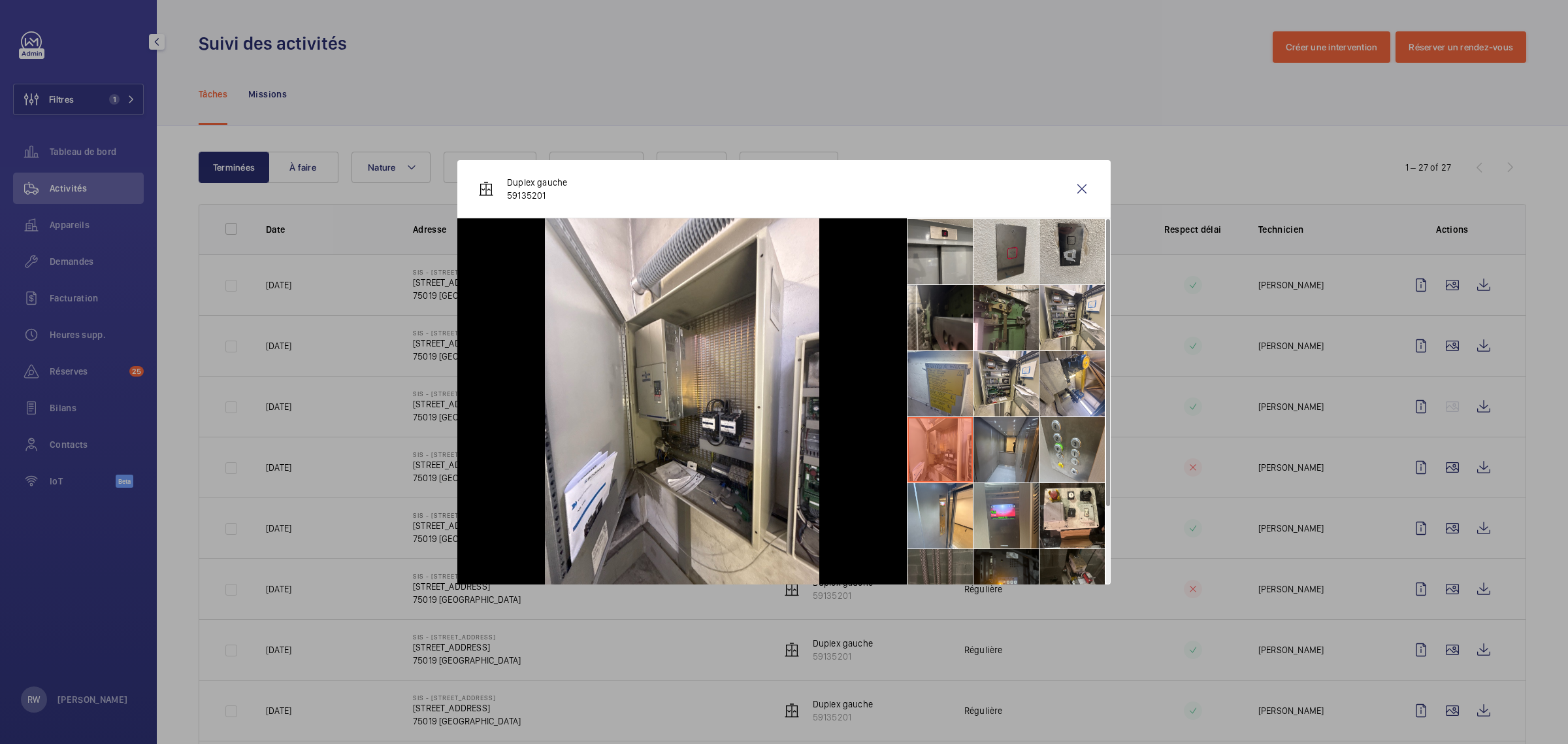
click at [996, 460] on li at bounding box center [1006, 449] width 66 height 66
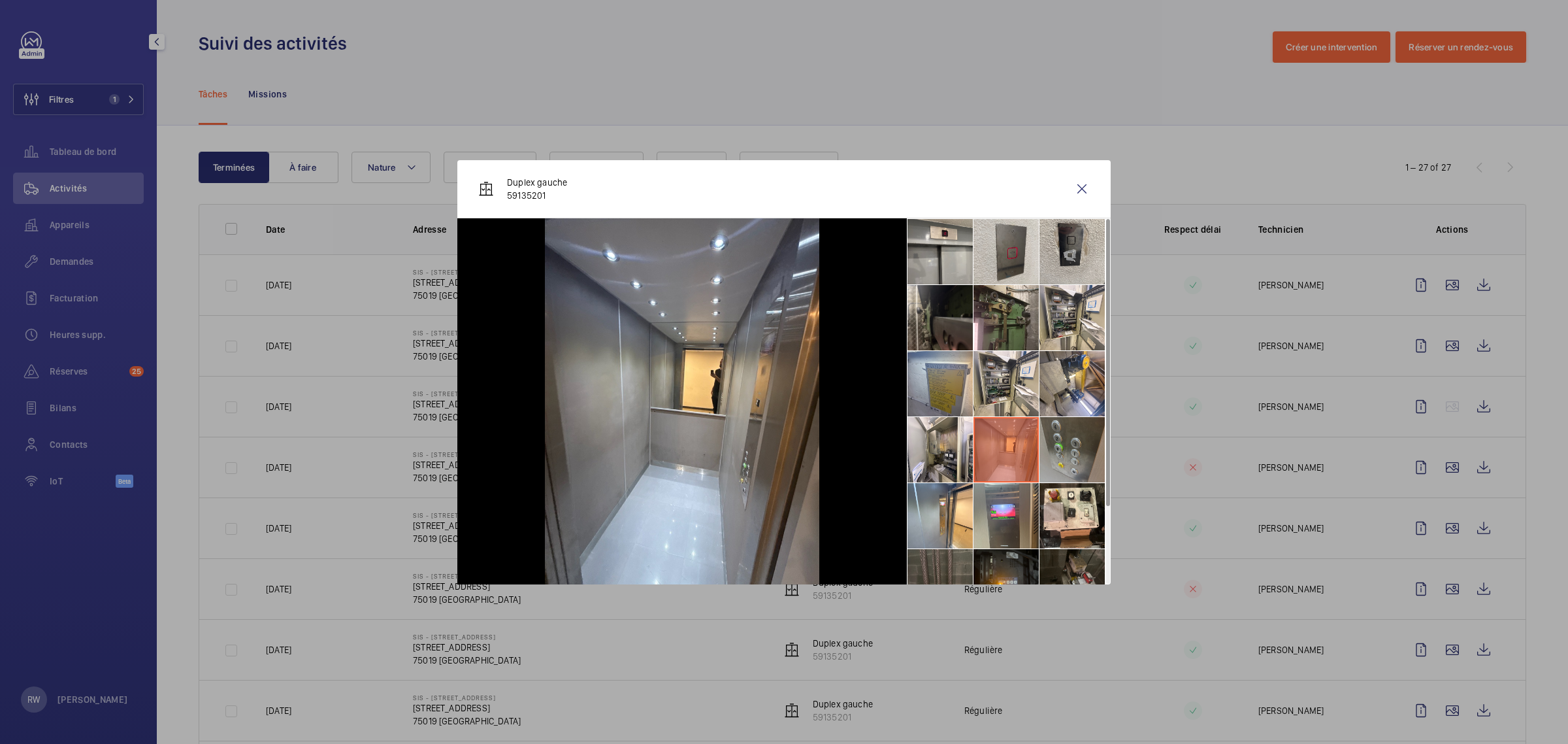
click at [1065, 445] on li at bounding box center [1072, 449] width 66 height 66
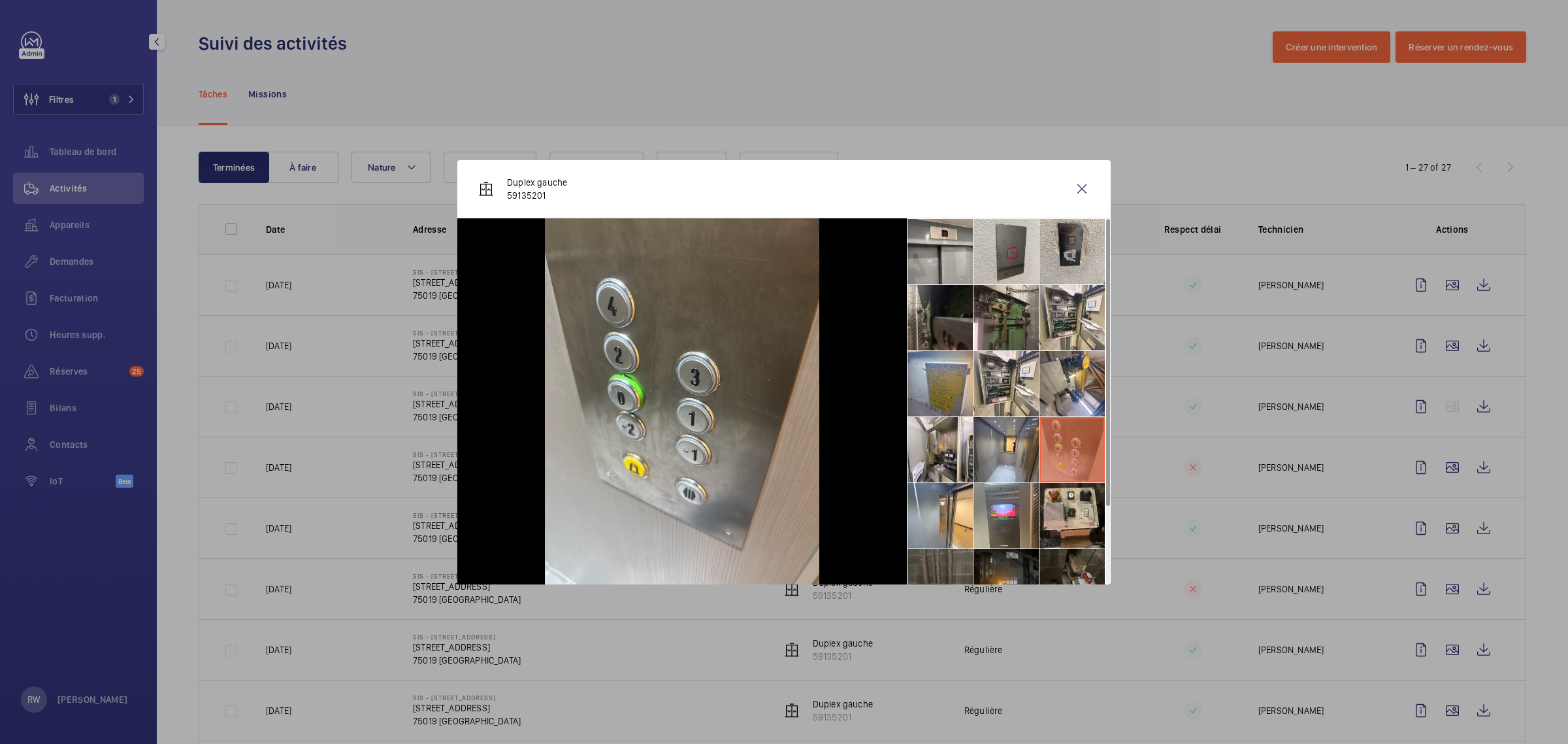
click at [1066, 506] on li at bounding box center [1072, 516] width 66 height 66
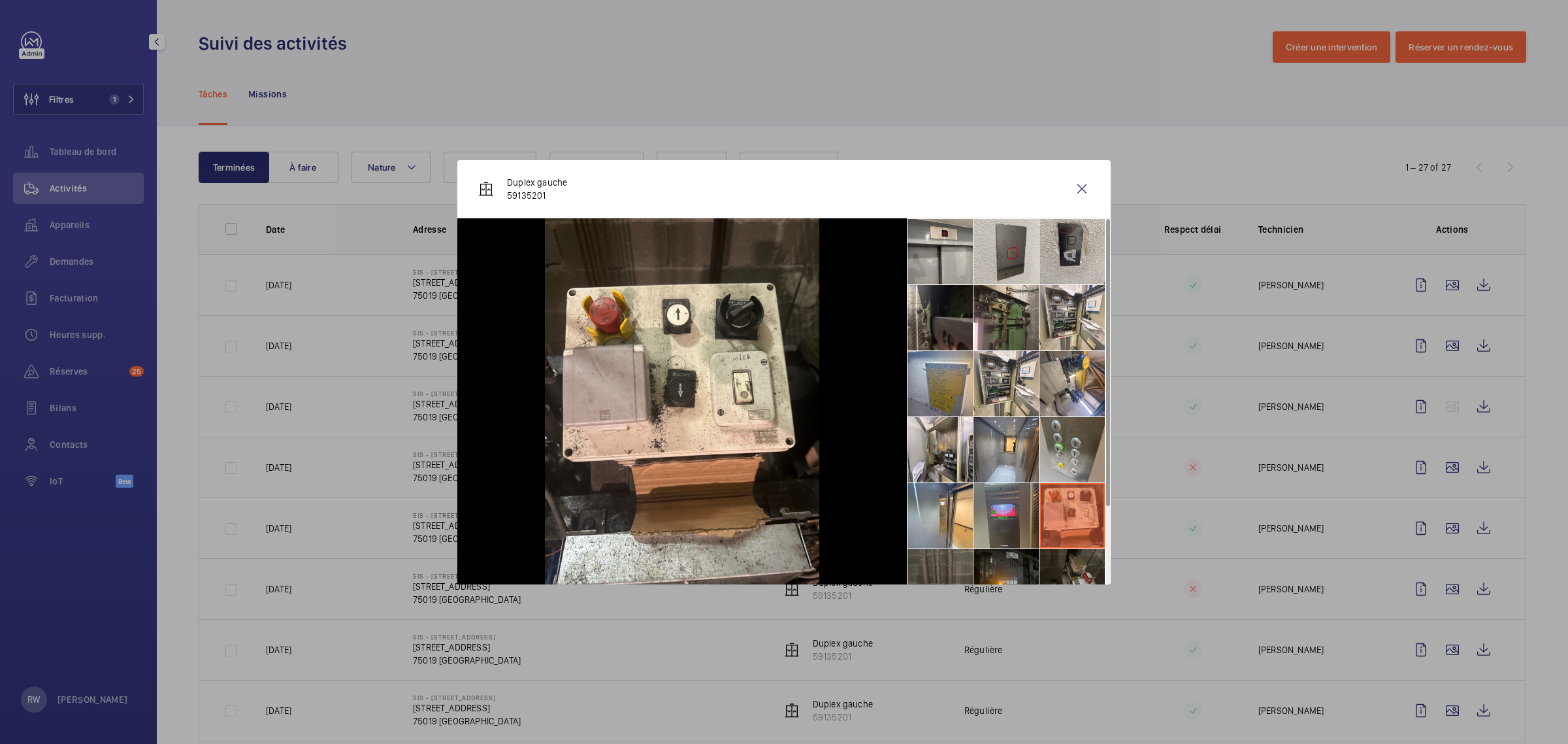
click at [1000, 511] on li at bounding box center [1006, 516] width 66 height 66
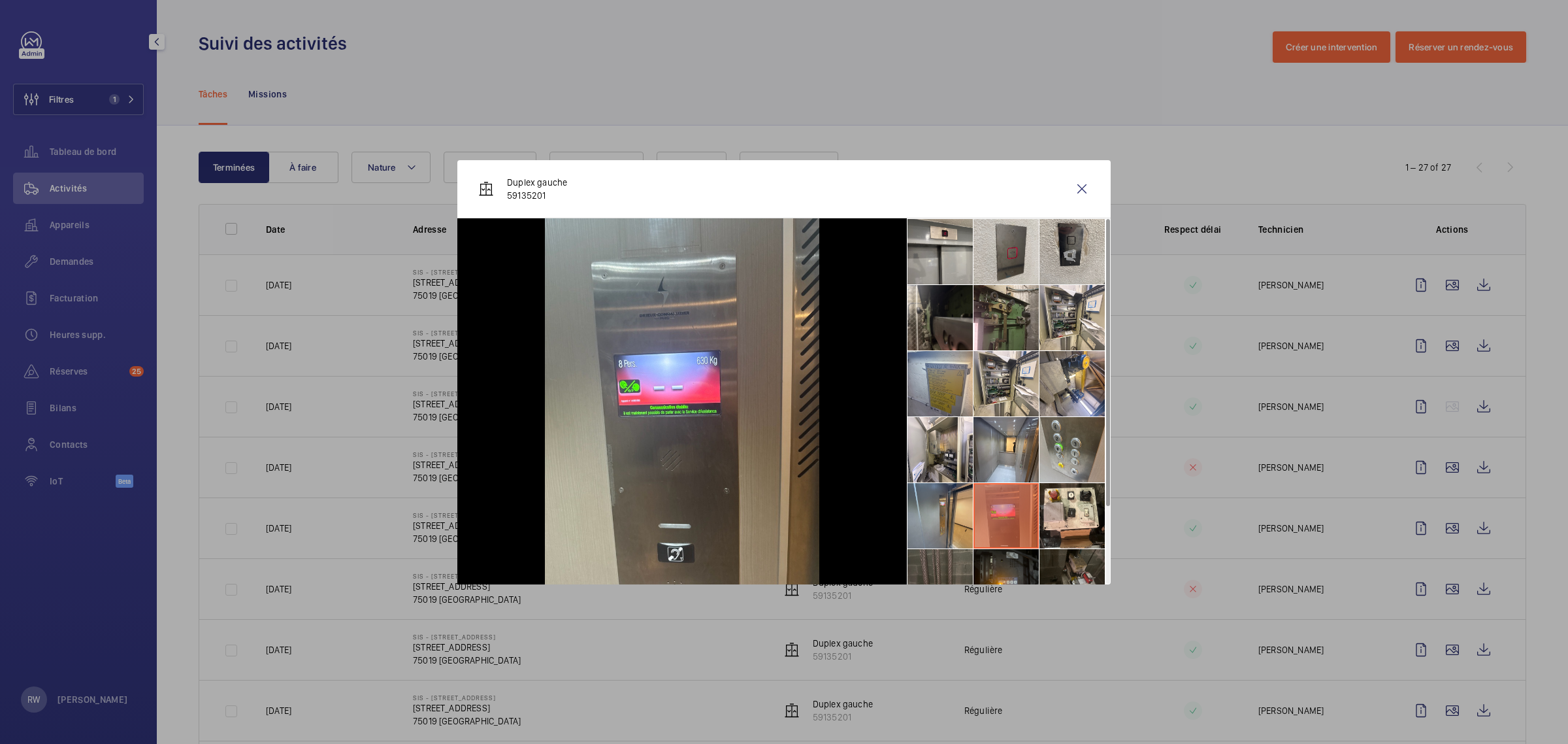
click at [939, 511] on li at bounding box center [940, 516] width 66 height 66
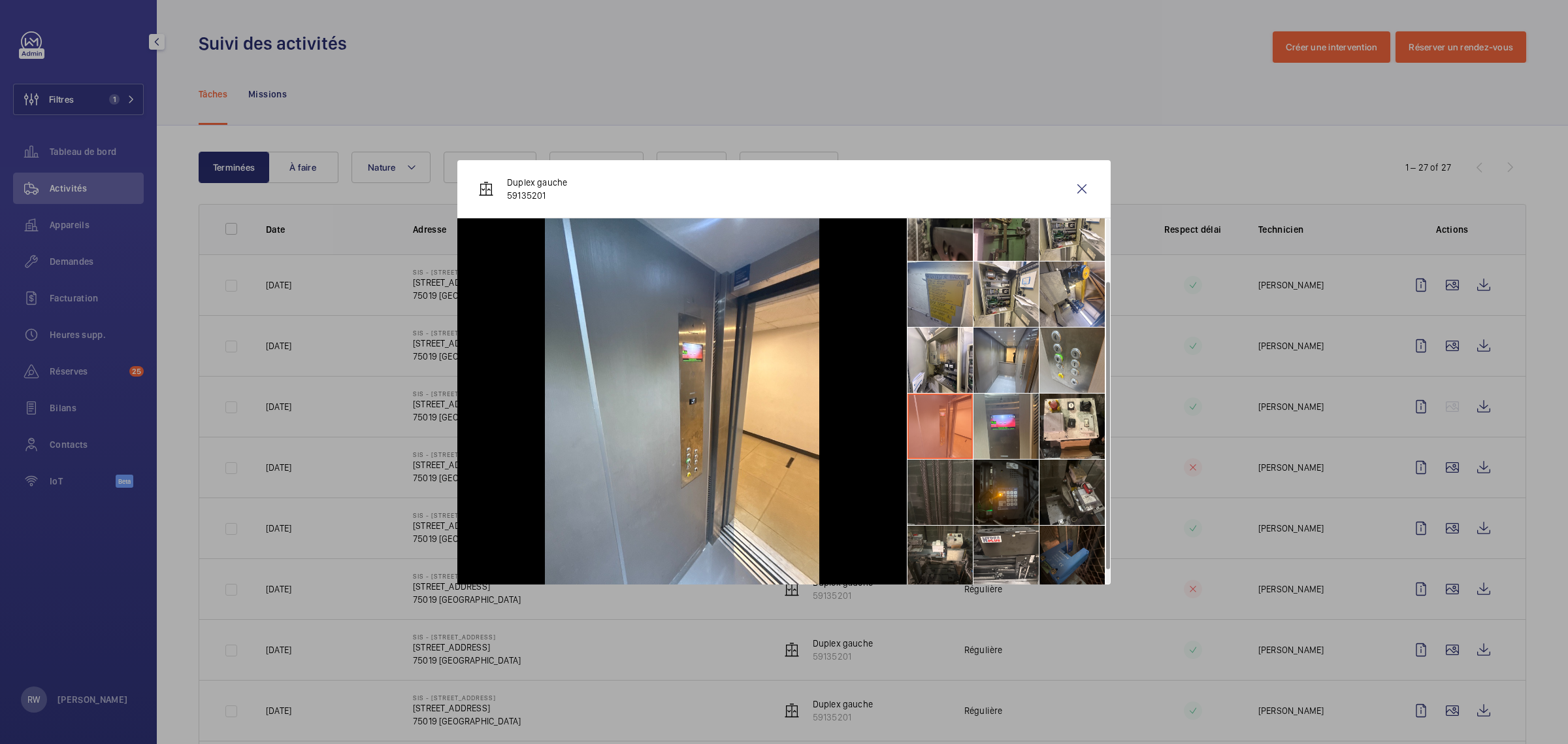
scroll to position [96, 0]
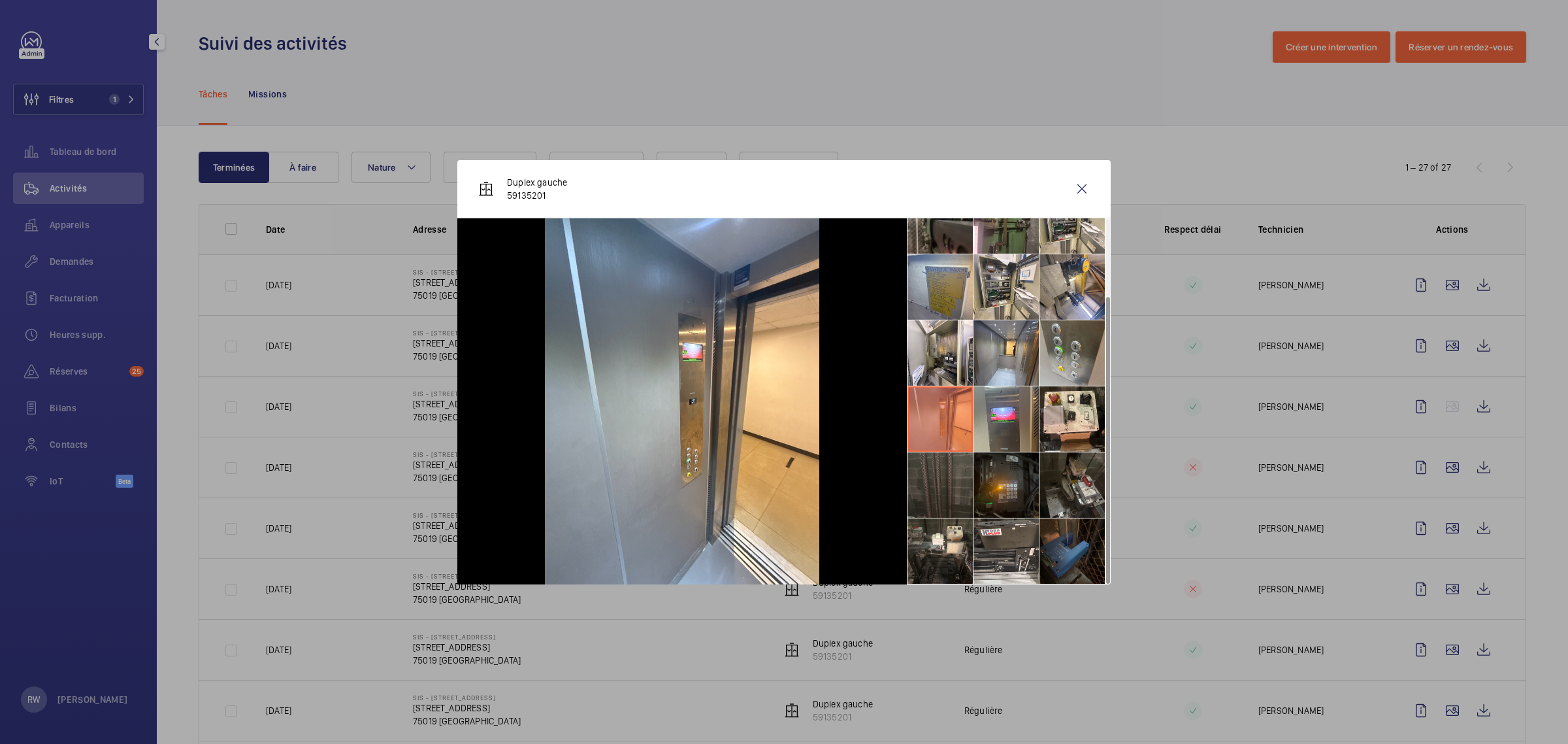
click at [948, 474] on li at bounding box center [940, 485] width 66 height 66
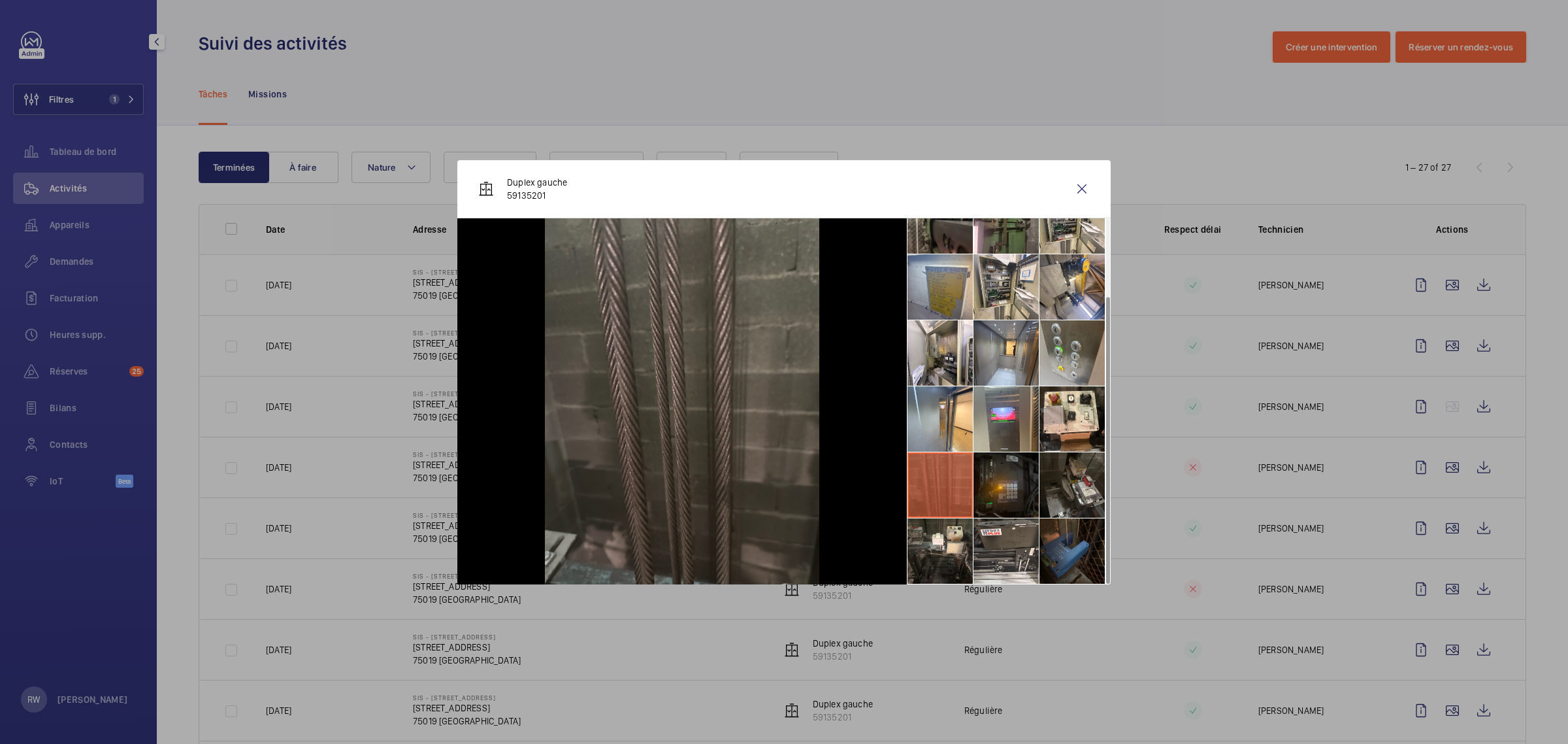
click at [1007, 472] on li at bounding box center [1006, 485] width 66 height 66
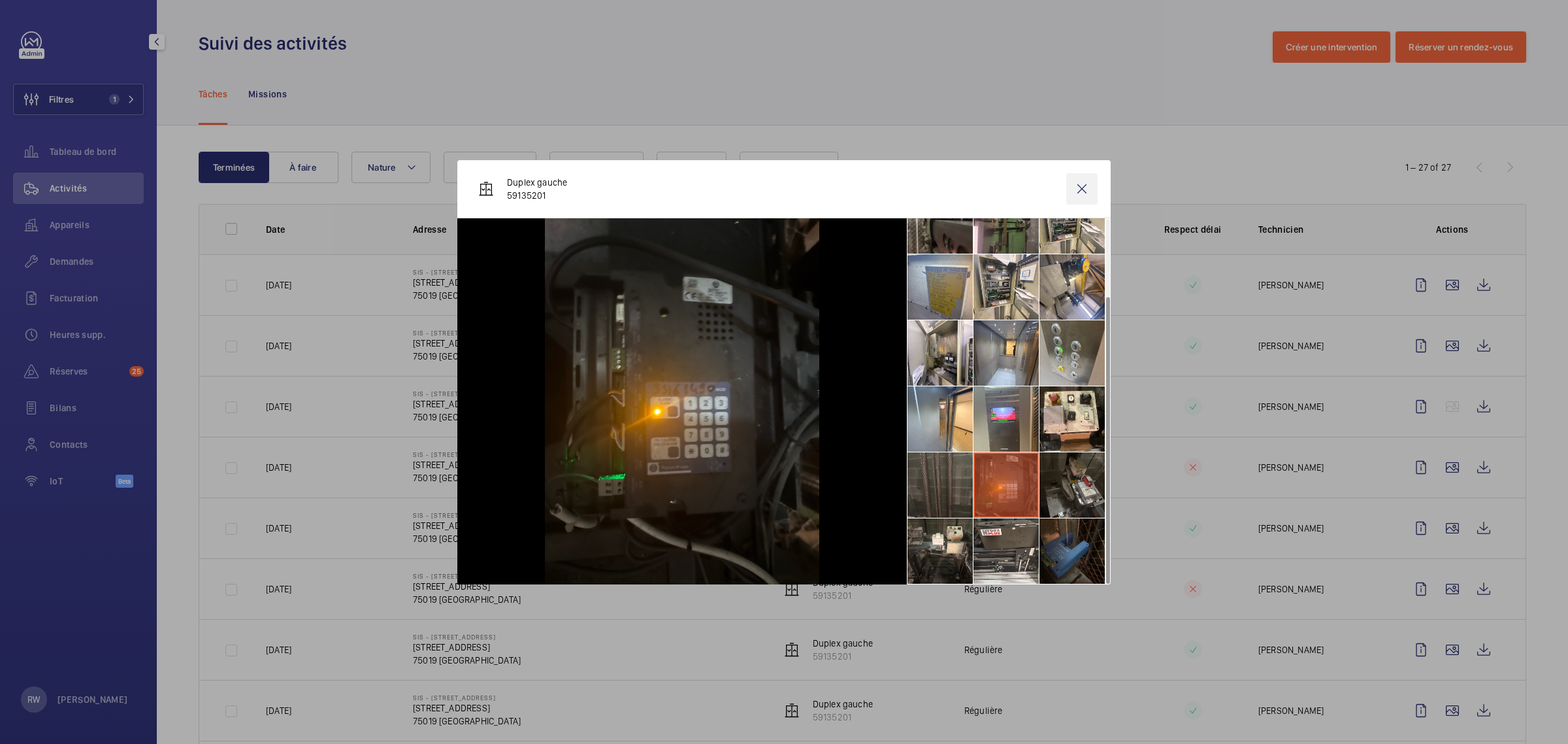
click at [1079, 183] on wm-front-icon-button at bounding box center [1081, 188] width 32 height 32
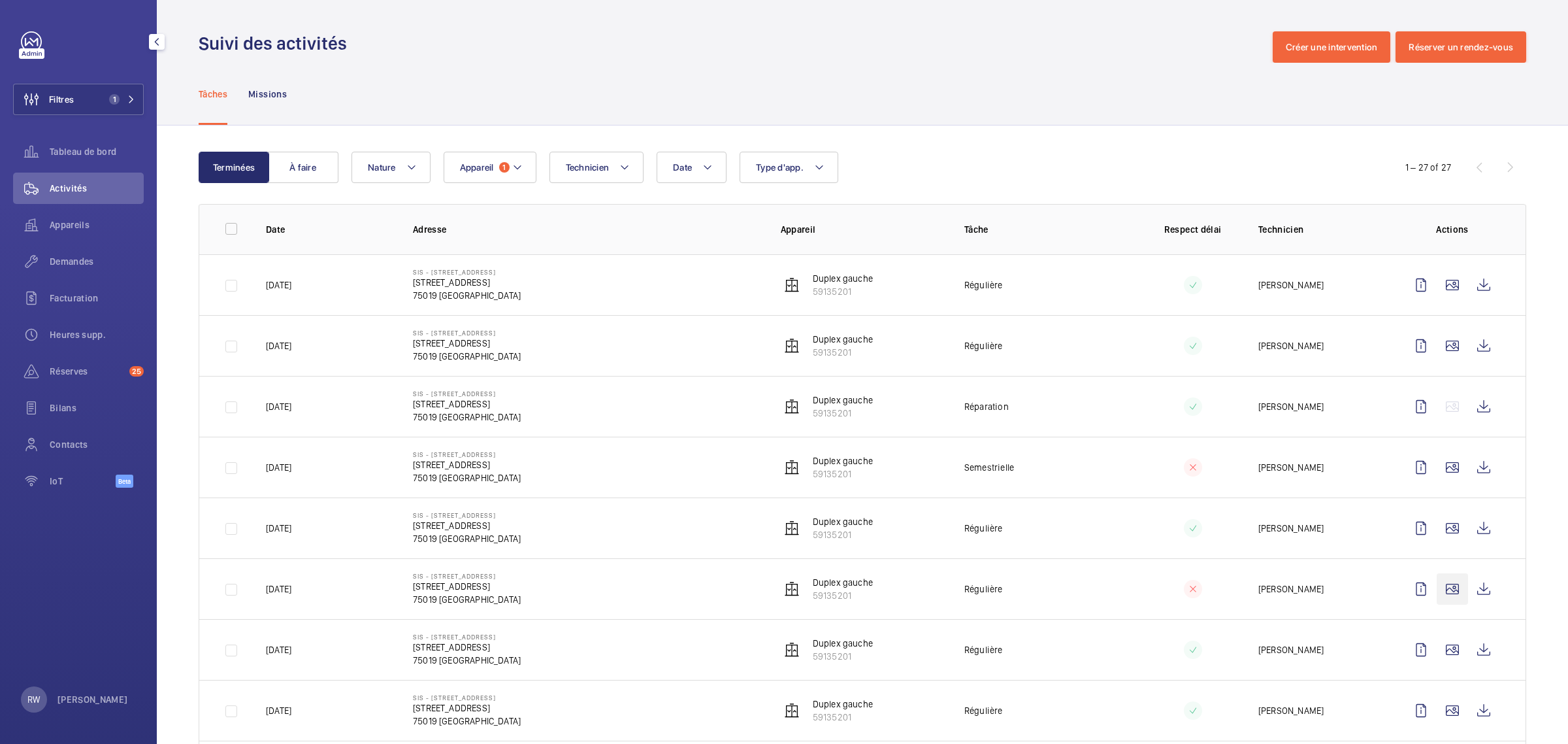
scroll to position [245, 0]
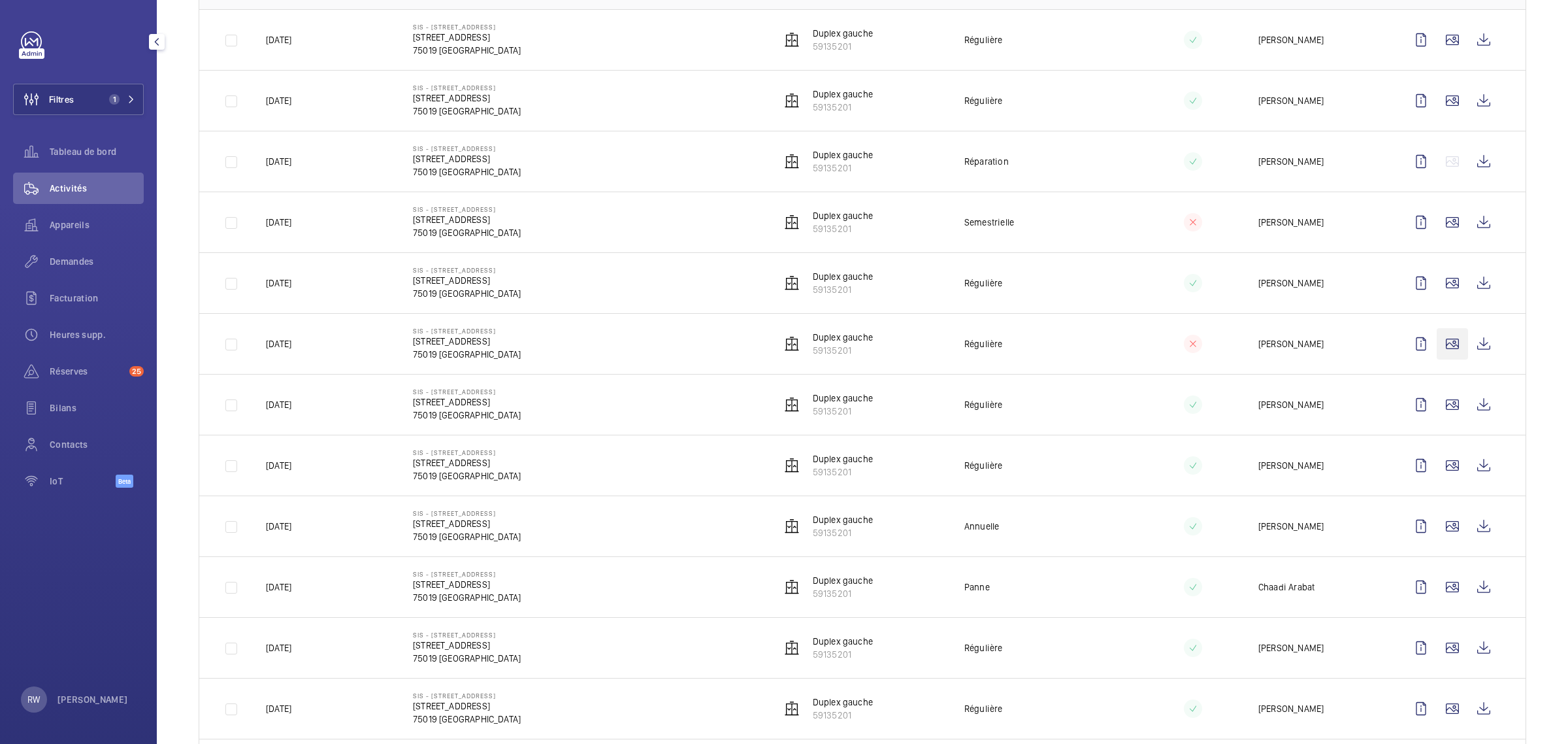
click at [1442, 348] on wm-front-icon-button at bounding box center [1452, 343] width 32 height 32
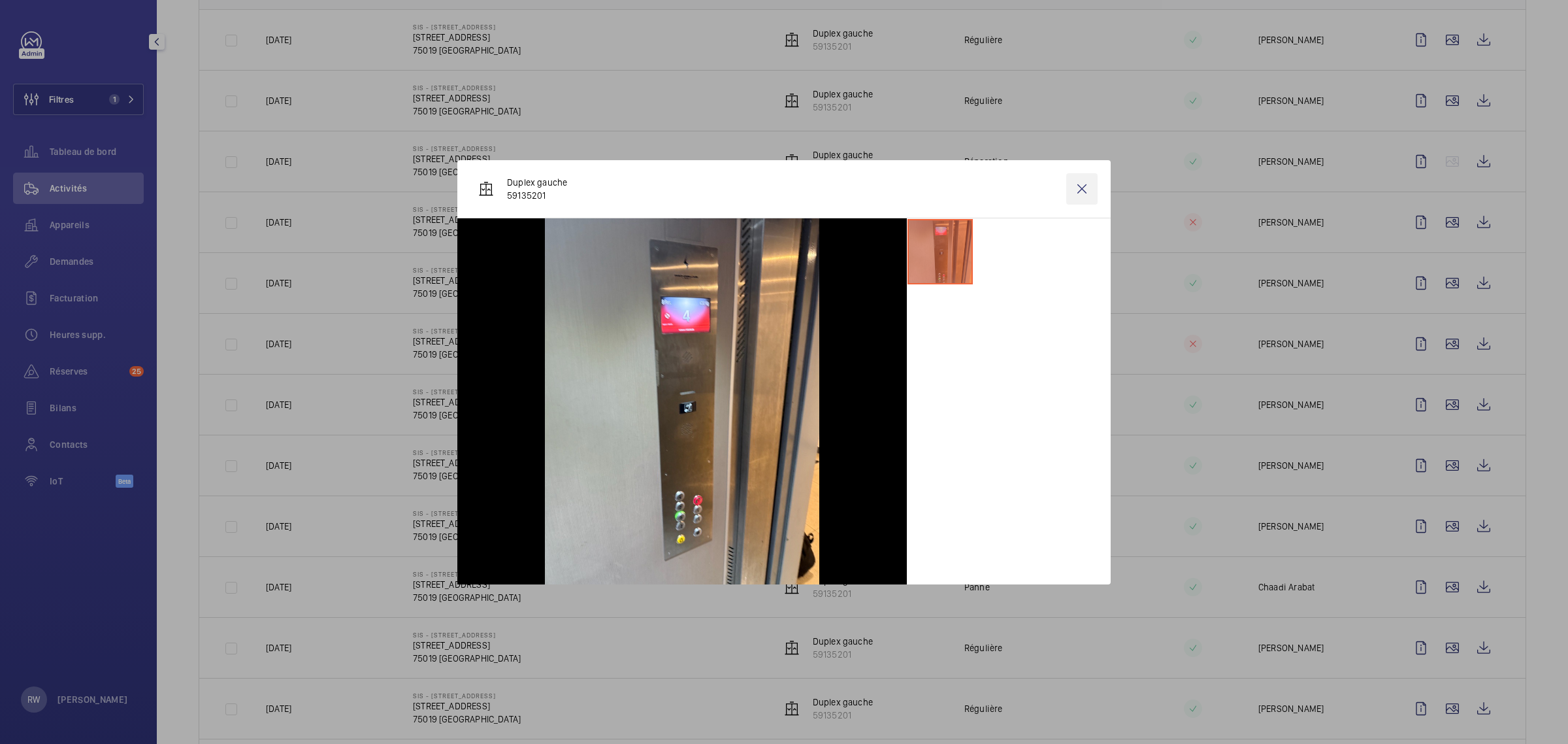
click at [1083, 183] on wm-front-icon-button at bounding box center [1081, 188] width 32 height 32
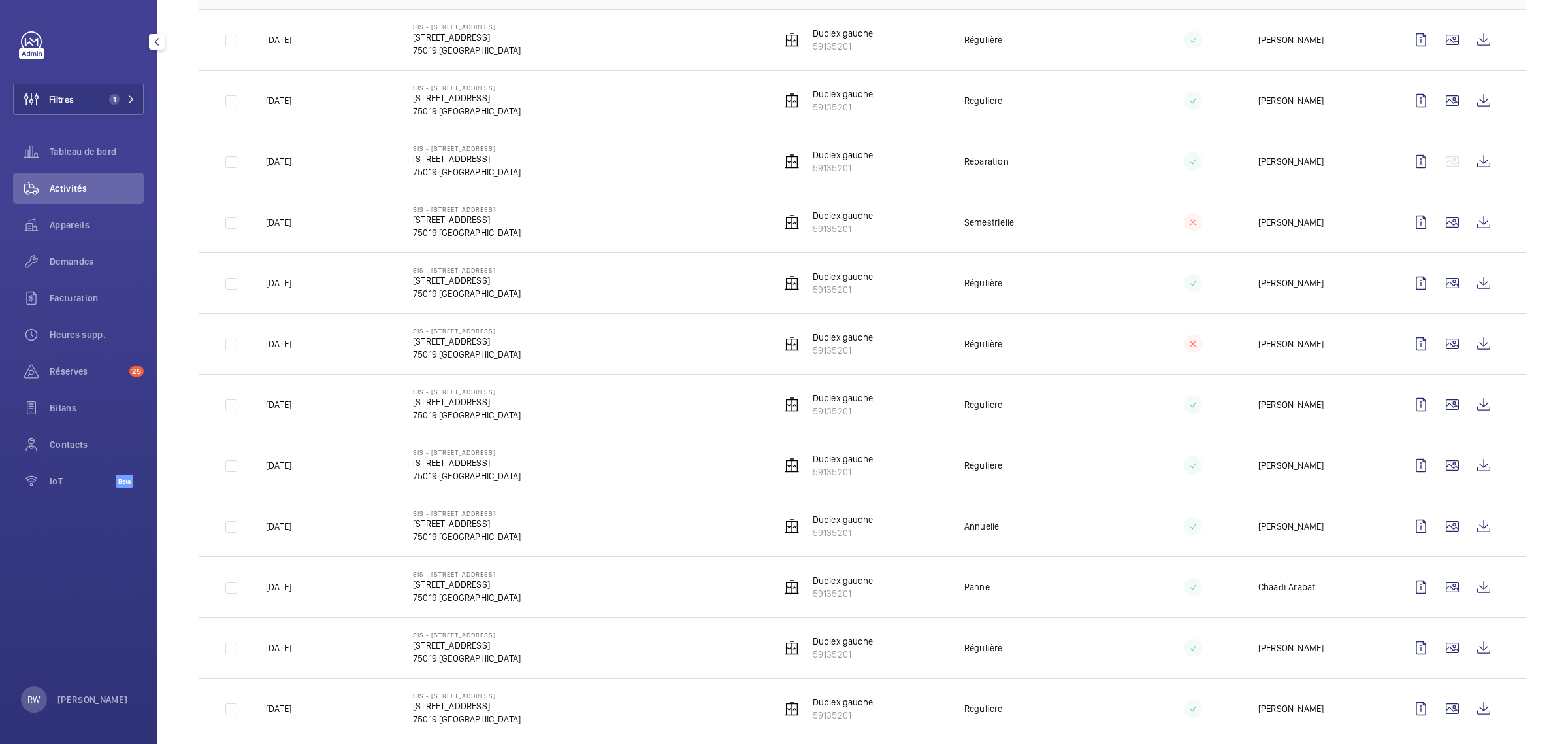
scroll to position [0, 0]
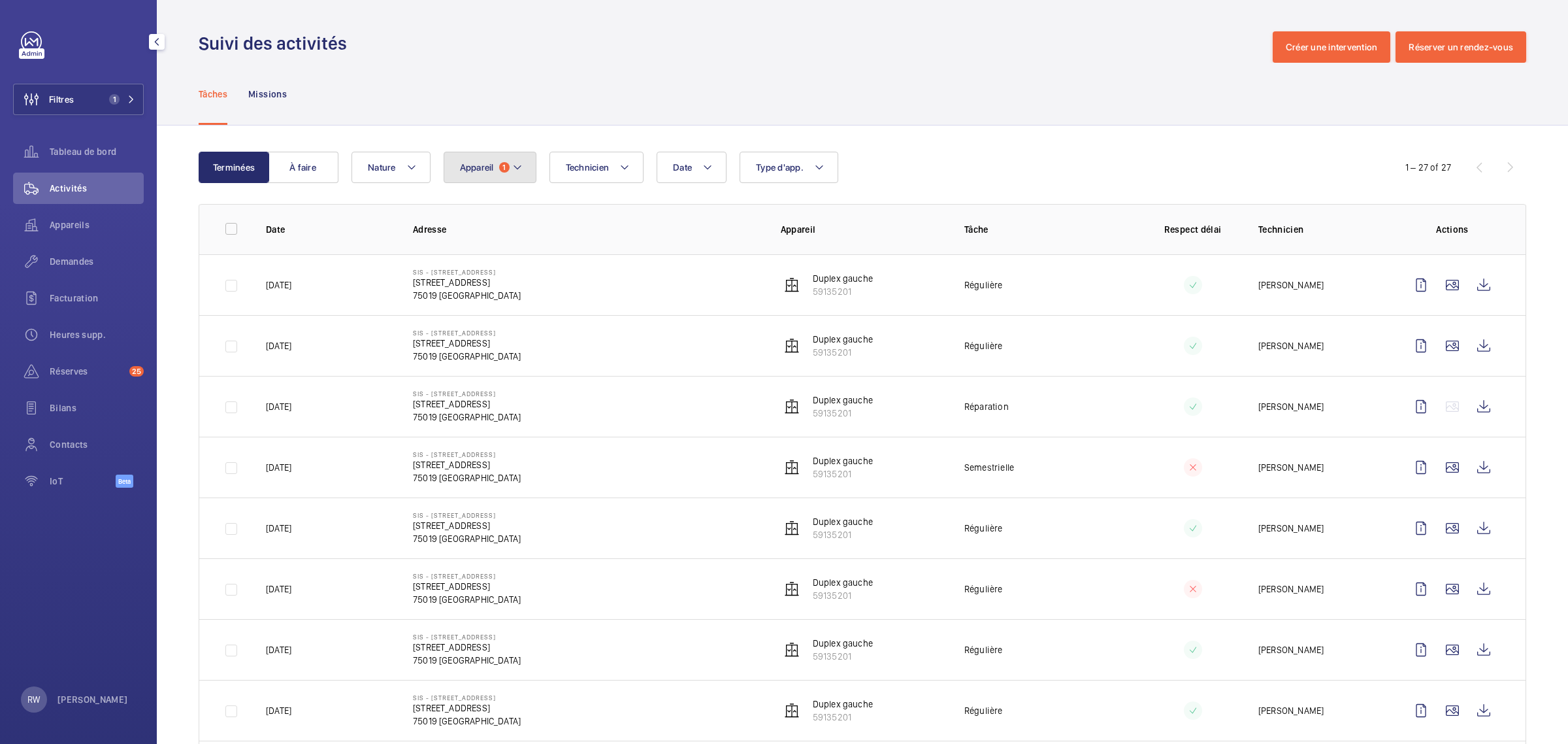
click at [519, 164] on mat-icon at bounding box center [518, 167] width 11 height 15
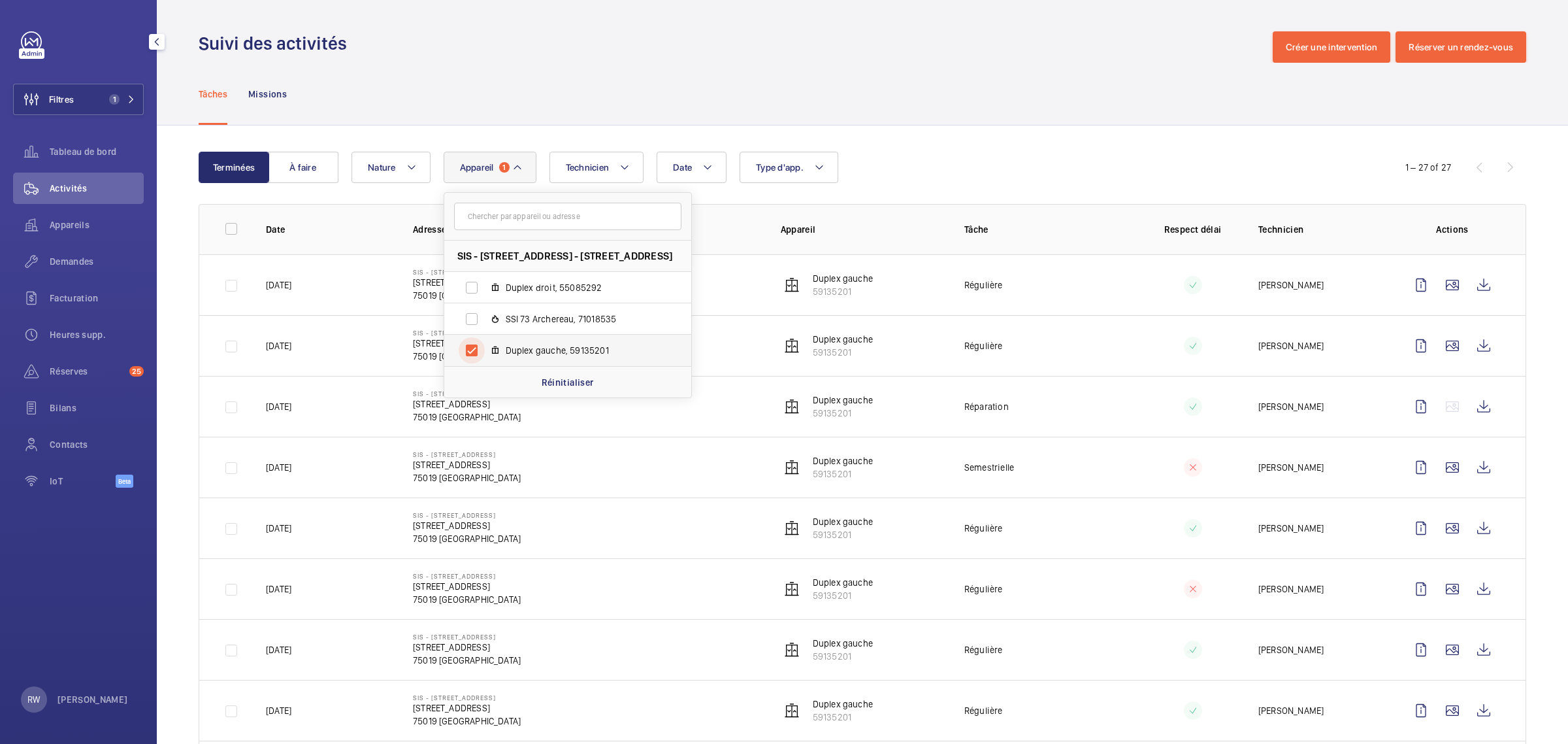
click at [471, 344] on input "Duplex gauche, 59135201" at bounding box center [472, 350] width 26 height 26
checkbox input "false"
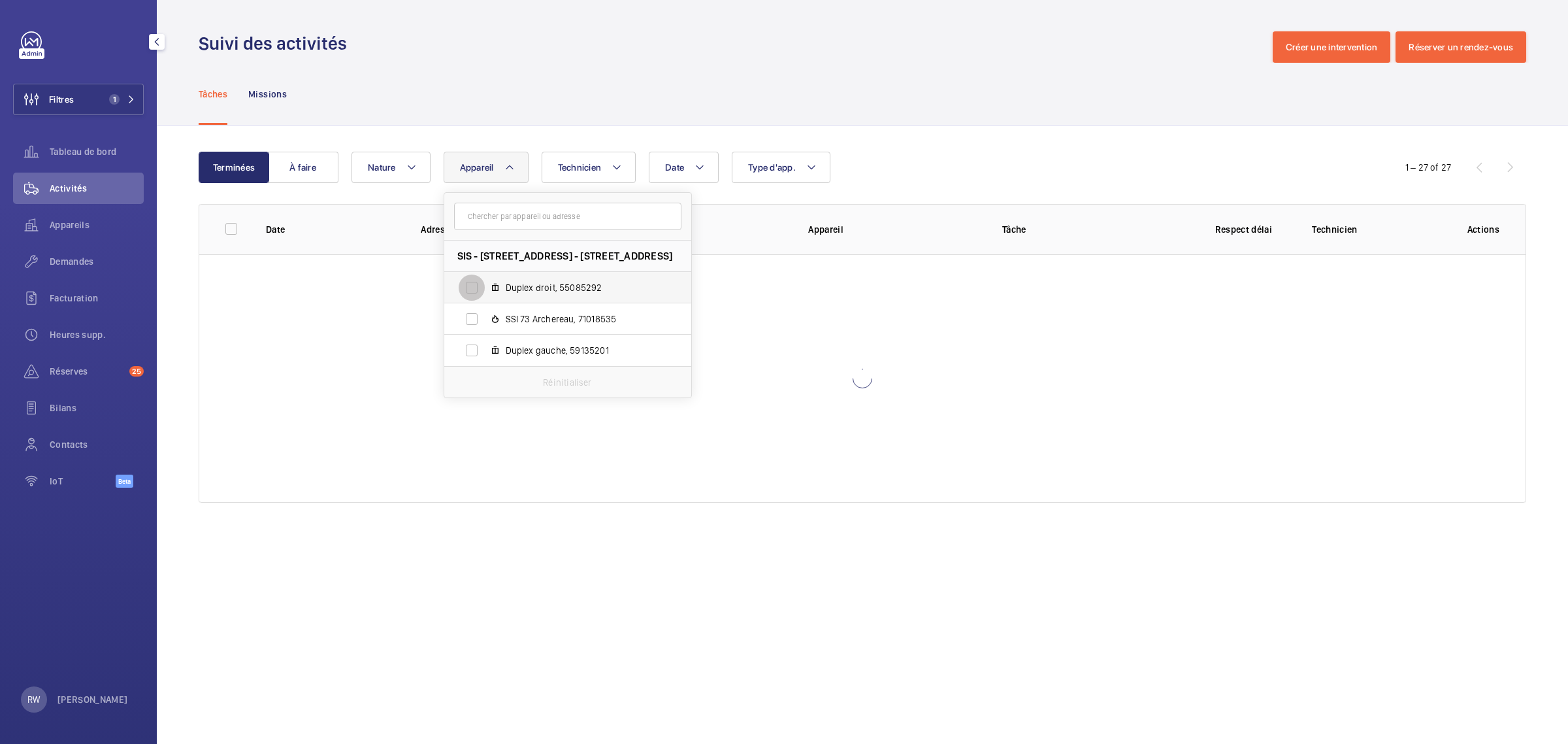
click at [470, 279] on input "Duplex droit, 55085292" at bounding box center [472, 288] width 26 height 26
checkbox input "true"
click at [891, 101] on div "Tâches Missions" at bounding box center [862, 93] width 1327 height 62
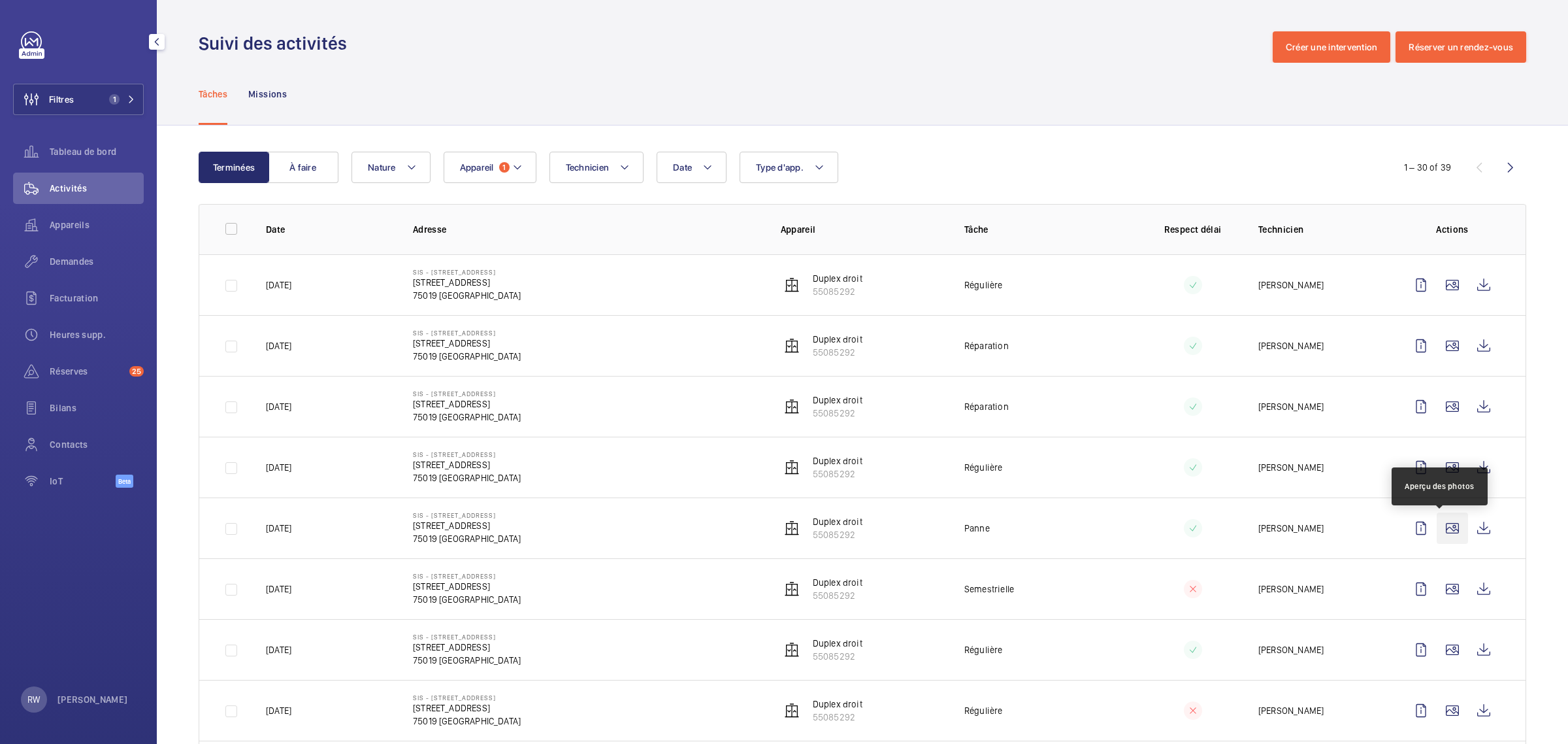
click at [1437, 533] on wm-front-icon-button at bounding box center [1452, 528] width 32 height 32
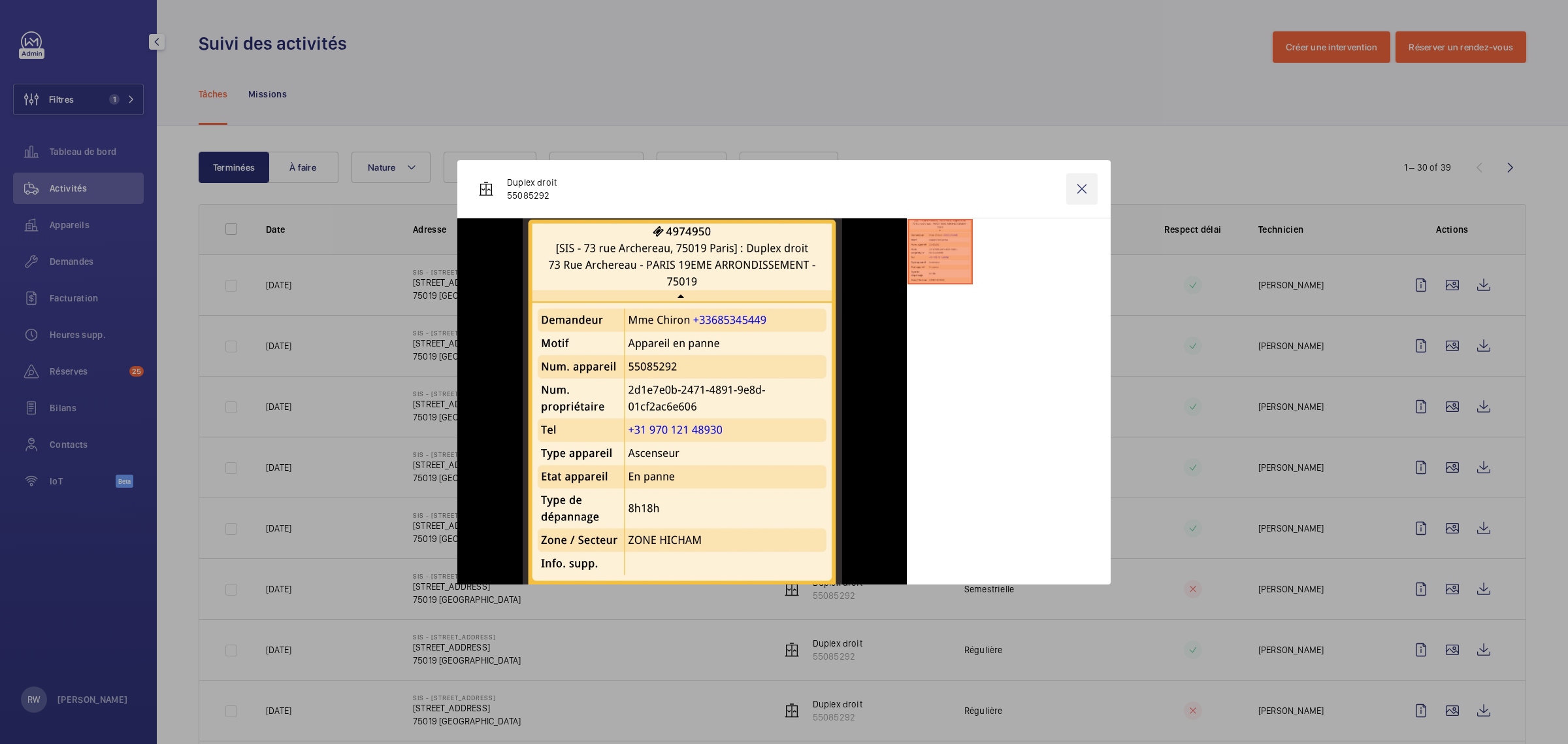
click at [1086, 186] on wm-front-icon-button at bounding box center [1081, 188] width 32 height 32
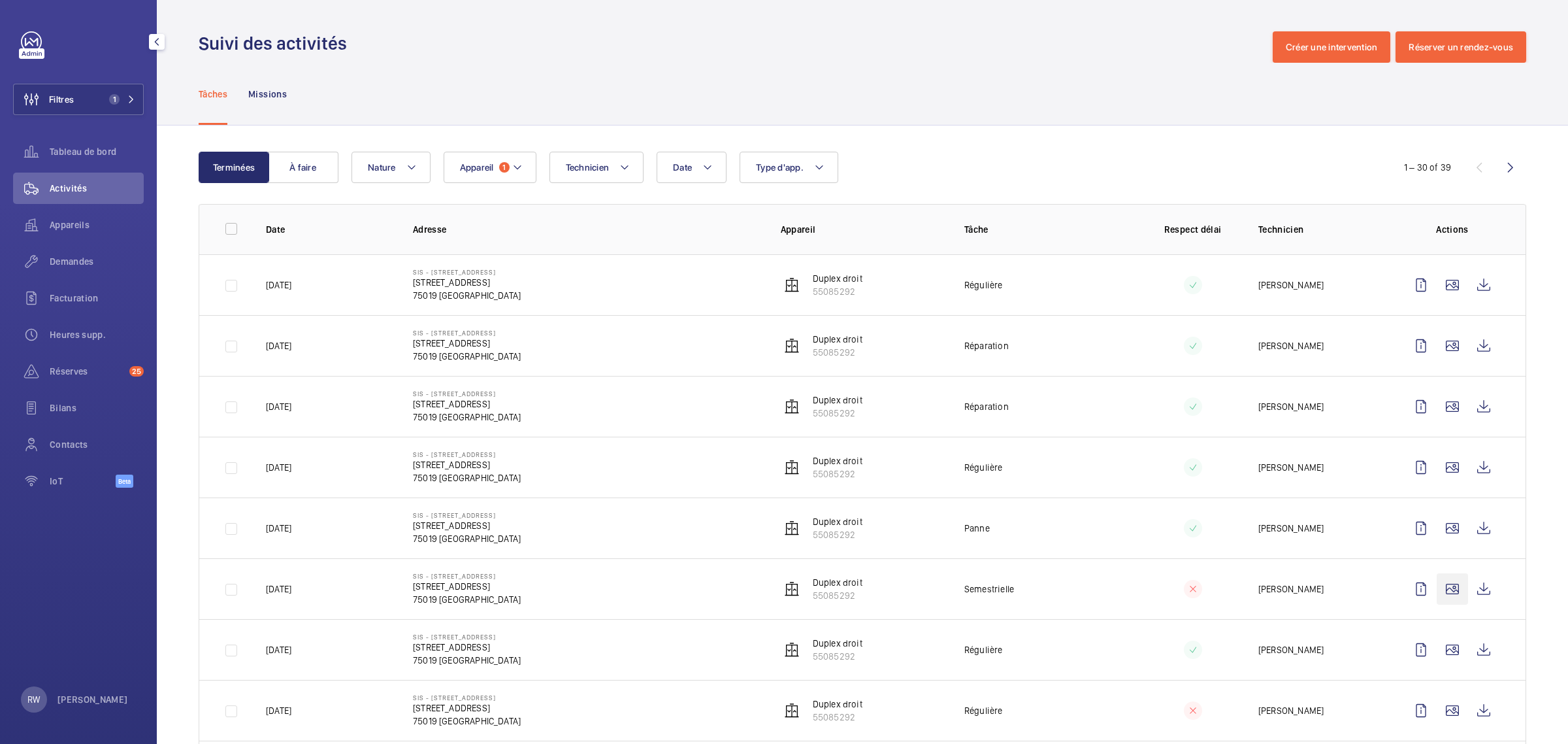
click at [1441, 590] on wm-front-icon-button at bounding box center [1452, 589] width 32 height 32
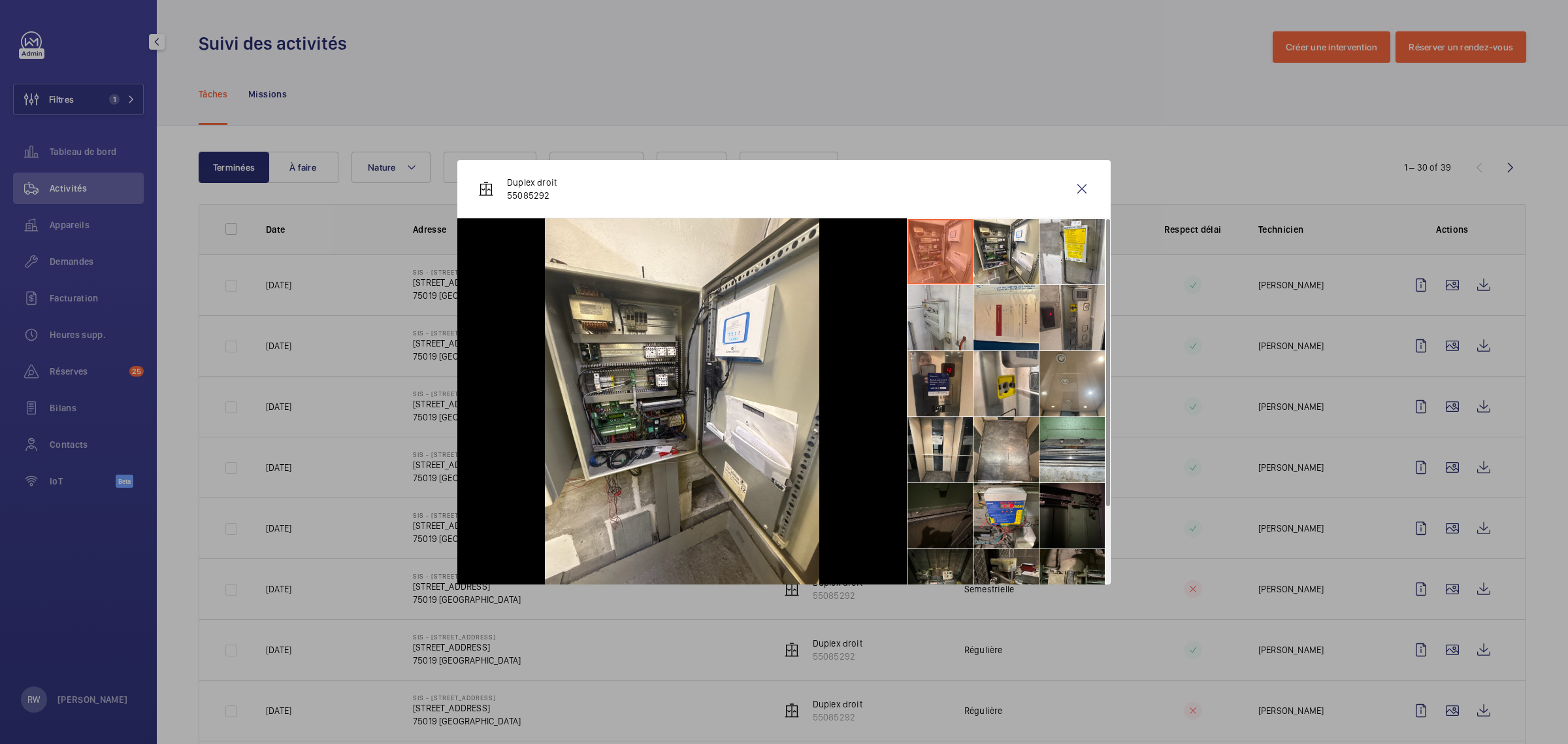
click at [941, 373] on li at bounding box center [940, 384] width 66 height 66
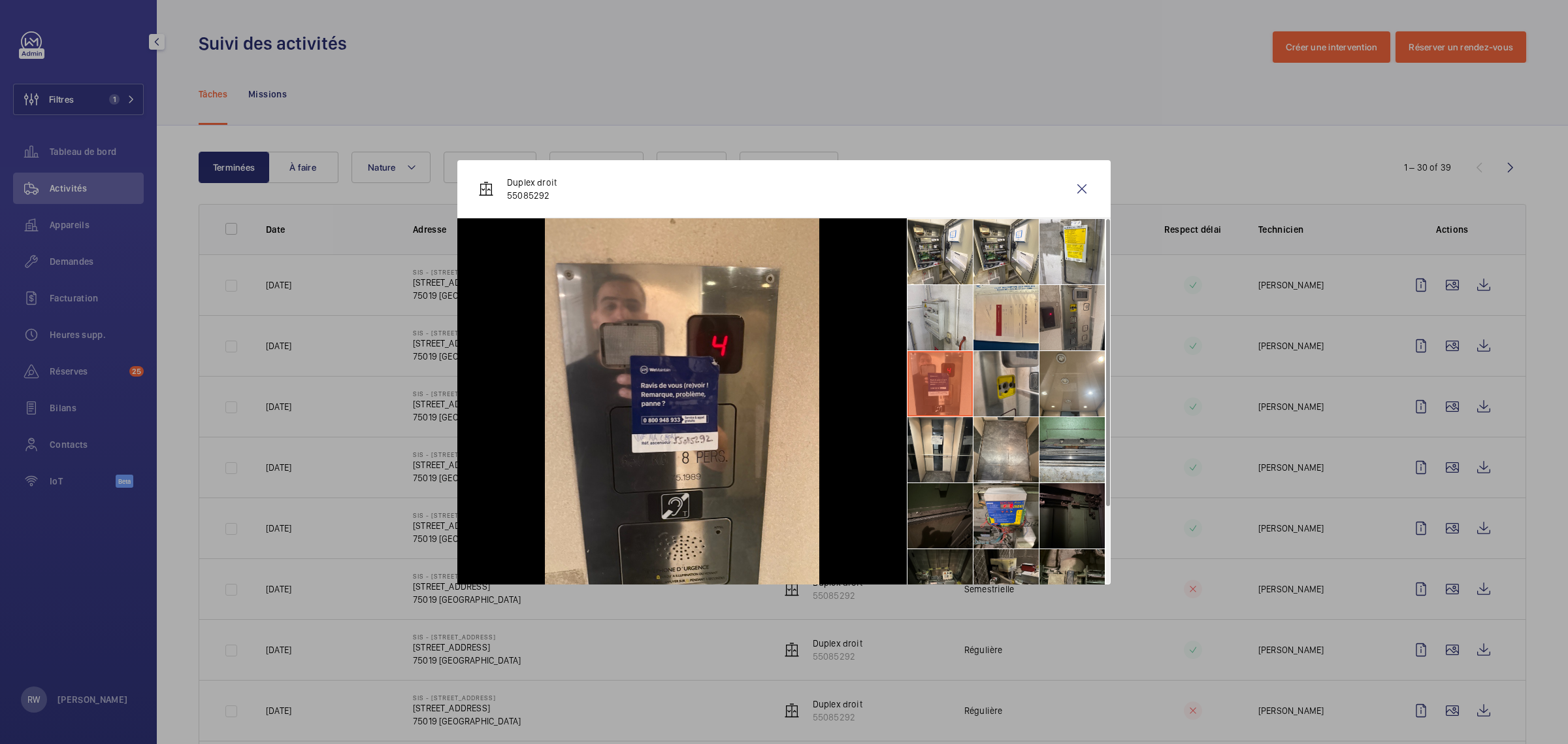
click at [1007, 384] on li at bounding box center [1006, 384] width 66 height 66
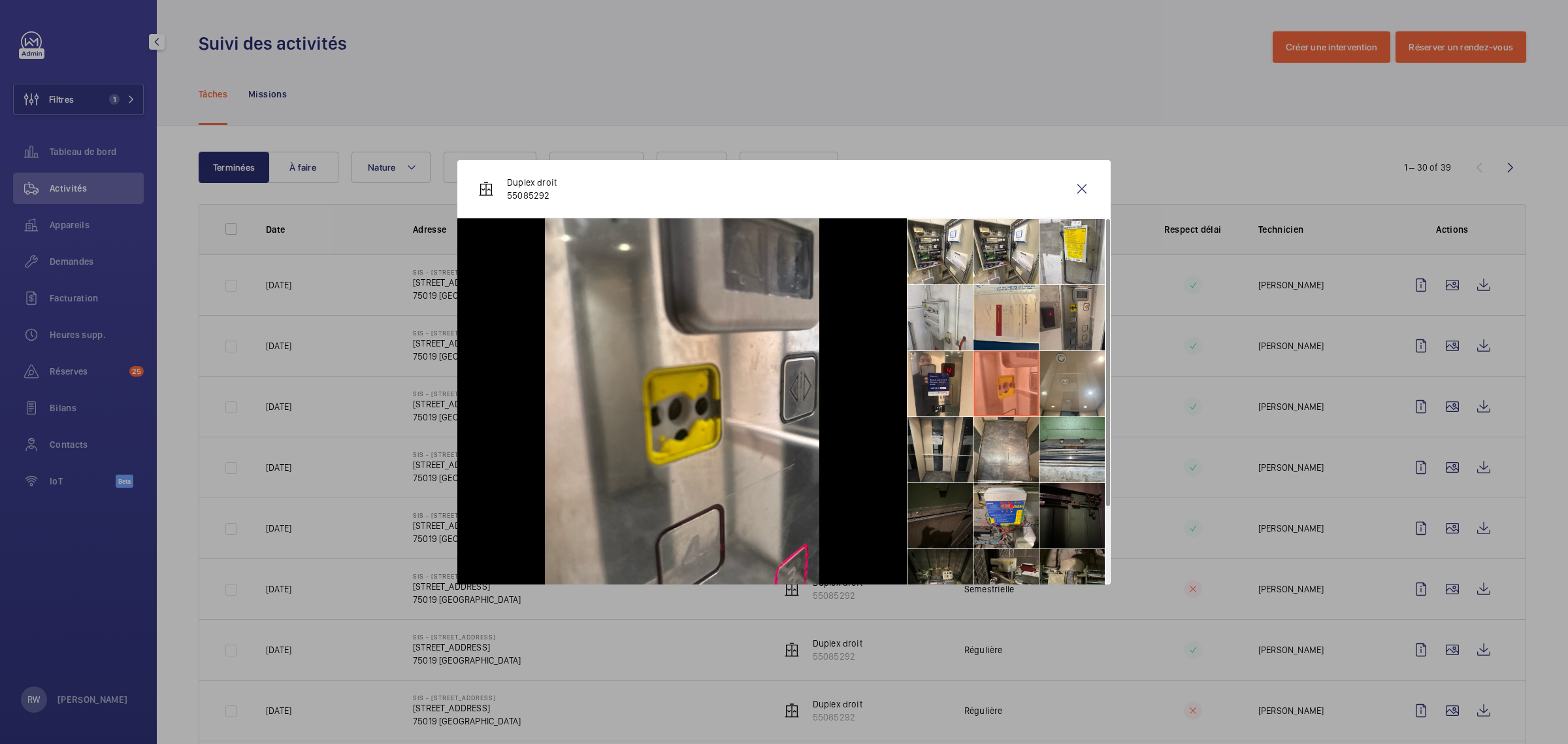
click at [932, 450] on li at bounding box center [940, 449] width 66 height 66
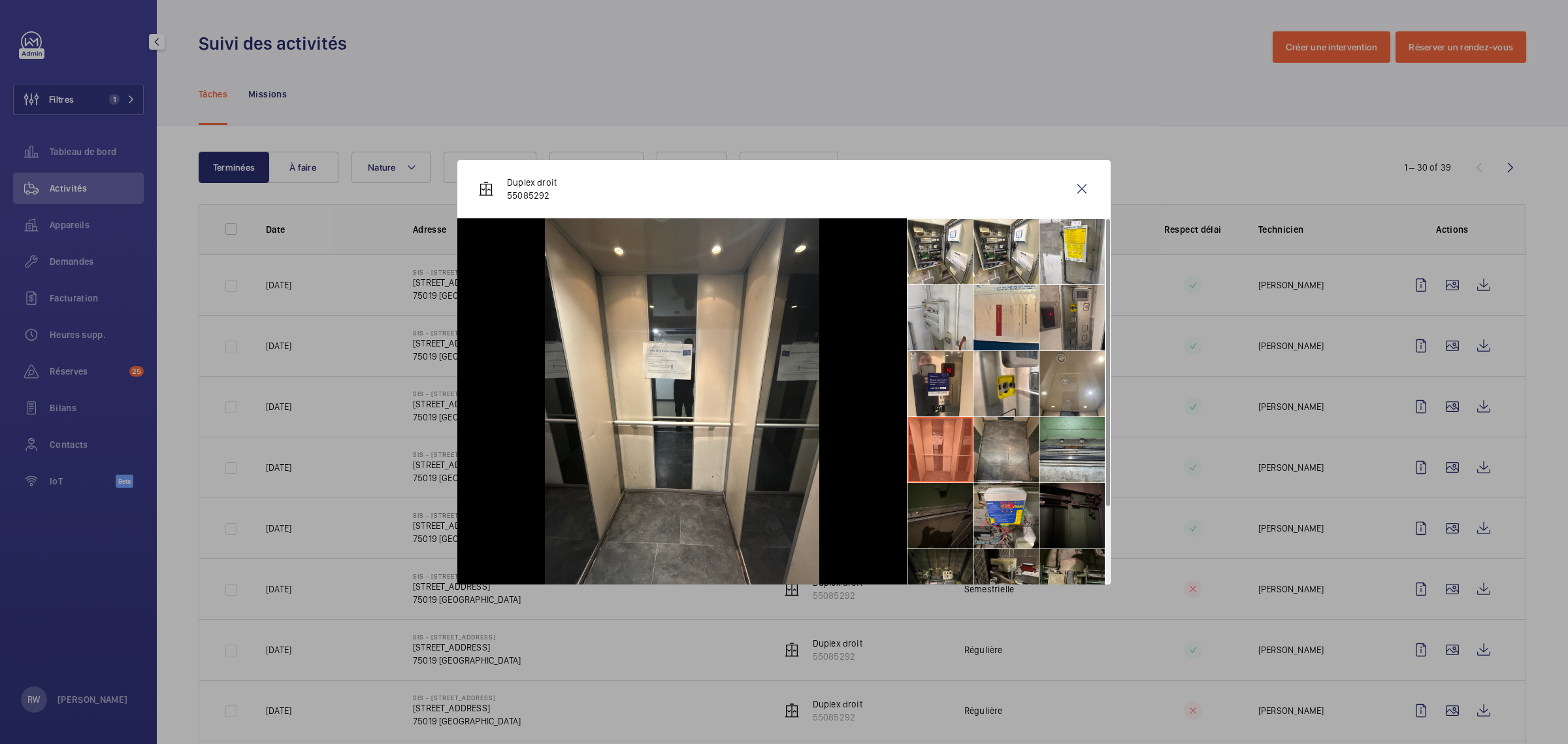
click at [993, 456] on li at bounding box center [1006, 449] width 66 height 66
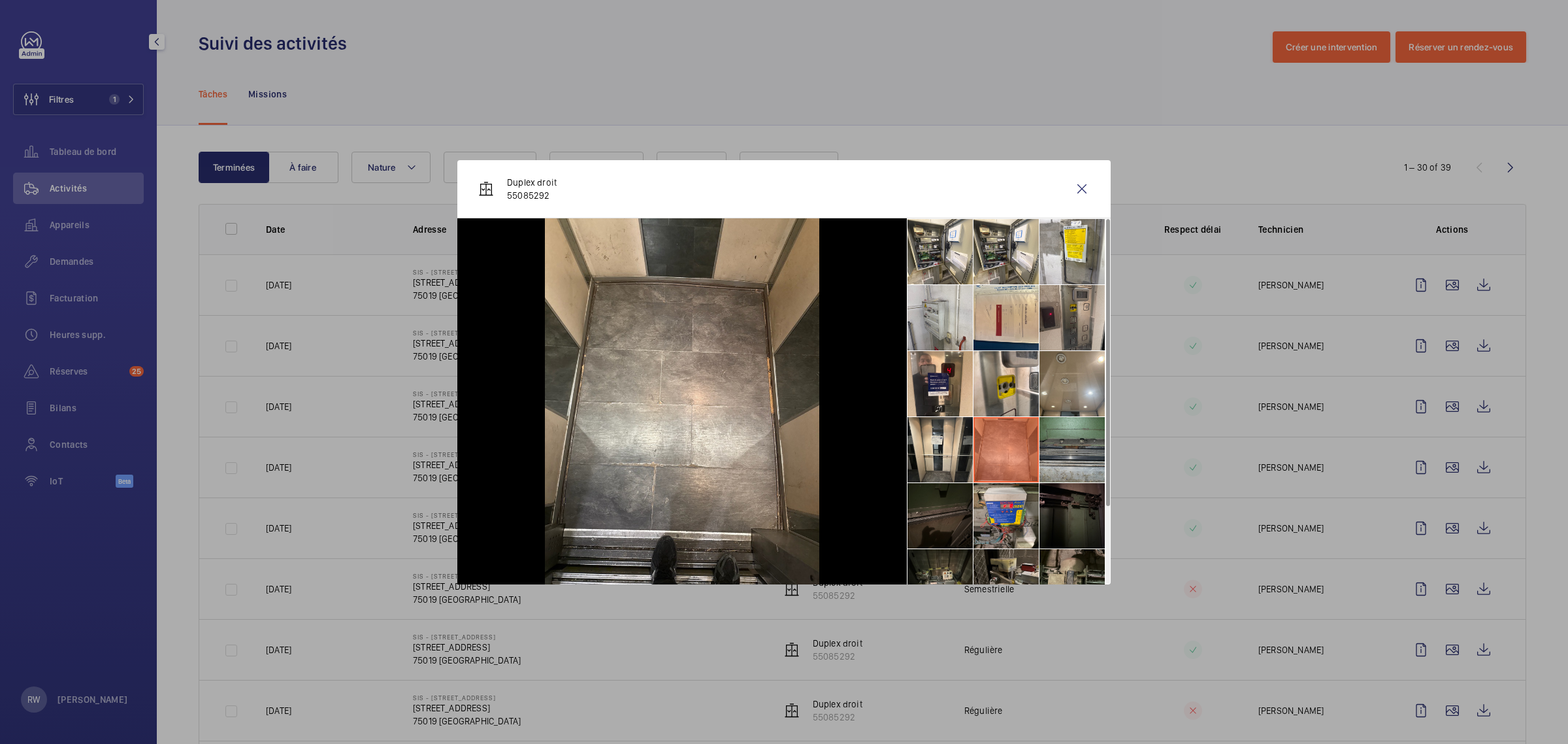
click at [1040, 459] on li at bounding box center [1072, 449] width 66 height 66
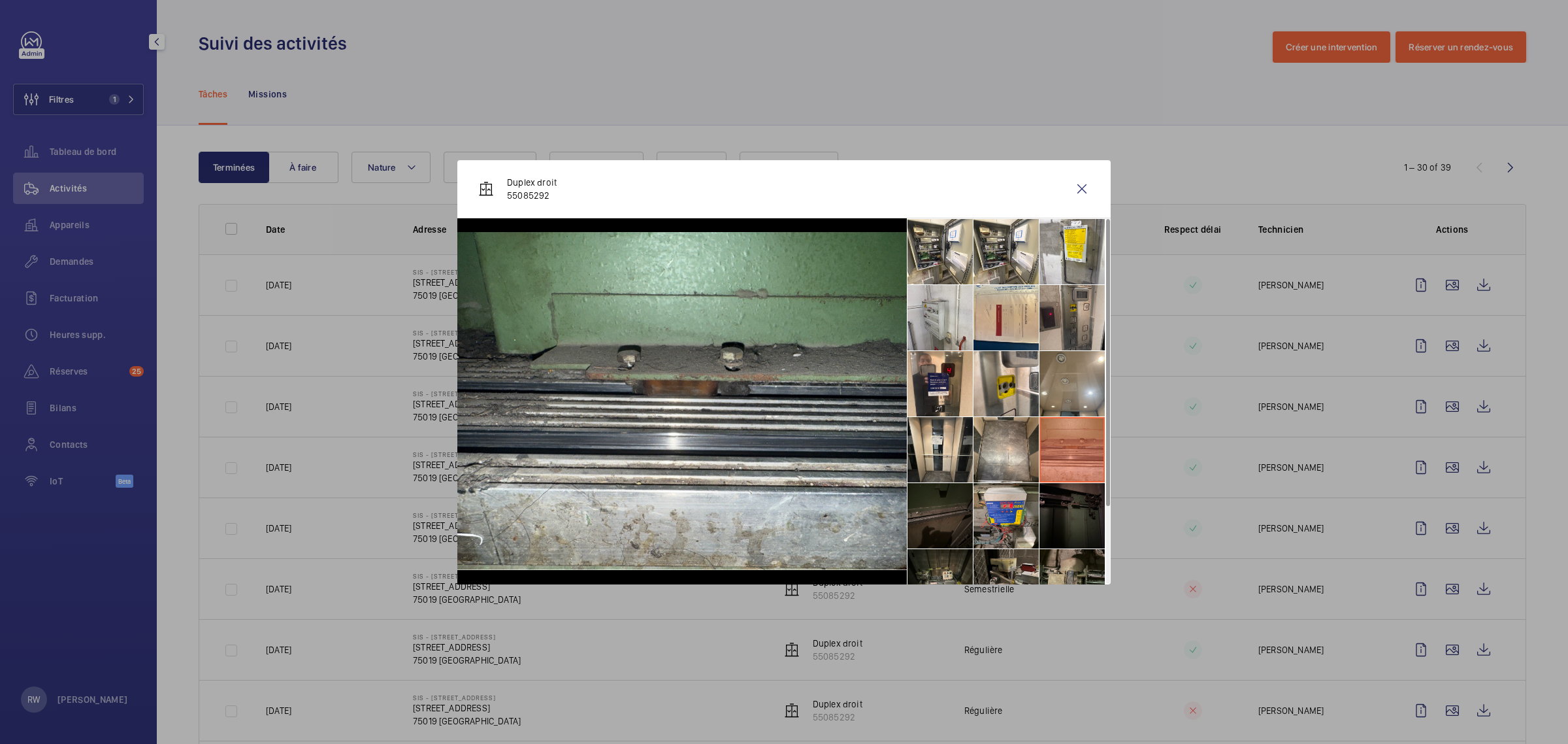
click at [1052, 518] on li at bounding box center [1072, 516] width 66 height 66
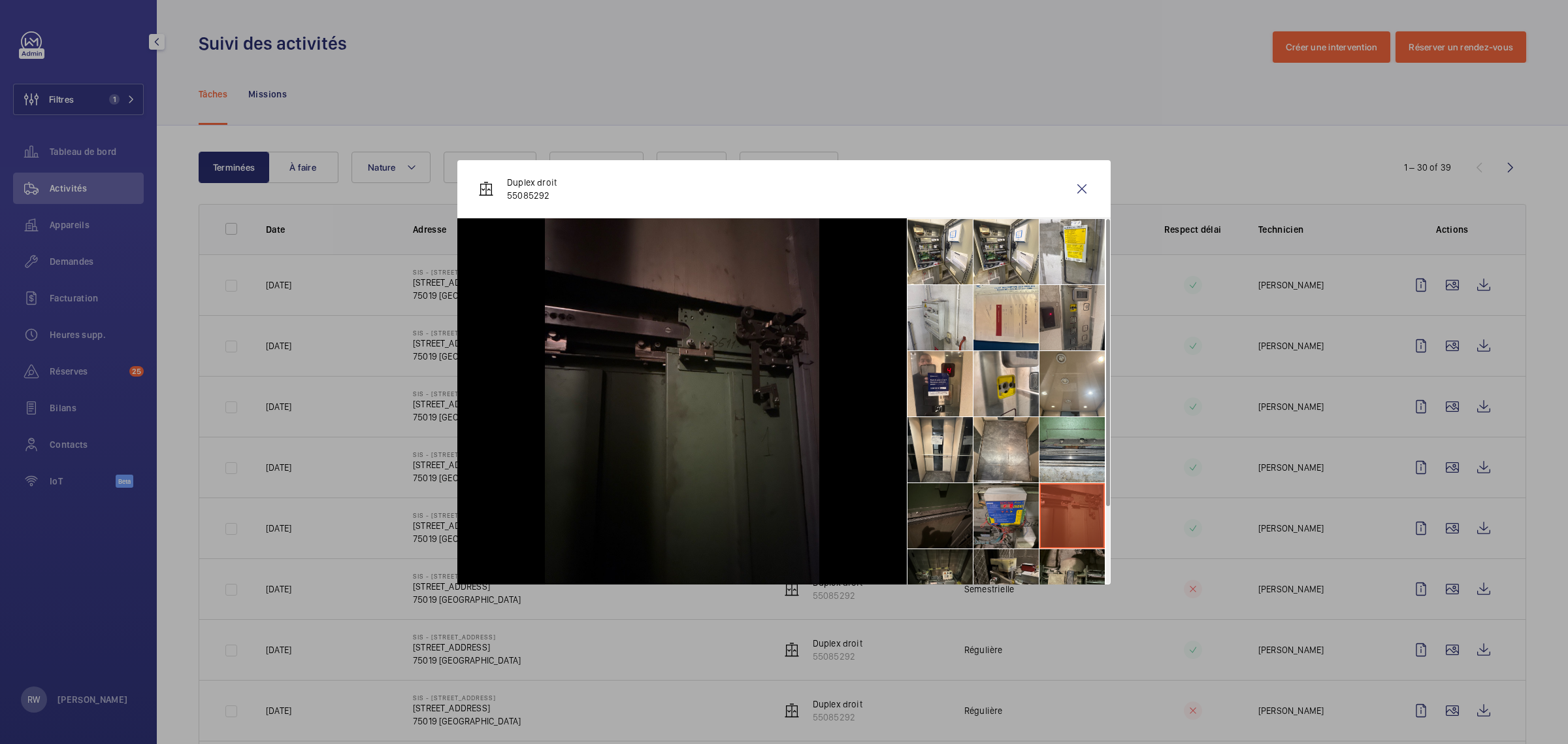
click at [1018, 516] on li at bounding box center [1006, 516] width 66 height 66
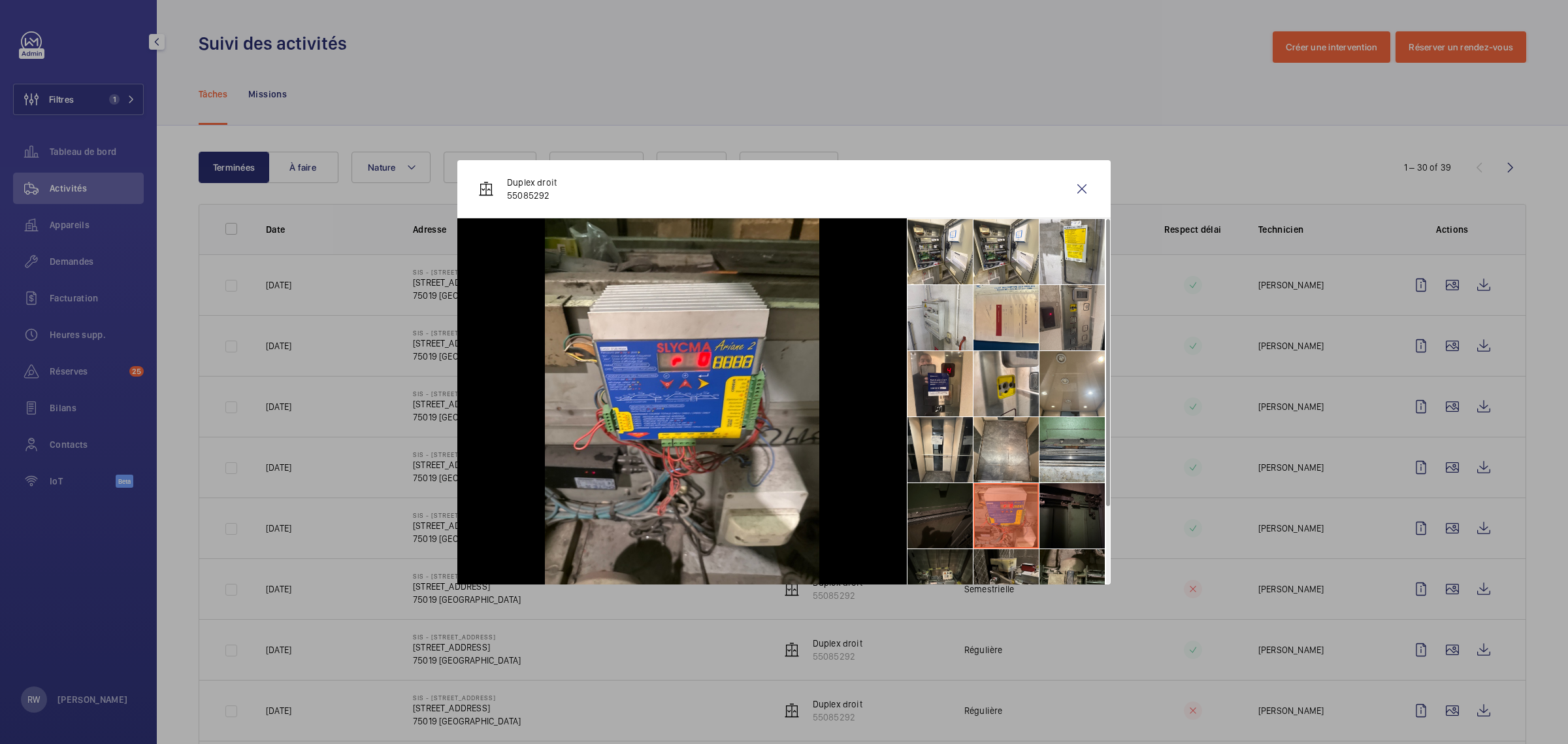
click at [968, 518] on li at bounding box center [940, 516] width 66 height 66
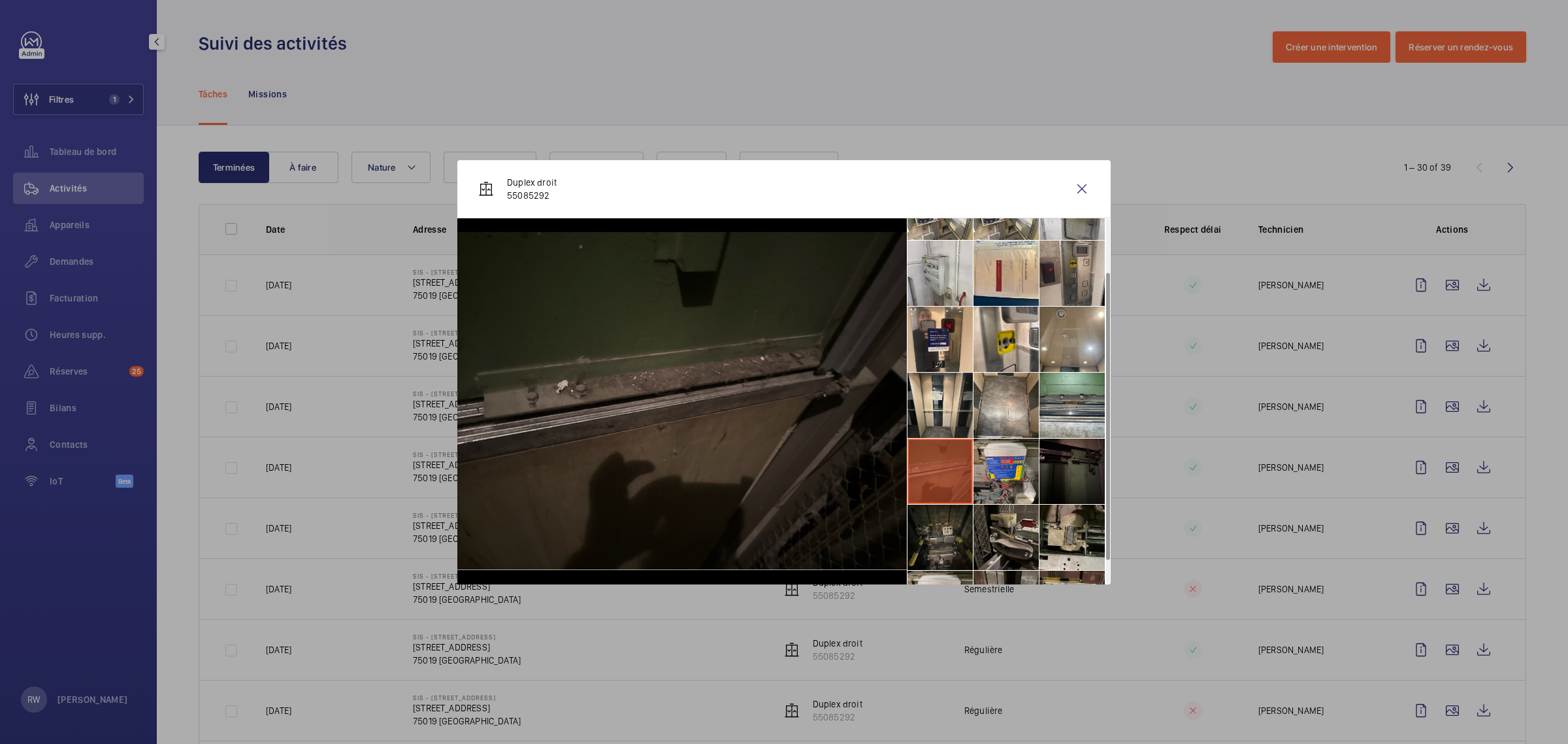
scroll to position [82, 0]
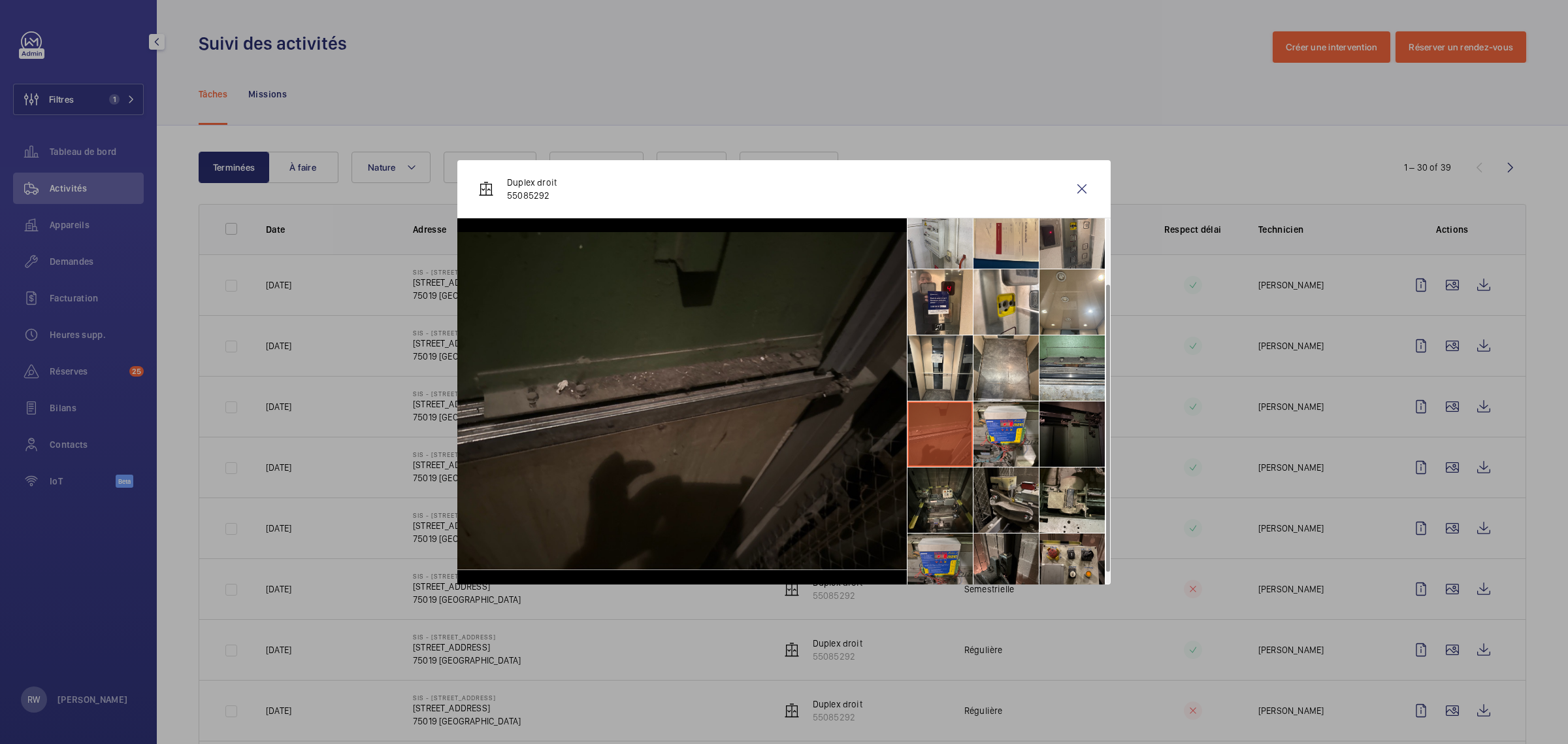
click at [948, 535] on li at bounding box center [940, 566] width 66 height 66
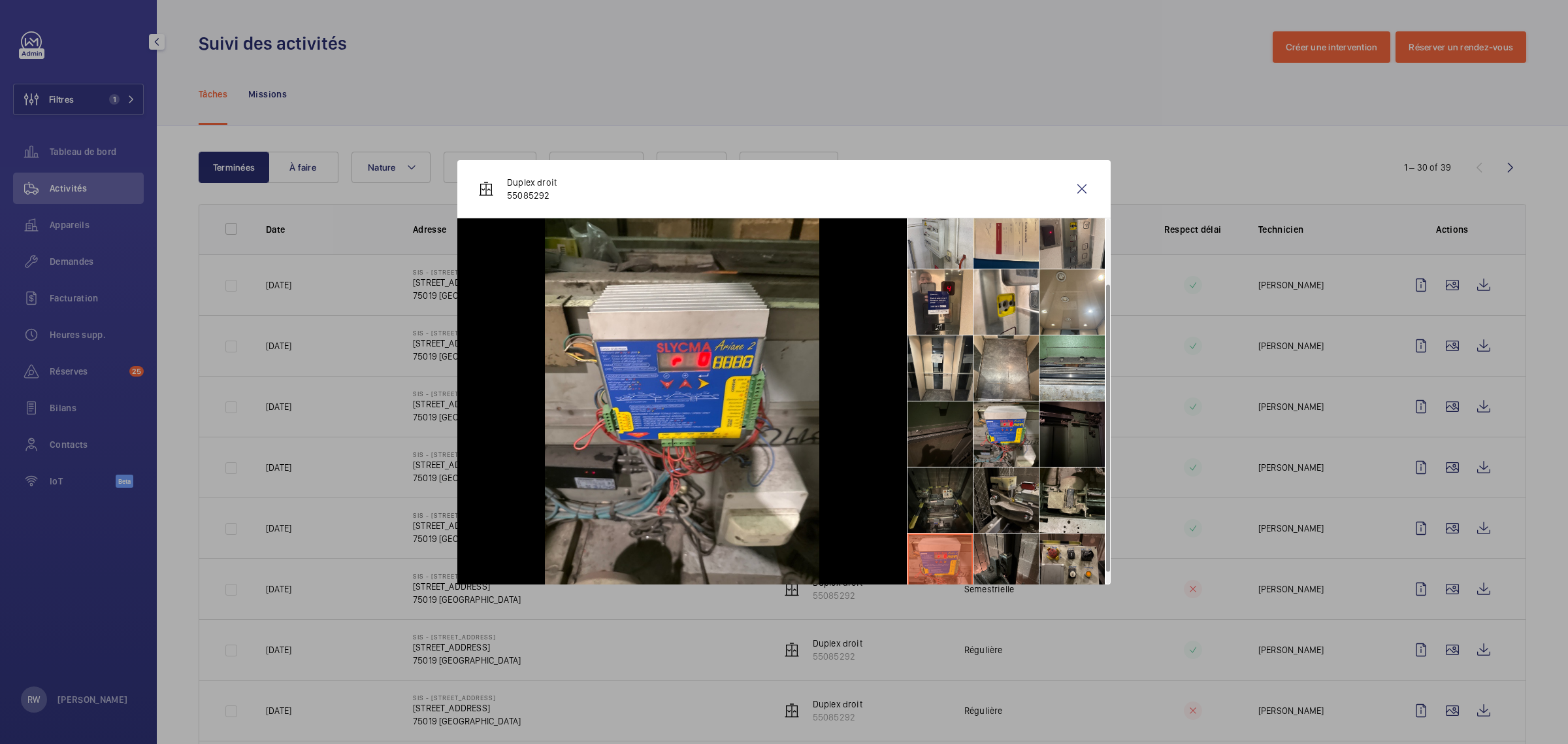
click at [957, 494] on li at bounding box center [940, 500] width 66 height 66
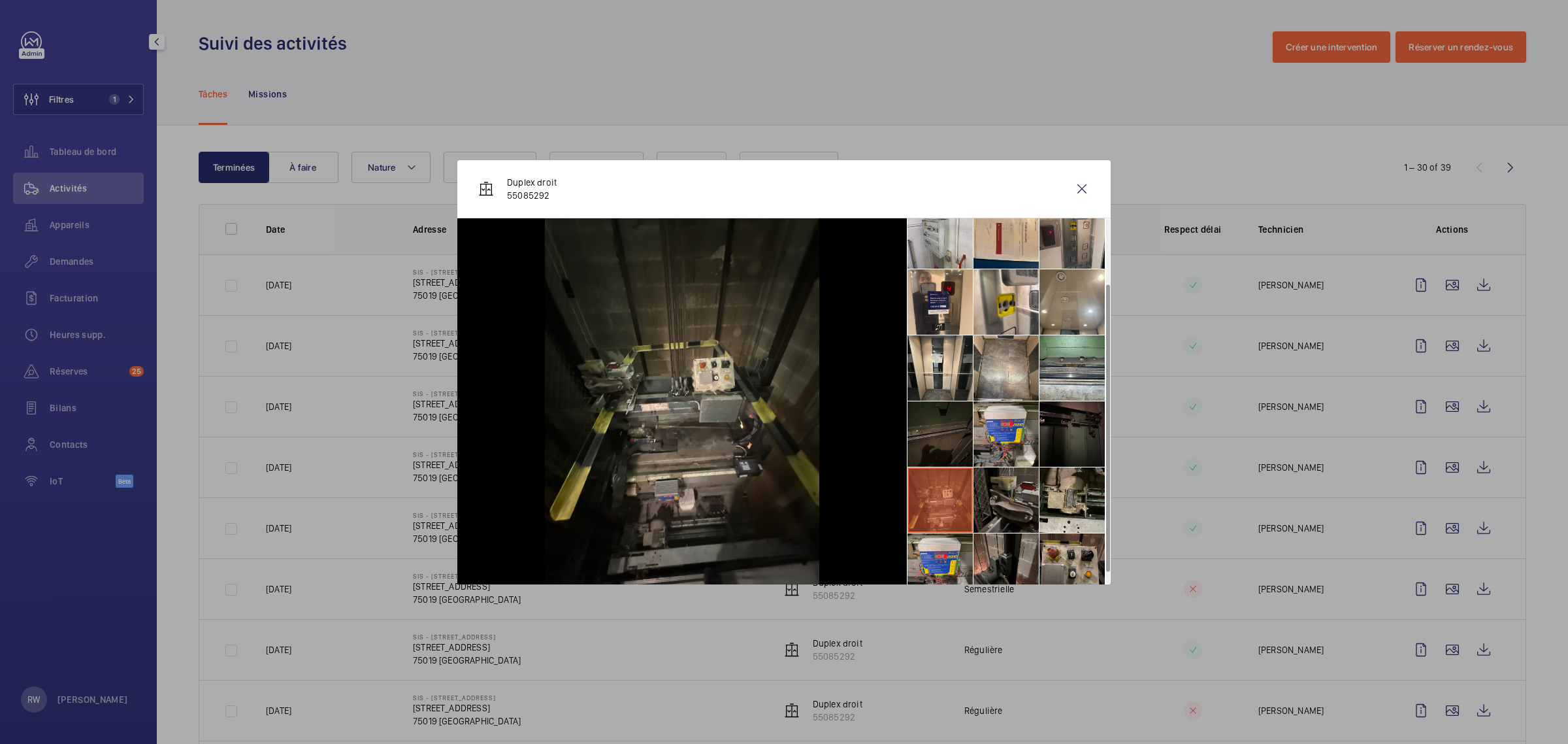
click at [997, 495] on li at bounding box center [1006, 500] width 66 height 66
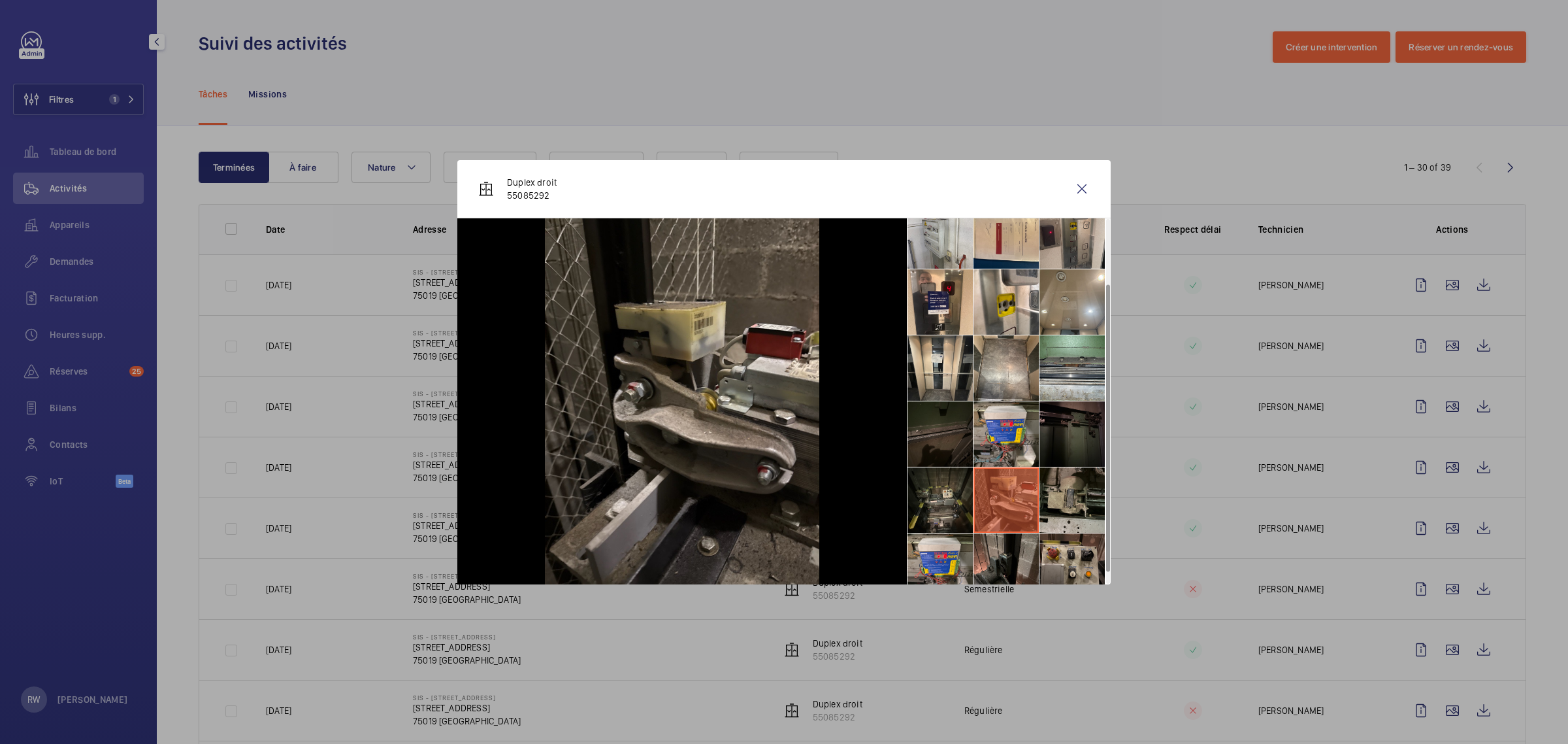
click at [1046, 489] on li at bounding box center [1072, 500] width 66 height 66
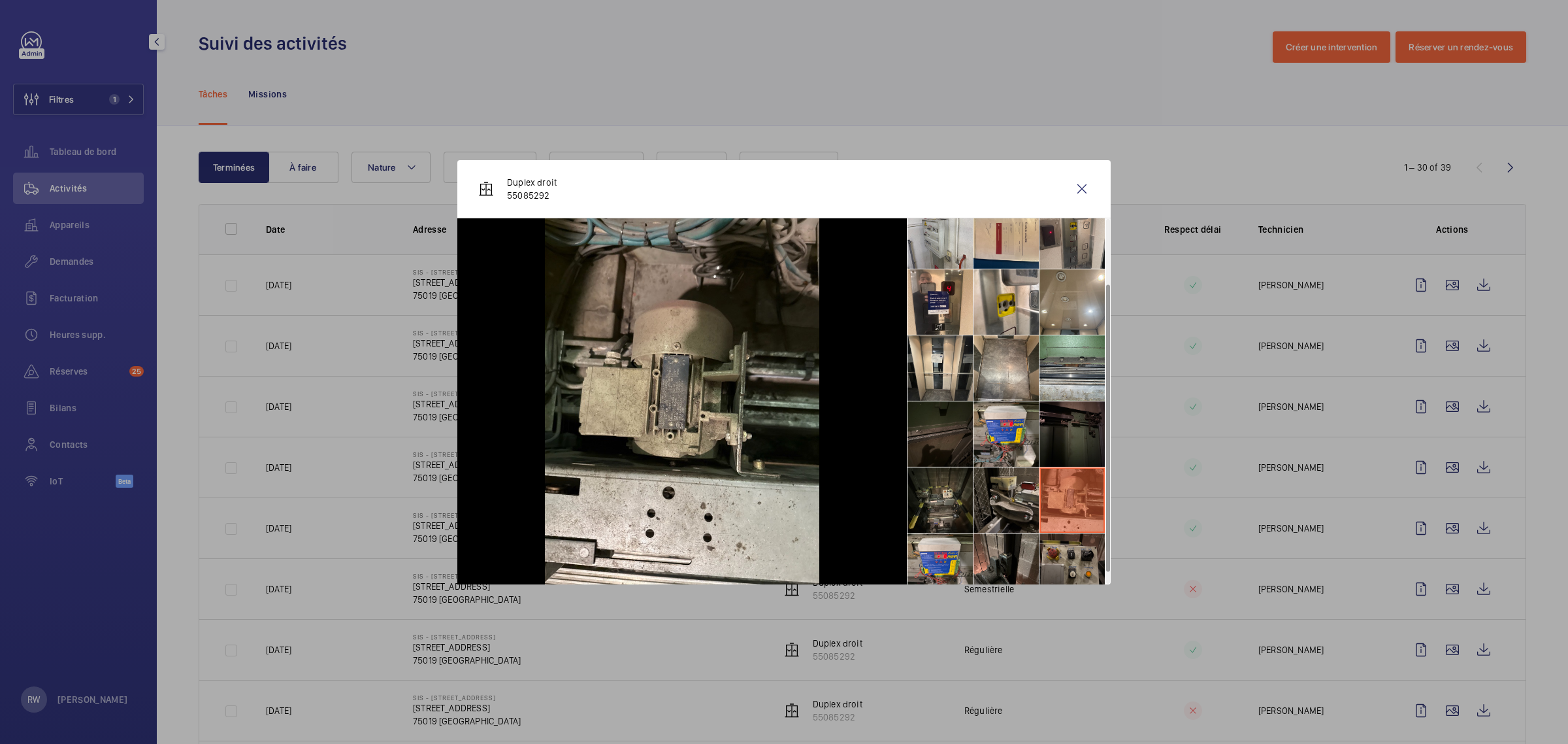
click at [1045, 556] on li at bounding box center [1072, 566] width 66 height 66
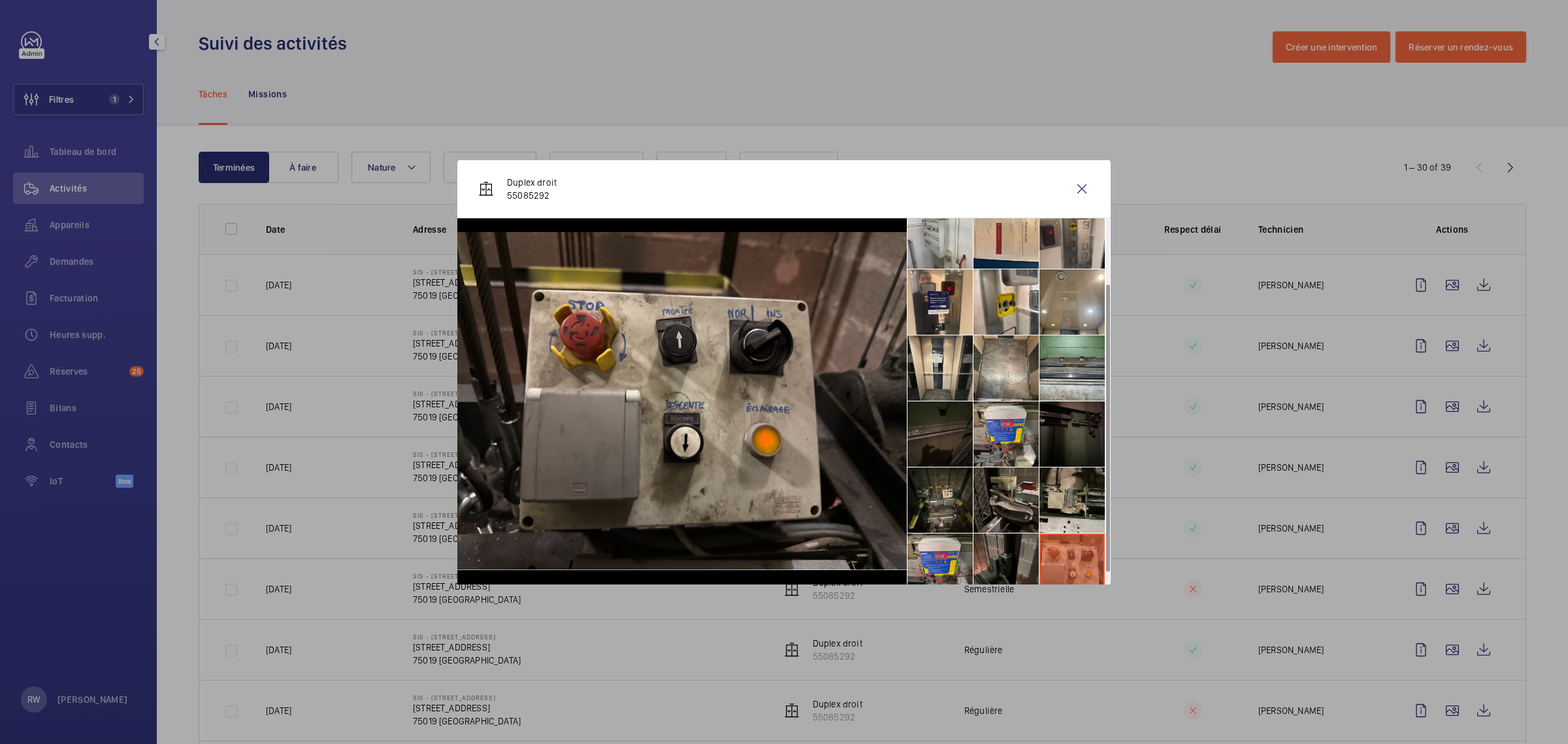
drag, startPoint x: 1013, startPoint y: 556, endPoint x: 1000, endPoint y: 554, distance: 13.2
click at [1013, 556] on li at bounding box center [1006, 566] width 66 height 66
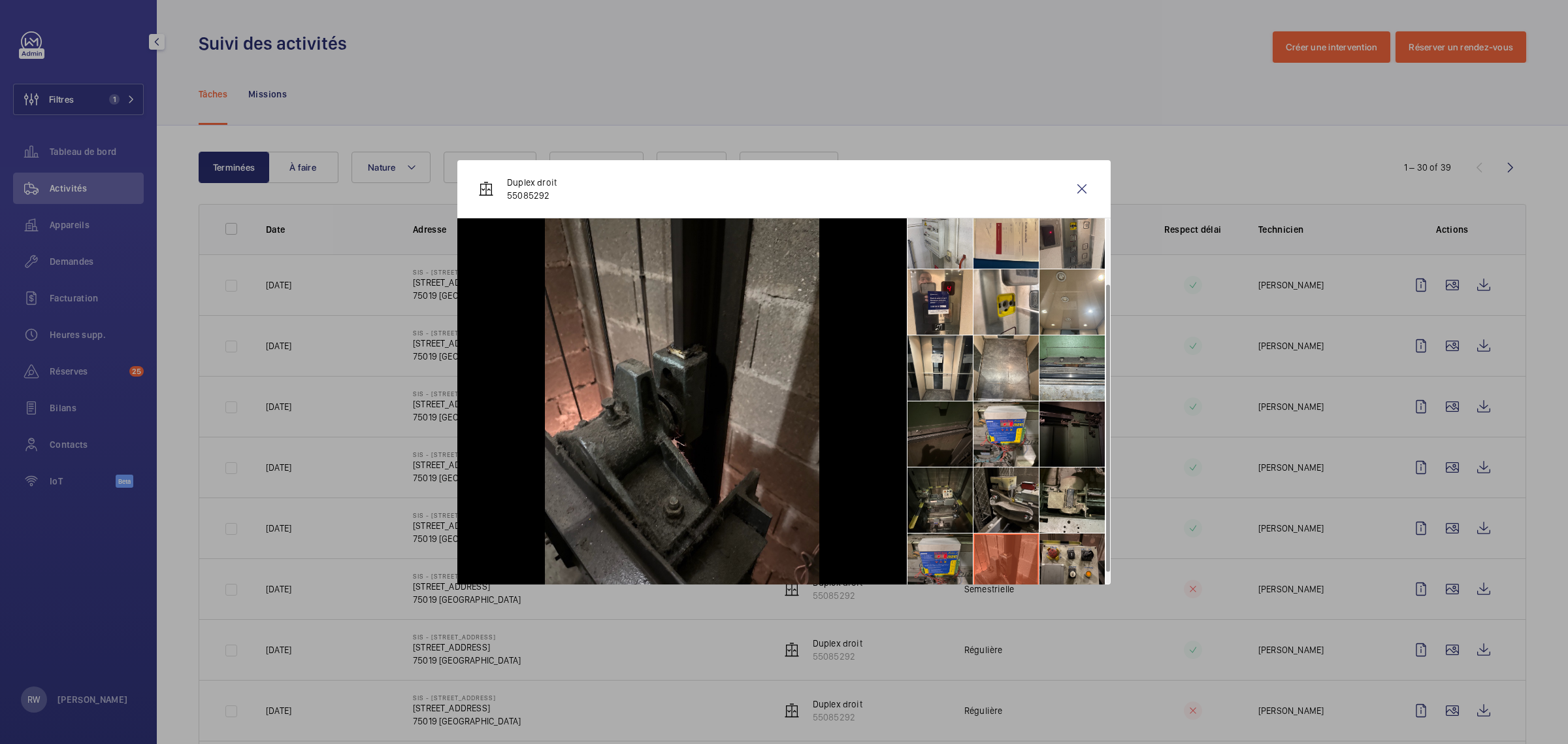
click at [932, 553] on li at bounding box center [940, 566] width 66 height 66
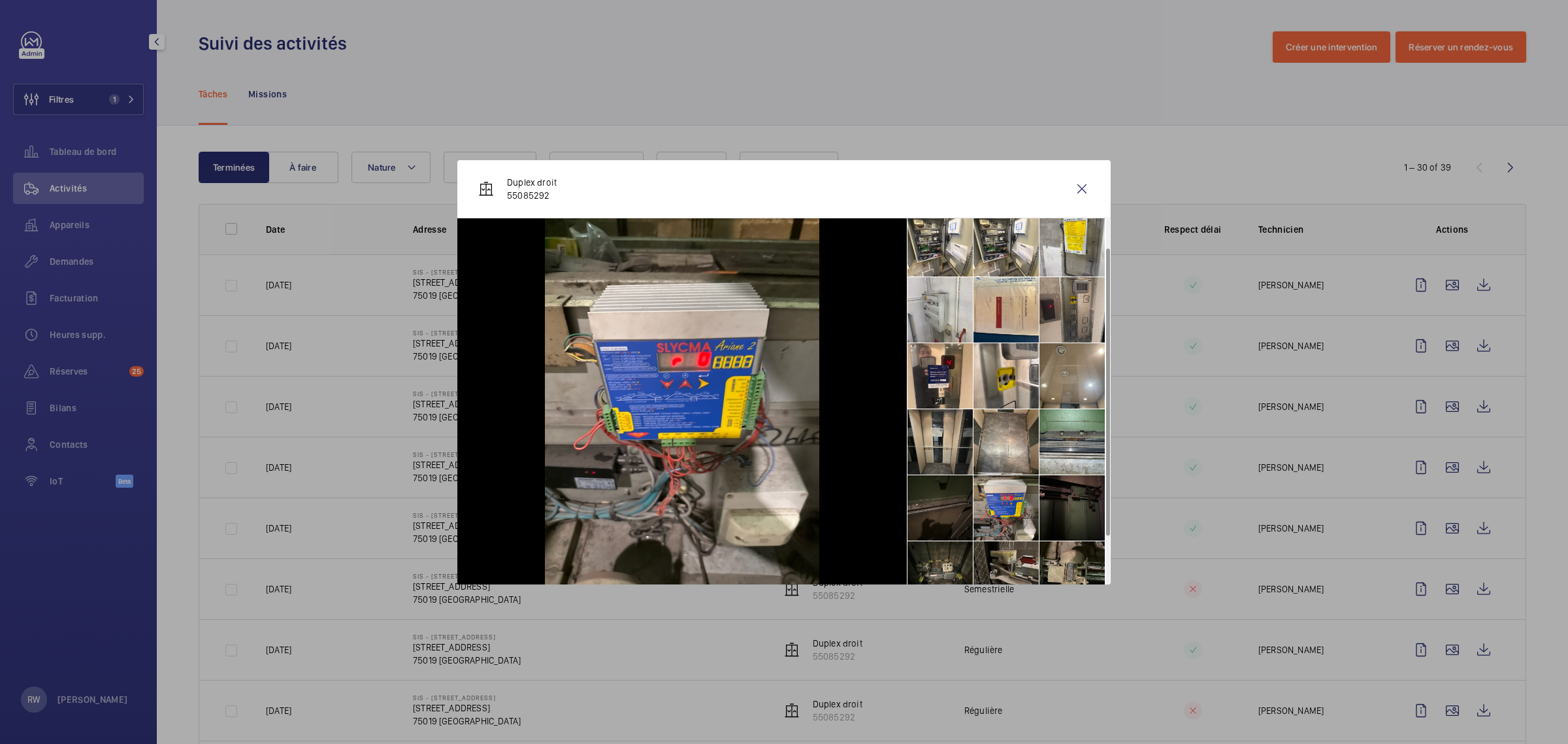
scroll to position [0, 0]
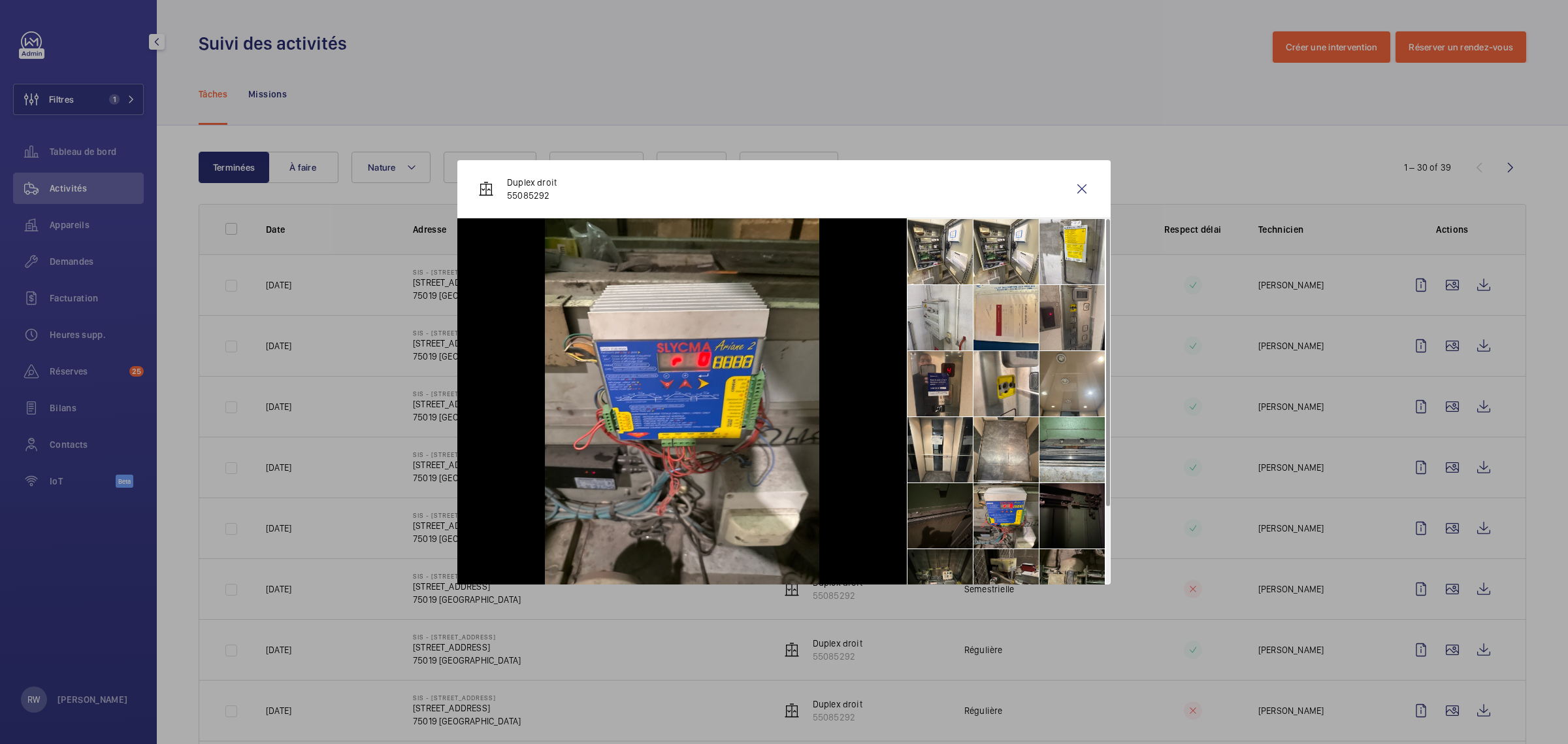
click at [929, 384] on li at bounding box center [940, 384] width 66 height 66
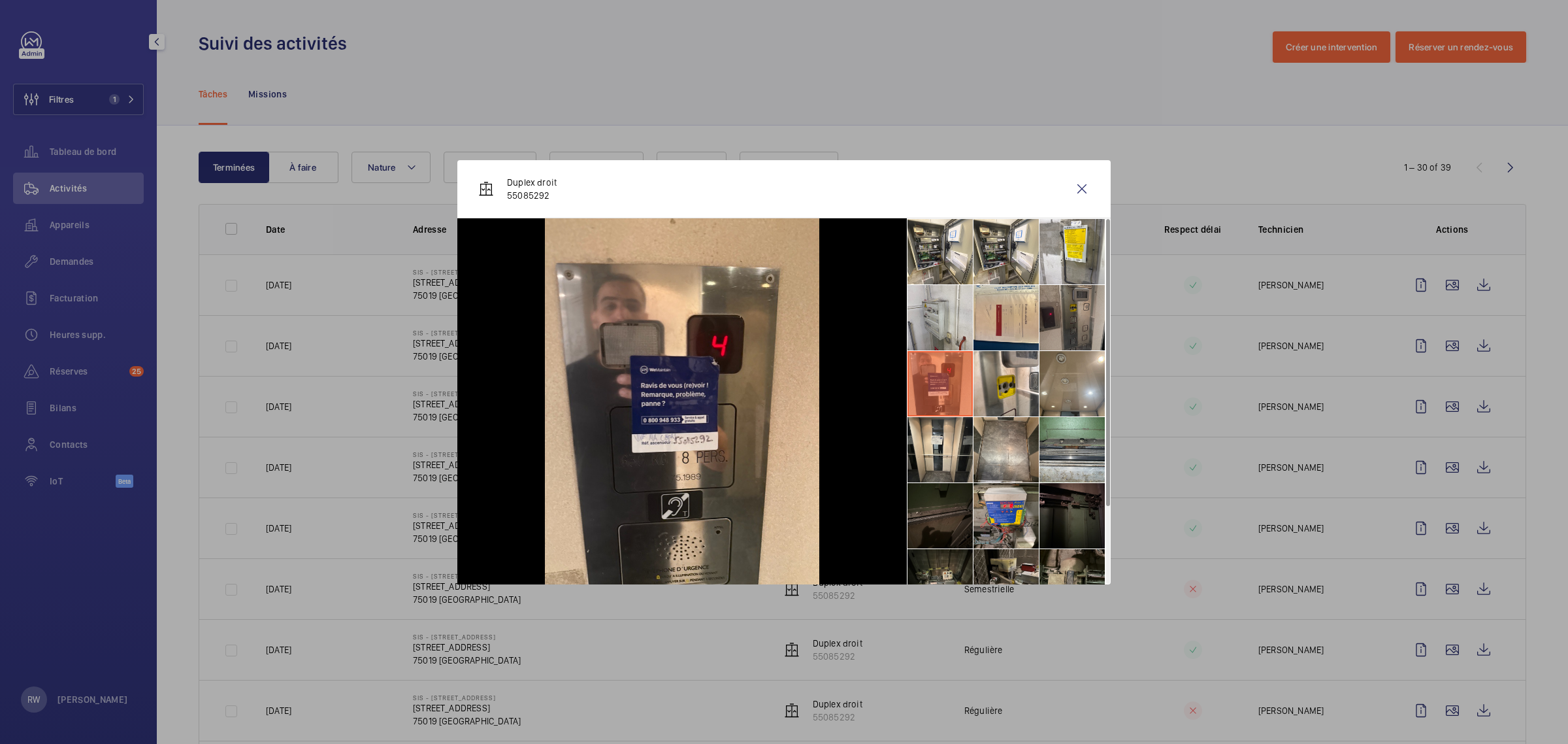
click at [1084, 315] on li at bounding box center [1072, 317] width 66 height 66
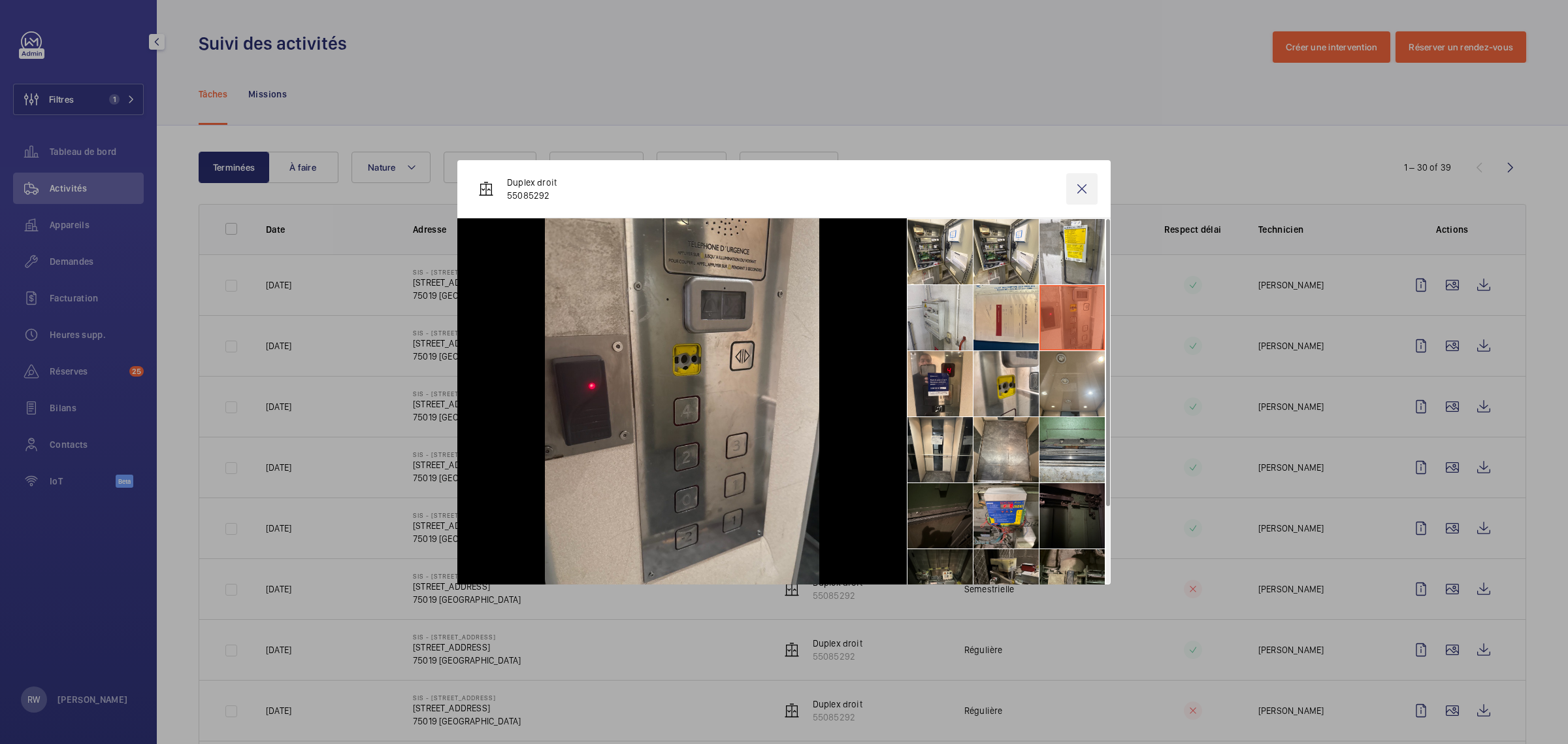
click at [1087, 194] on wm-front-icon-button at bounding box center [1081, 188] width 32 height 32
